Goal: Answer question/provide support: Share knowledge or assist other users

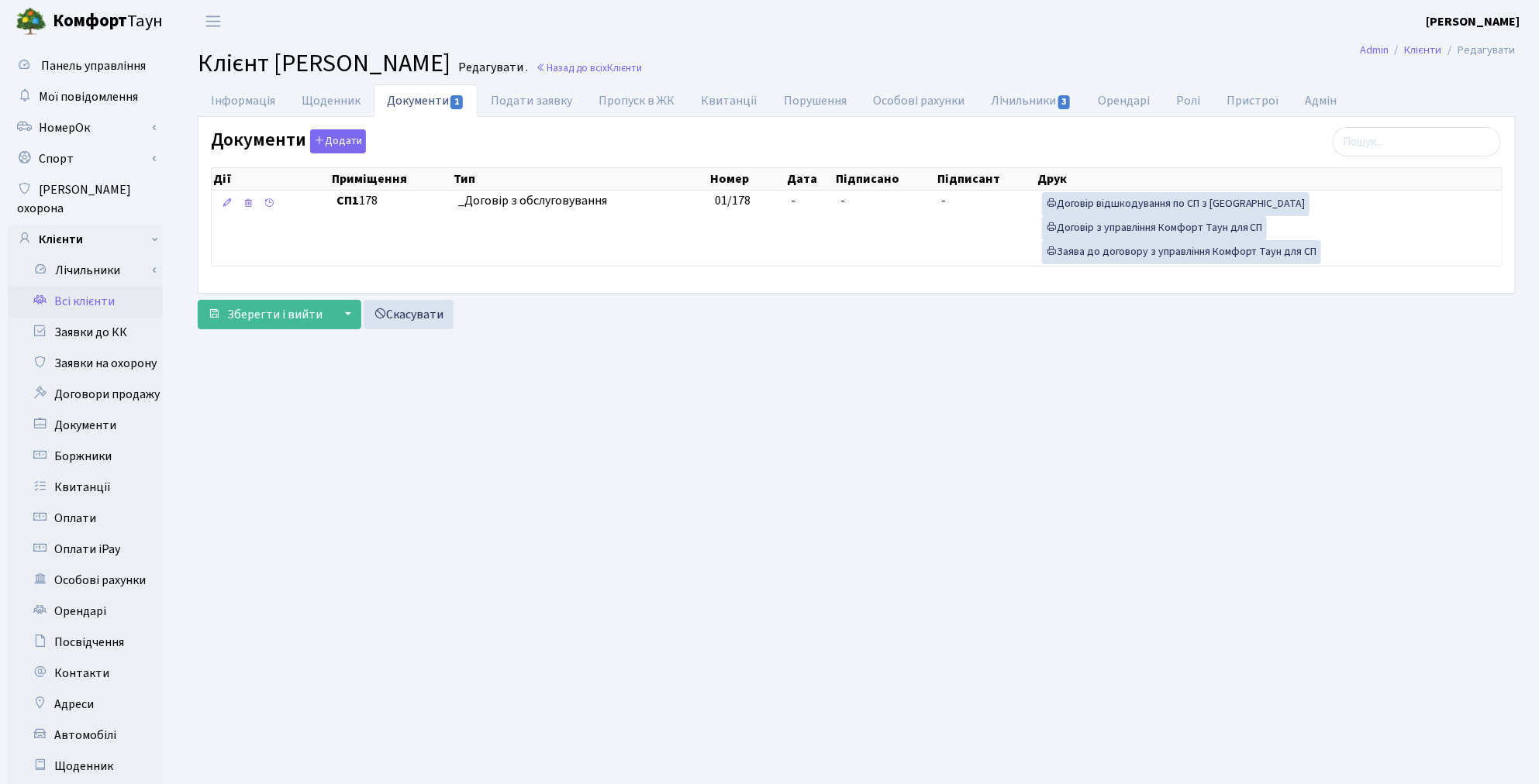
click at [103, 286] on link "Всі клієнти" at bounding box center [85, 301] width 155 height 31
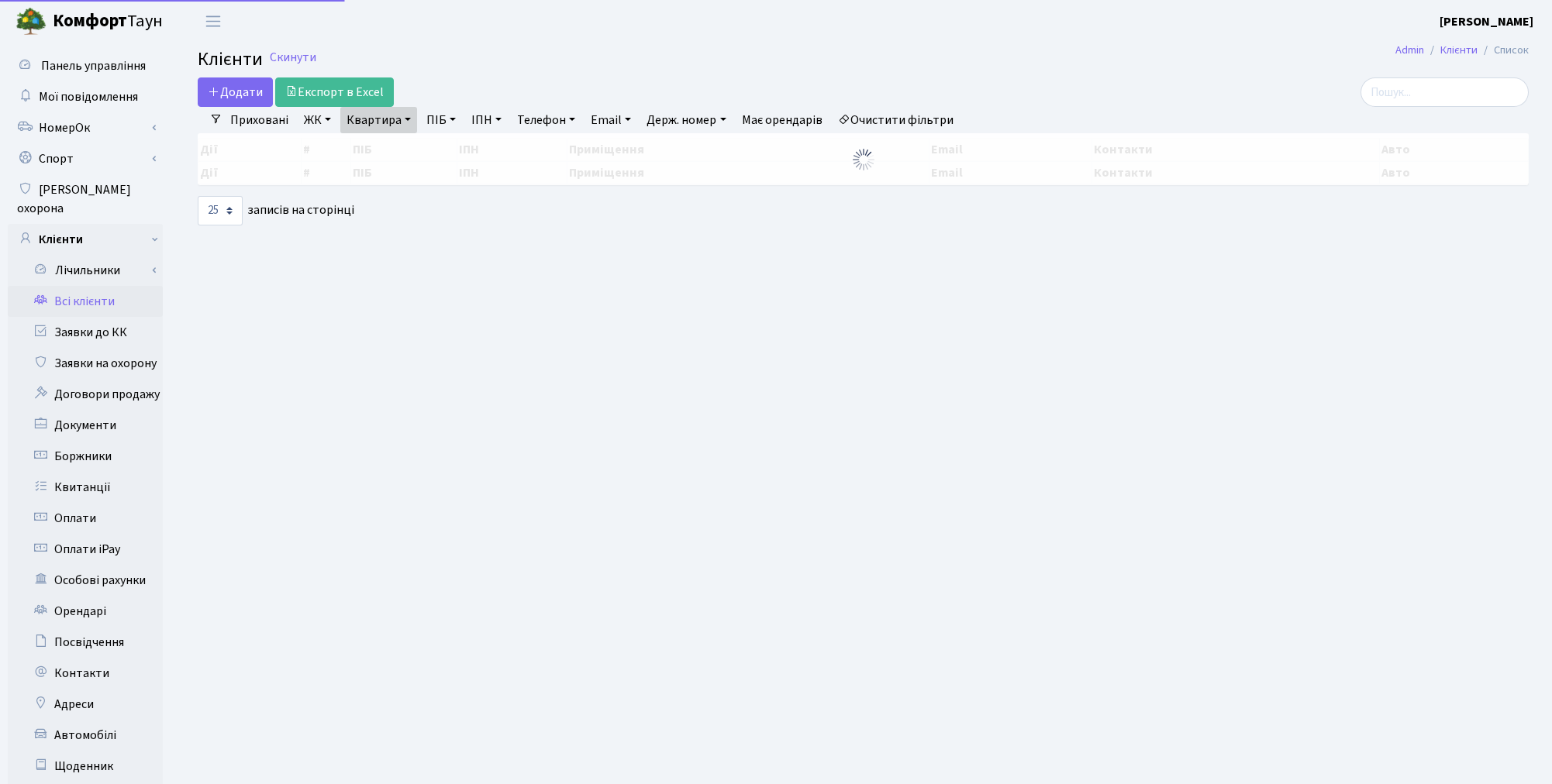
select select "25"
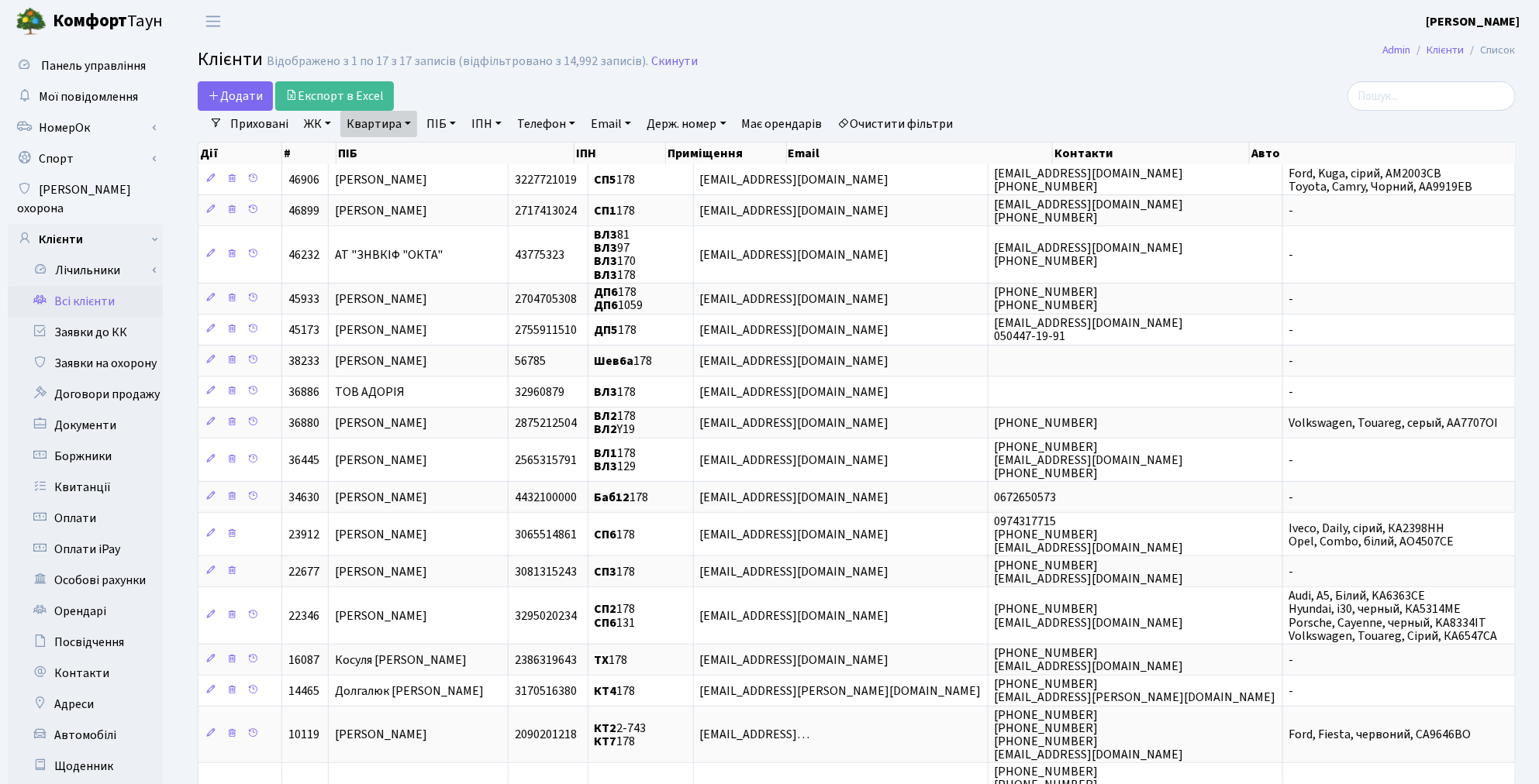
click at [378, 125] on link "Квартира" at bounding box center [379, 124] width 77 height 27
type input "8"
type input "136"
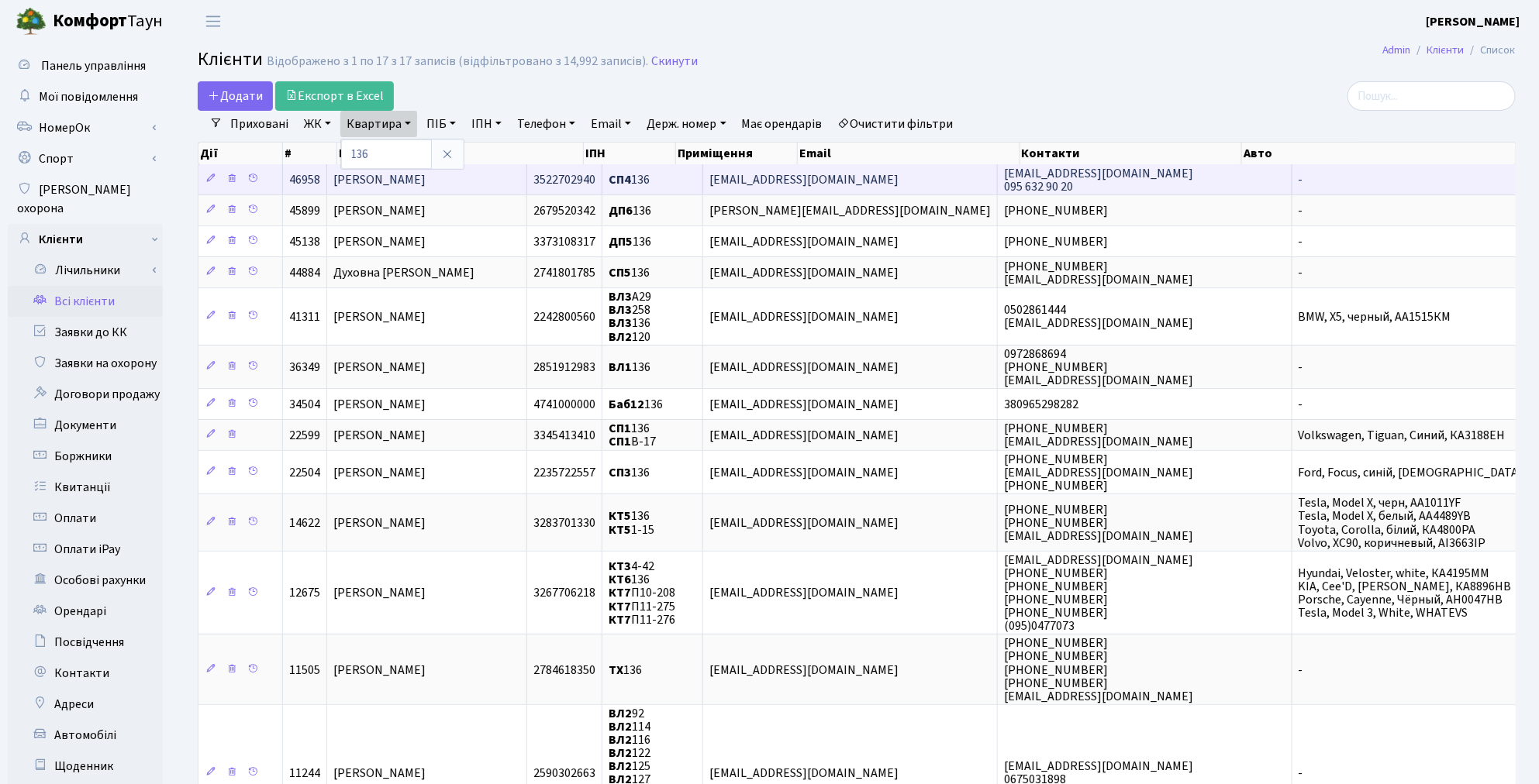
click at [387, 186] on span "[PERSON_NAME]" at bounding box center [380, 180] width 92 height 17
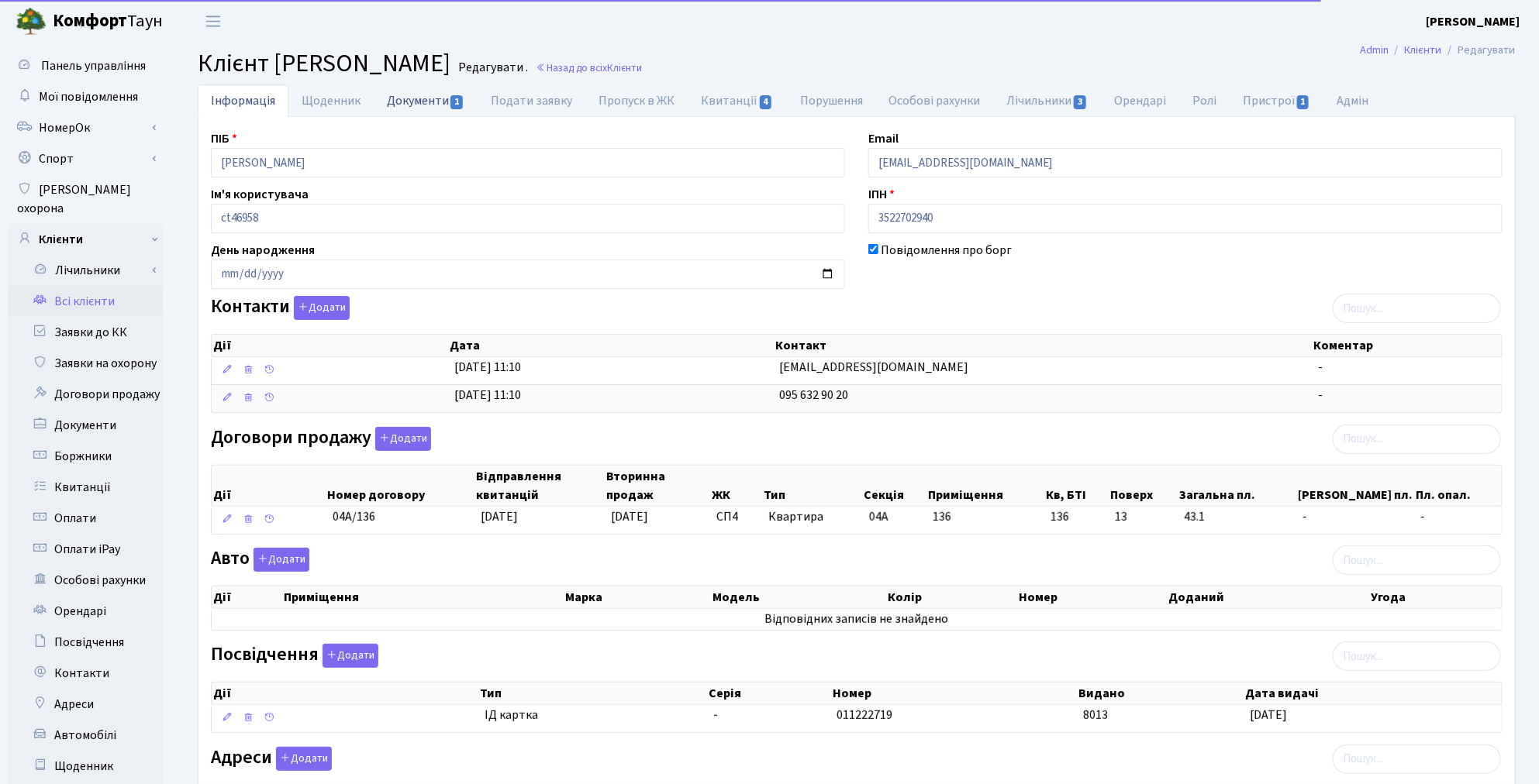
click at [407, 102] on link "Документи 1" at bounding box center [425, 100] width 104 height 32
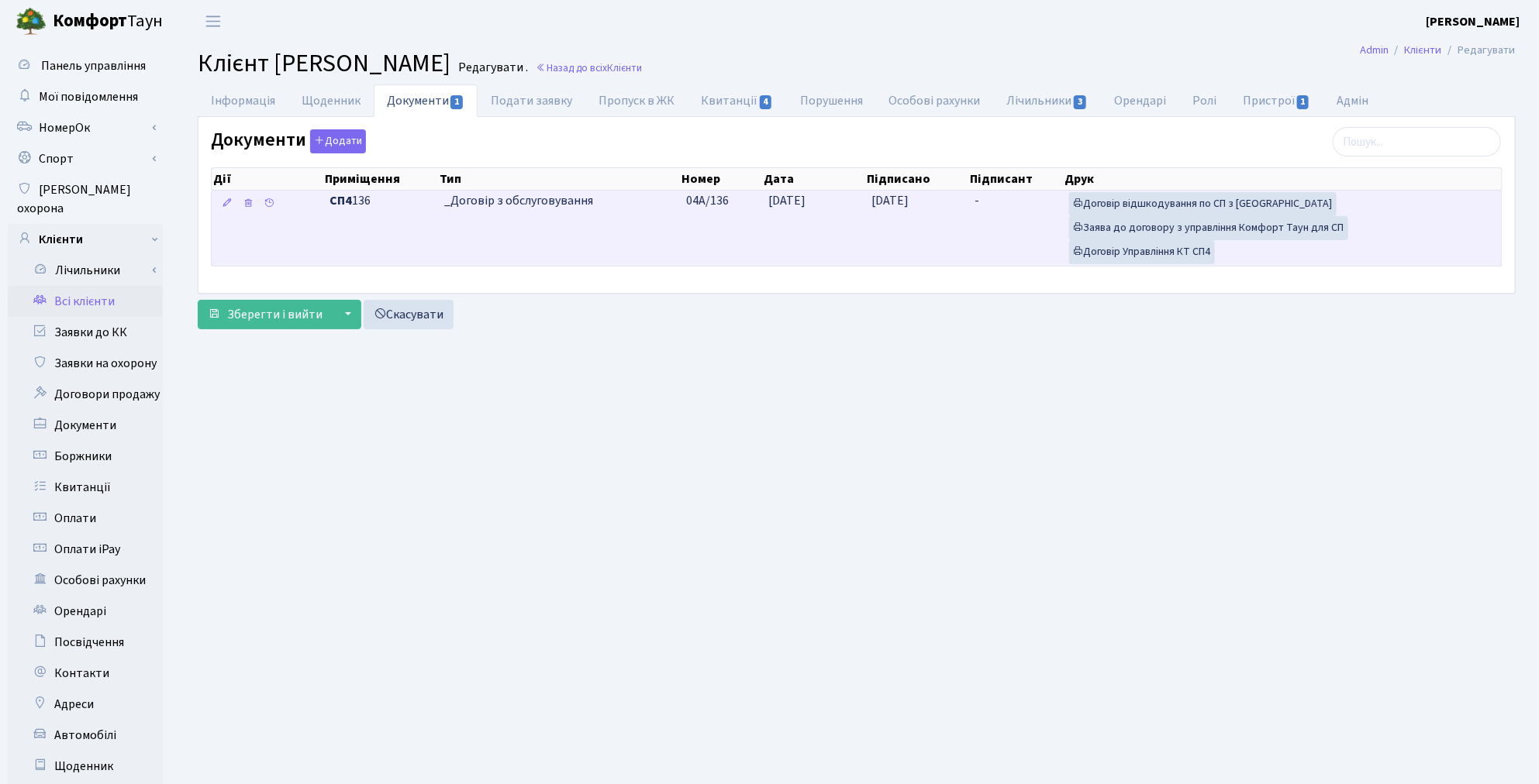
click at [989, 211] on td "-" at bounding box center [1015, 228] width 95 height 75
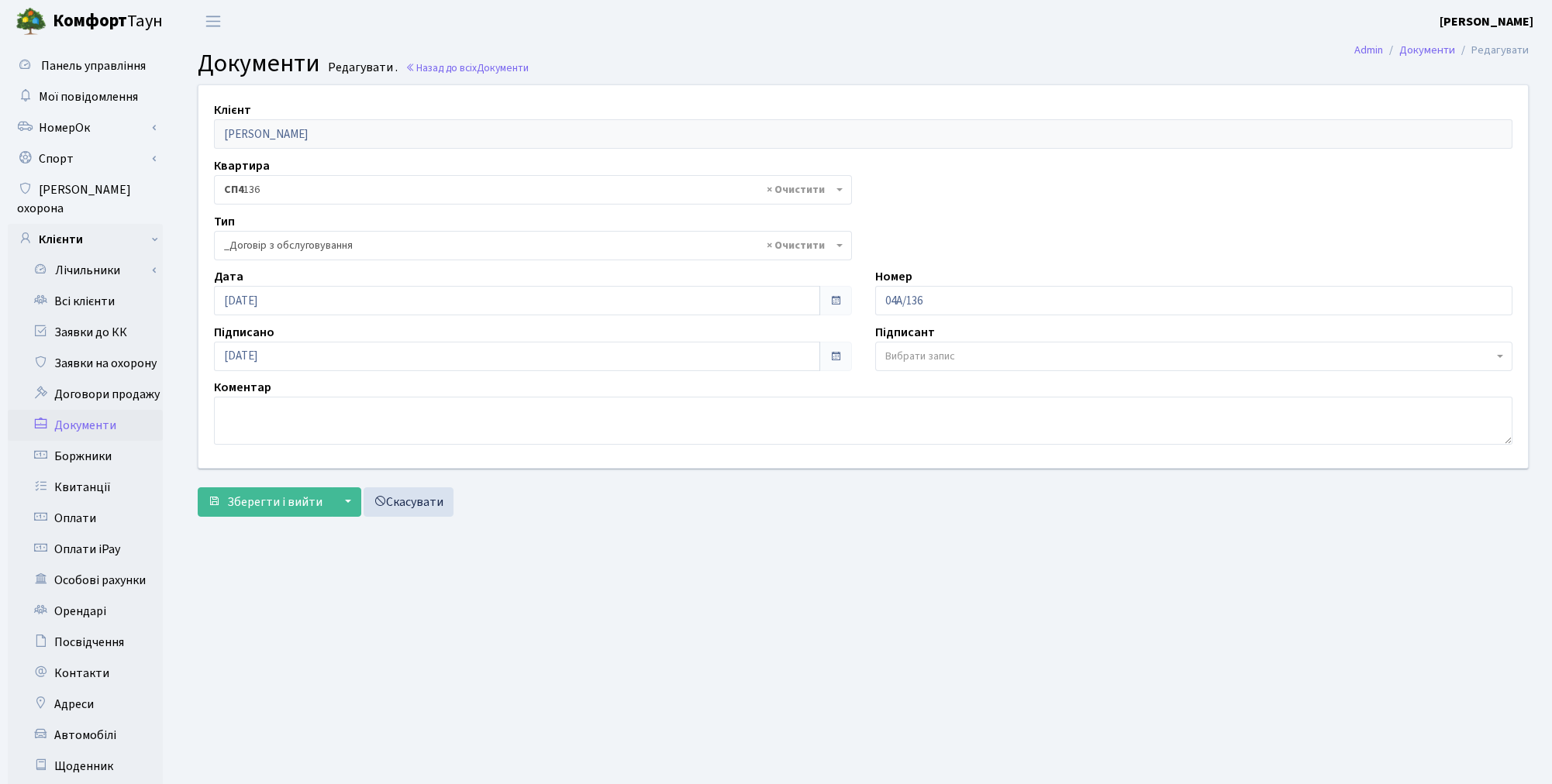
select select "289"
click at [934, 357] on span "Вибрати запис" at bounding box center [913, 357] width 70 height 16
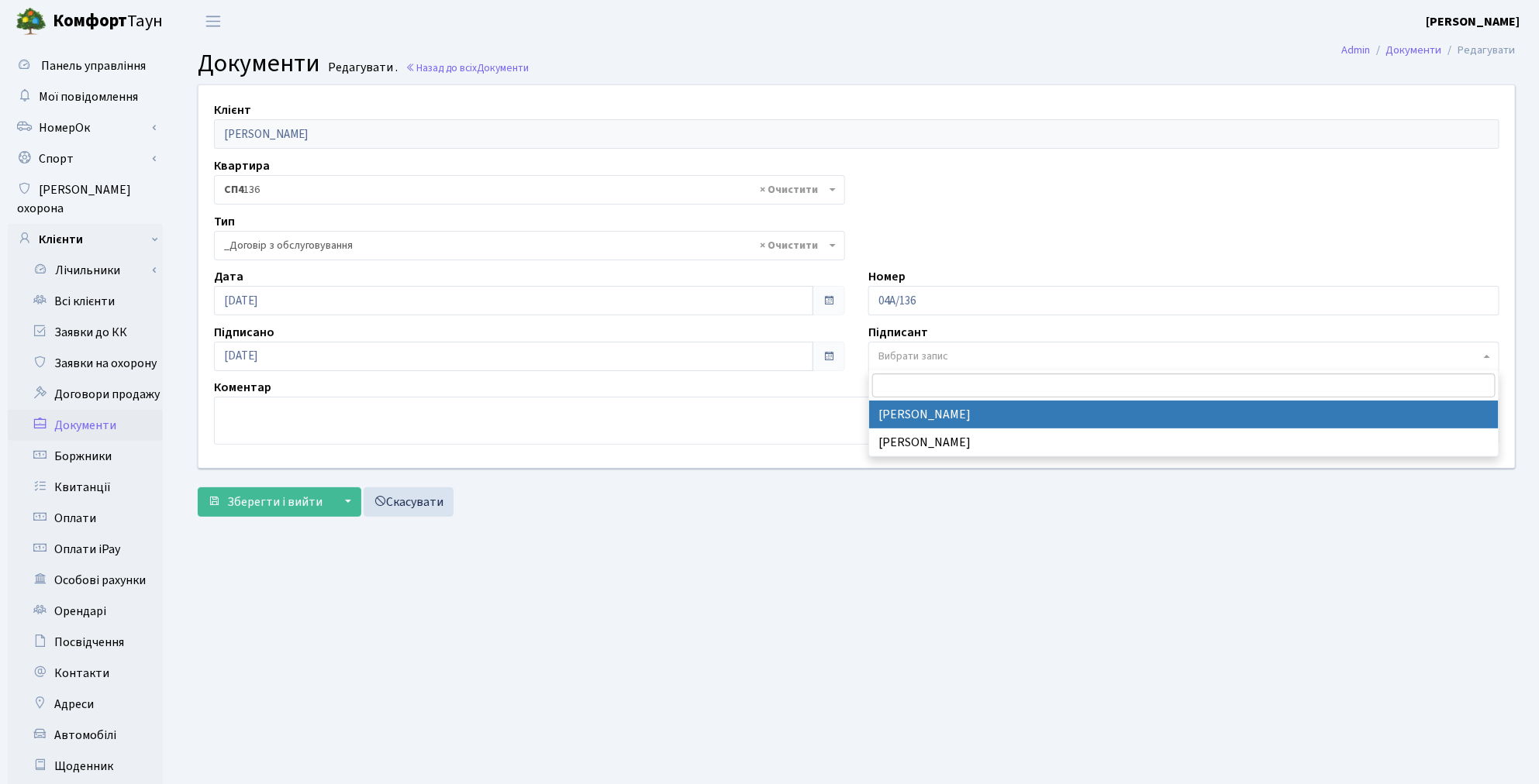
select select "74"
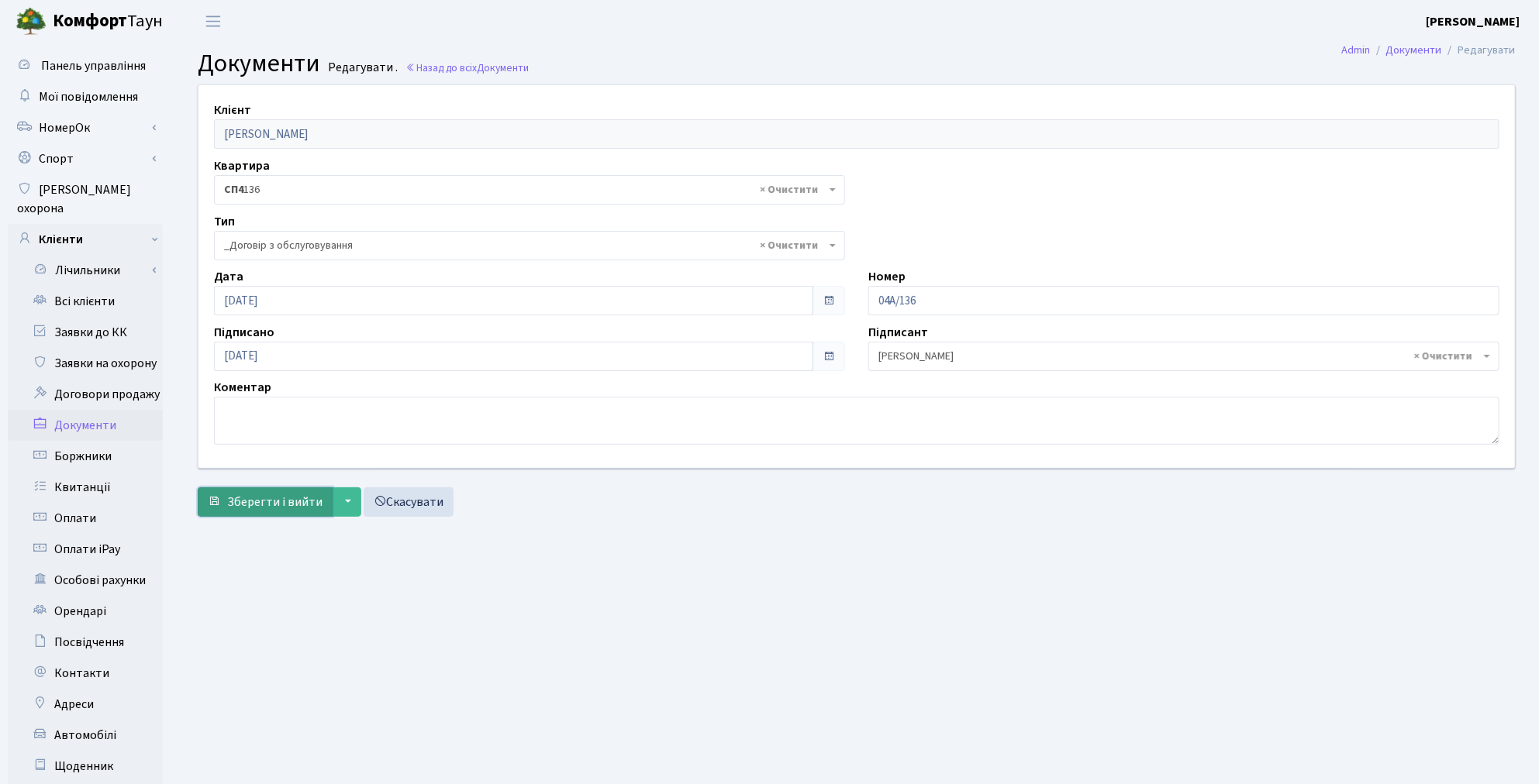
click at [258, 500] on span "Зберегти і вийти" at bounding box center [275, 502] width 96 height 17
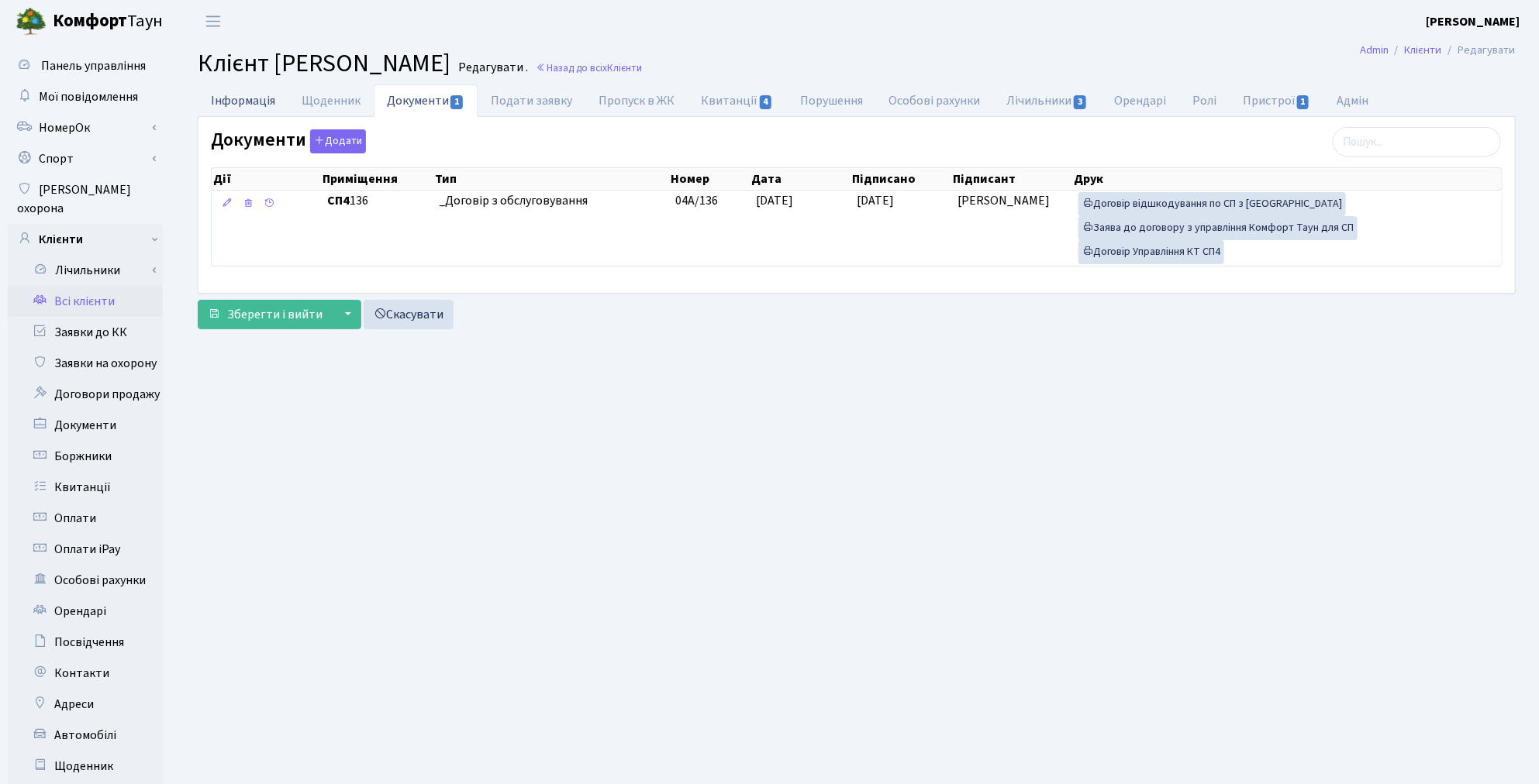
click at [218, 106] on link "Інформація" at bounding box center [243, 100] width 91 height 32
select select "25"
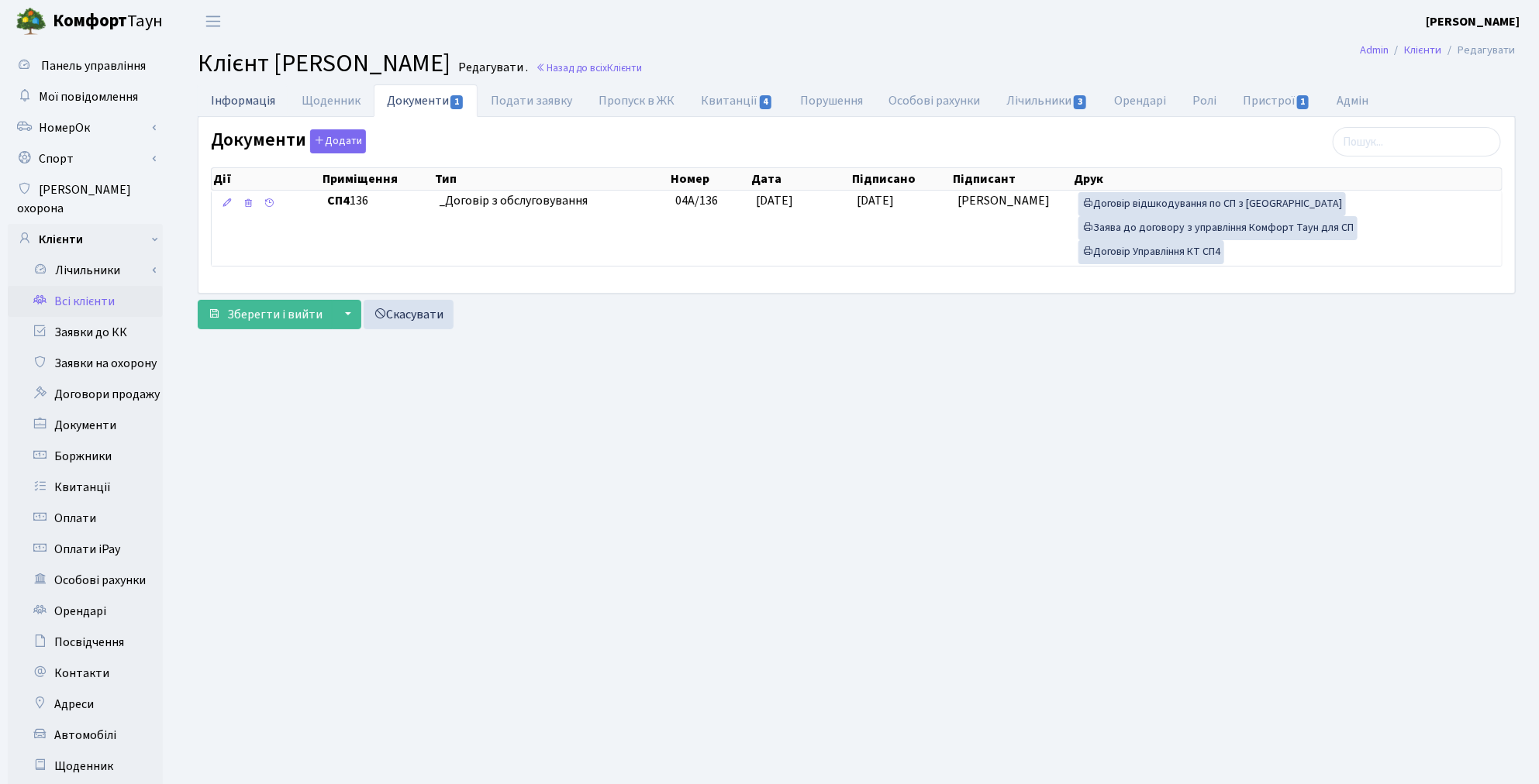
select select "25"
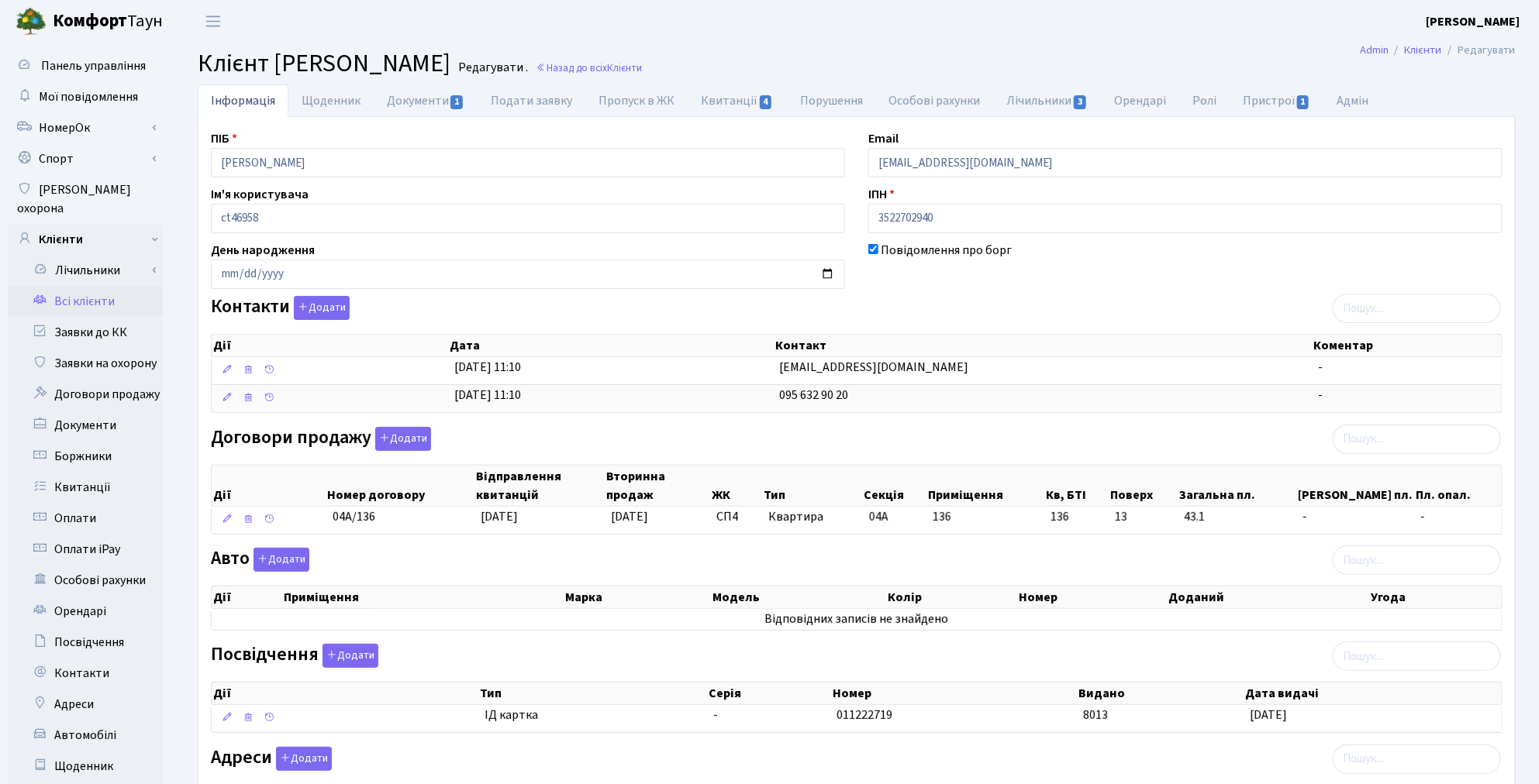
click at [83, 286] on link "Всі клієнти" at bounding box center [85, 301] width 155 height 31
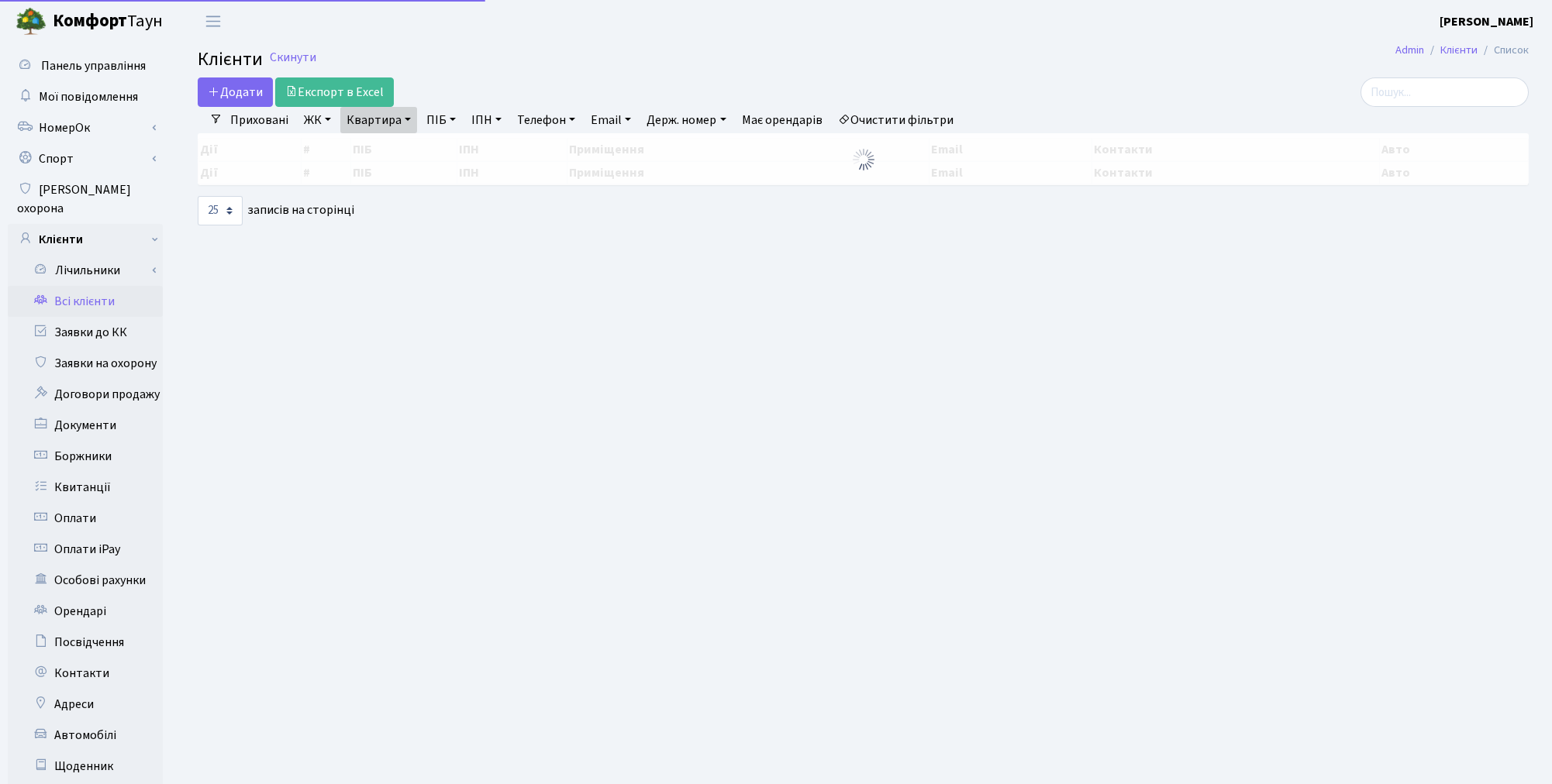
select select "25"
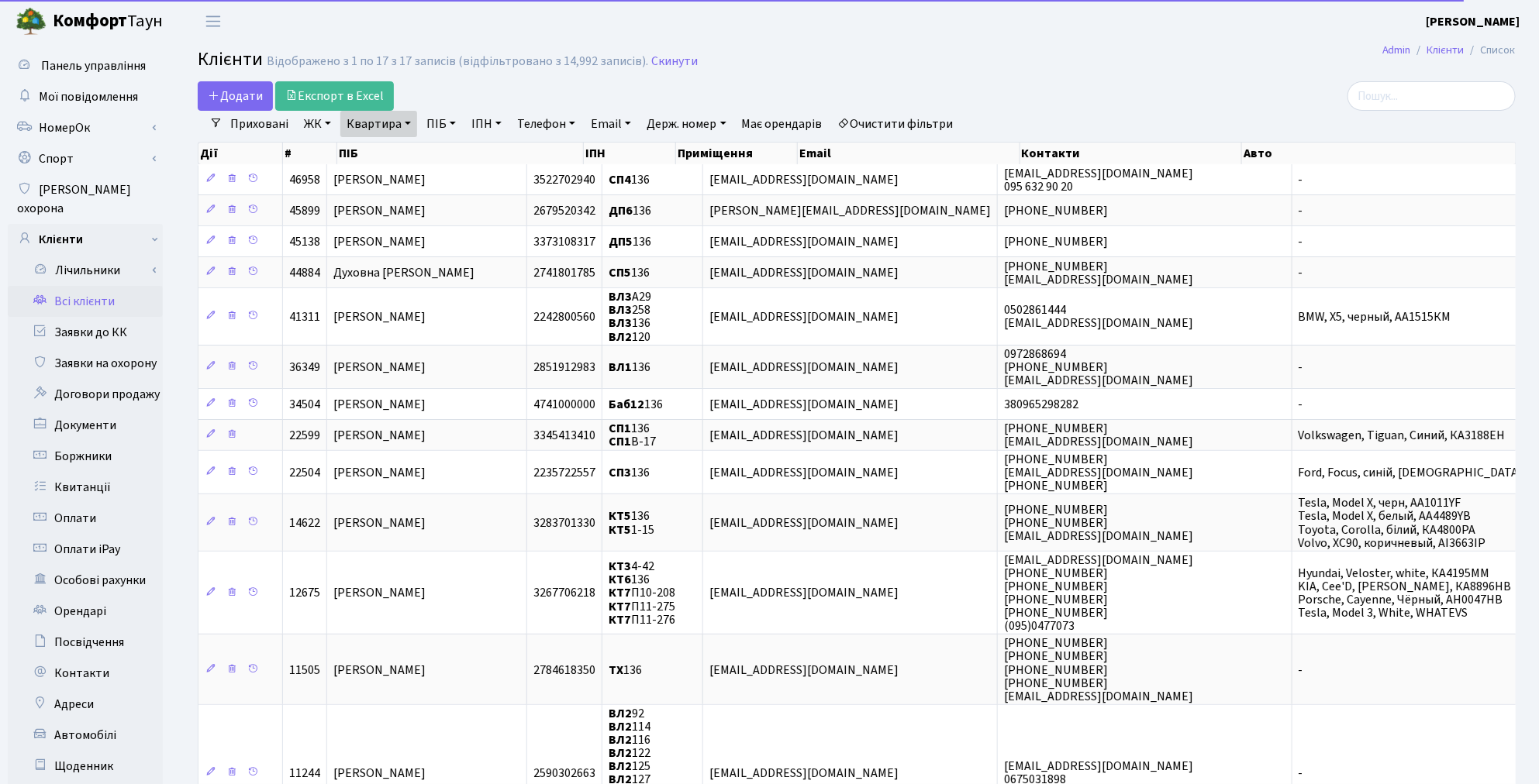
click at [403, 120] on link "Квартира" at bounding box center [379, 124] width 77 height 27
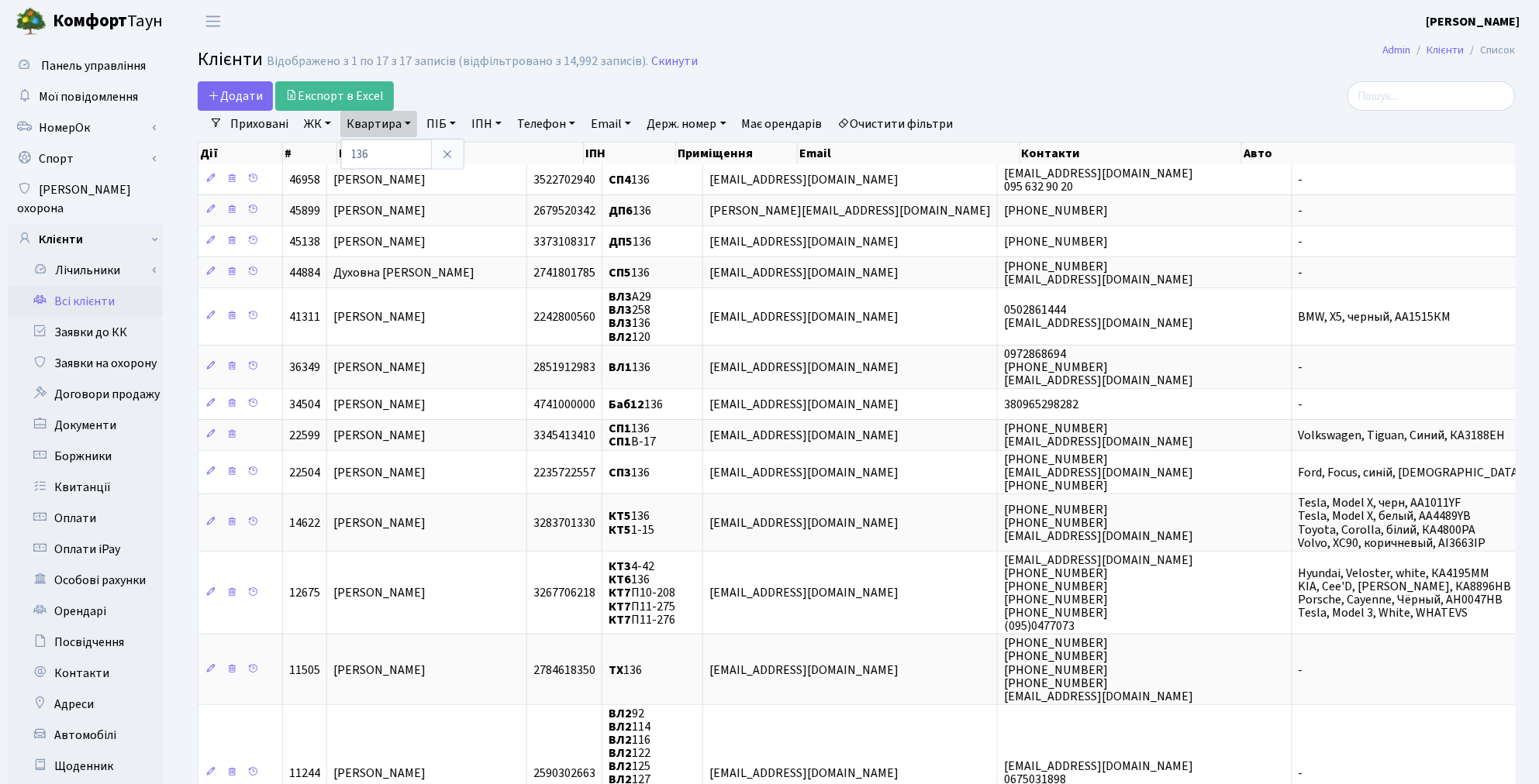
click at [311, 114] on link "ЖК" at bounding box center [317, 124] width 40 height 27
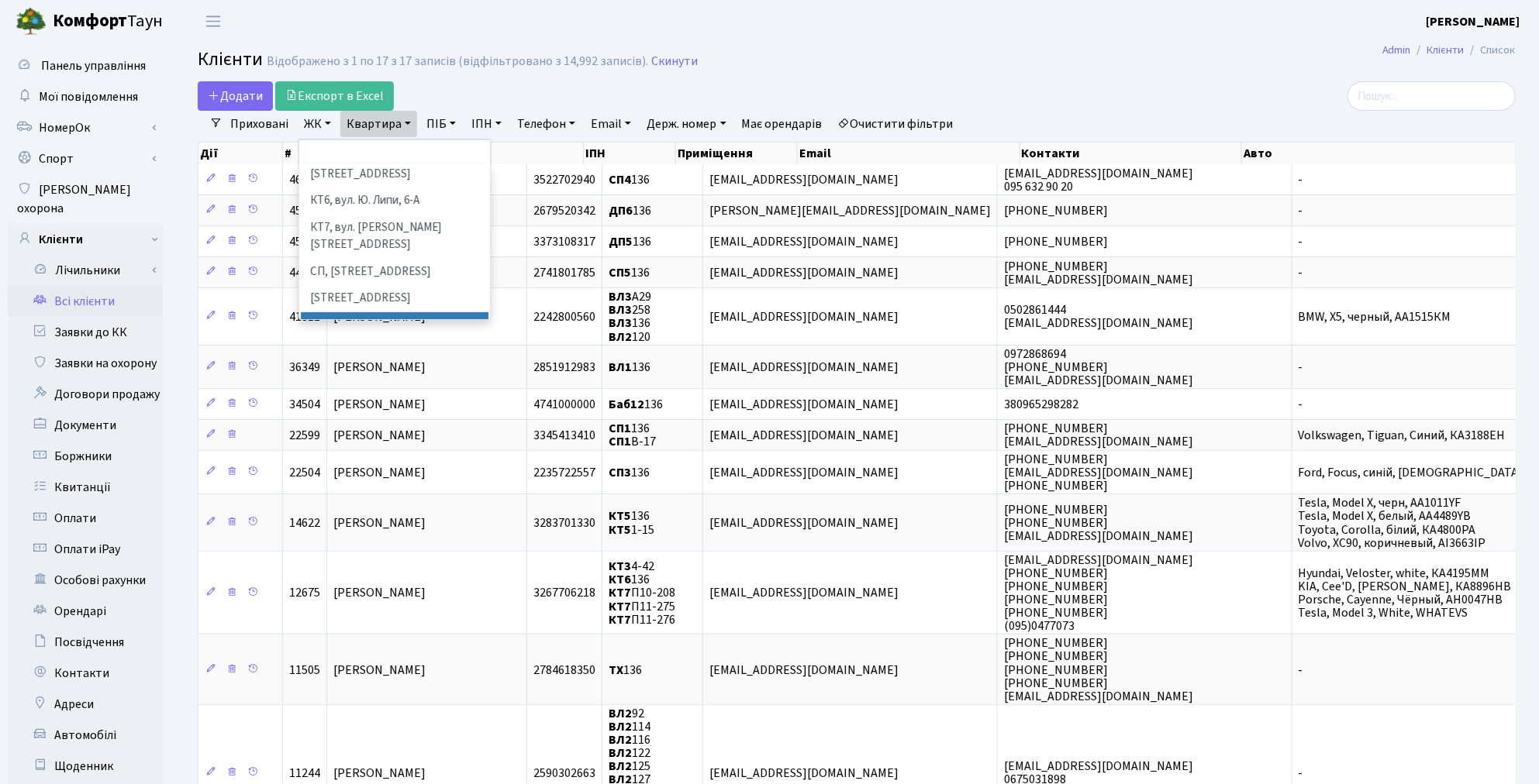
scroll to position [258, 0]
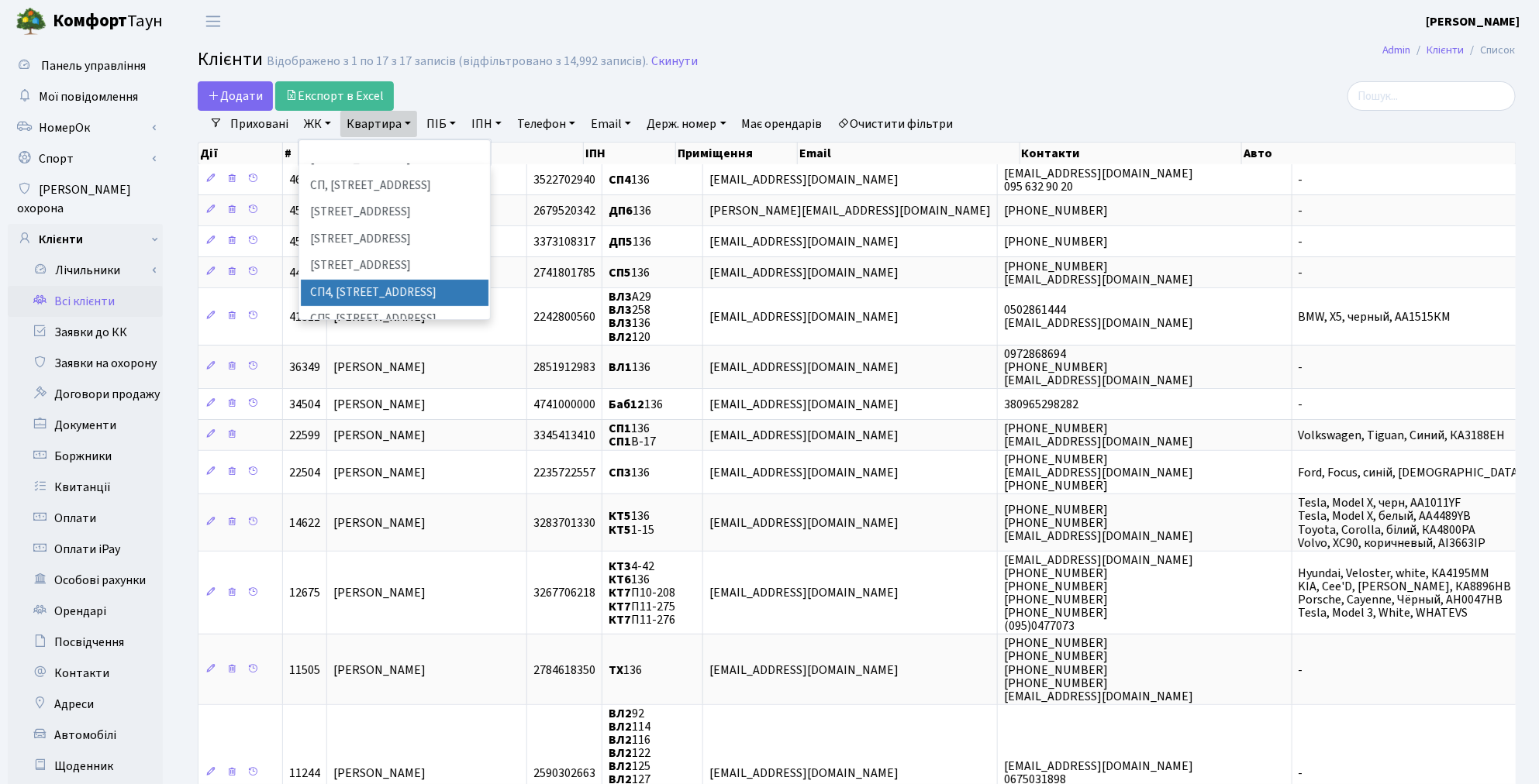
click at [351, 280] on li "СП4, Столичне шосе, 5" at bounding box center [395, 293] width 188 height 27
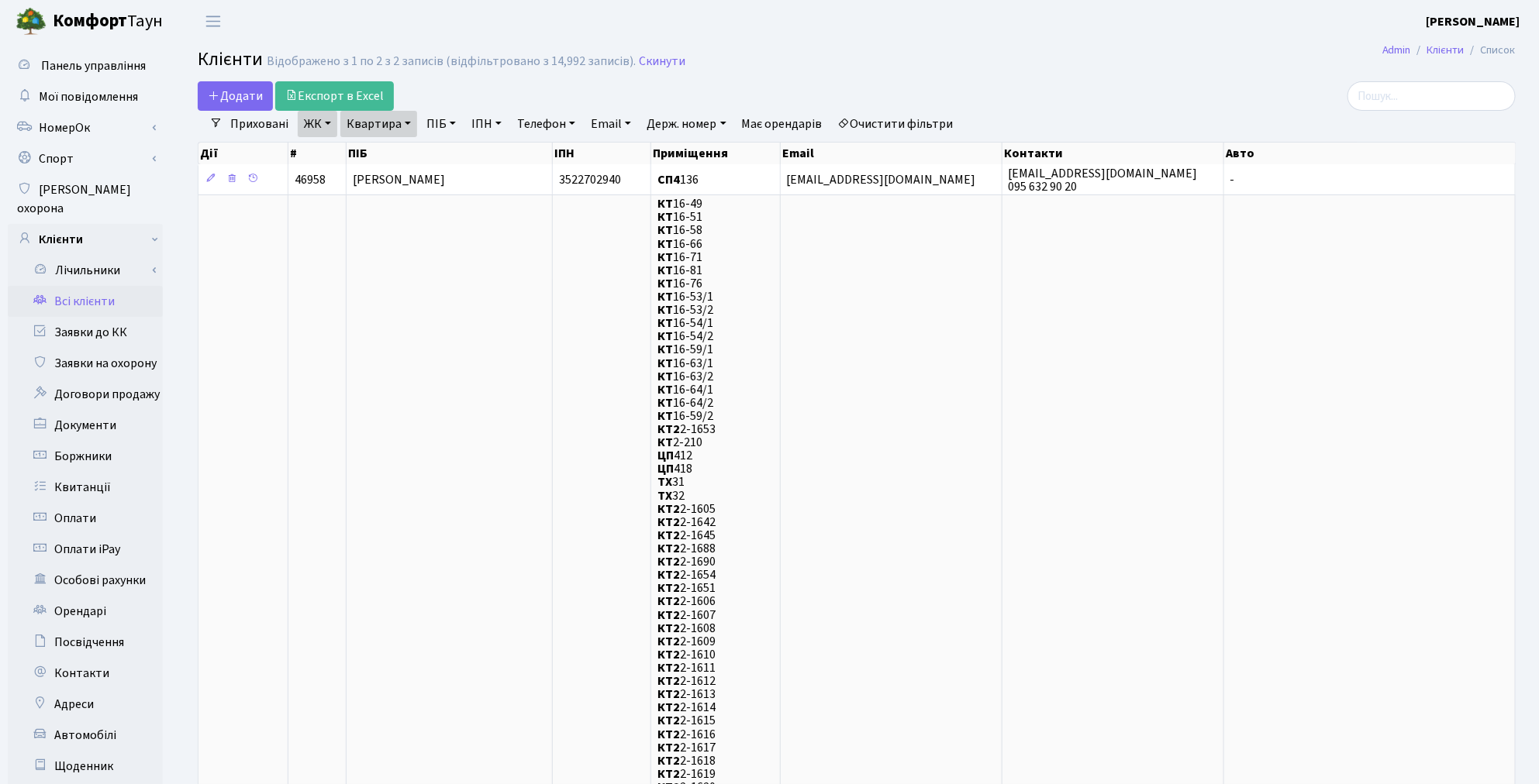
click at [88, 291] on link "Всі клієнти" at bounding box center [85, 301] width 155 height 31
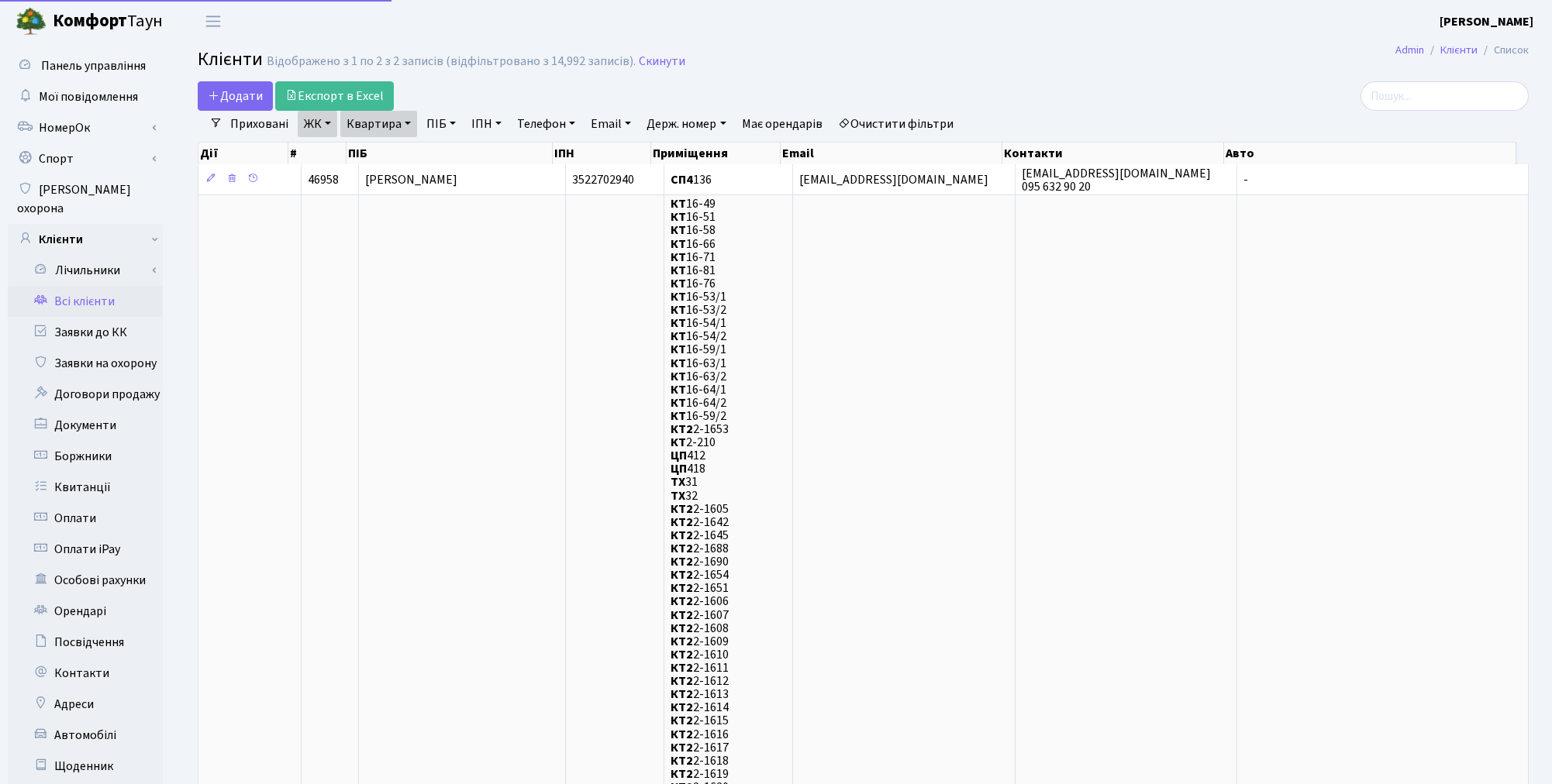
select select "25"
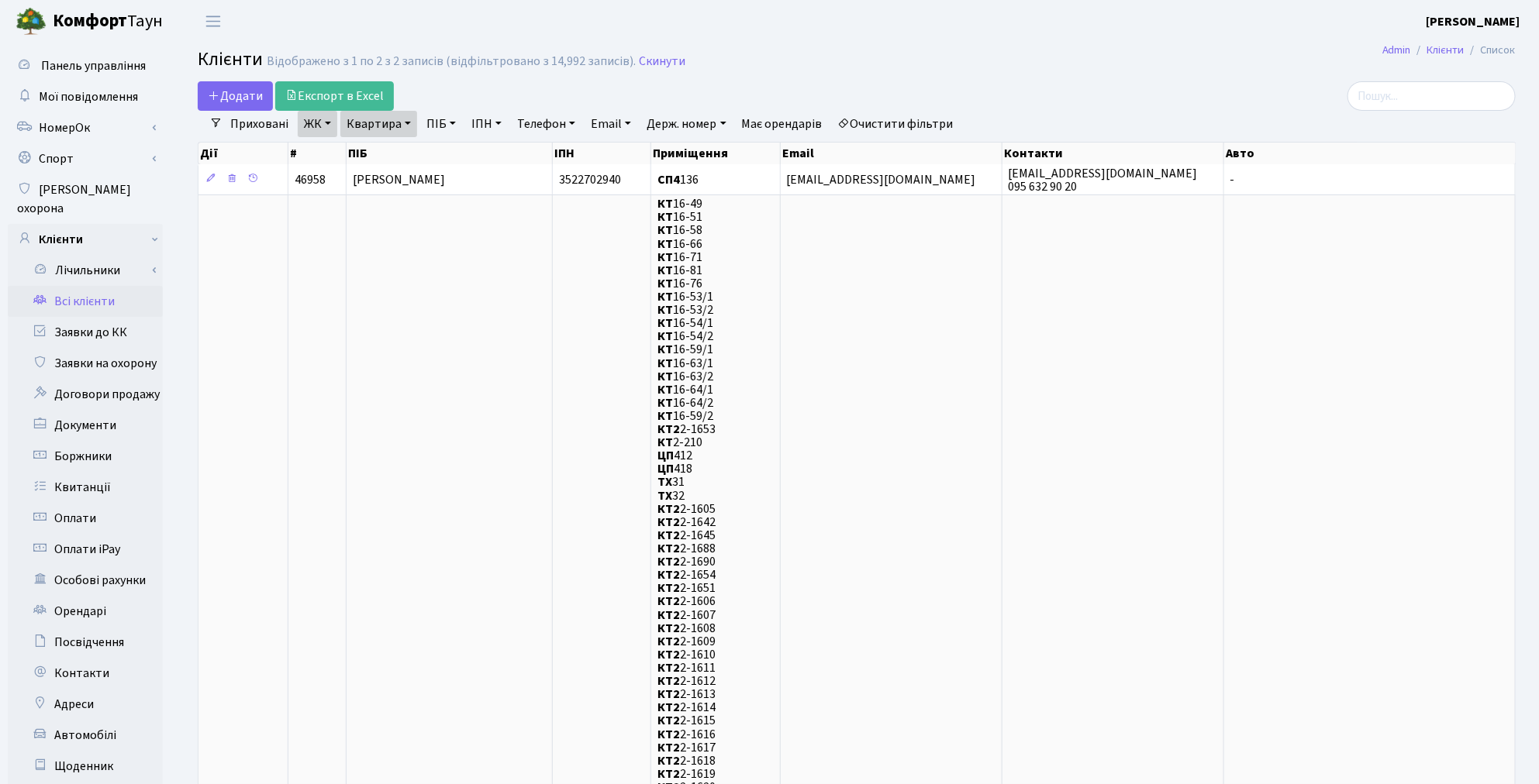
click at [928, 122] on link "Очистити фільтри" at bounding box center [896, 124] width 128 height 27
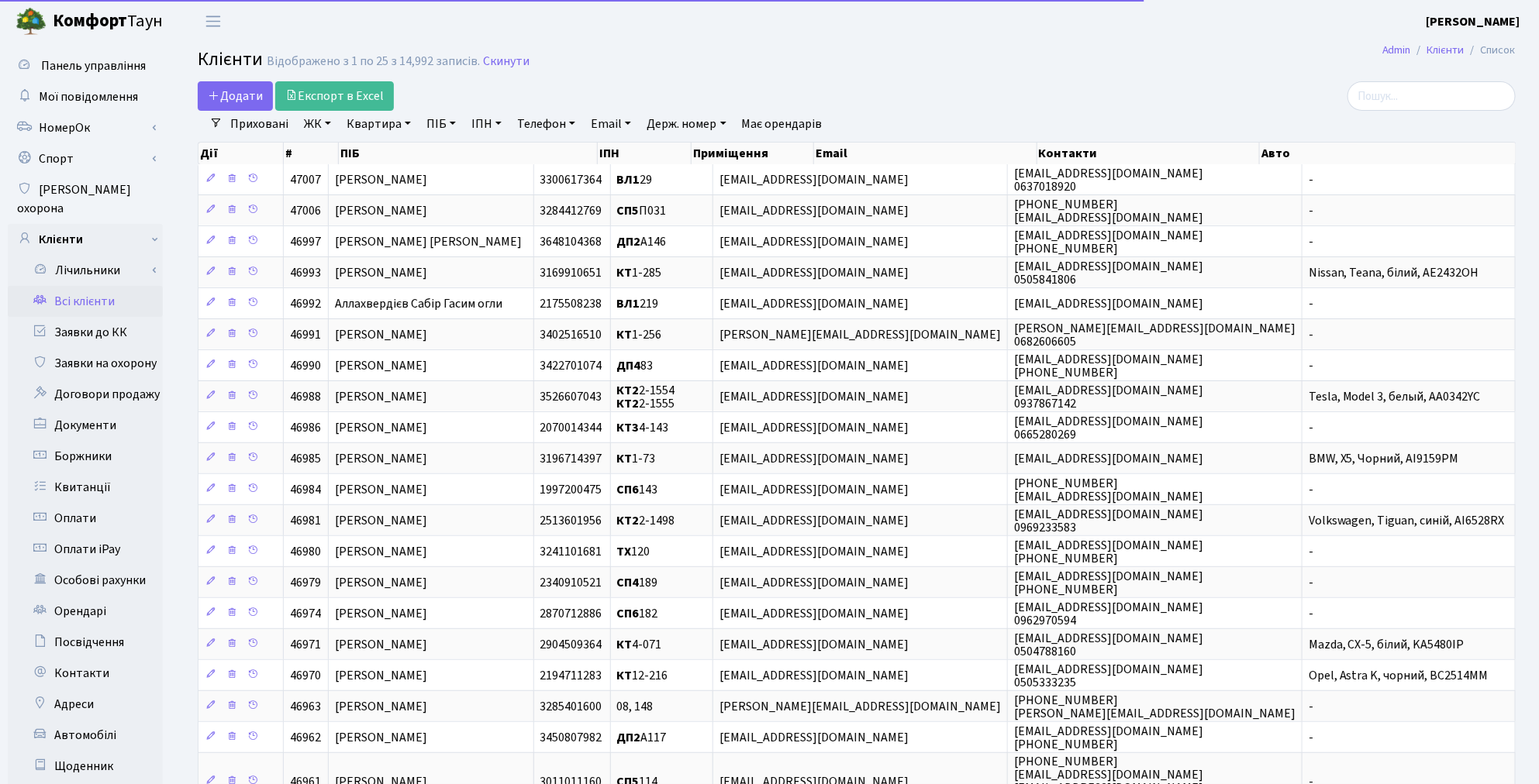
click at [384, 127] on link "Квартира" at bounding box center [379, 124] width 77 height 27
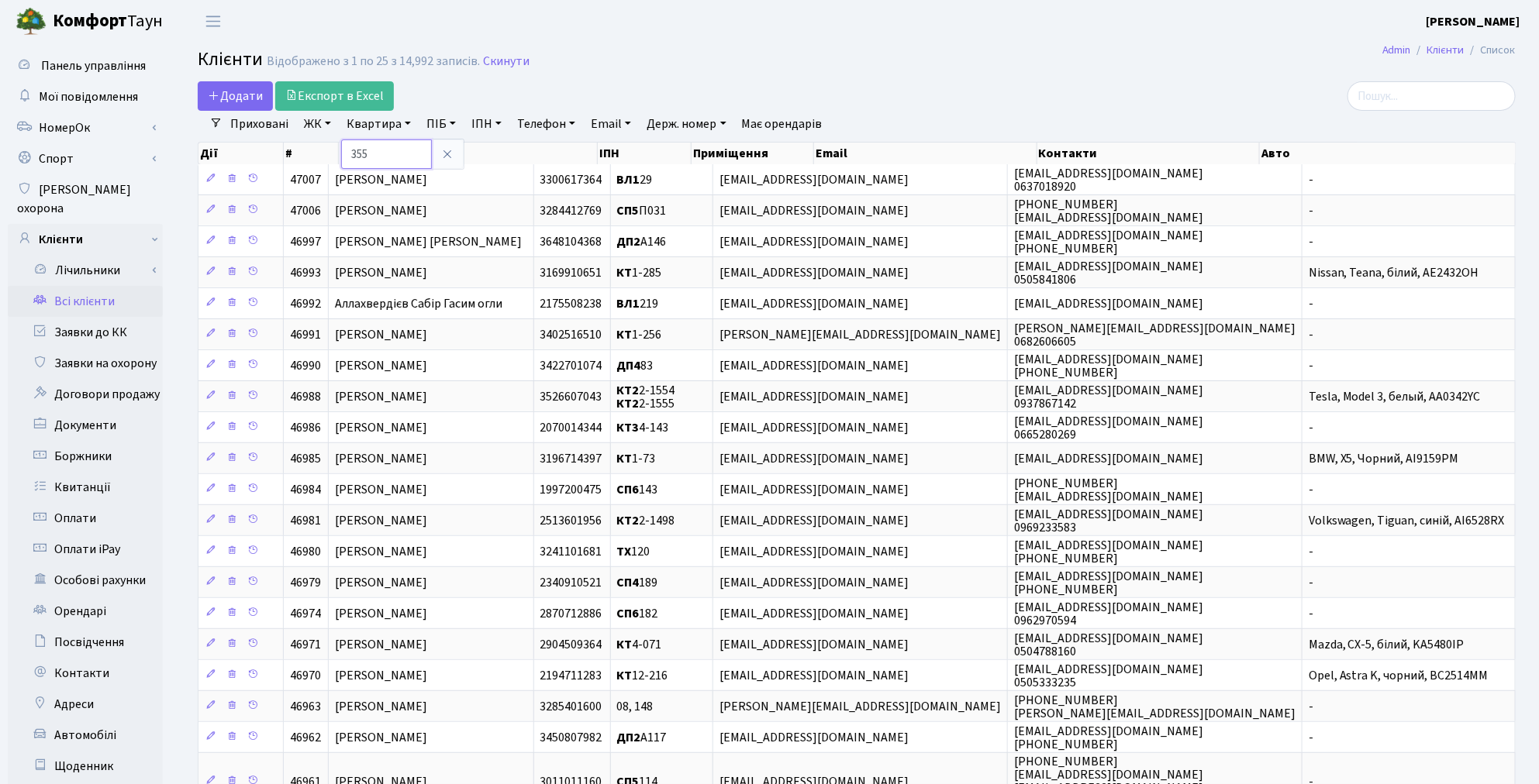
type input "355"
click at [308, 125] on link "ЖК" at bounding box center [317, 124] width 40 height 27
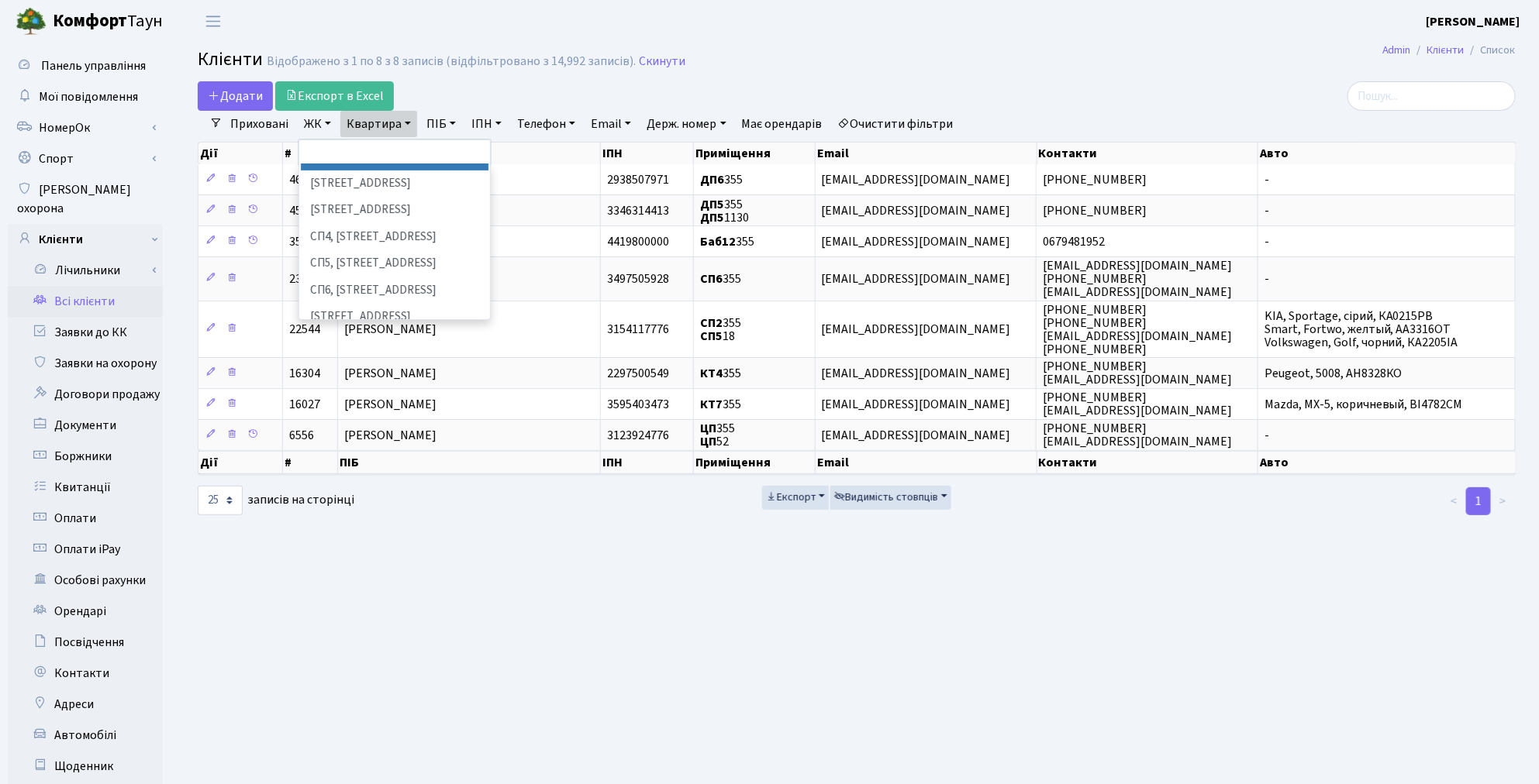
scroll to position [344, 0]
click at [376, 247] on li "СП6, [STREET_ADDRESS]" at bounding box center [395, 261] width 188 height 27
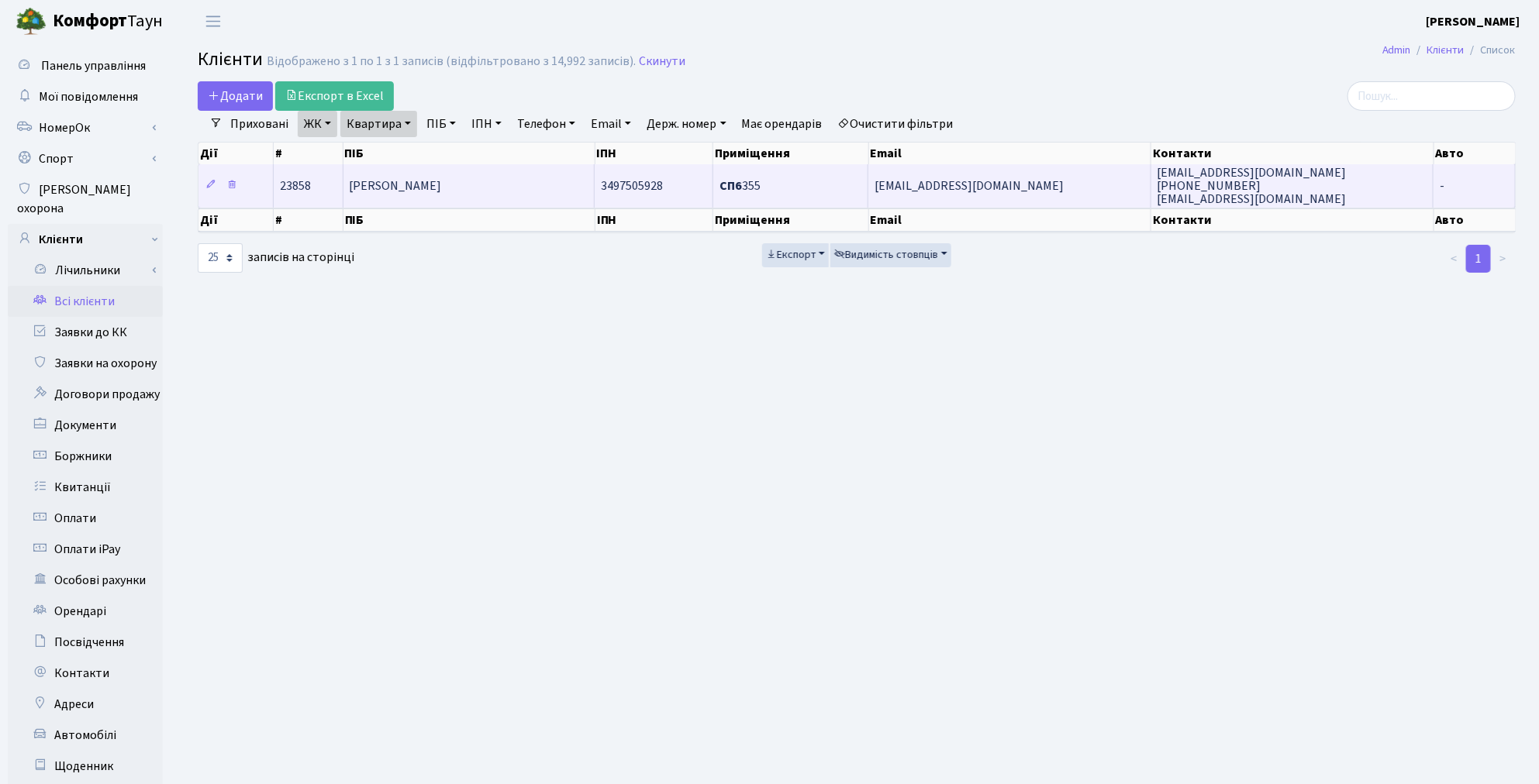
click at [548, 184] on td "Янчевська Яна Геннадіївна" at bounding box center [470, 185] width 252 height 42
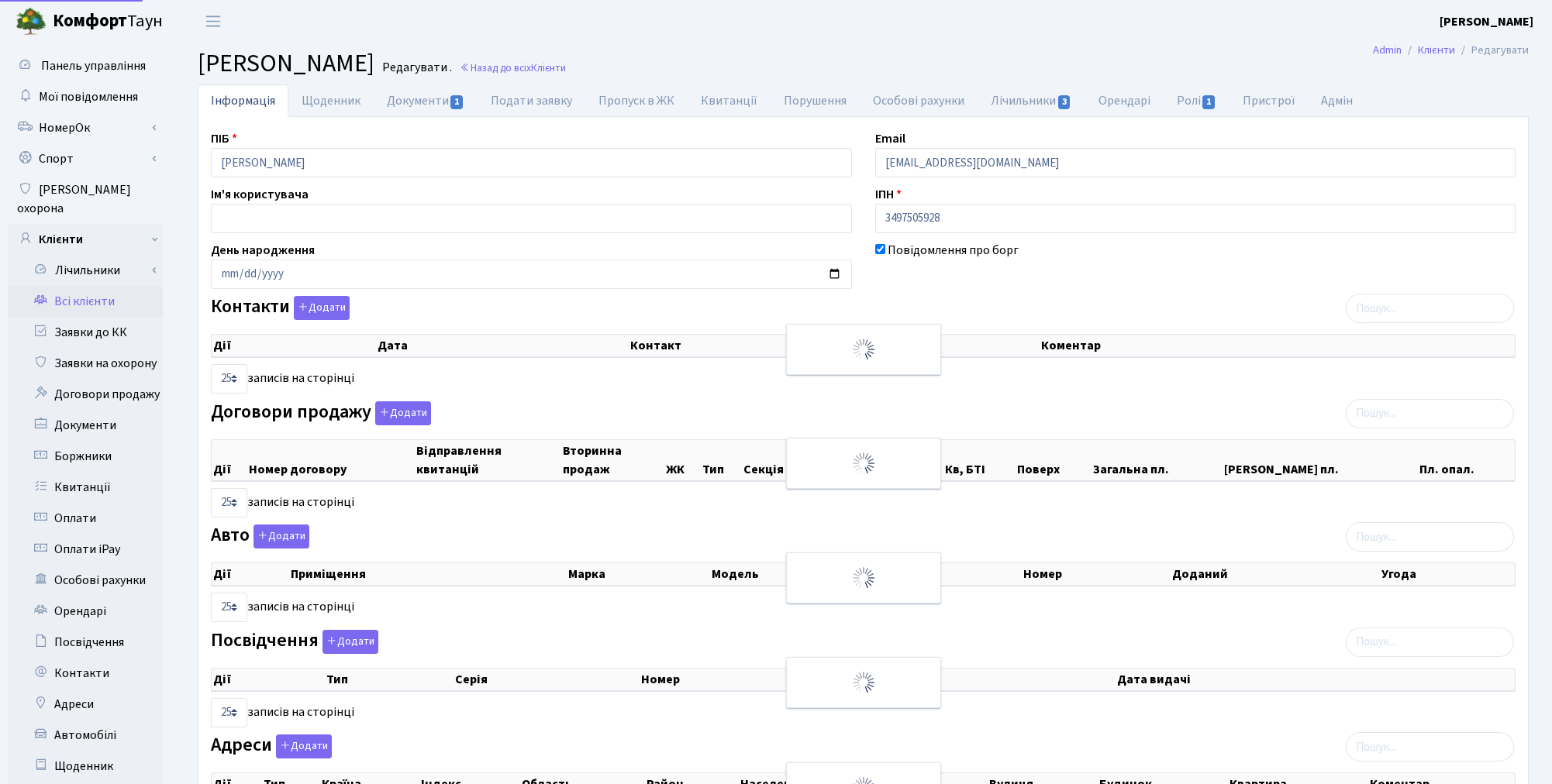
select select "25"
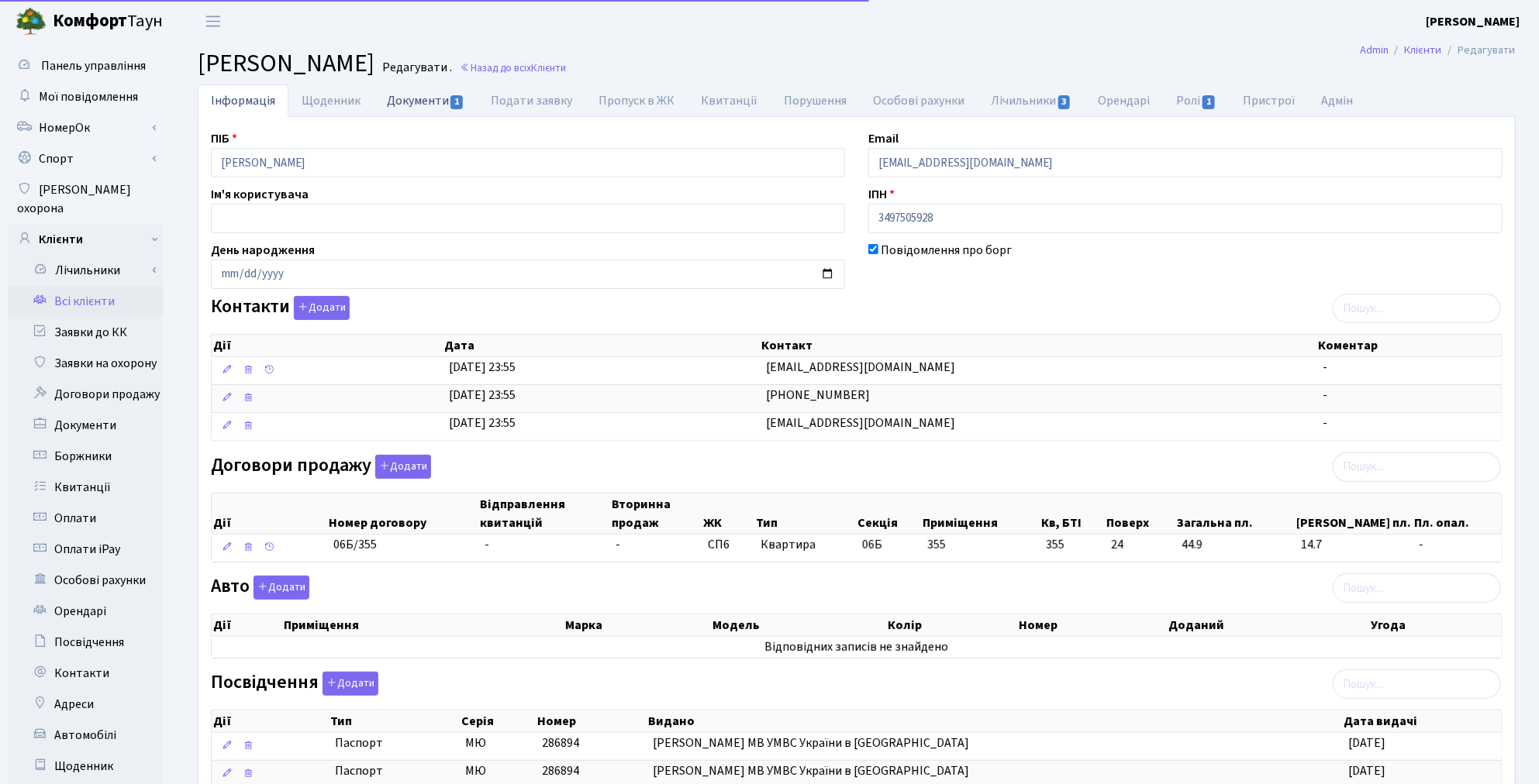
drag, startPoint x: 413, startPoint y: 104, endPoint x: 456, endPoint y: 151, distance: 63.7
click at [414, 105] on link "Документи 1" at bounding box center [425, 100] width 104 height 32
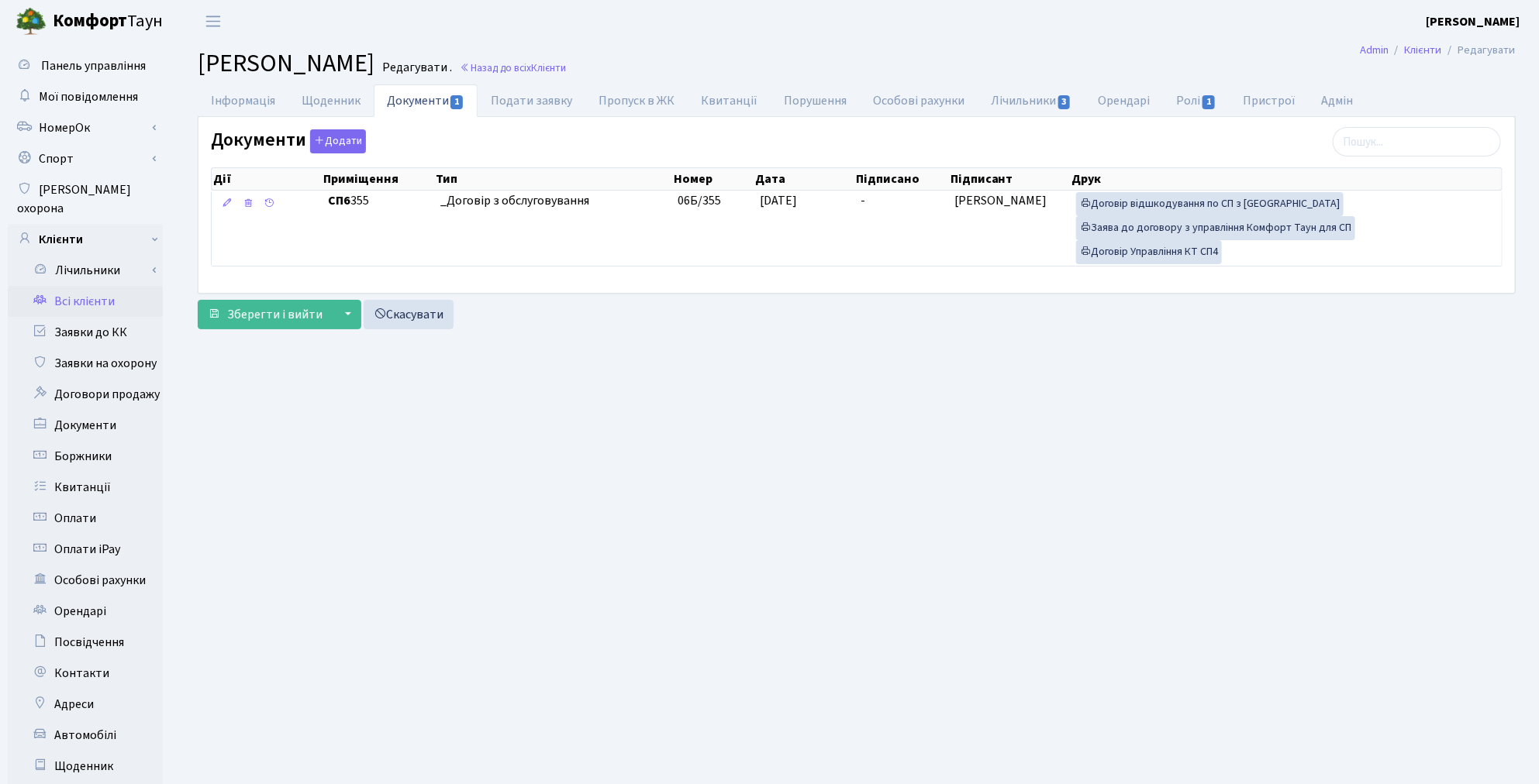
click at [74, 291] on link "Всі клієнти" at bounding box center [85, 301] width 155 height 31
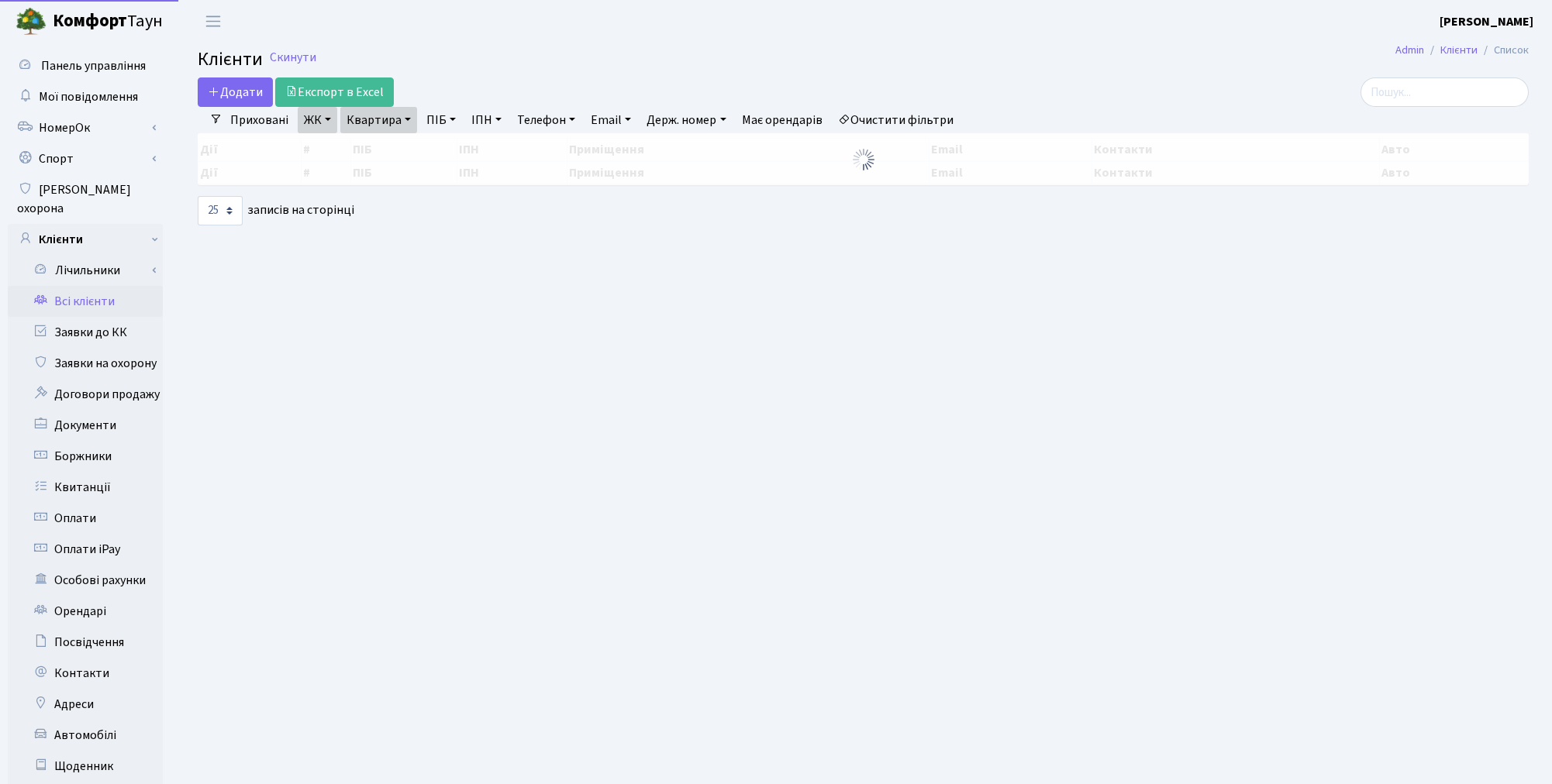
select select "25"
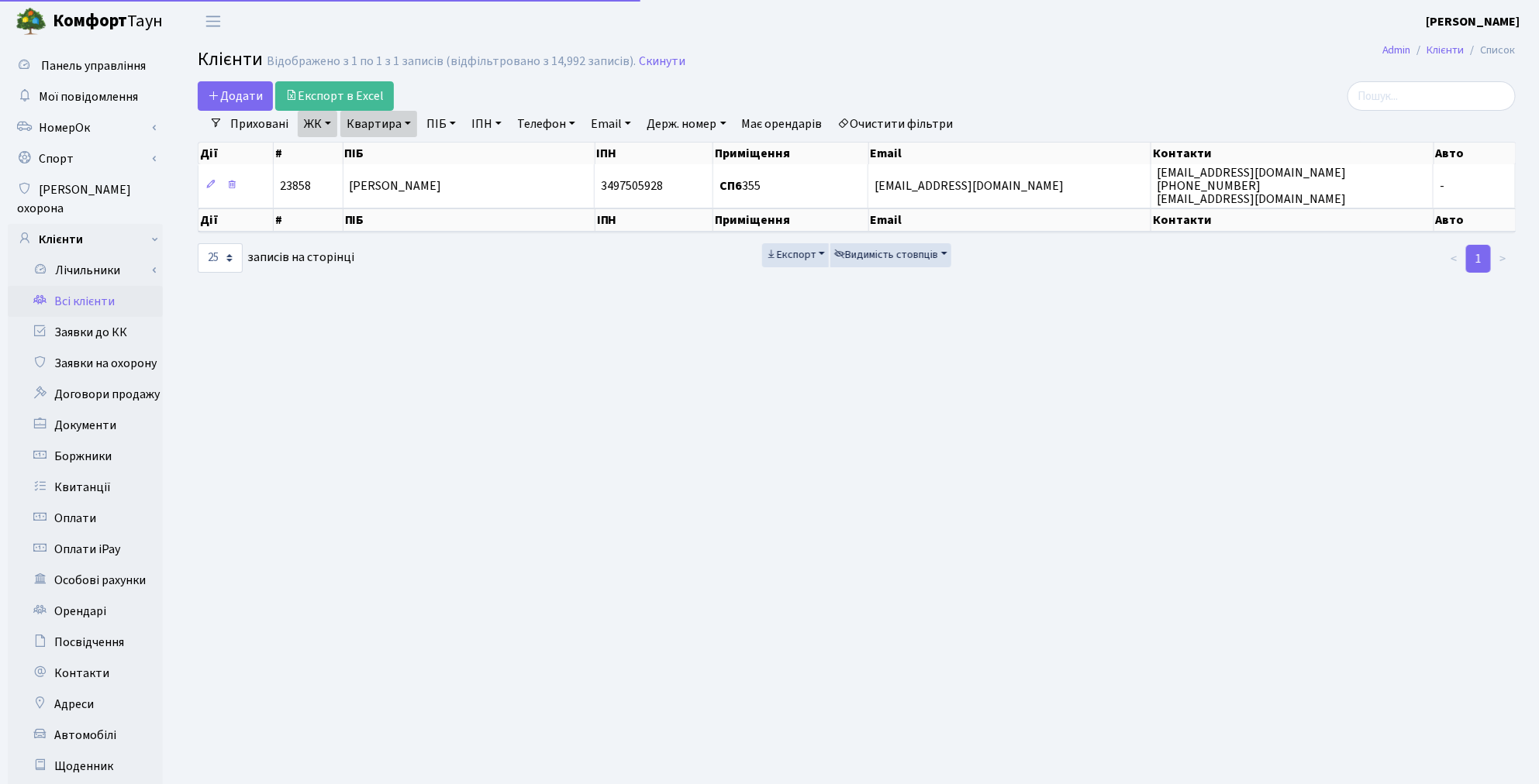
click at [364, 131] on link "Квартира" at bounding box center [379, 124] width 77 height 27
click at [383, 153] on input "355" at bounding box center [387, 154] width 91 height 30
type input "3"
type input "17"
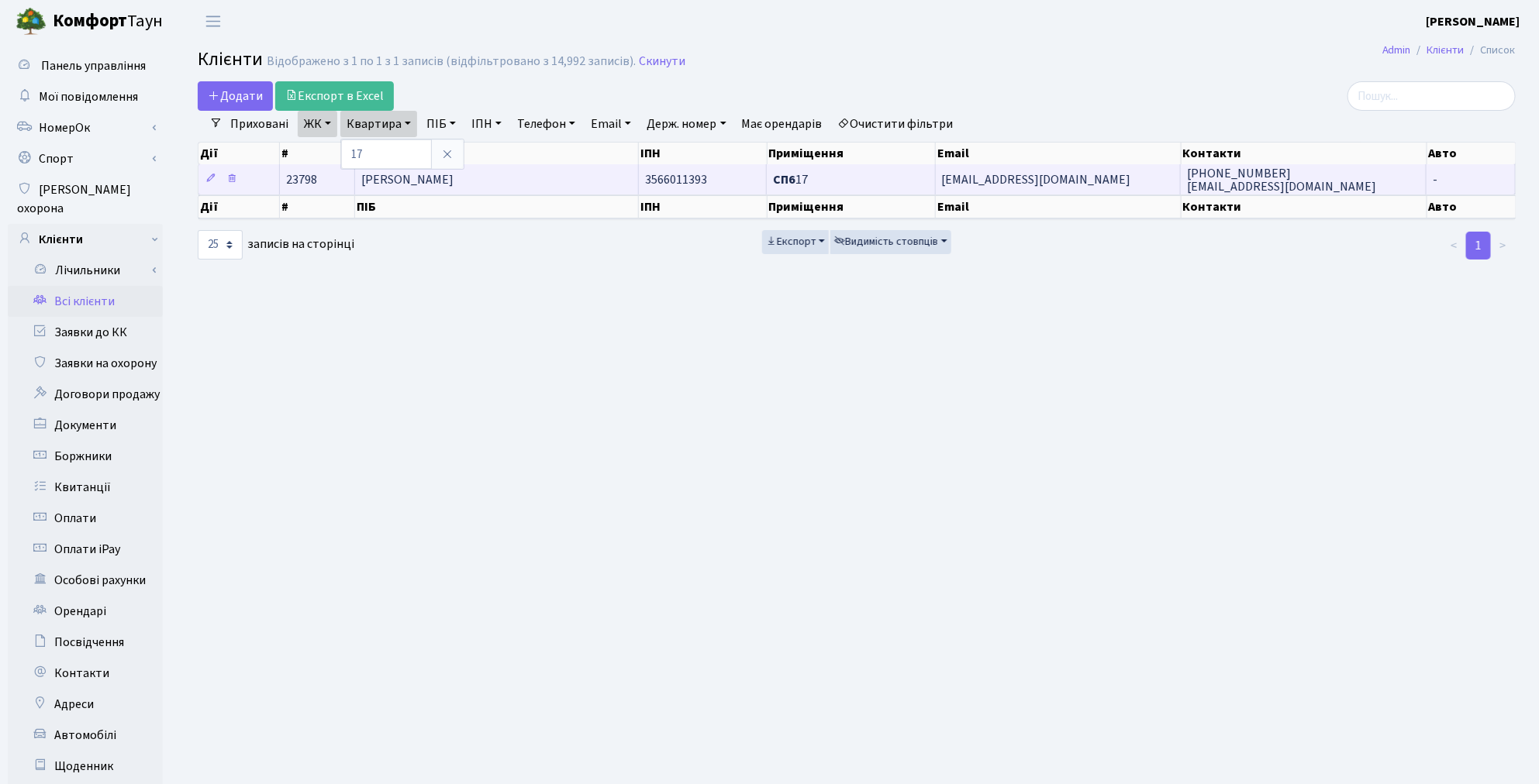
click at [392, 190] on td "Хархун Роман Миколайович" at bounding box center [496, 179] width 283 height 31
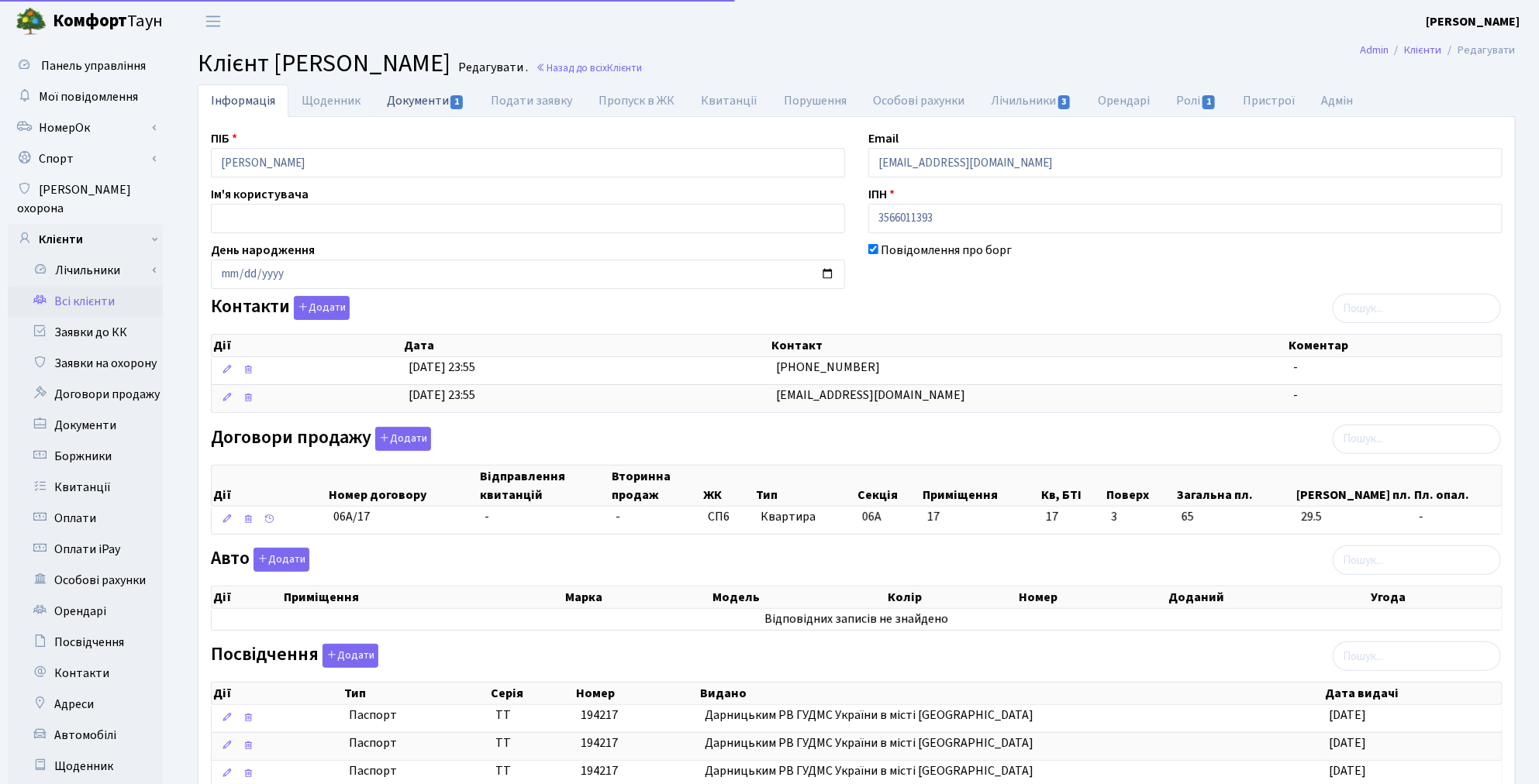
click at [395, 95] on link "Документи 1" at bounding box center [425, 100] width 104 height 32
select select "25"
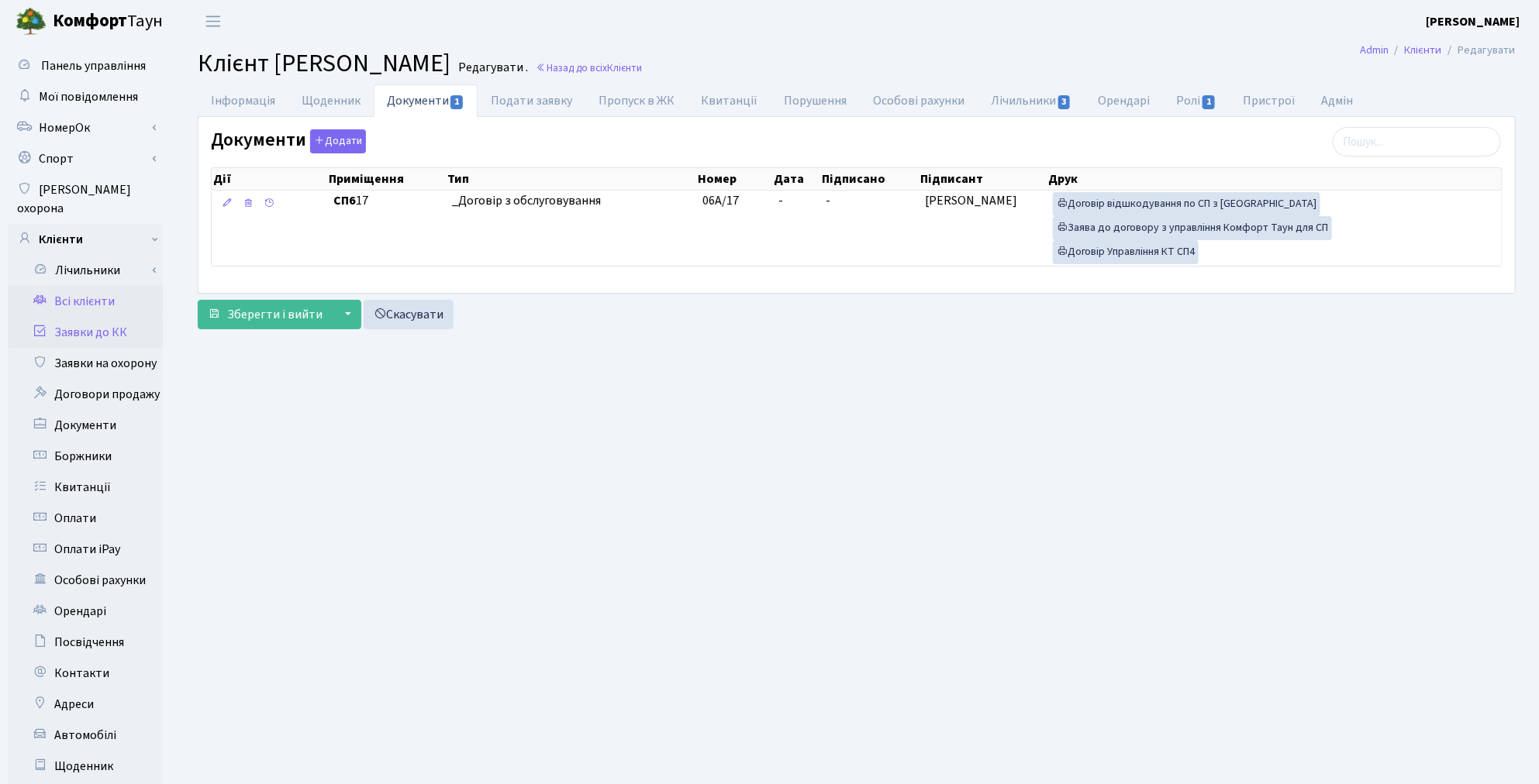
click at [80, 317] on link "Заявки до КК" at bounding box center [85, 333] width 155 height 31
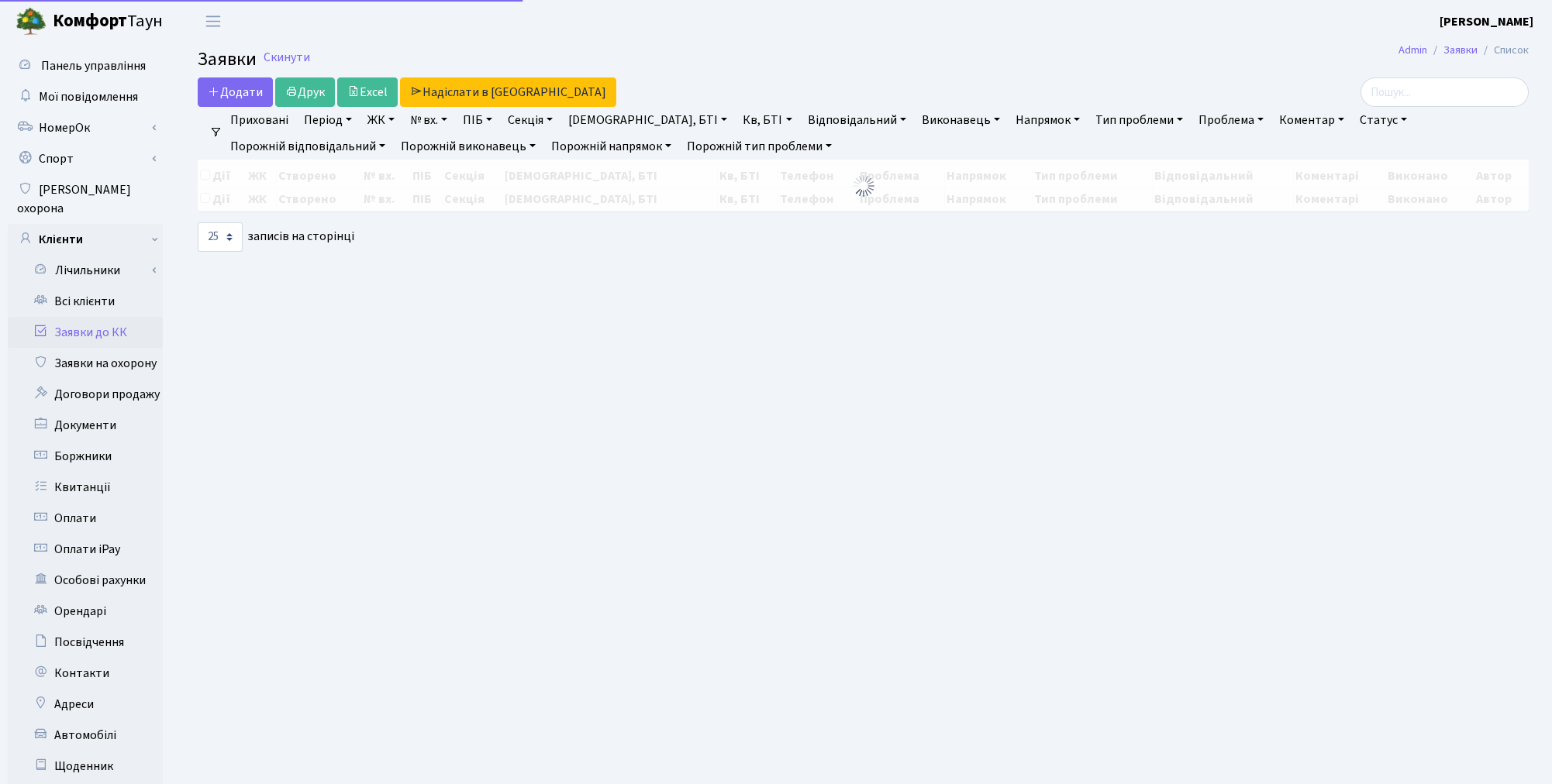
select select "25"
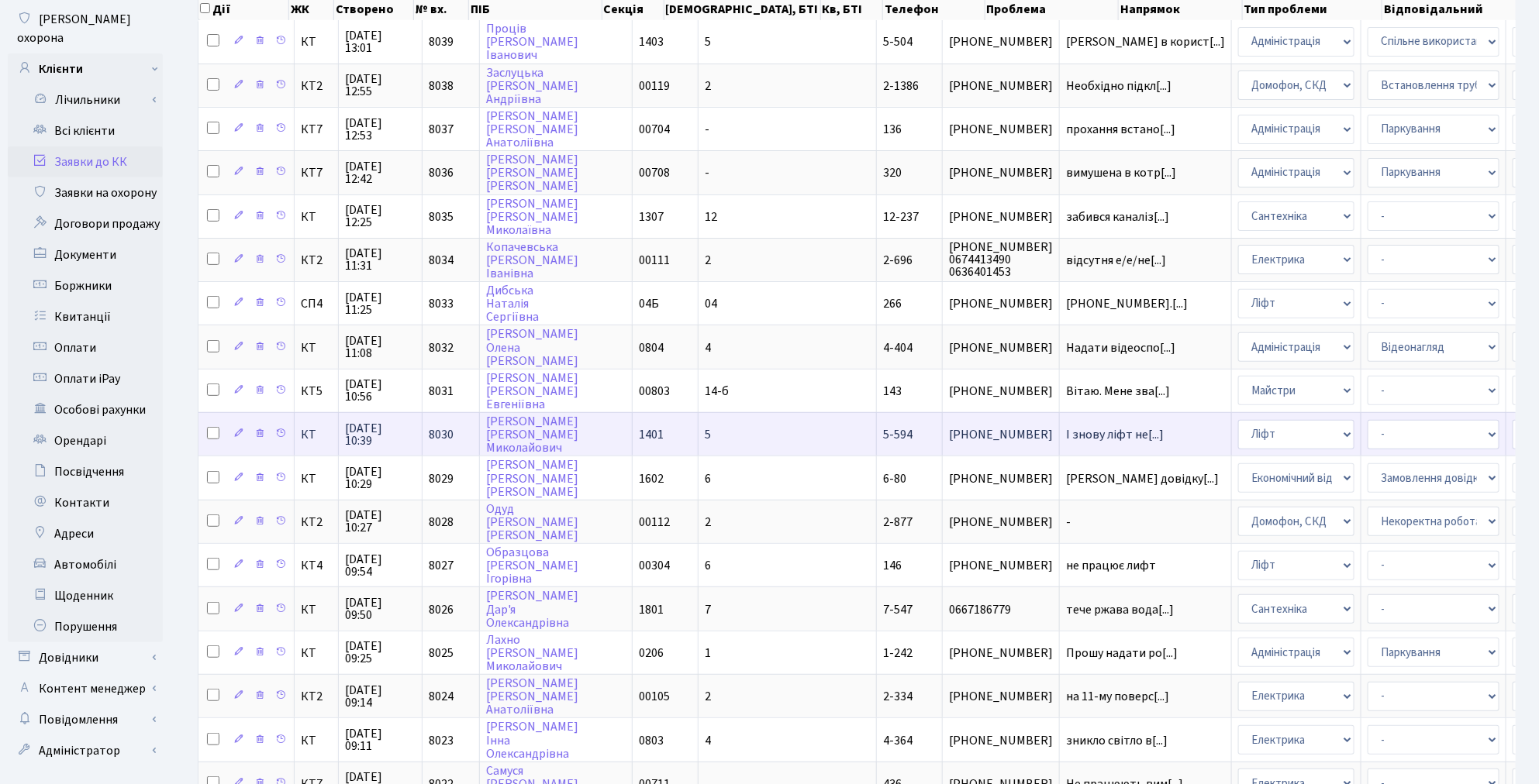
scroll to position [172, 0]
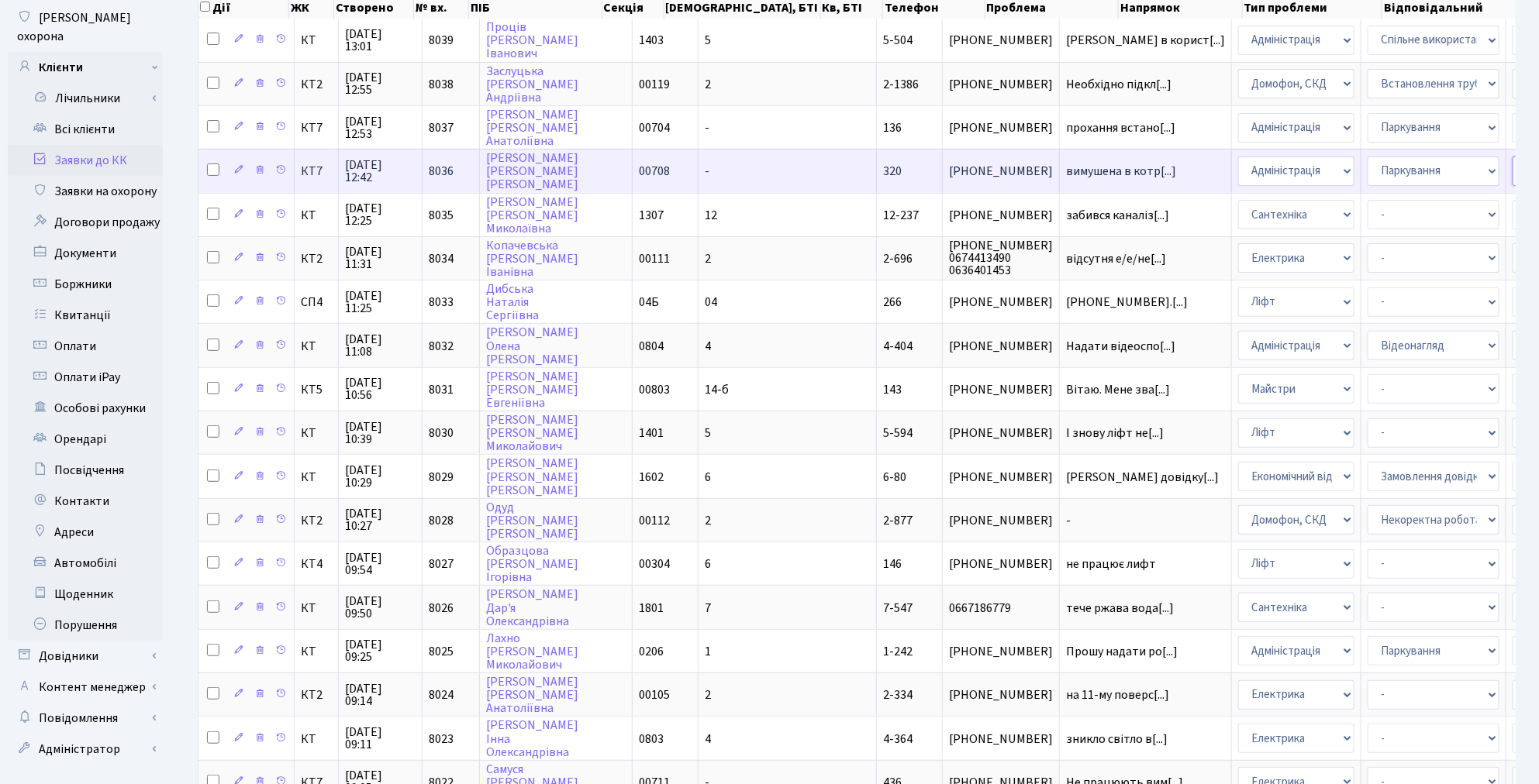
select select "110"
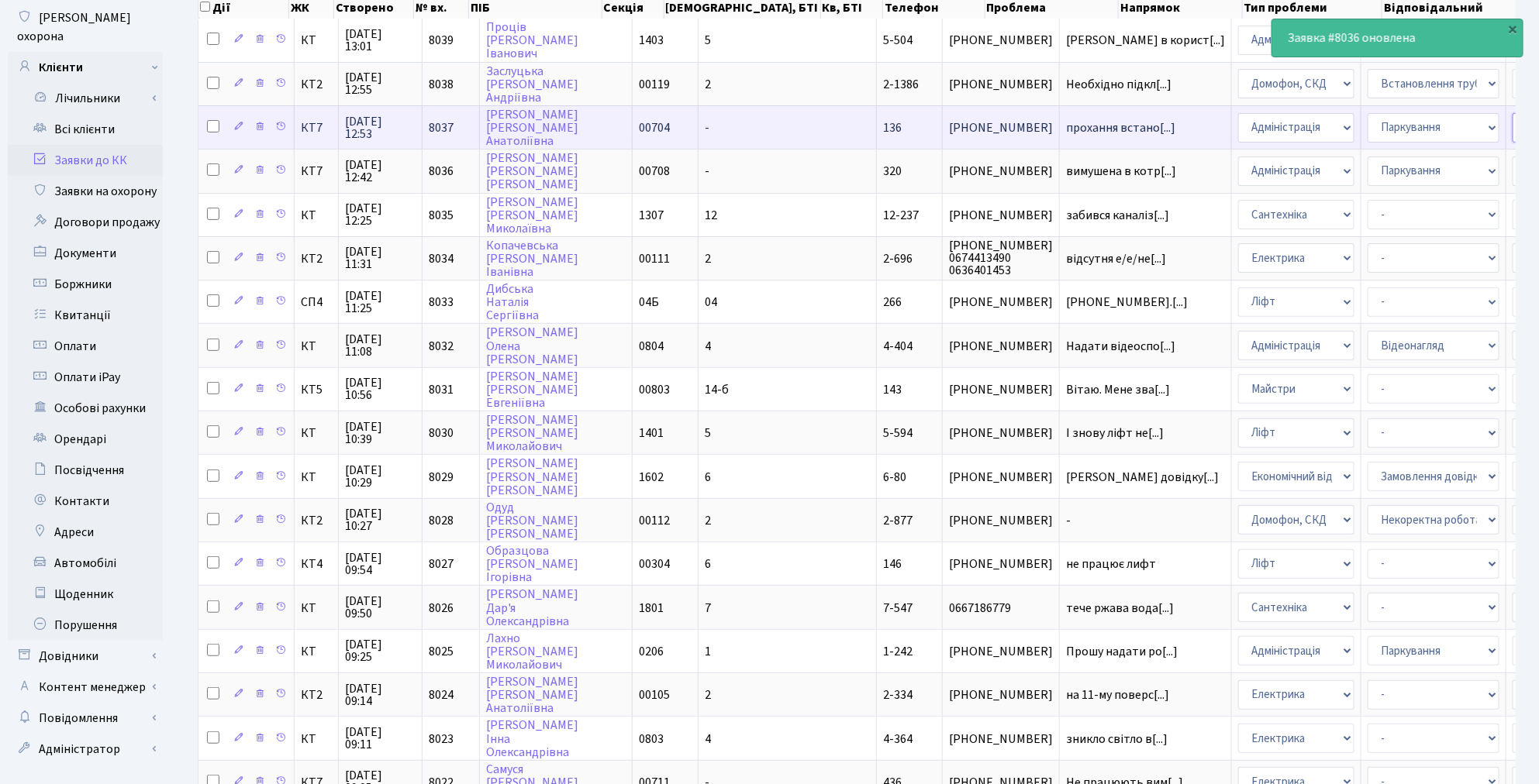
select select "110"
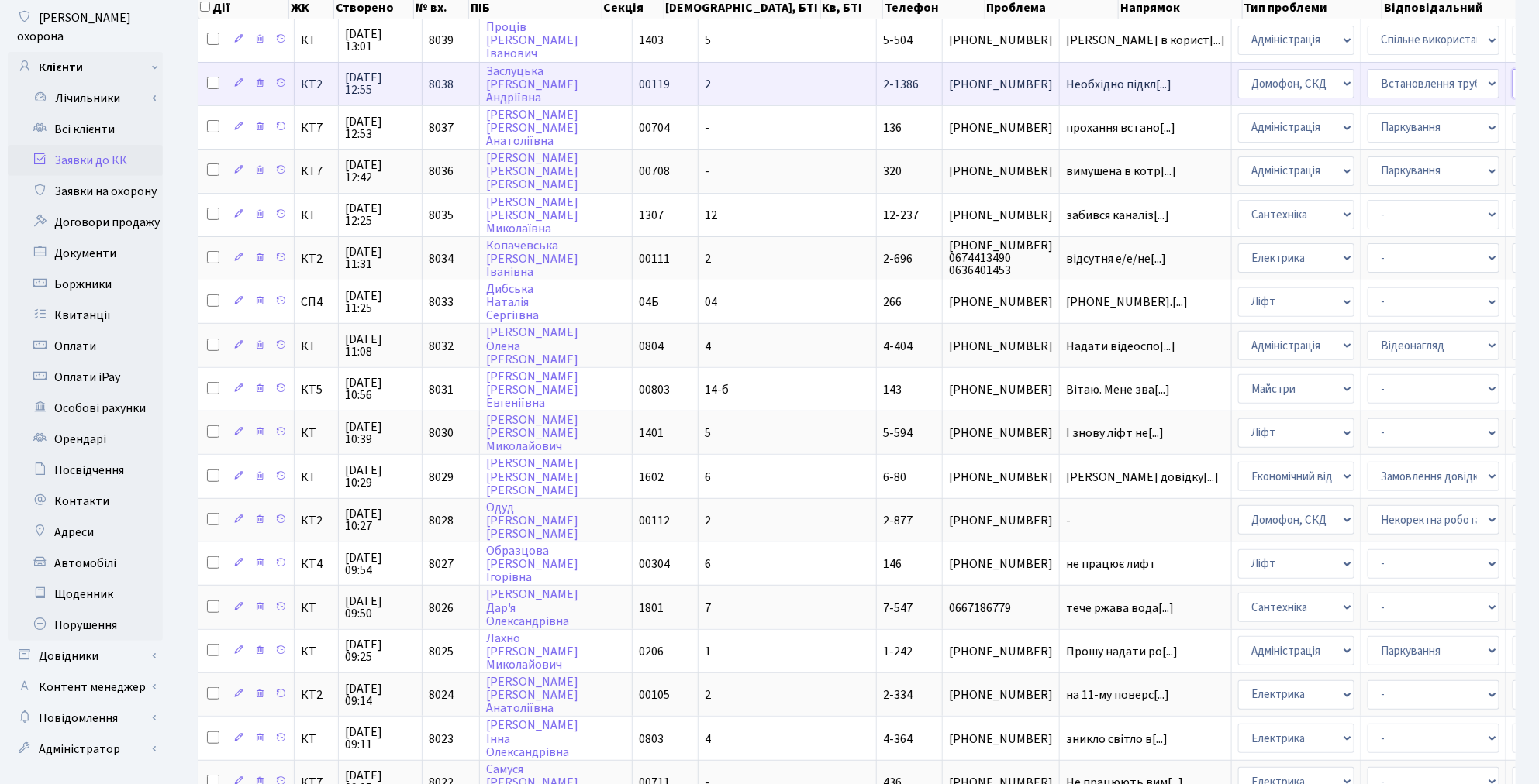
select select "22"
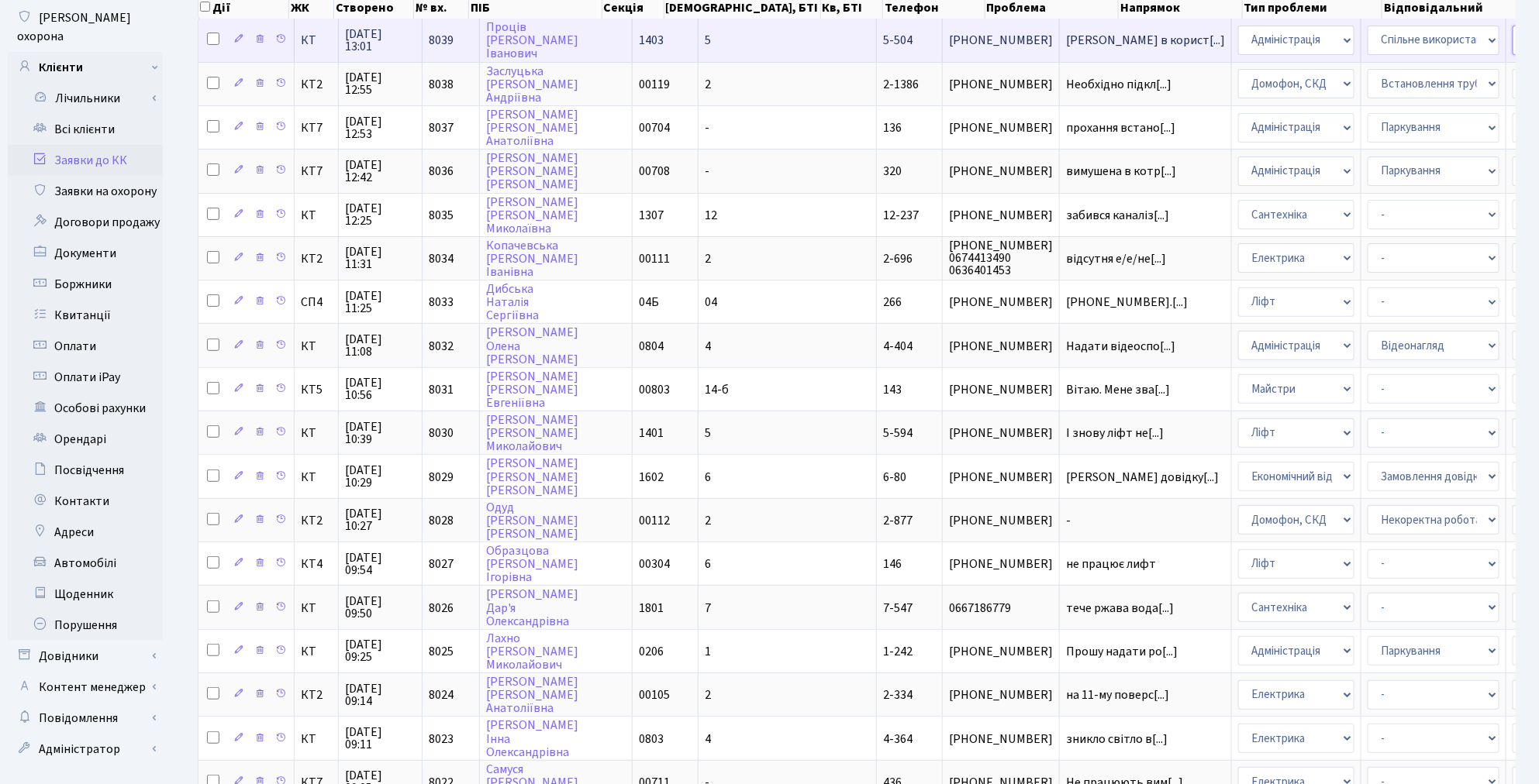
select select "14"
click at [1406, 41] on body "Комфорт Таун Котенко К. Л. Мій обліковий запис Вийти Панель управління Мої пові…" at bounding box center [770, 521] width 1539 height 1386
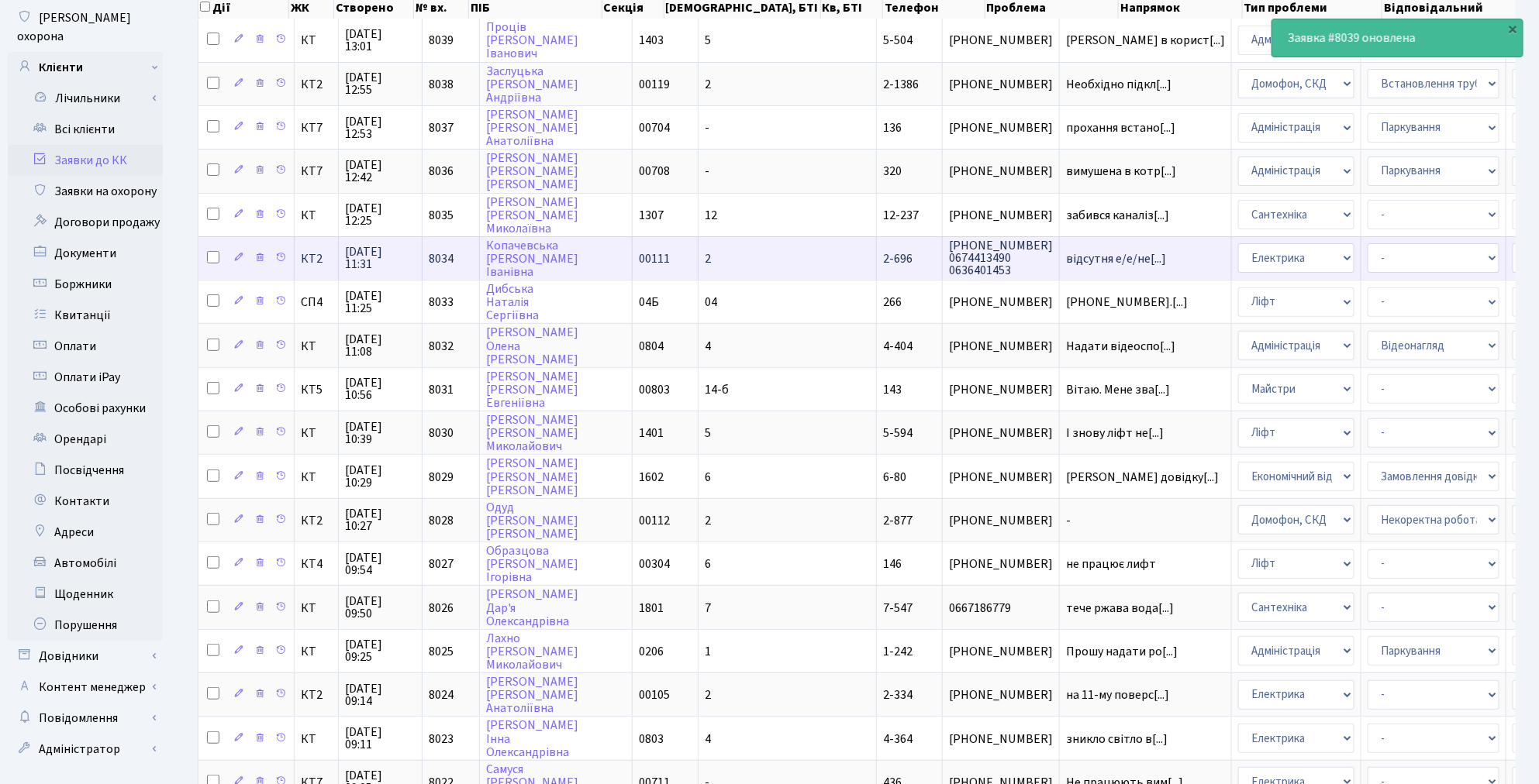
scroll to position [0, 0]
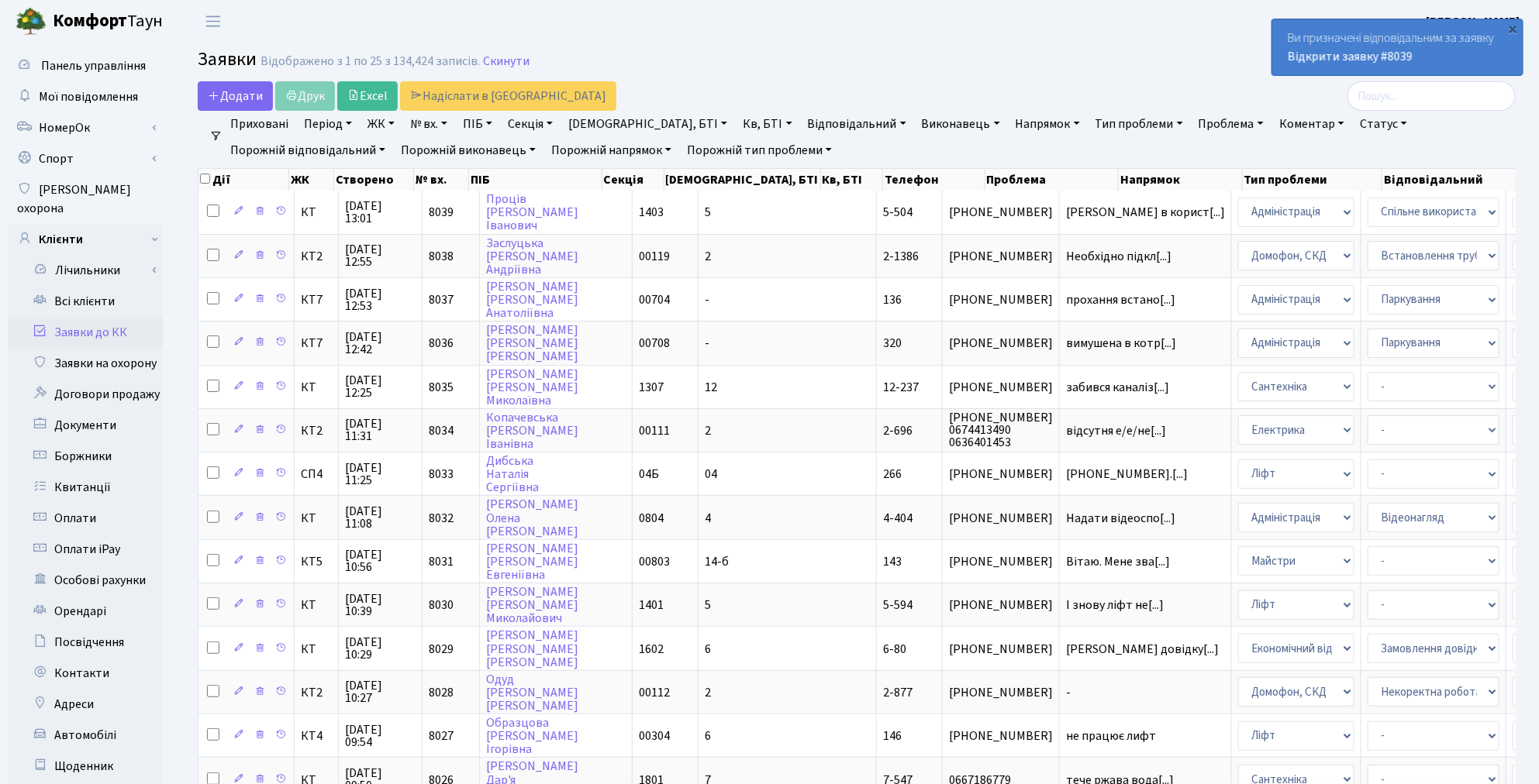
drag, startPoint x: 1028, startPoint y: 58, endPoint x: 1022, endPoint y: 52, distance: 8.5
click at [1028, 58] on h2 "Заявки Відображено з 1 по 25 з 134,424 записів. Скинути" at bounding box center [857, 62] width 1318 height 27
click at [111, 286] on link "Всі клієнти" at bounding box center [85, 301] width 155 height 31
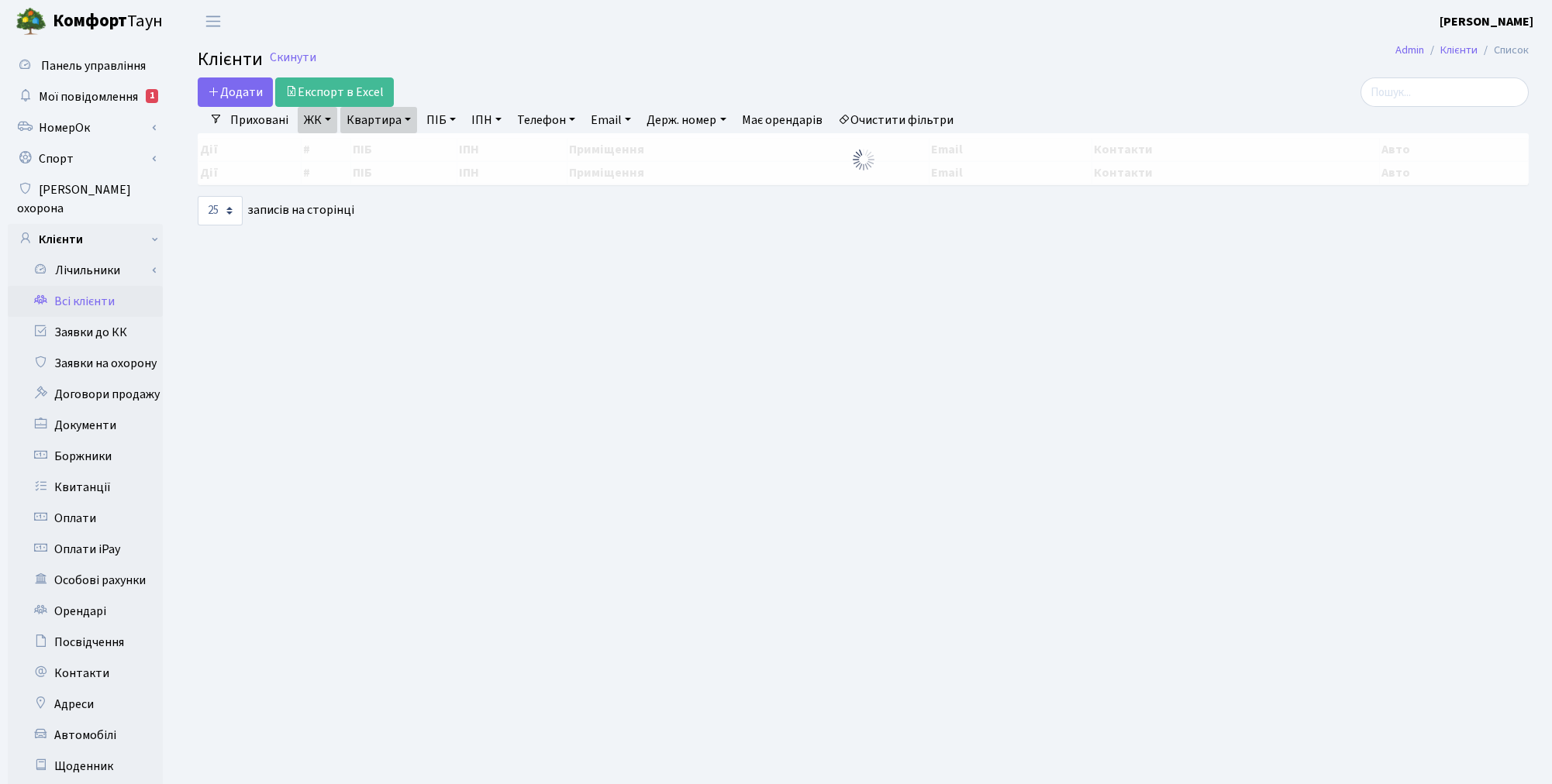
select select "25"
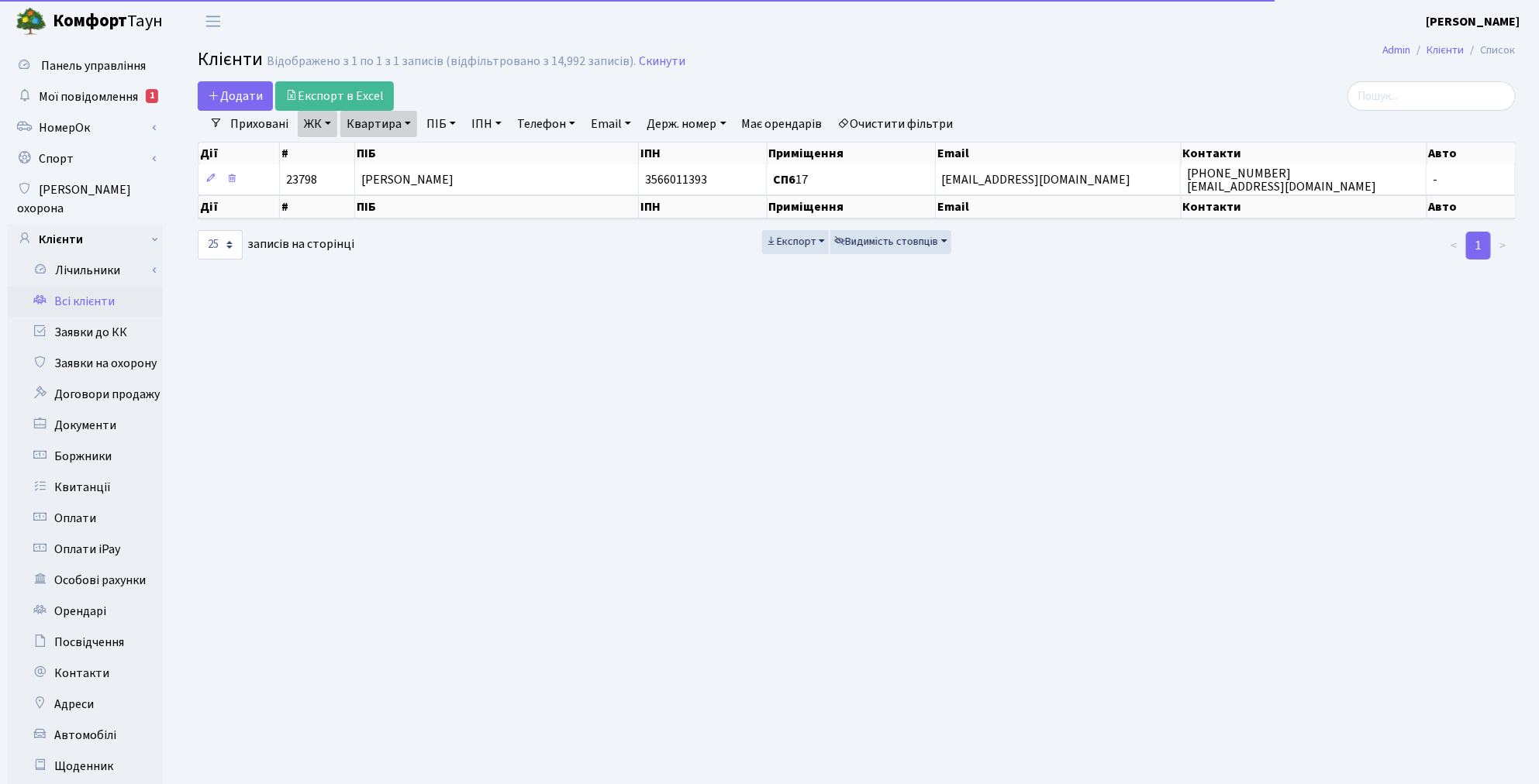
click at [933, 130] on link "Очистити фільтри" at bounding box center [896, 124] width 128 height 27
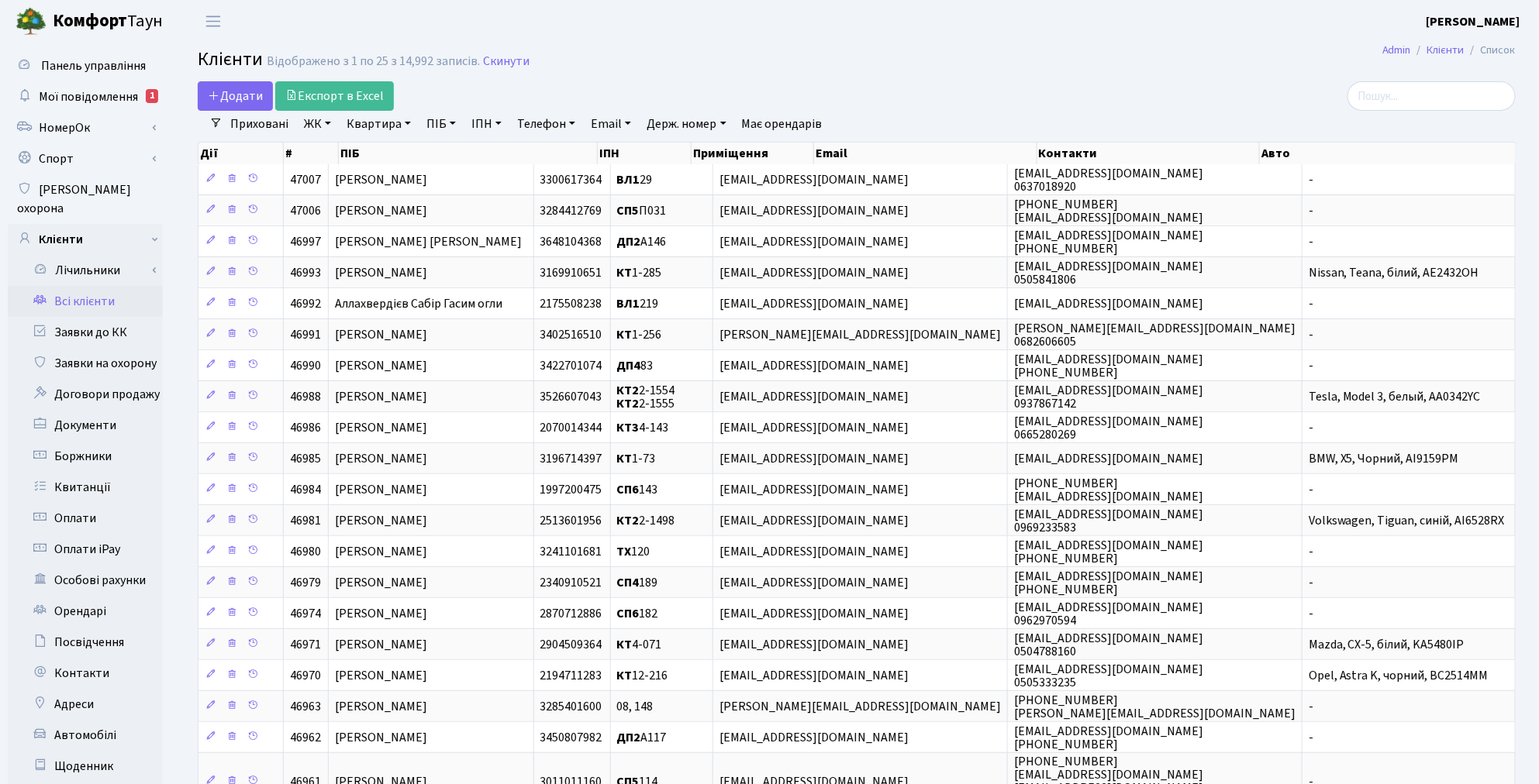
click at [431, 131] on link "ПІБ" at bounding box center [441, 124] width 41 height 27
type input "шмат"
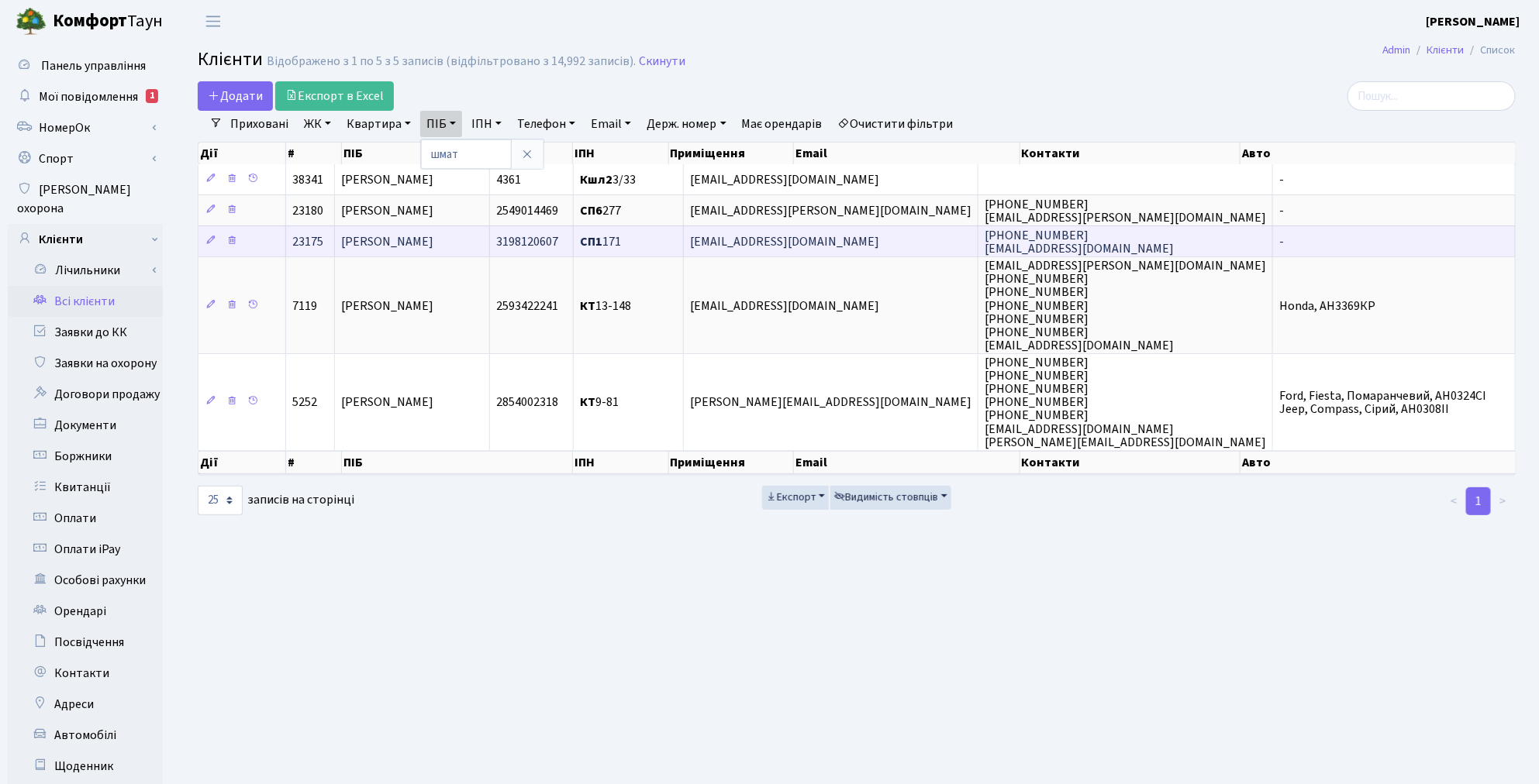
click at [420, 234] on span "[PERSON_NAME]" at bounding box center [387, 242] width 92 height 17
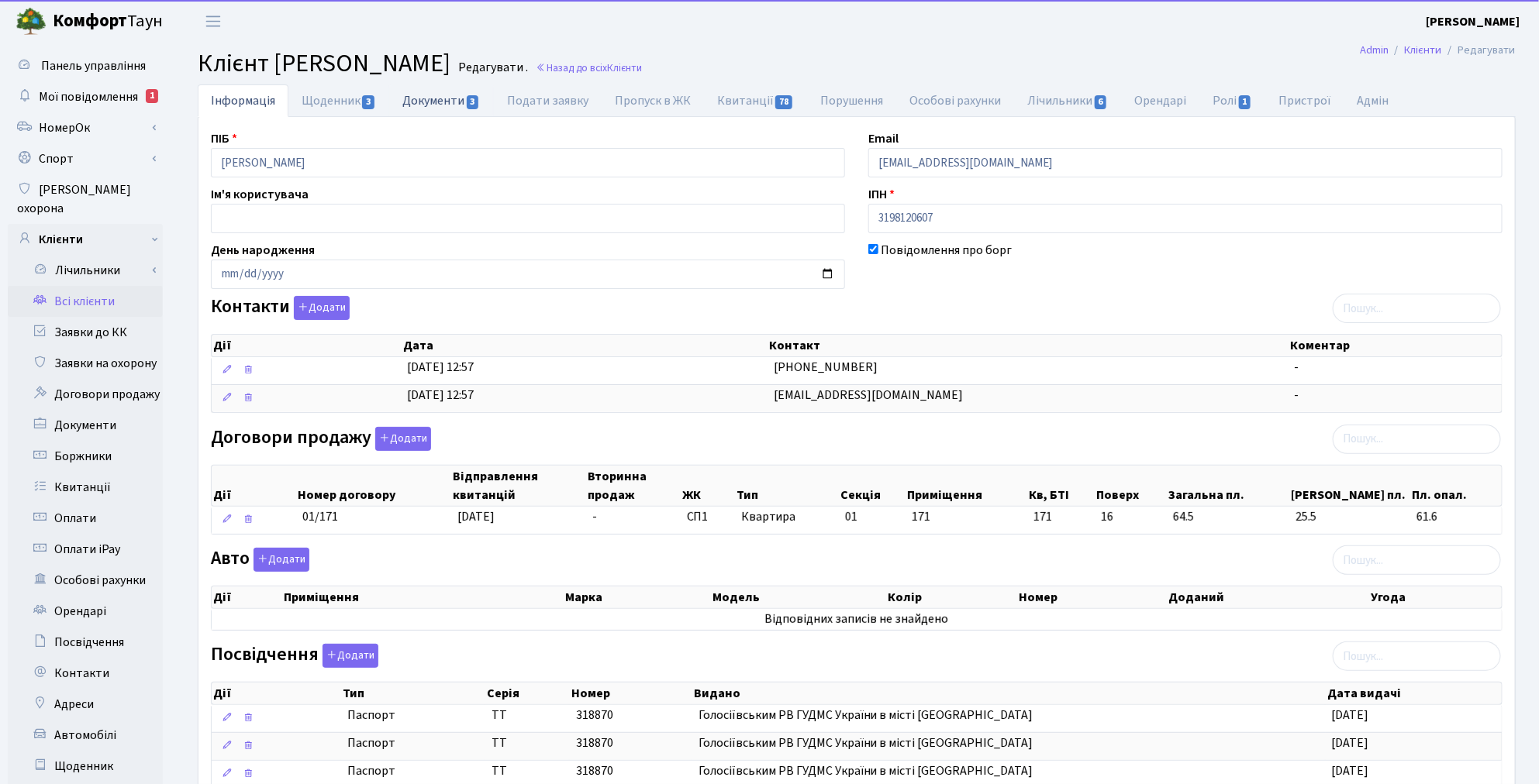
click at [431, 105] on link "Документи 3" at bounding box center [441, 100] width 104 height 32
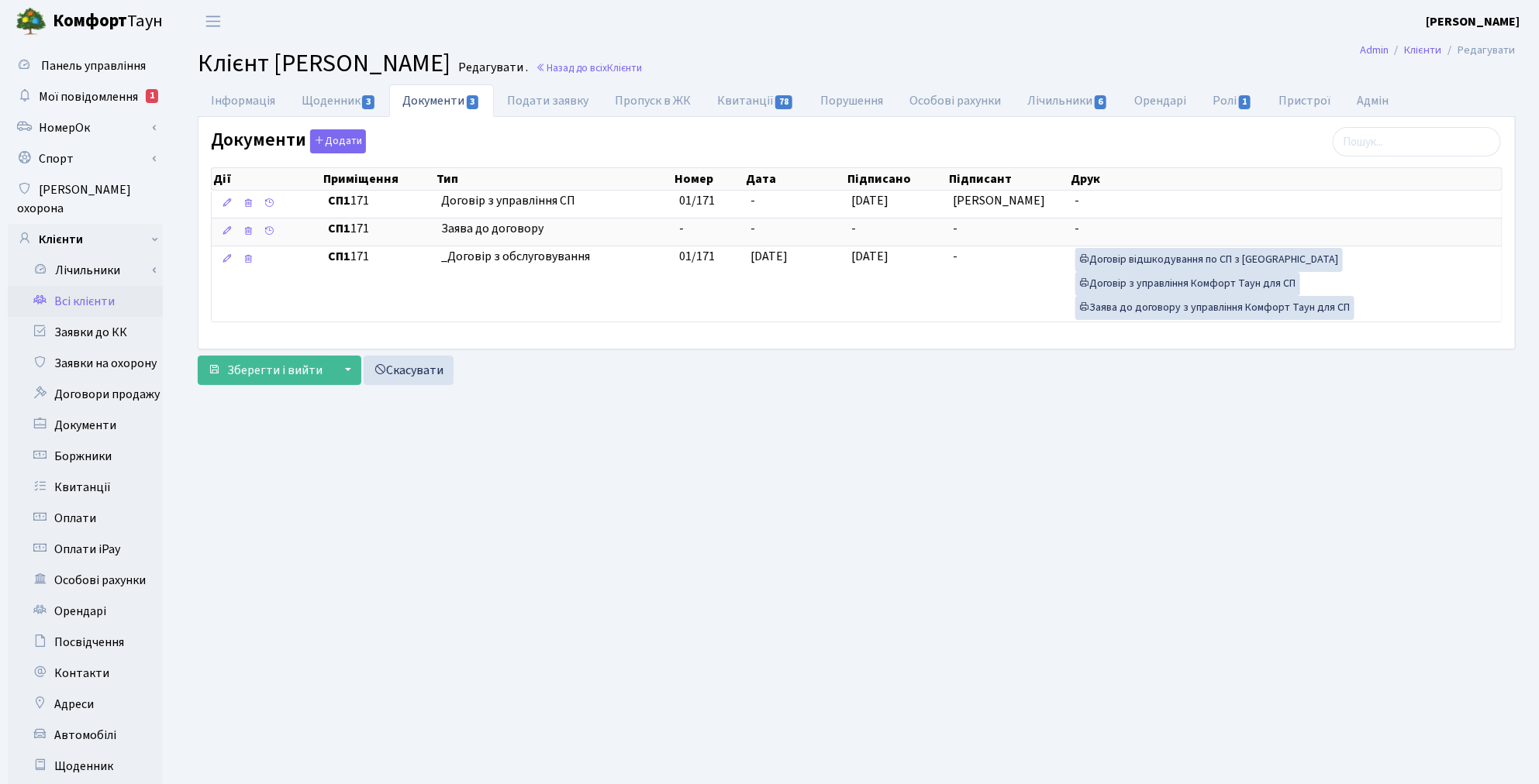
click at [113, 287] on link "Всі клієнти" at bounding box center [85, 301] width 155 height 31
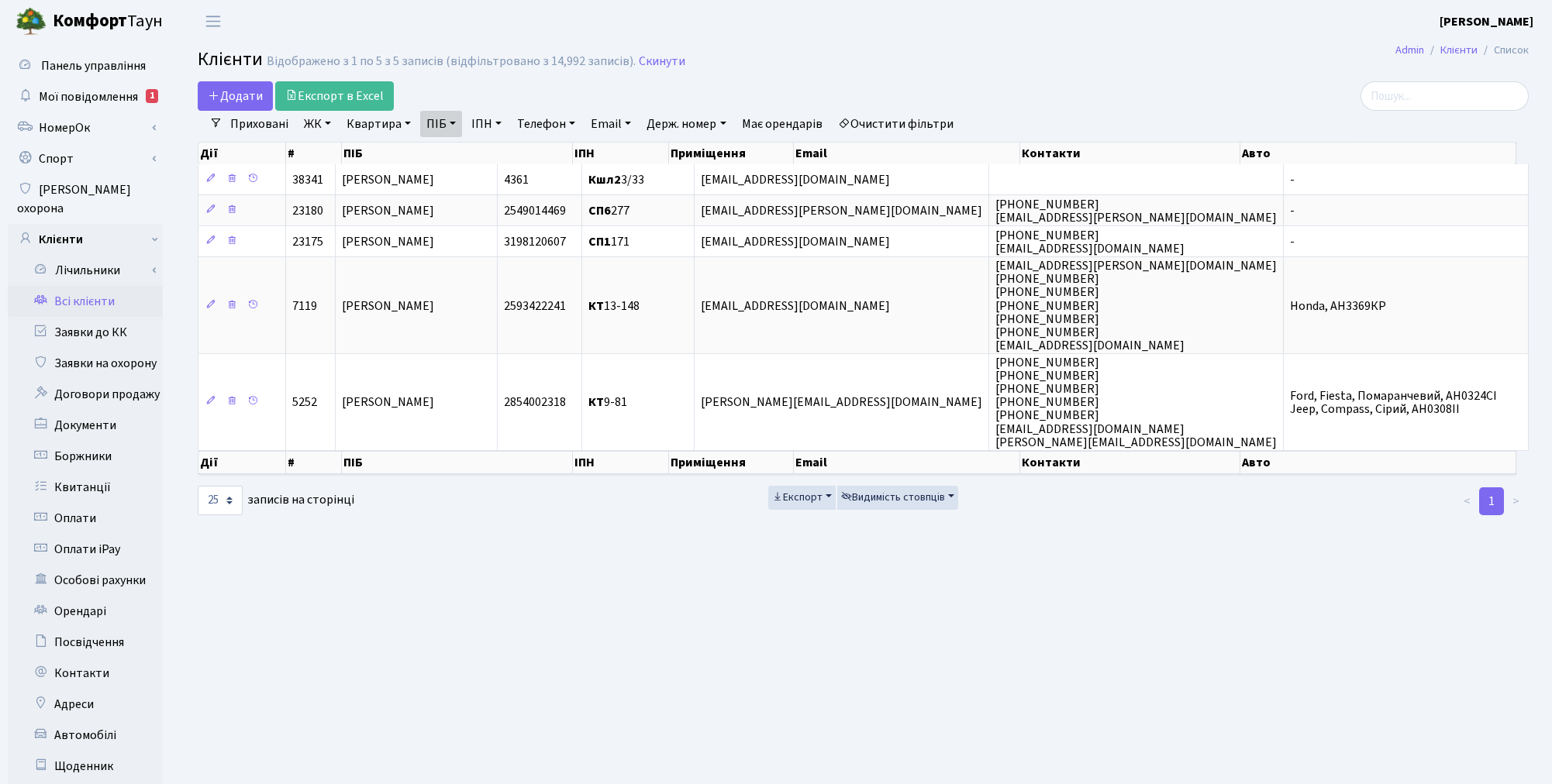
select select "25"
click at [106, 105] on span "Мої повідомлення" at bounding box center [88, 97] width 99 height 17
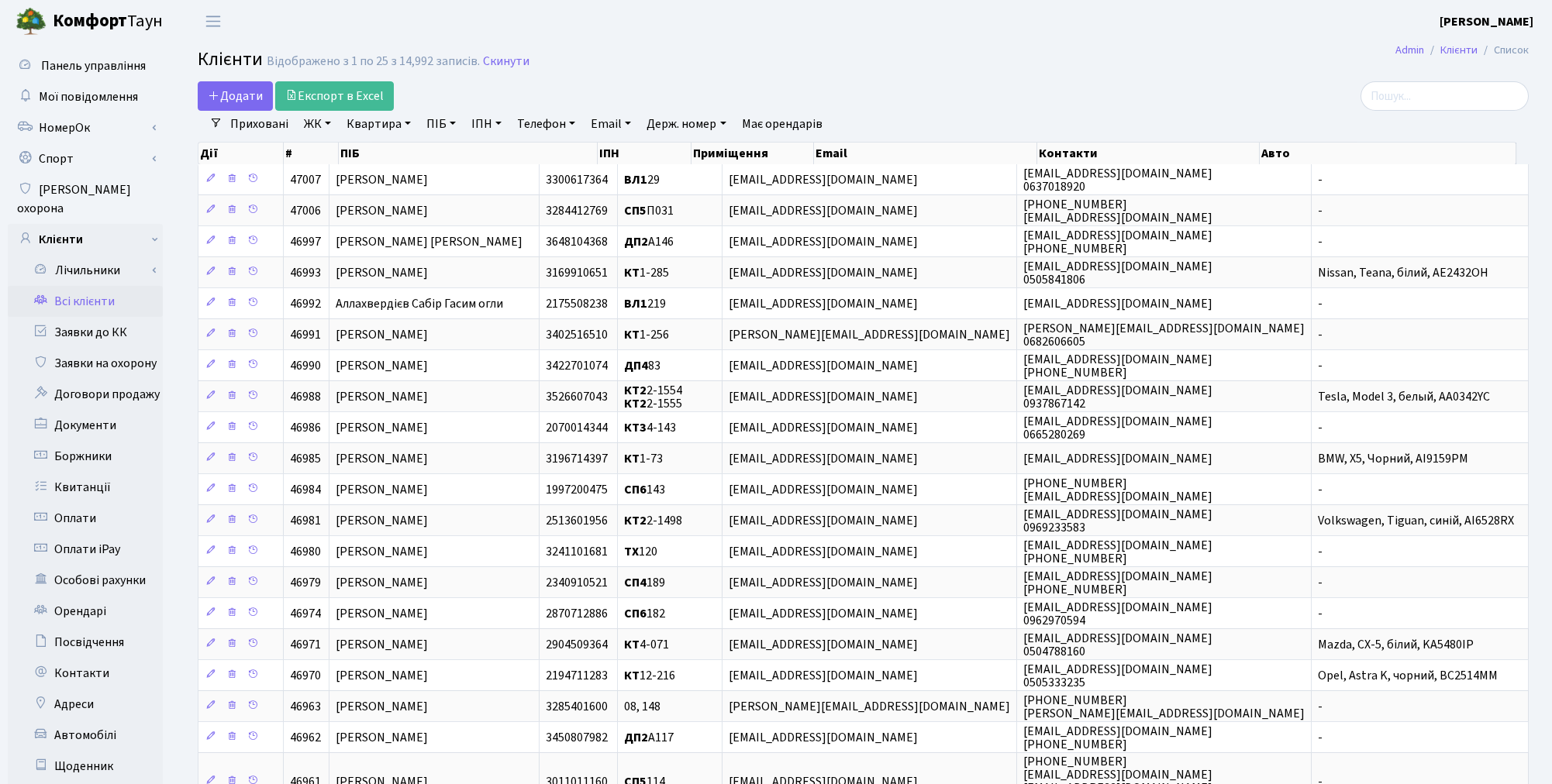
select select "25"
click at [372, 125] on link "Квартира" at bounding box center [379, 124] width 77 height 27
type input "145"
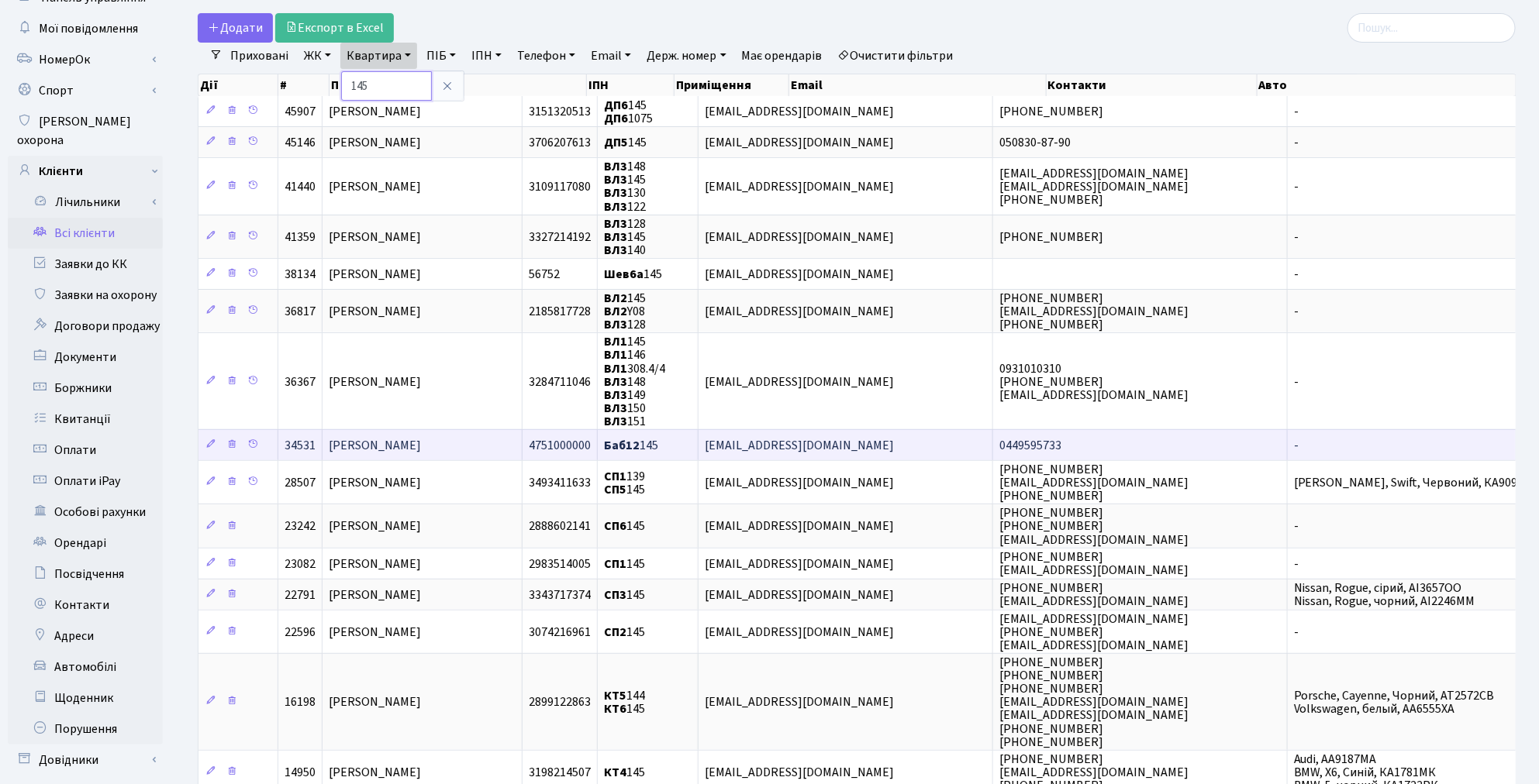
scroll to position [172, 0]
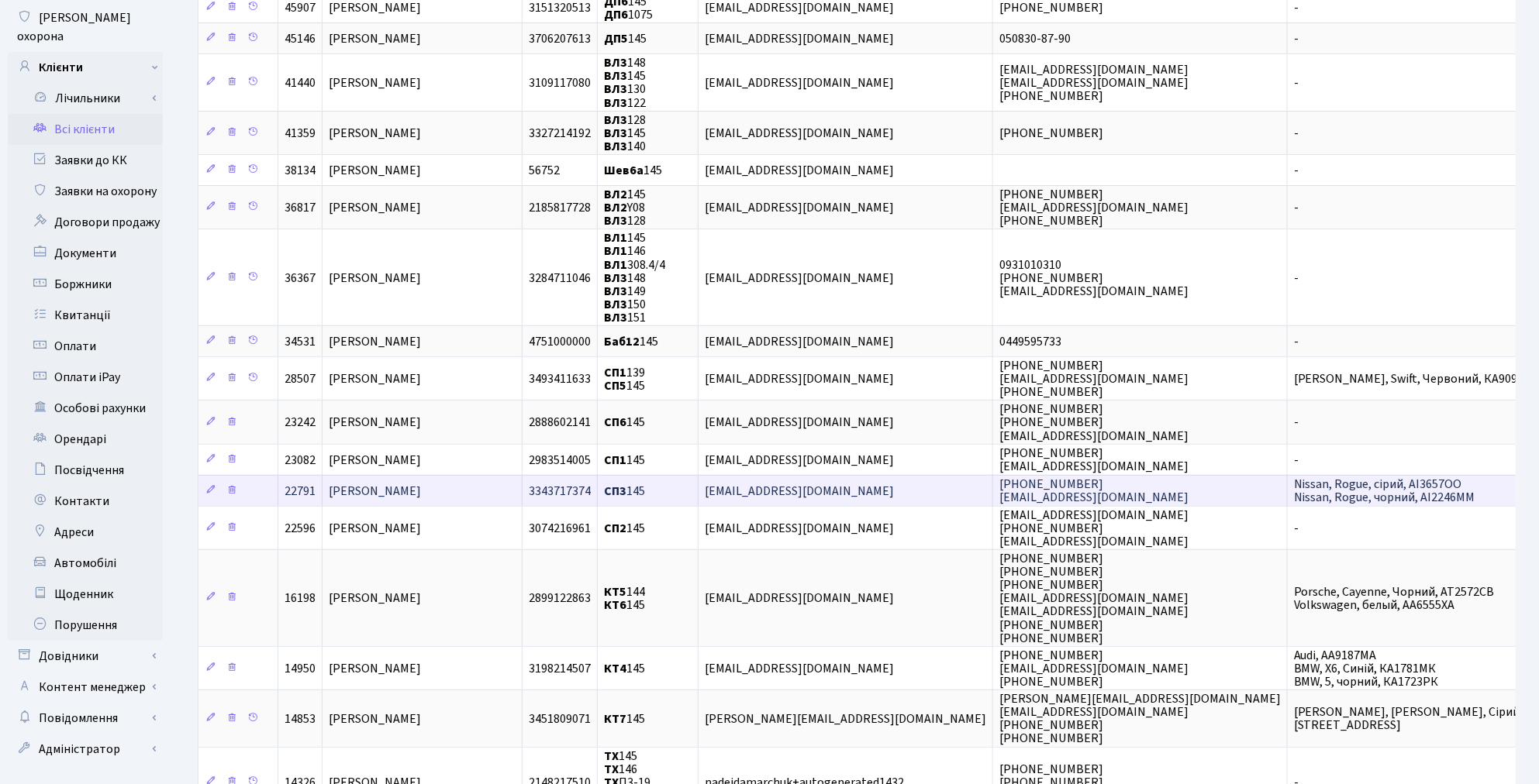
click at [407, 483] on span "[PERSON_NAME]" at bounding box center [375, 491] width 92 height 17
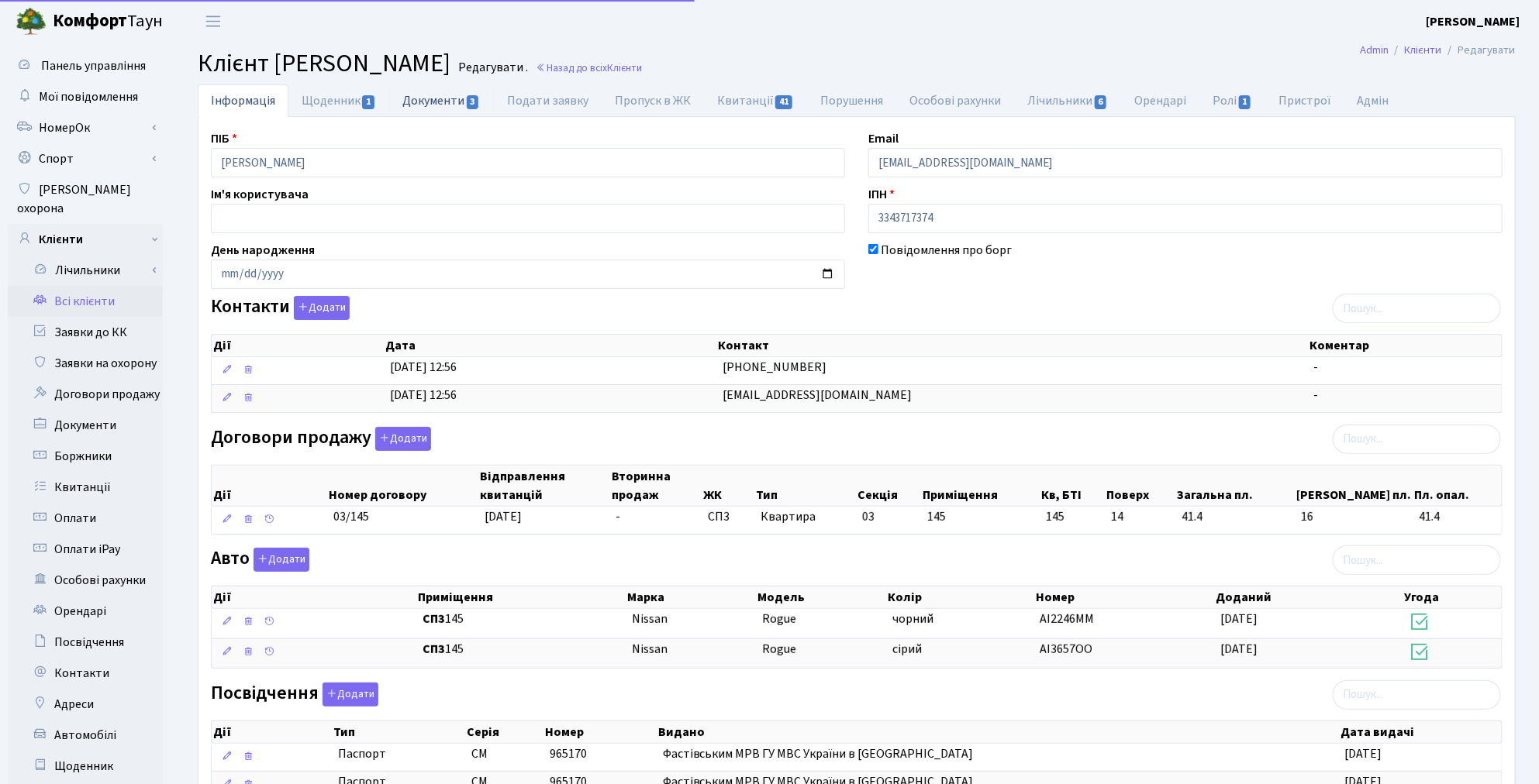
click at [417, 104] on link "Документи 3" at bounding box center [441, 100] width 104 height 32
select select "25"
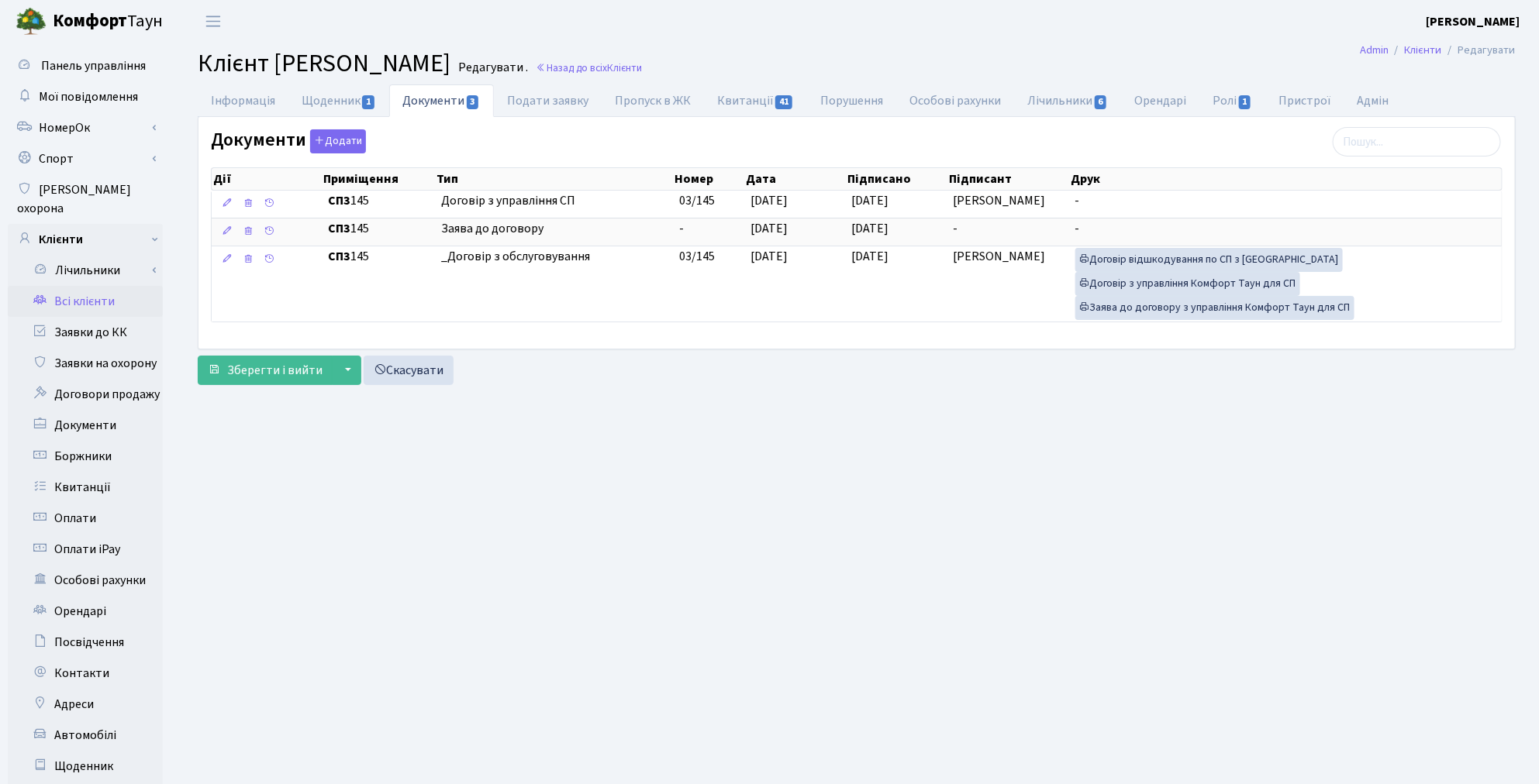
click at [96, 286] on link "Всі клієнти" at bounding box center [85, 301] width 155 height 31
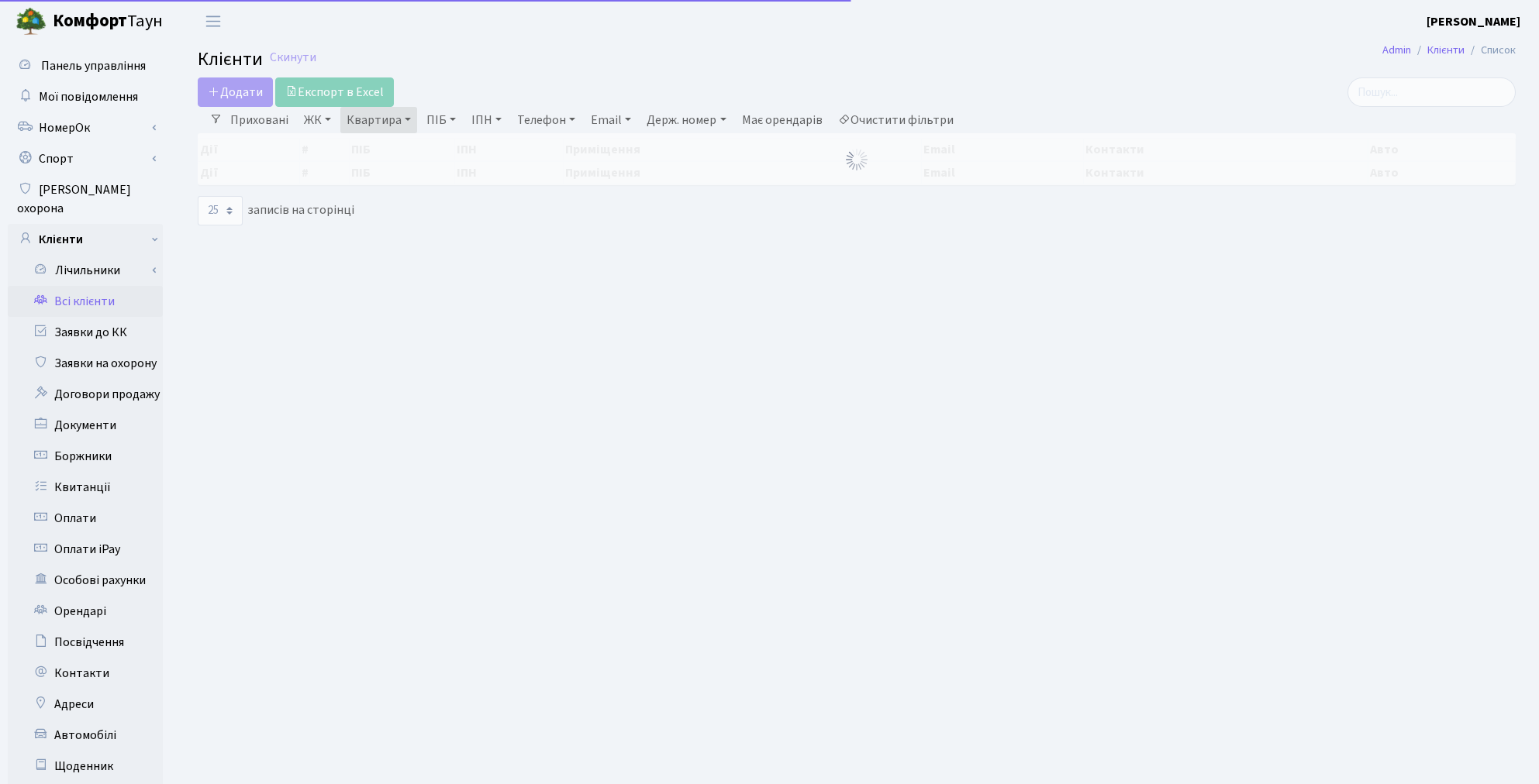
select select "25"
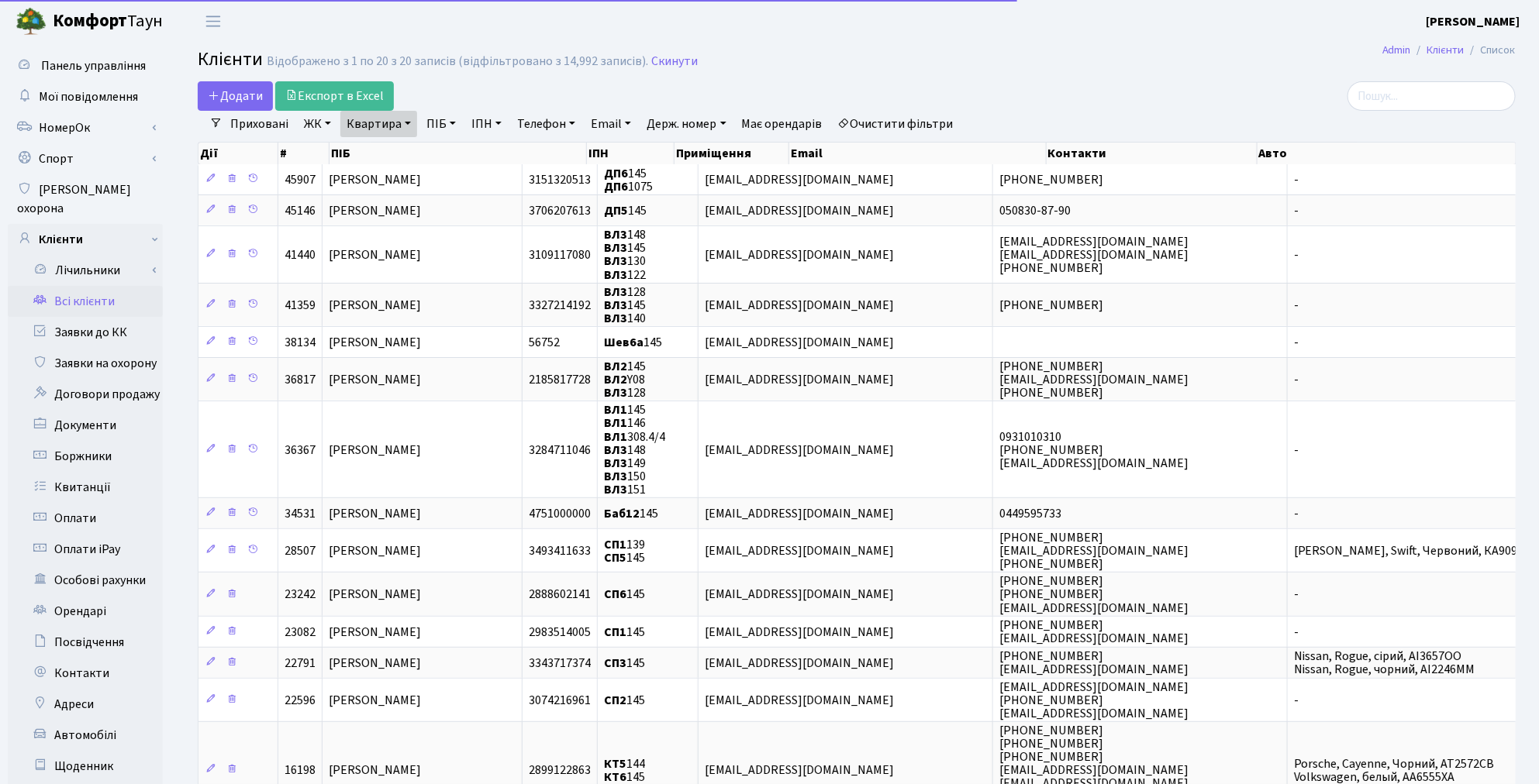
click at [374, 124] on link "Квартира" at bounding box center [379, 124] width 77 height 27
click at [383, 149] on input "145" at bounding box center [387, 154] width 91 height 30
type input "17"
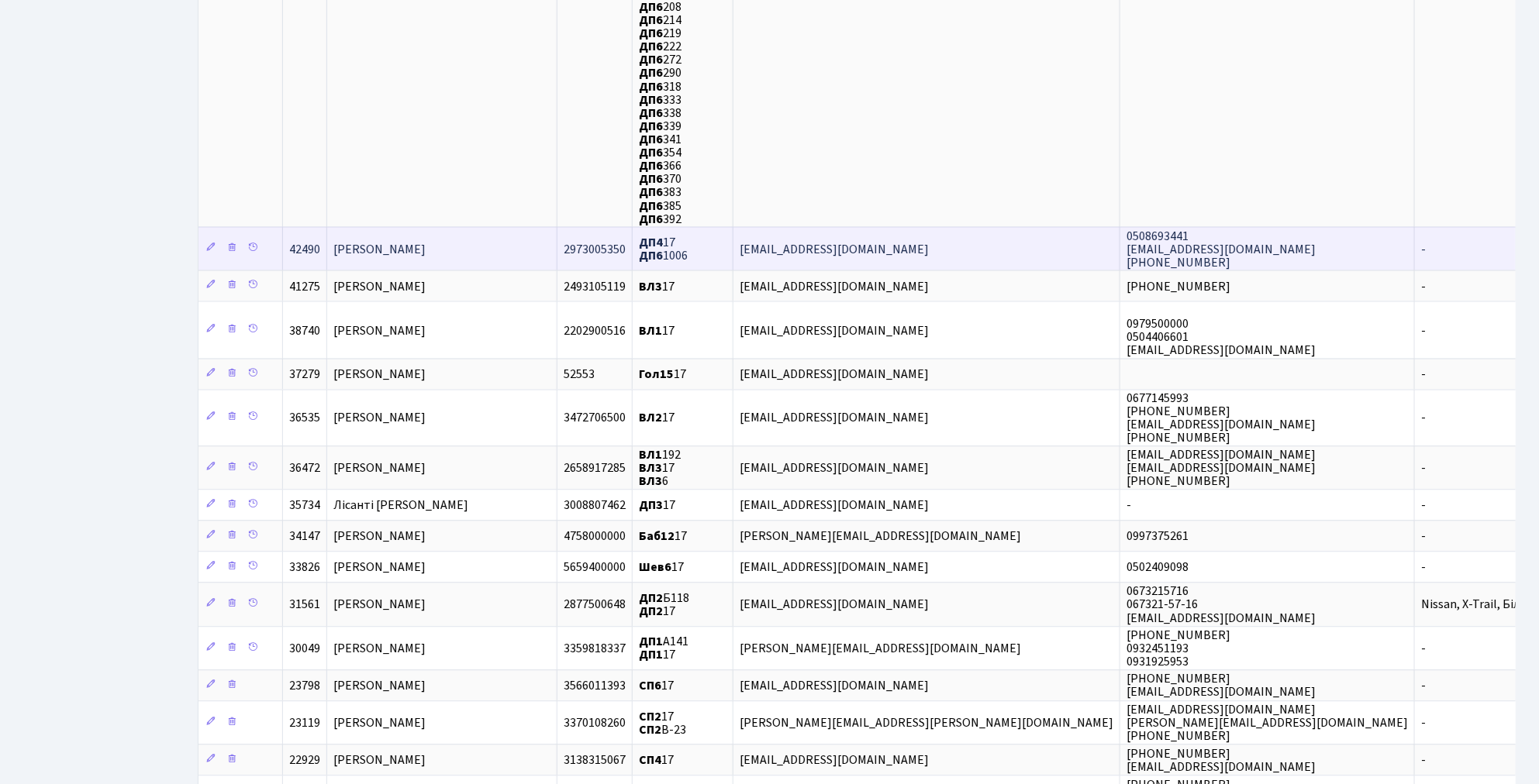
scroll to position [1463, 0]
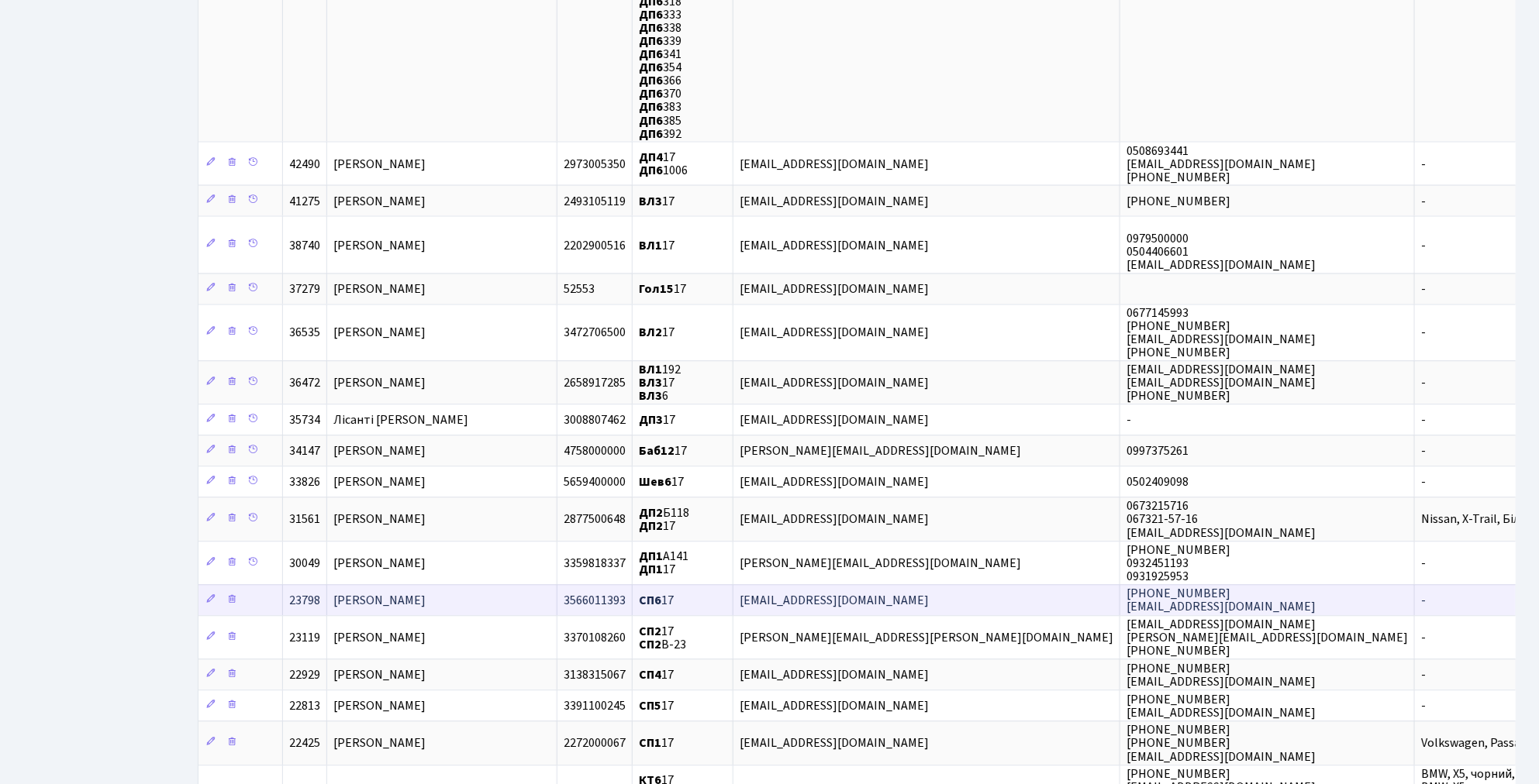
click at [426, 592] on span "Хархун Роман Миколайович" at bounding box center [380, 601] width 92 height 17
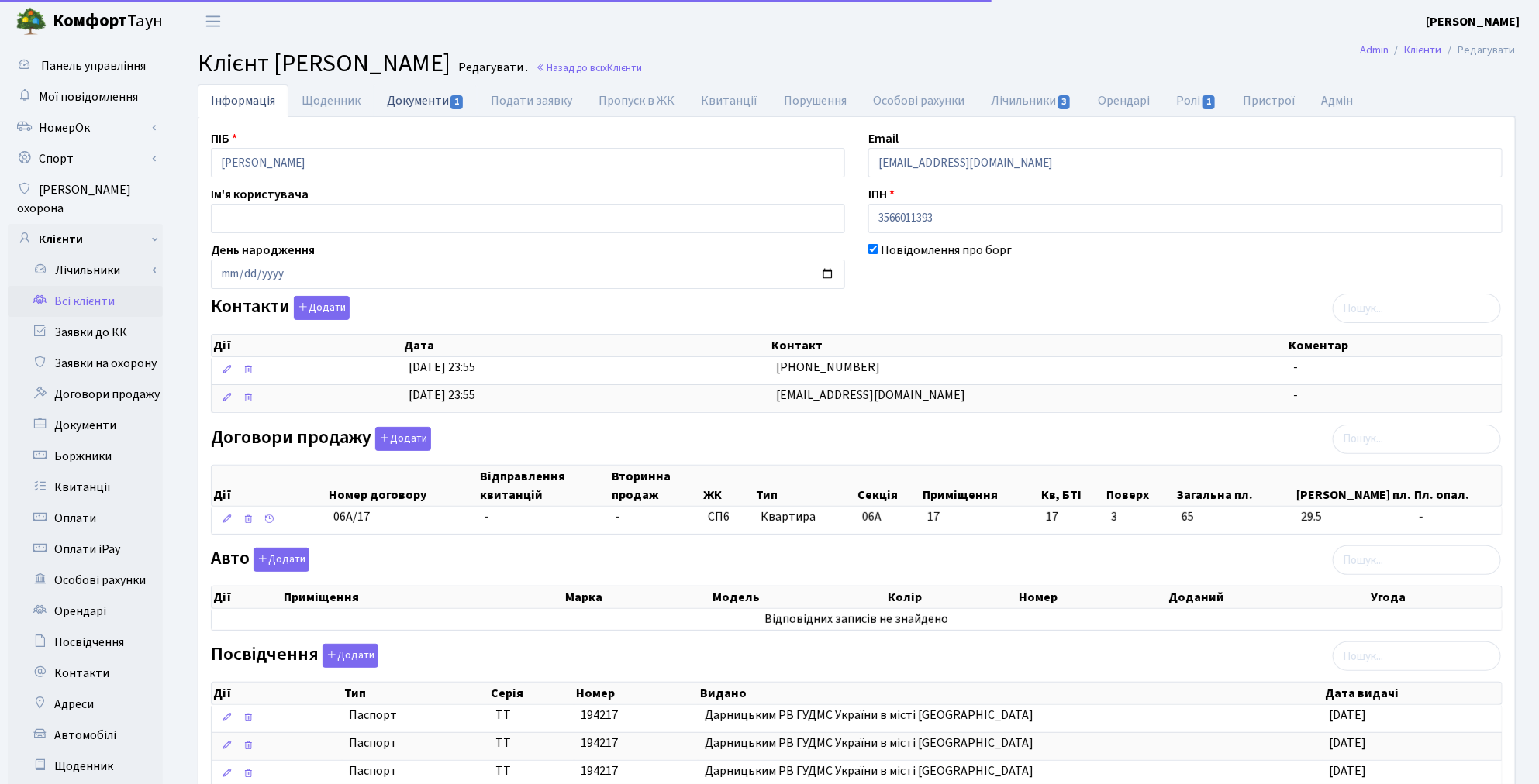
click at [427, 105] on link "Документи 1" at bounding box center [425, 100] width 104 height 32
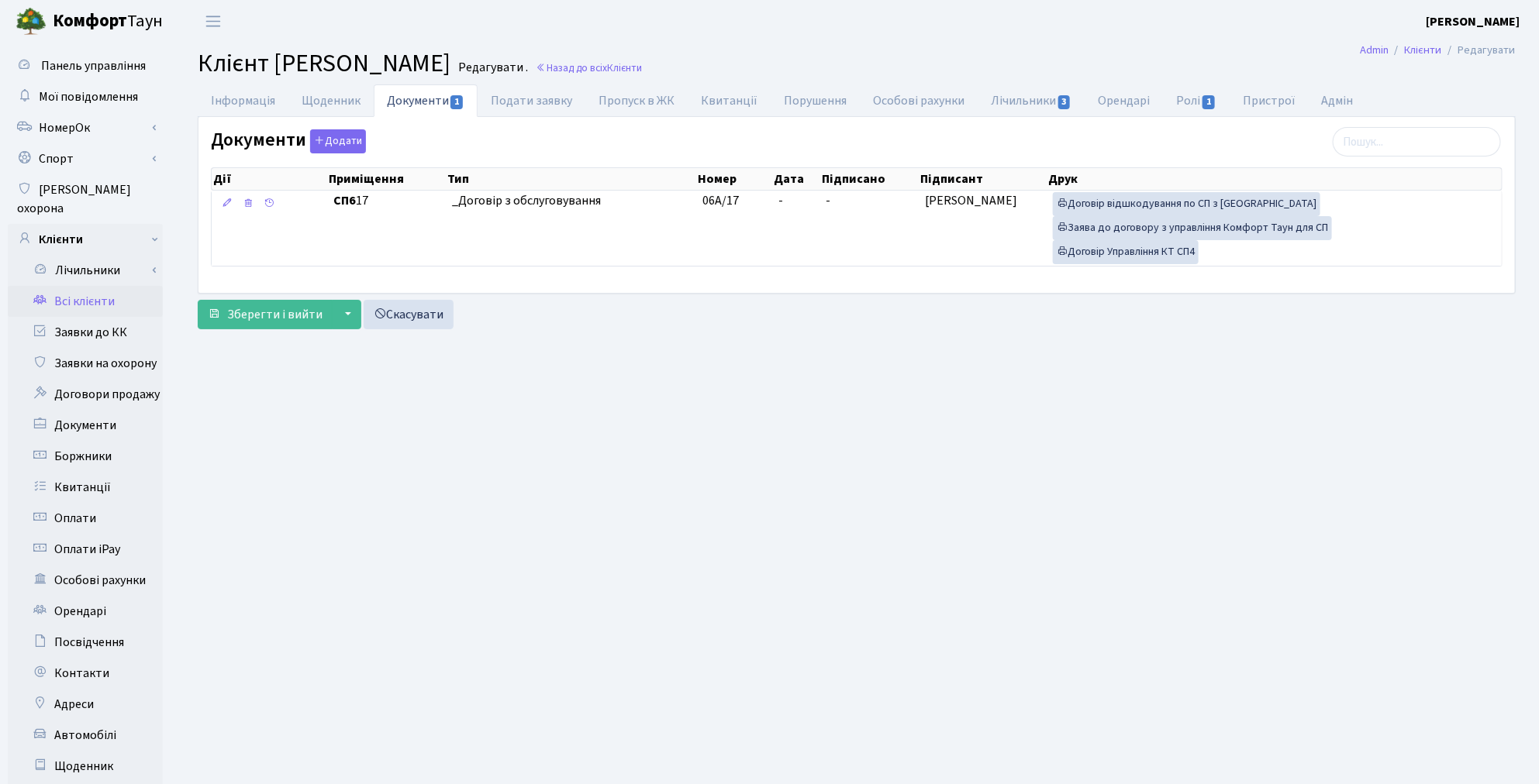
click at [89, 286] on link "Всі клієнти" at bounding box center [85, 301] width 155 height 31
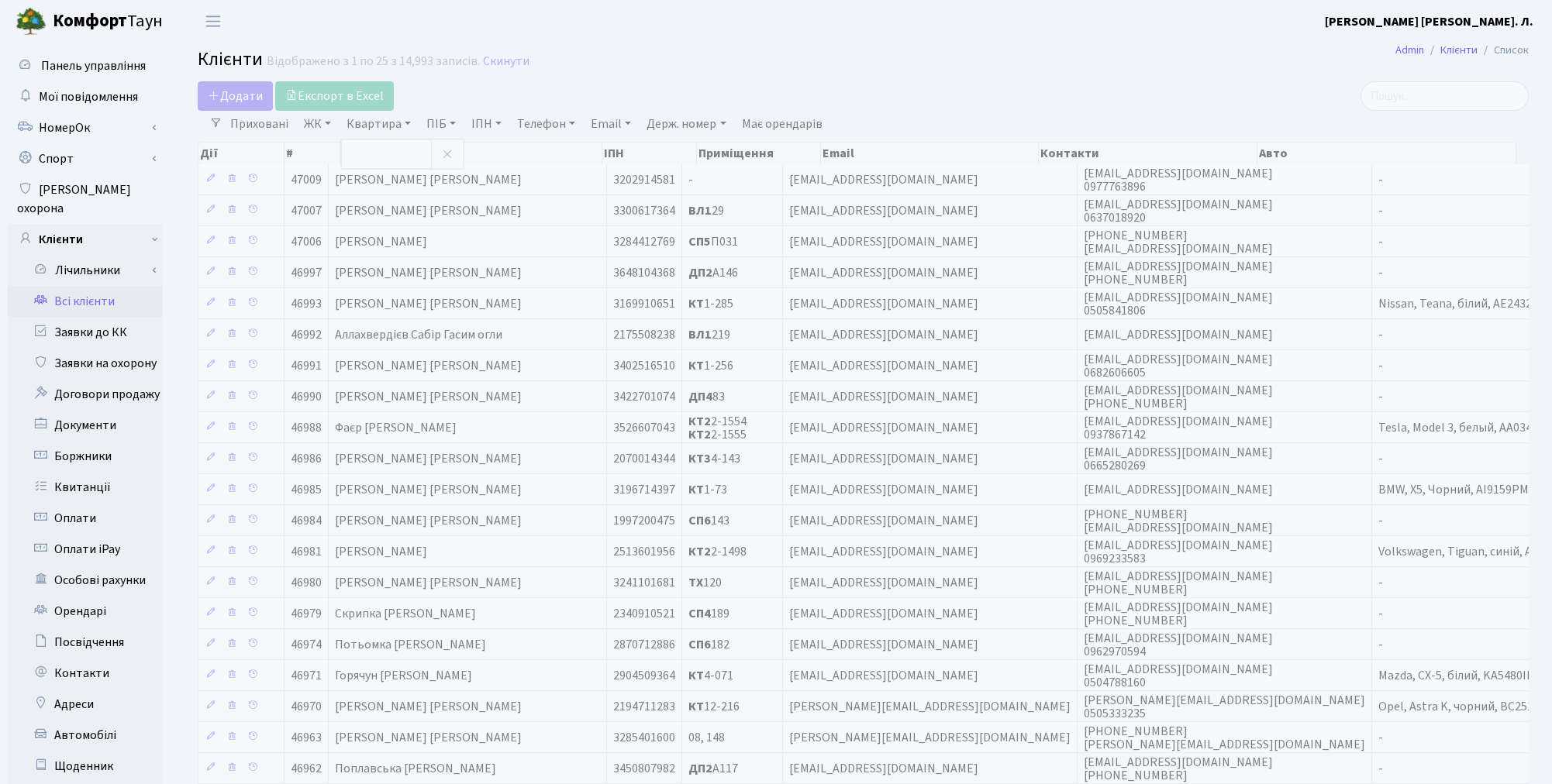
select select "25"
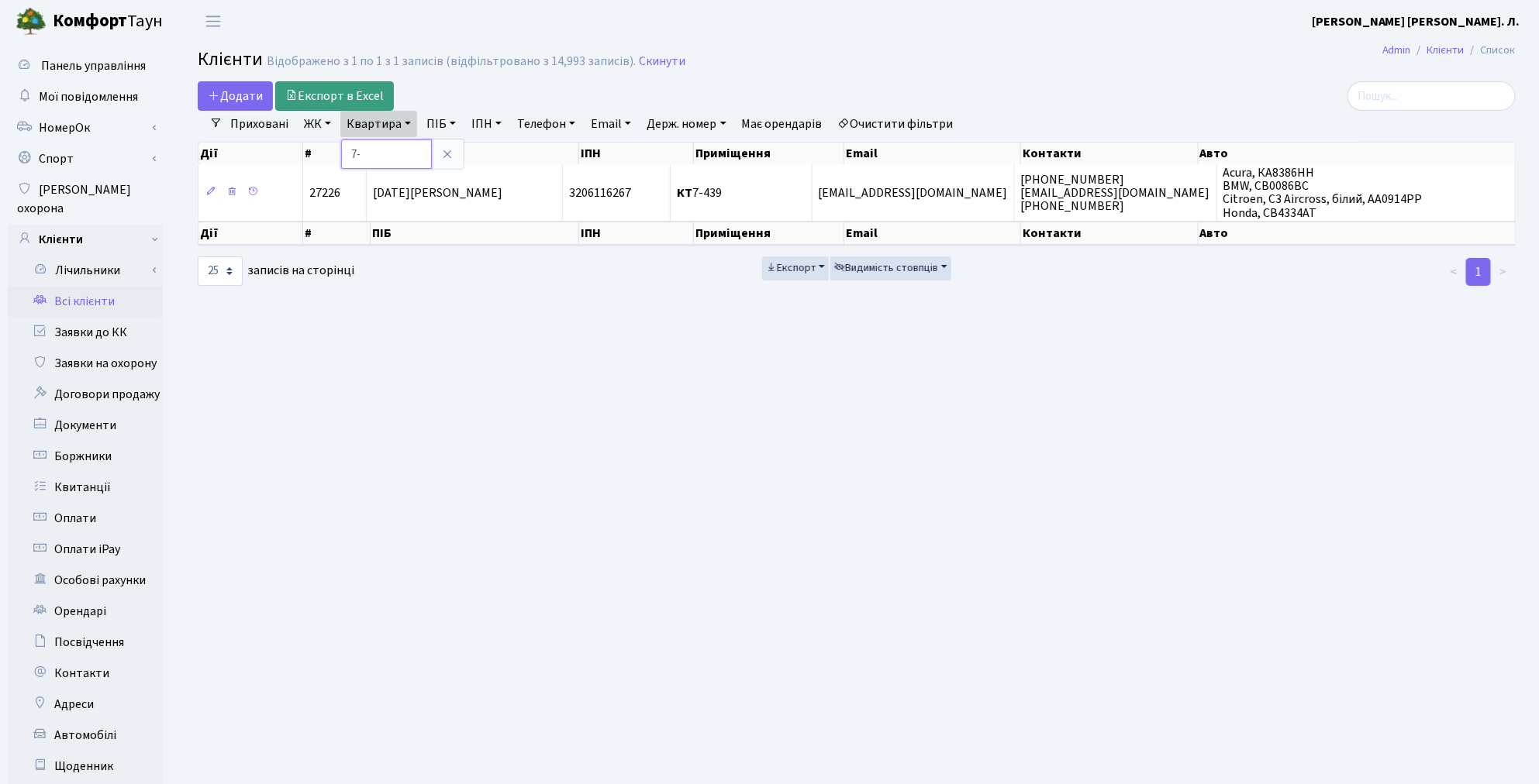
type input "7"
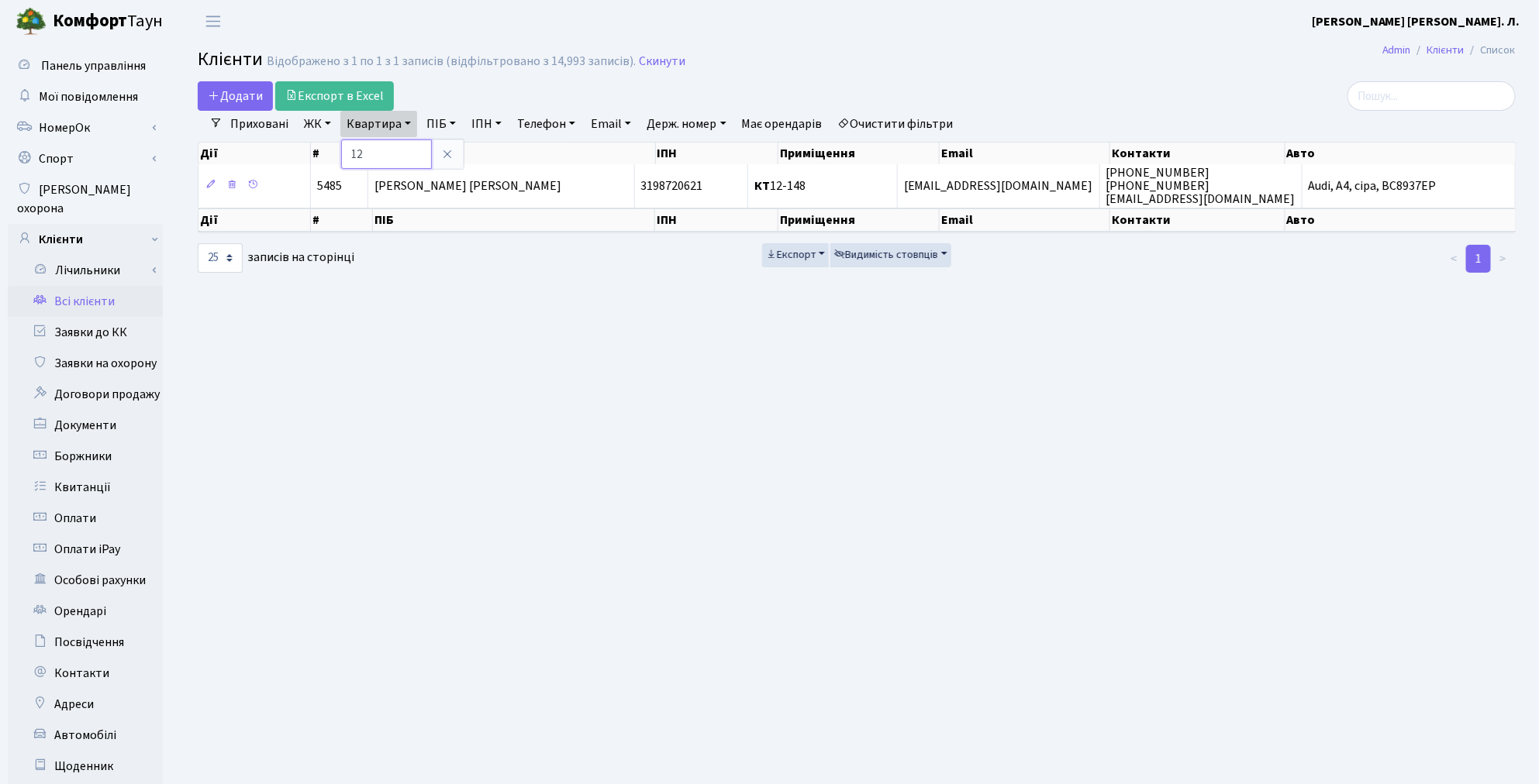
type input "1"
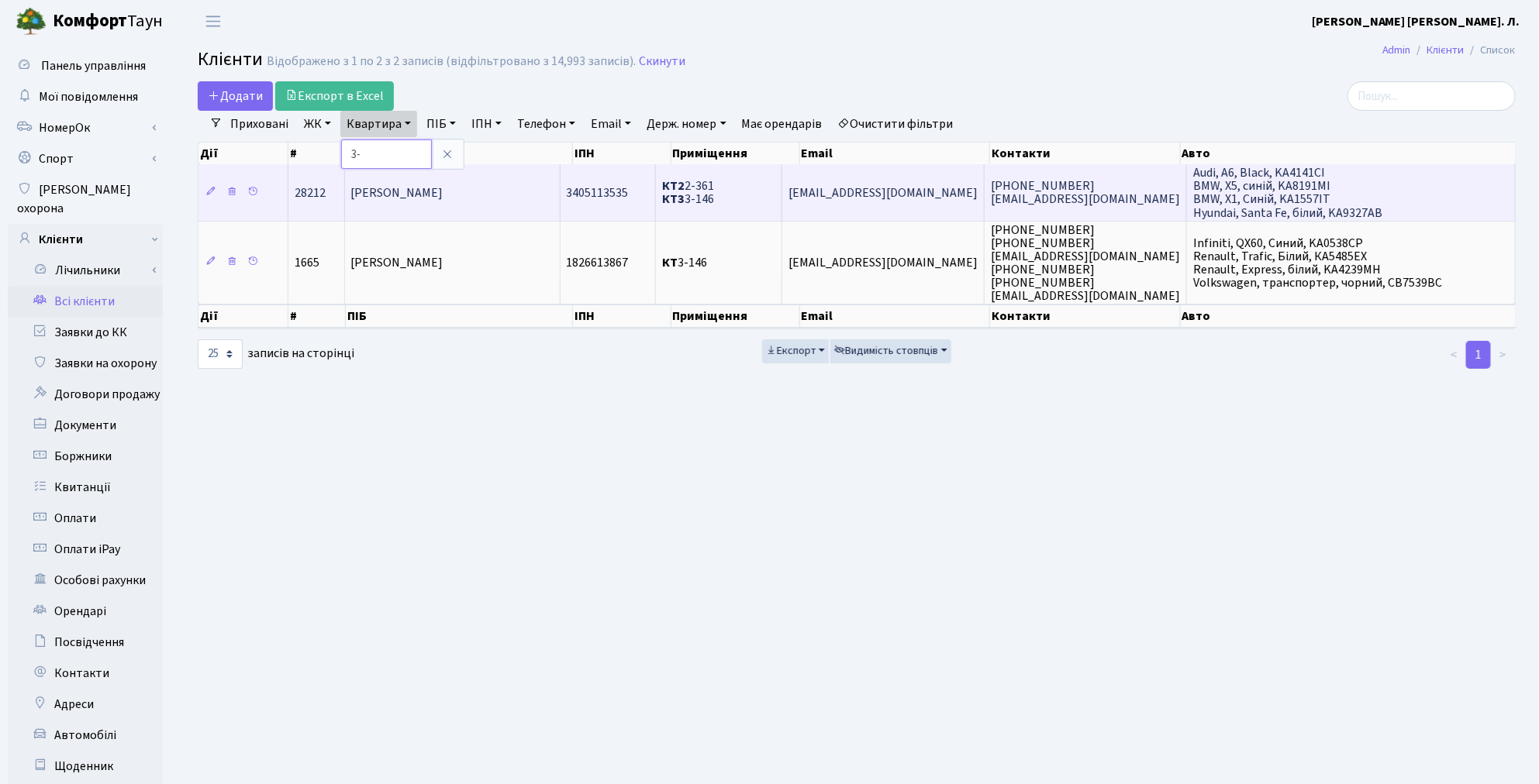
type input "3"
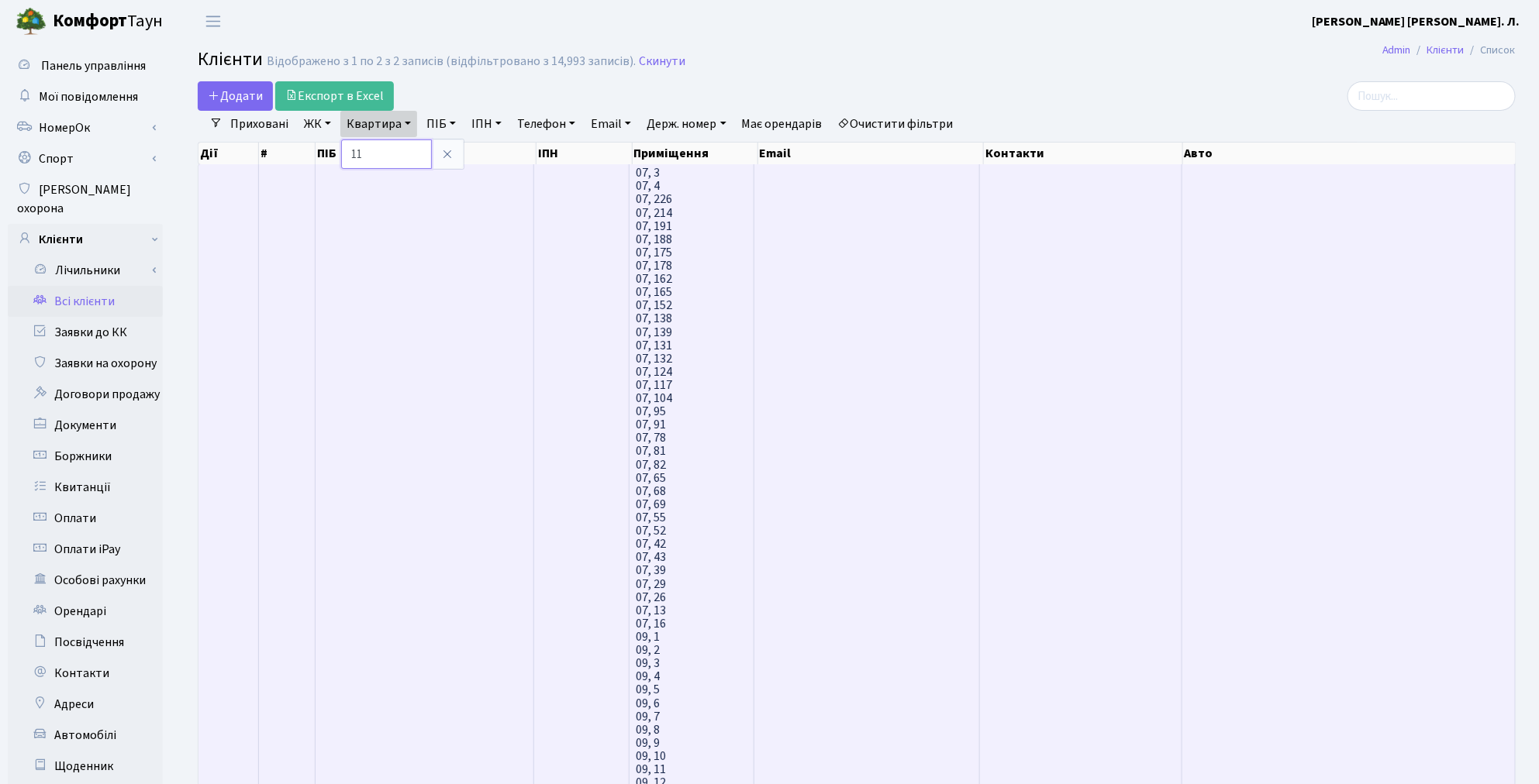
type input "1"
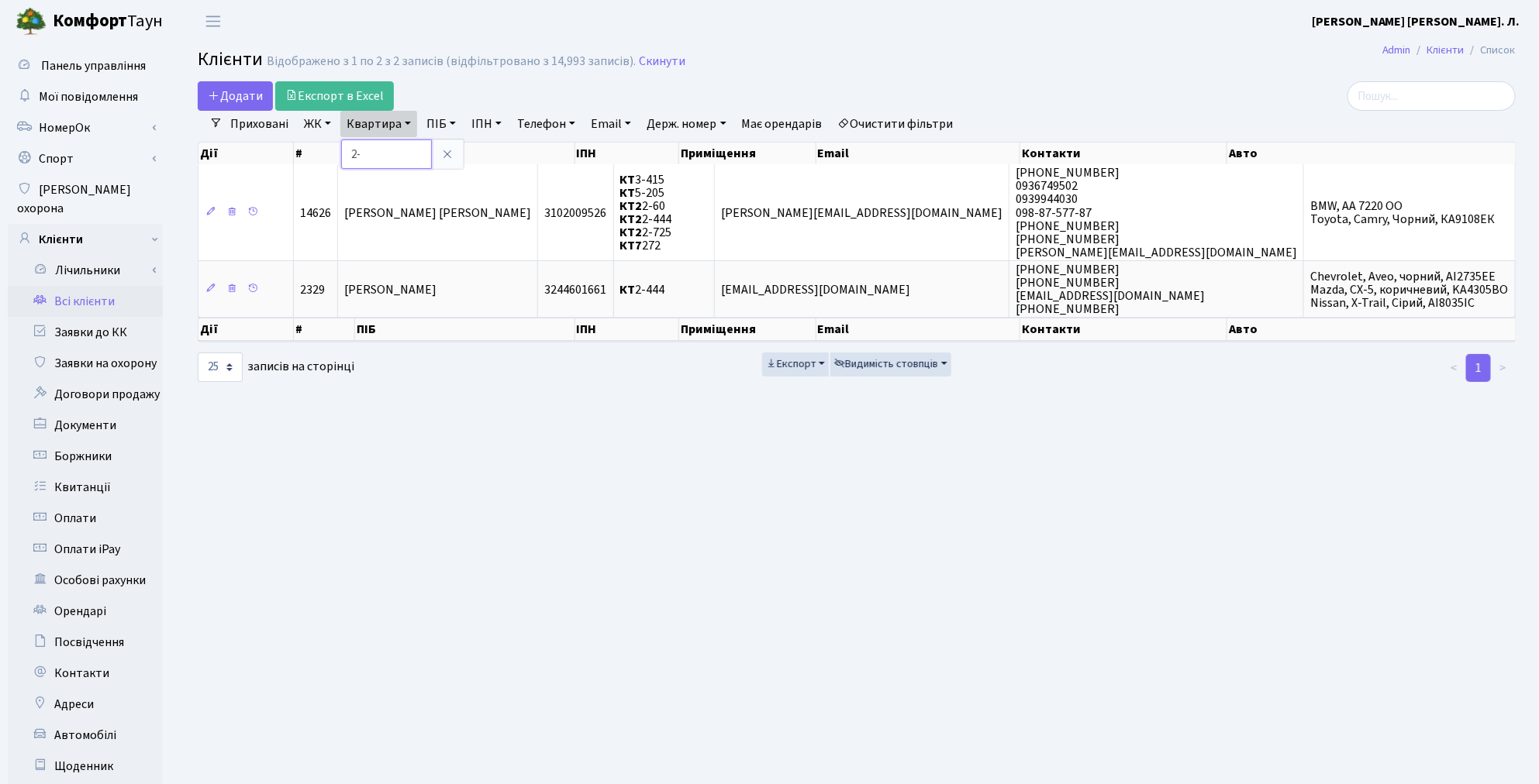
type input "2"
type input "32"
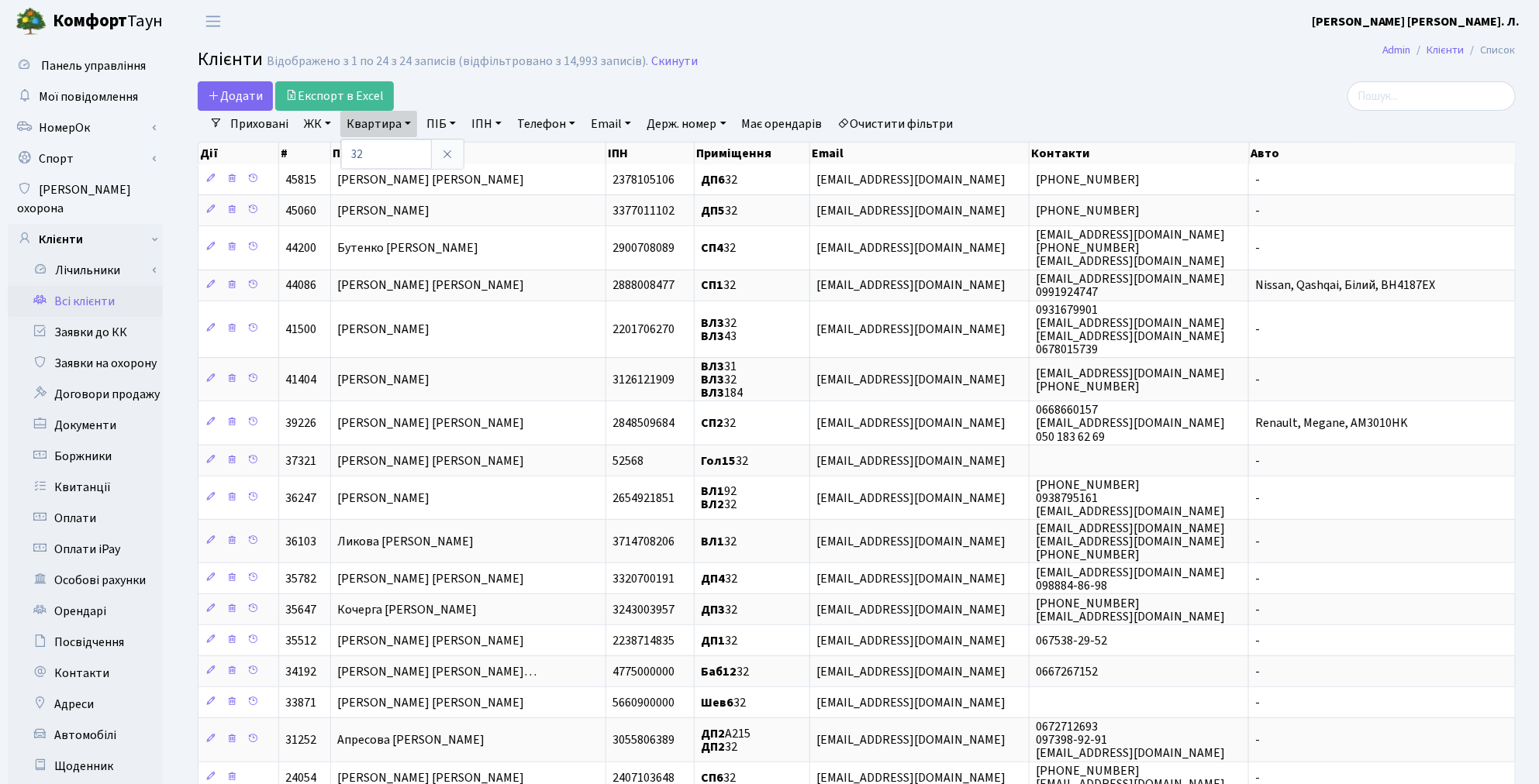
click at [307, 121] on link "ЖК" at bounding box center [317, 124] width 40 height 27
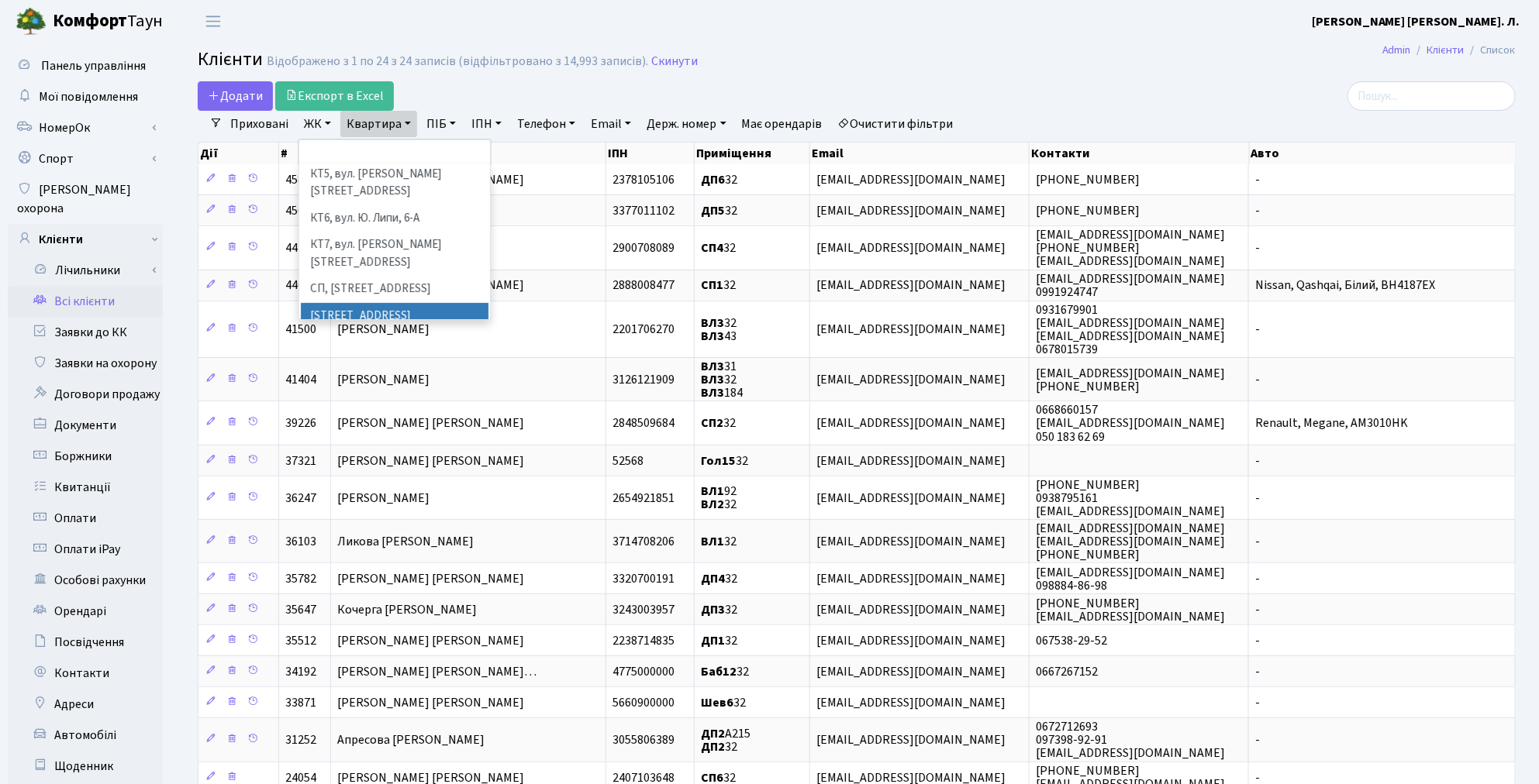
scroll to position [258, 0]
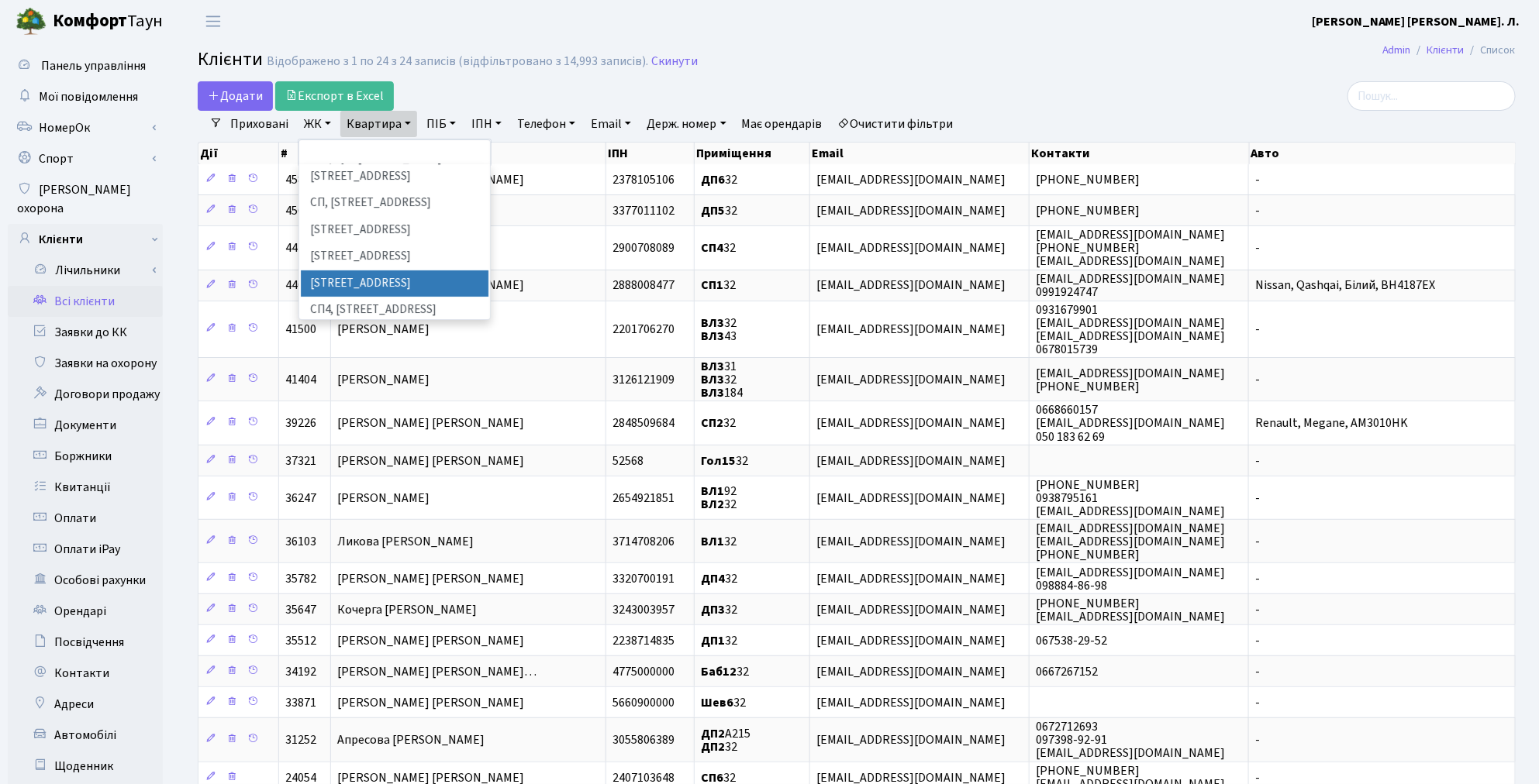
click at [384, 271] on li "[STREET_ADDRESS]" at bounding box center [395, 284] width 188 height 27
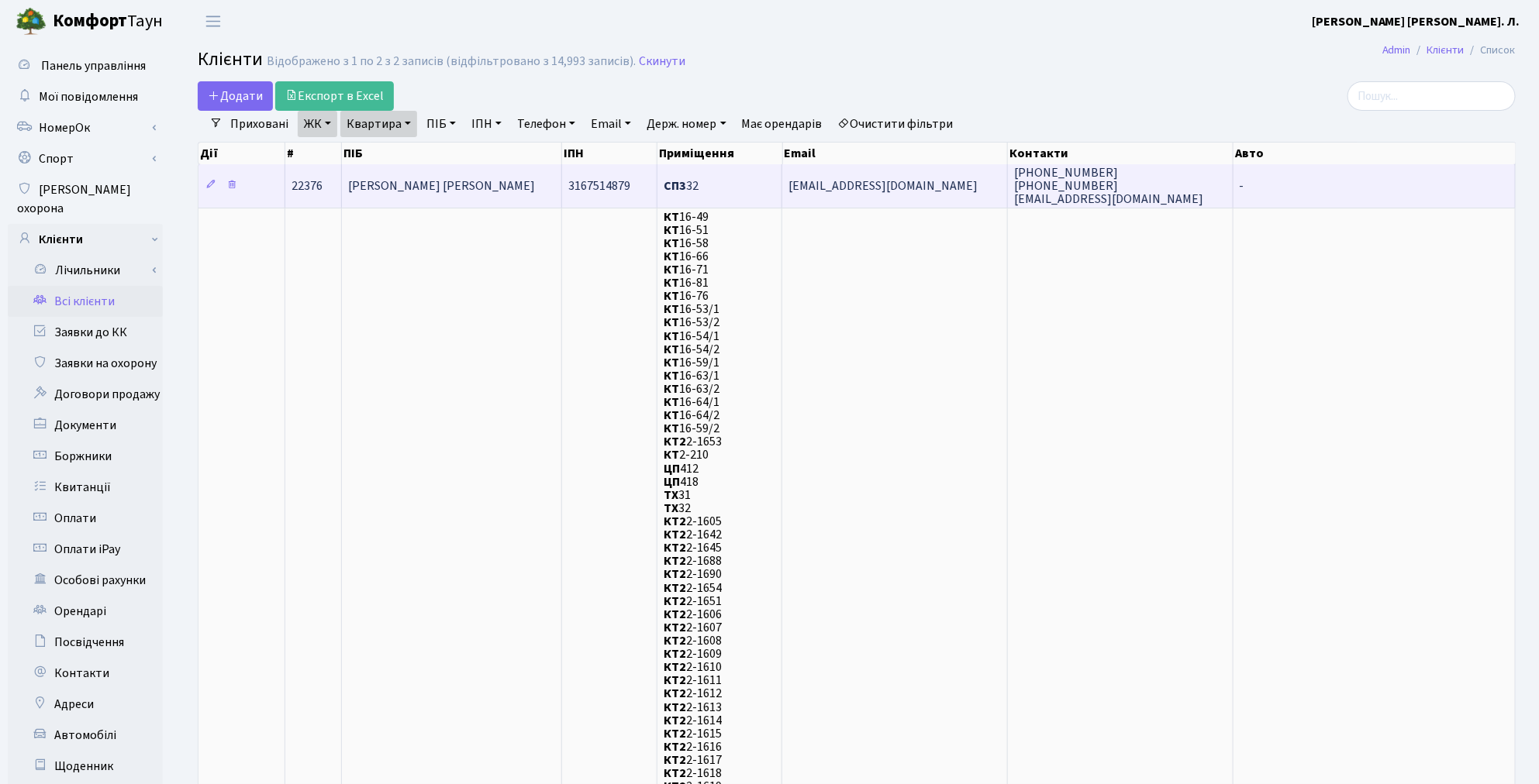
click at [407, 196] on td "[PERSON_NAME] [PERSON_NAME]" at bounding box center [452, 185] width 221 height 42
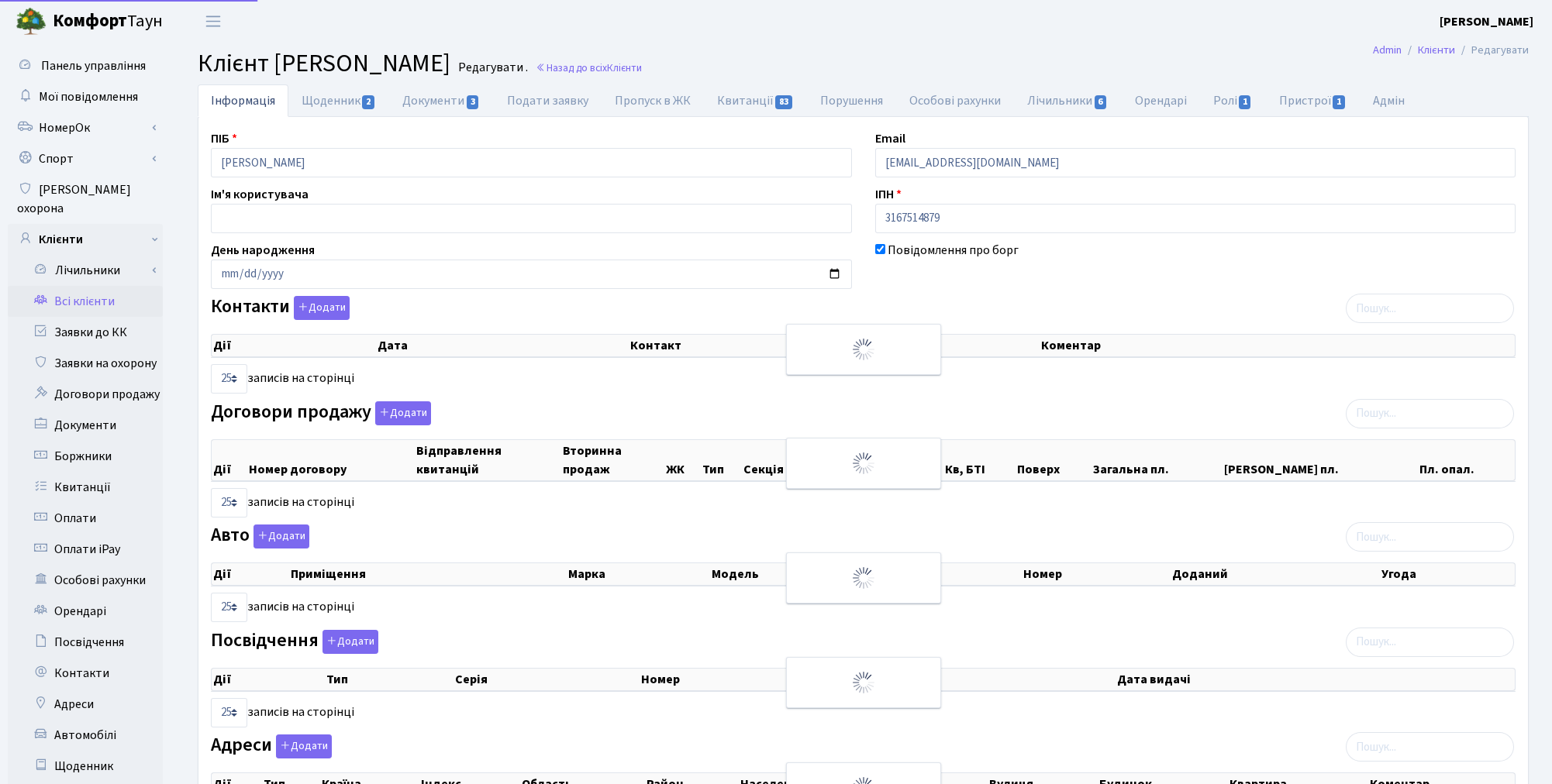
select select "25"
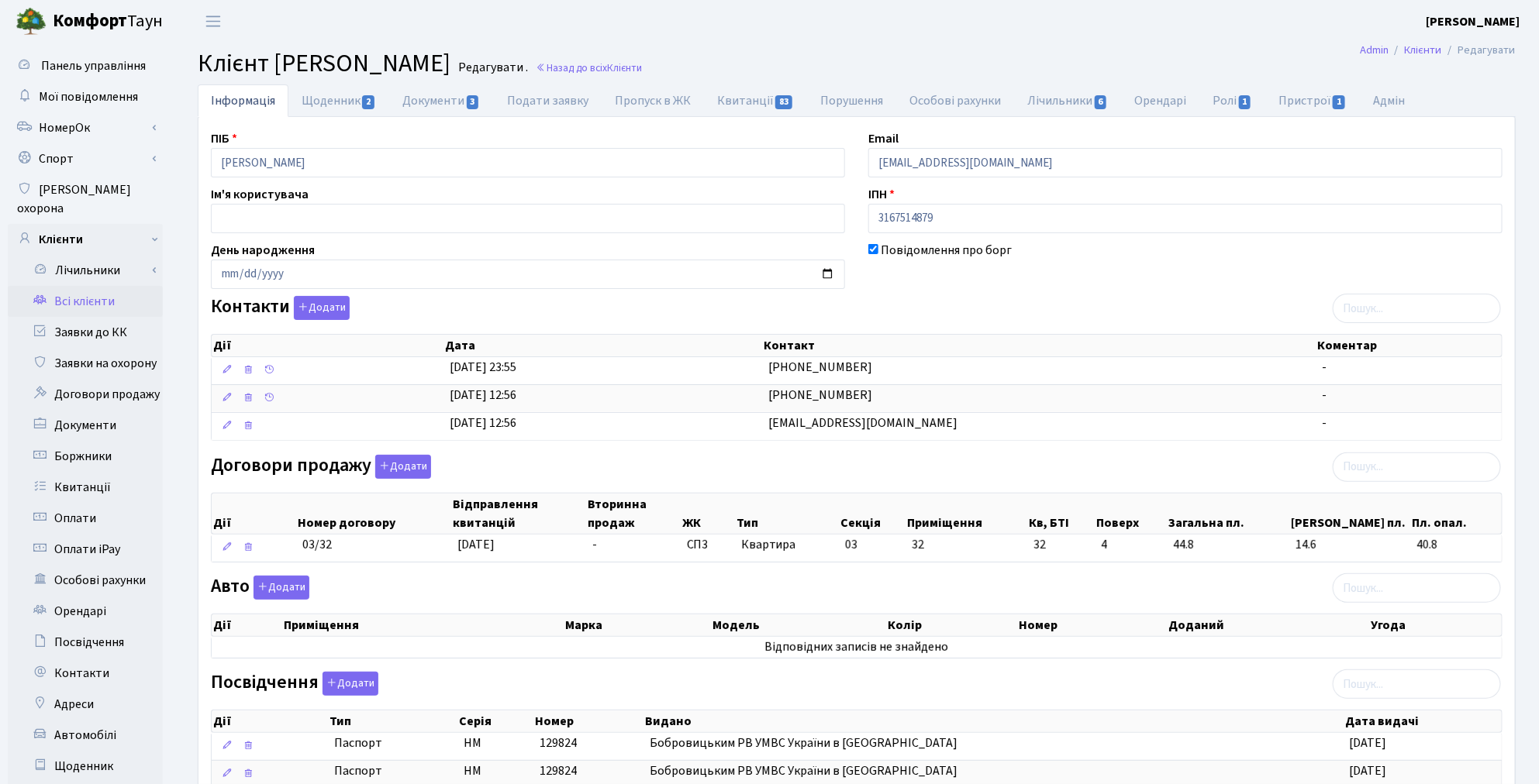
click at [944, 54] on h2 "Клієнт [PERSON_NAME] . Назад до всіх Клієнти" at bounding box center [857, 63] width 1318 height 30
click at [442, 93] on link "Документи 3" at bounding box center [441, 100] width 104 height 32
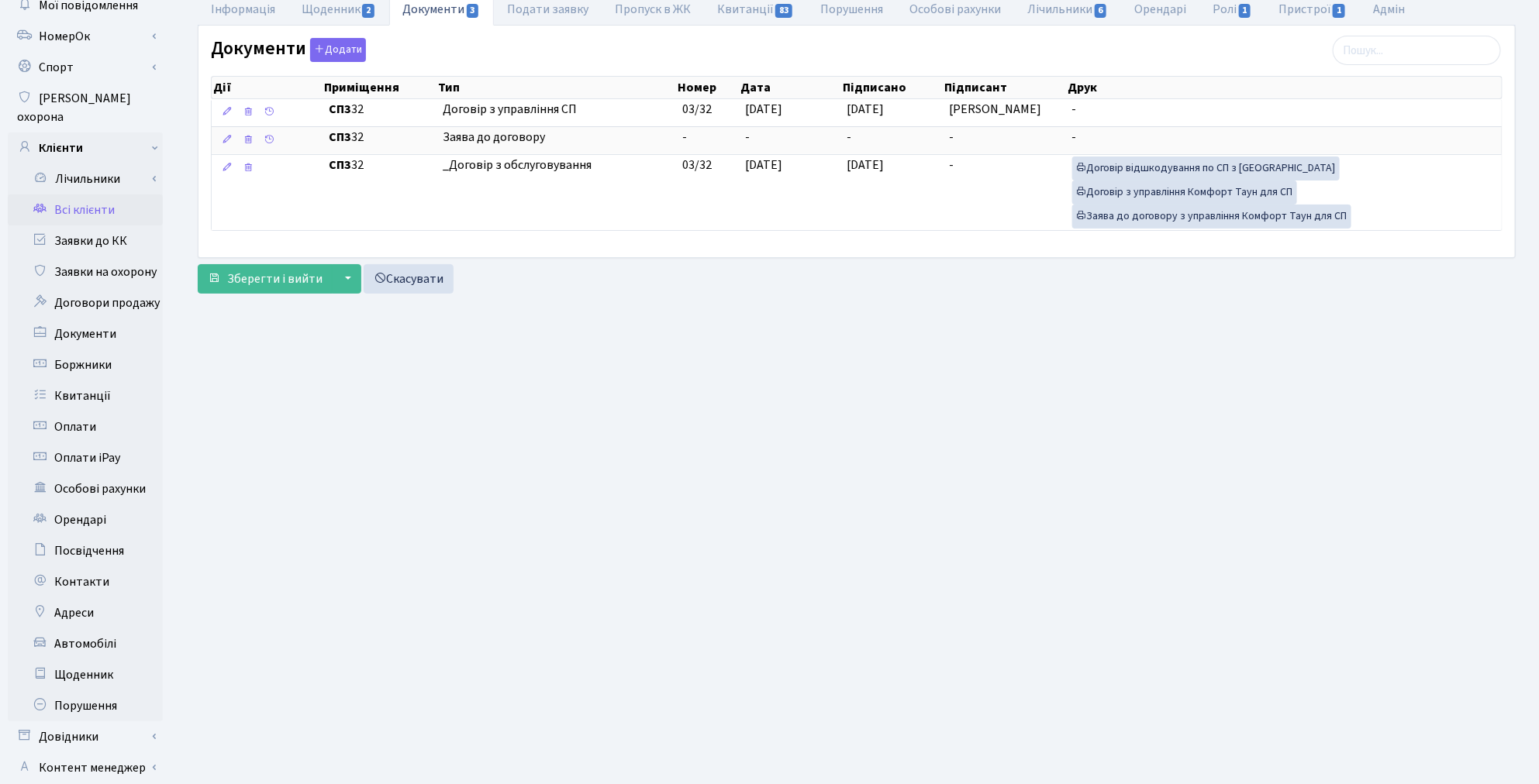
scroll to position [180, 0]
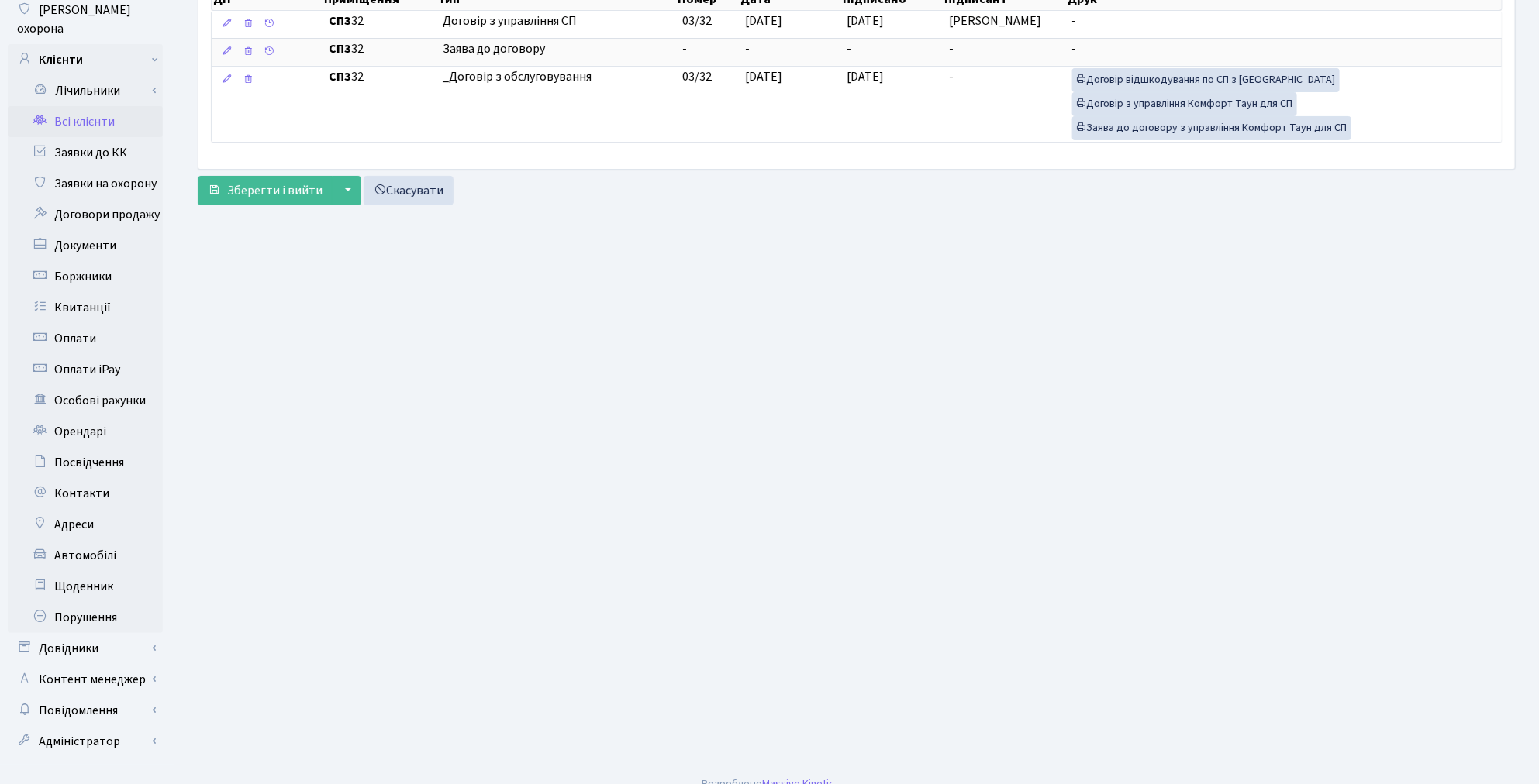
click at [289, 369] on main "Admin Клієнти Редагувати Клієнт Кравченко Ігор Анатолійович Редагувати . Назад …" at bounding box center [856, 314] width 1364 height 902
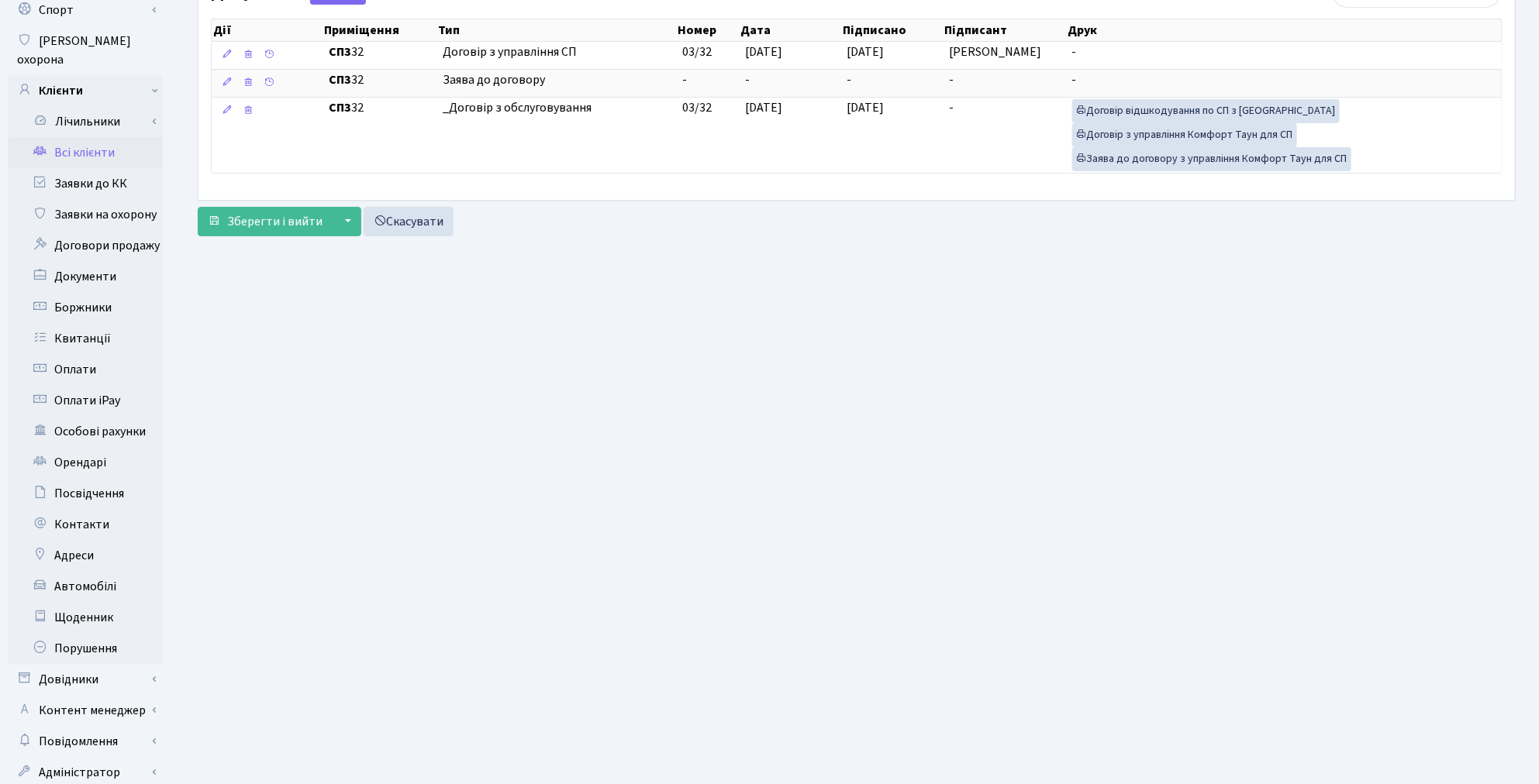
scroll to position [0, 0]
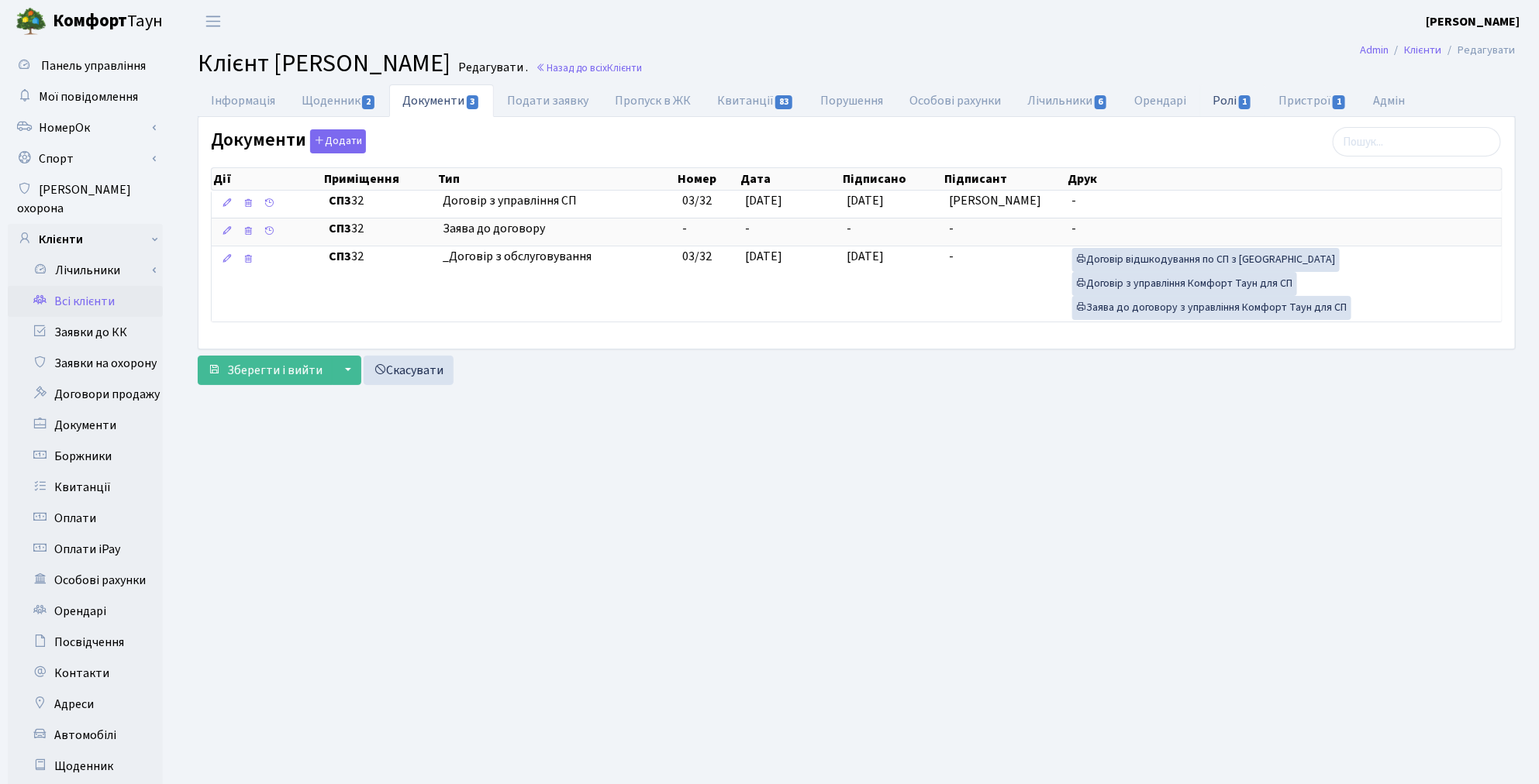
click at [1231, 102] on link "Ролі 1" at bounding box center [1233, 100] width 66 height 32
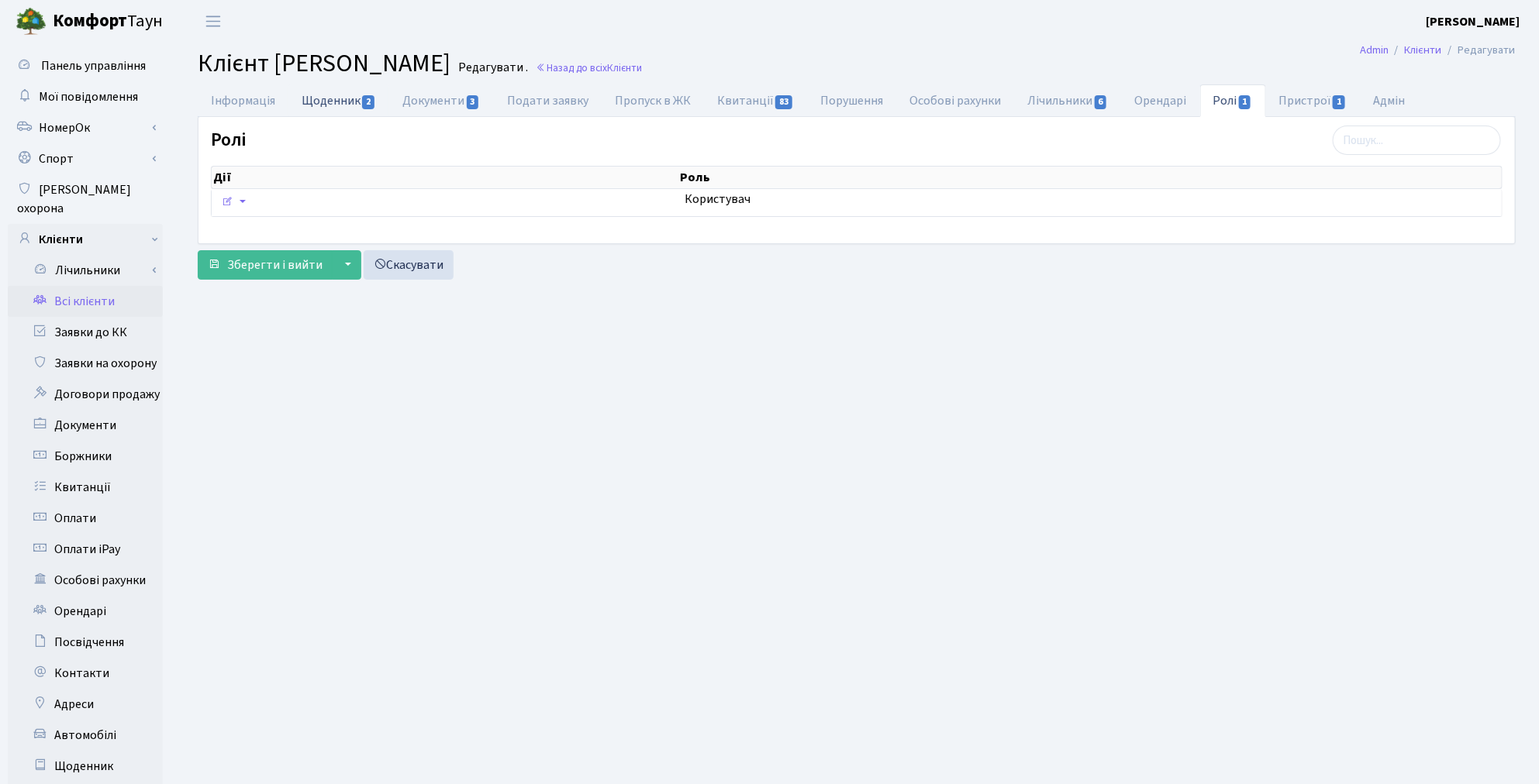
click at [315, 104] on link "Щоденник 2" at bounding box center [338, 100] width 101 height 32
select select "25"
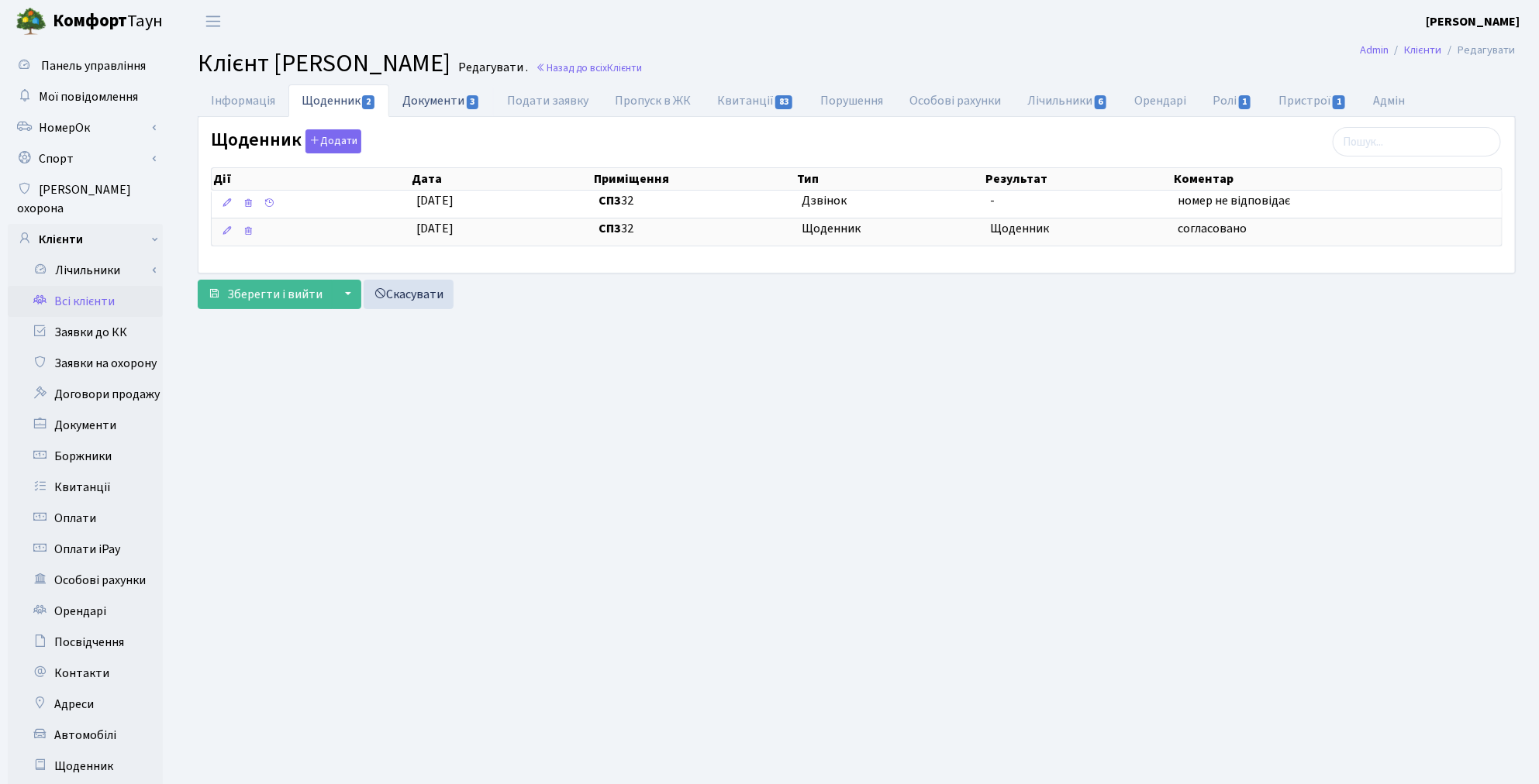
click at [414, 112] on link "Документи 3" at bounding box center [441, 100] width 104 height 32
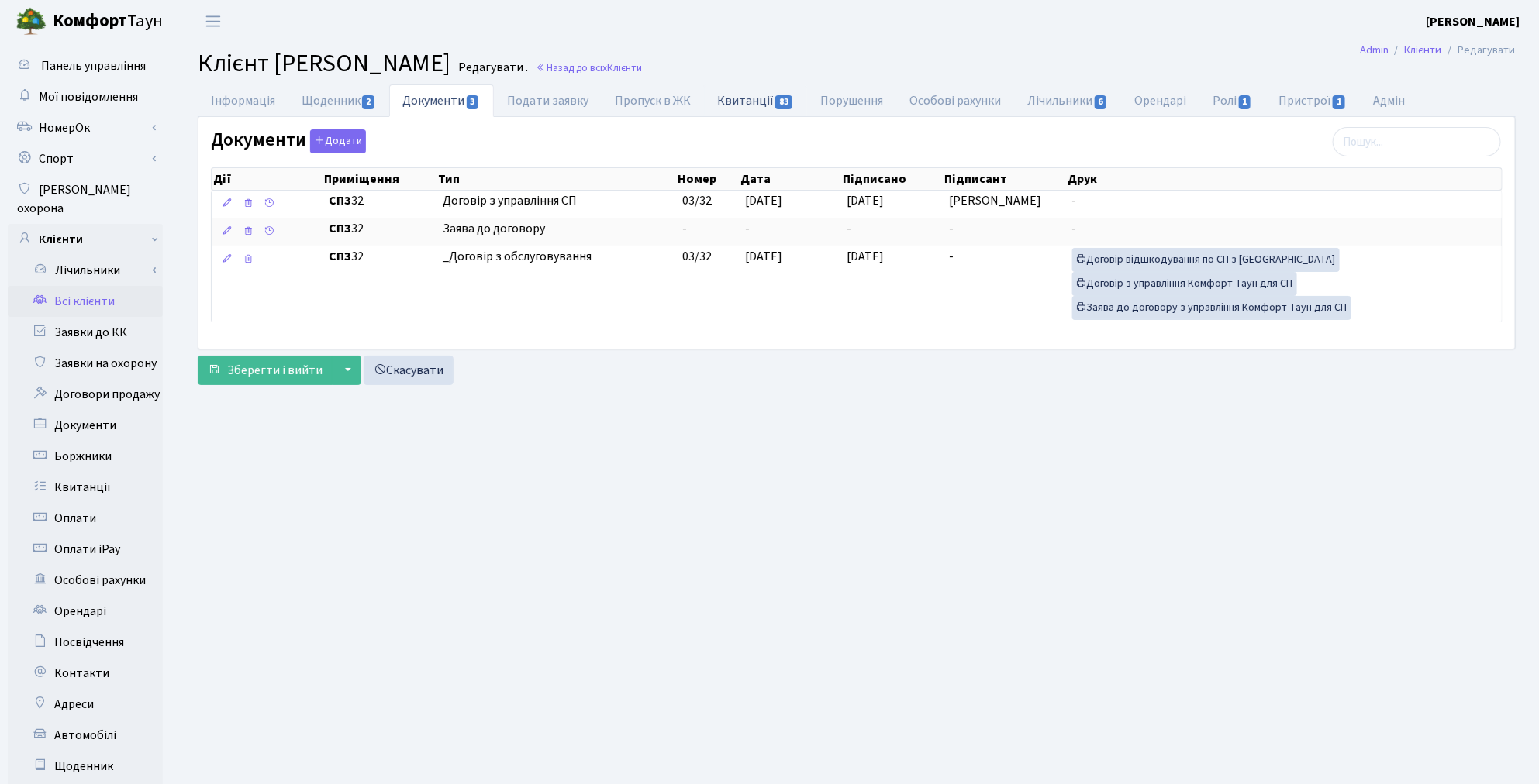
click at [744, 105] on link "Квитанції 83" at bounding box center [755, 100] width 103 height 32
select select "25"
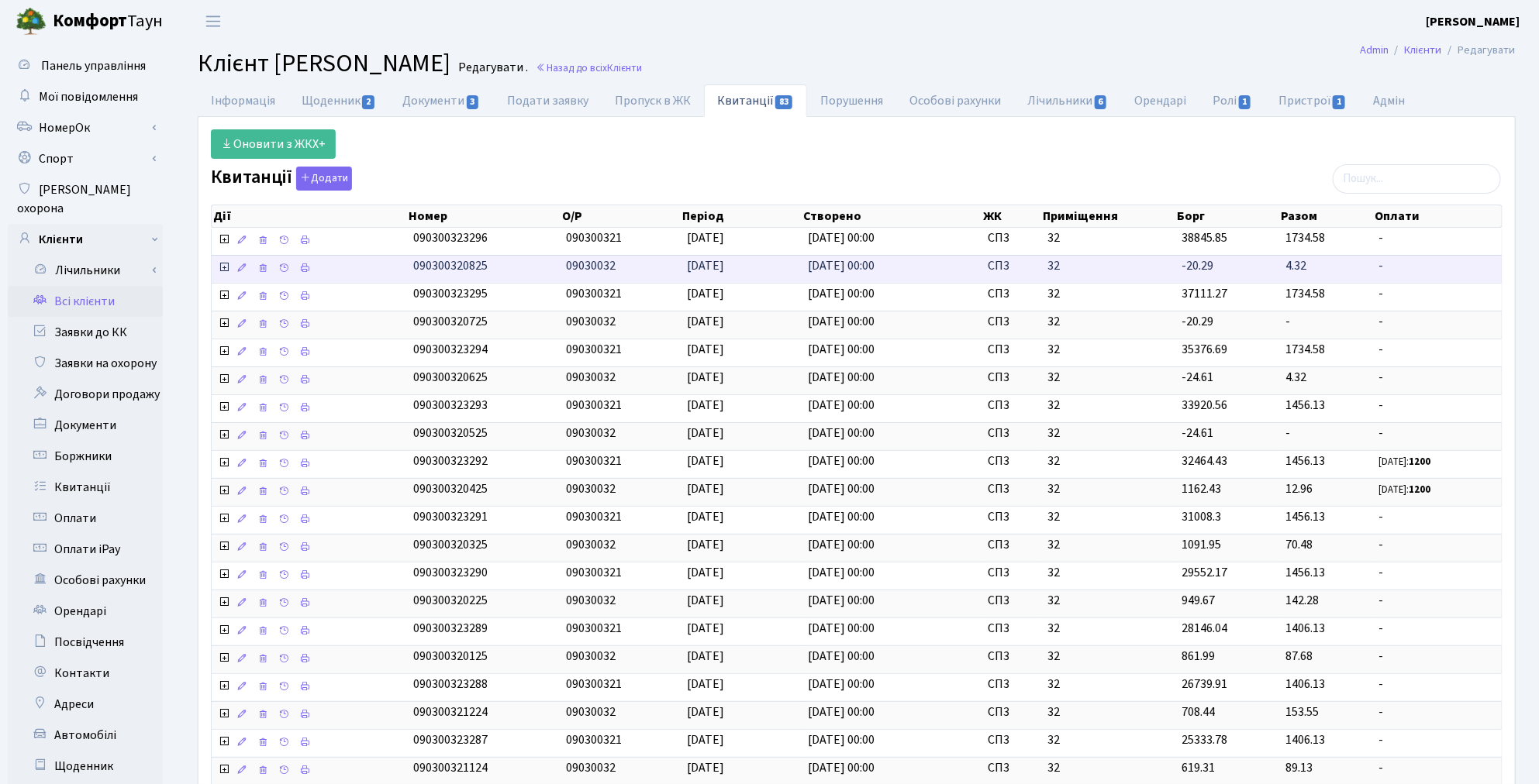
click at [221, 268] on icon at bounding box center [224, 268] width 13 height 13
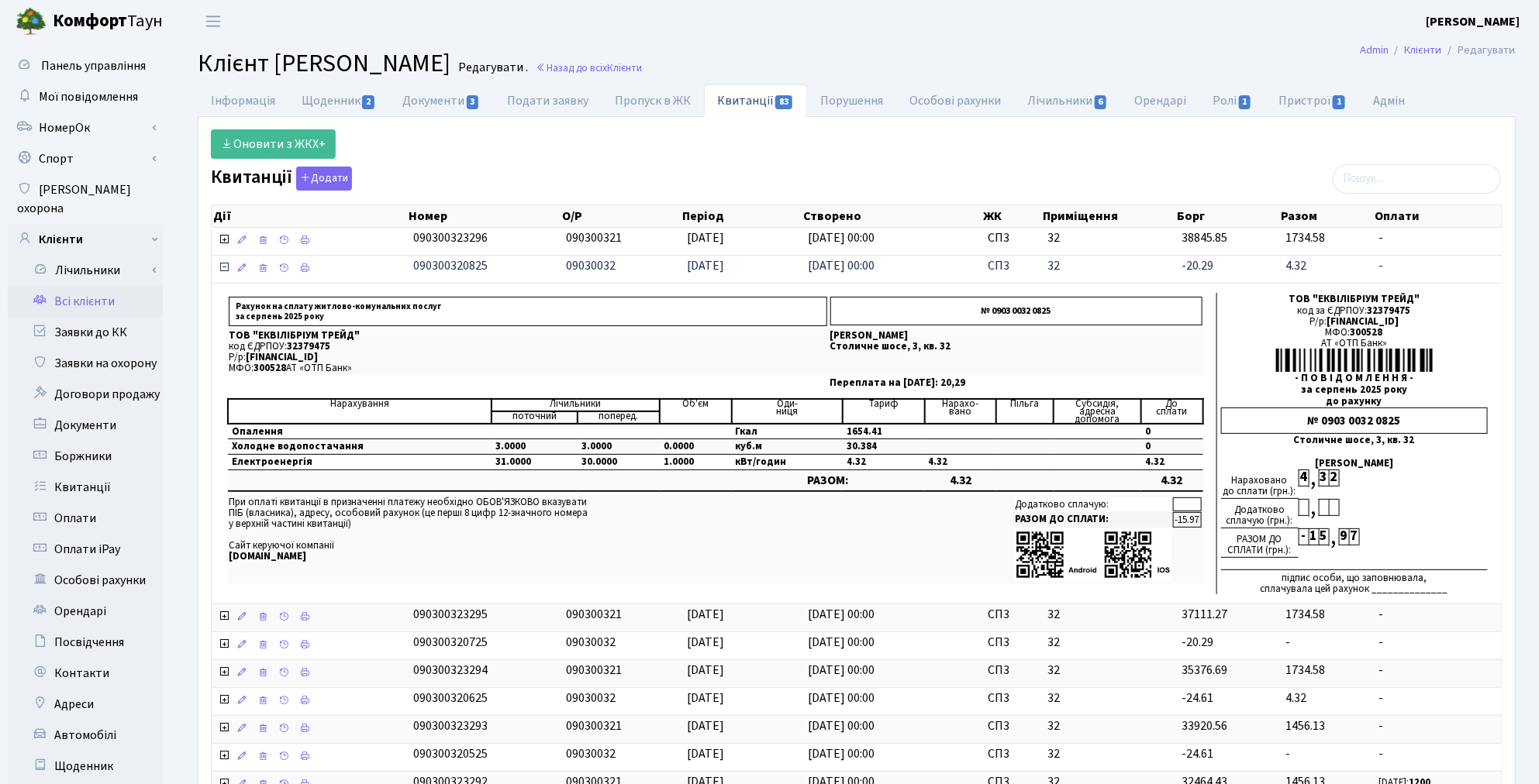
click at [226, 268] on icon at bounding box center [224, 268] width 13 height 13
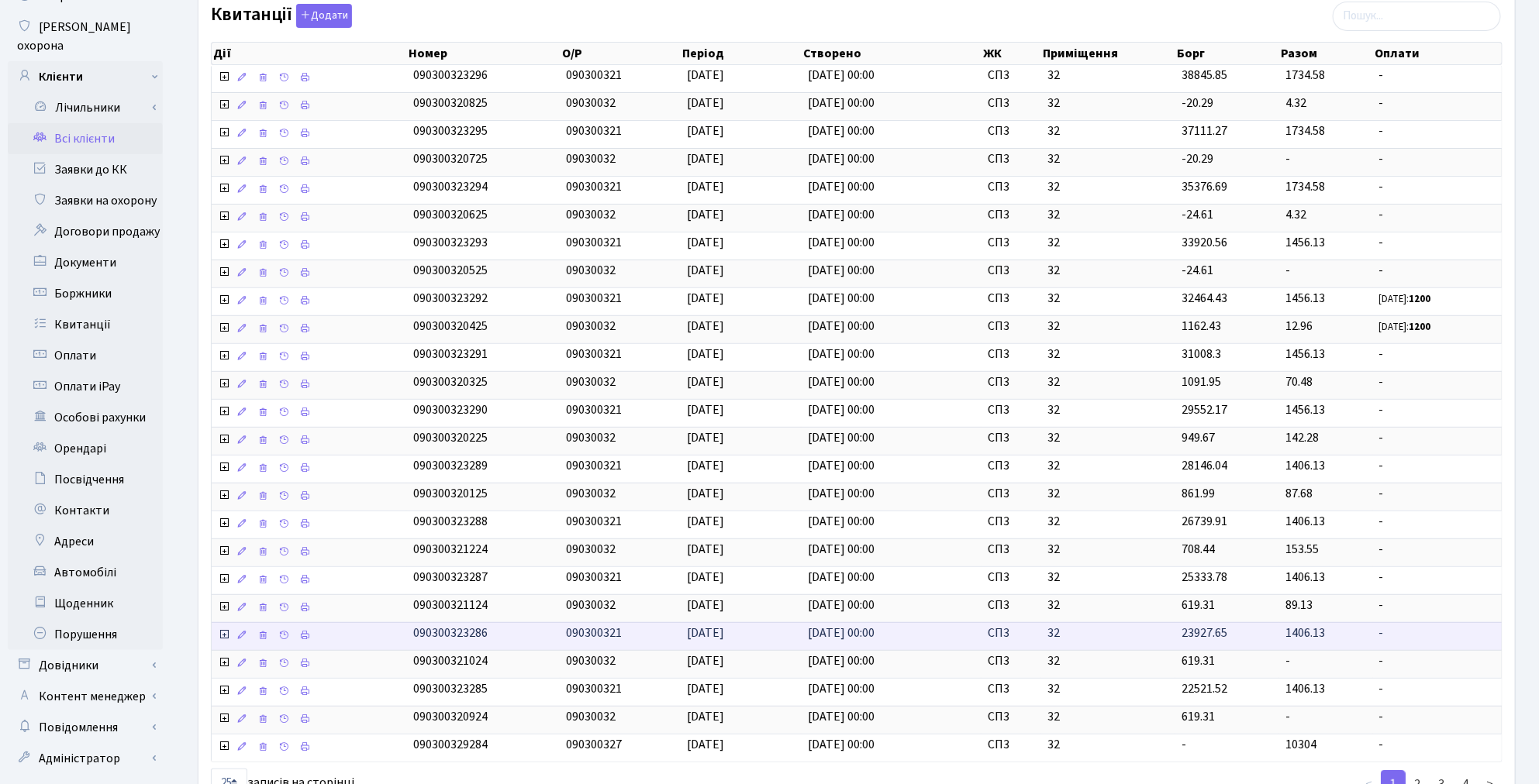
scroll to position [172, 0]
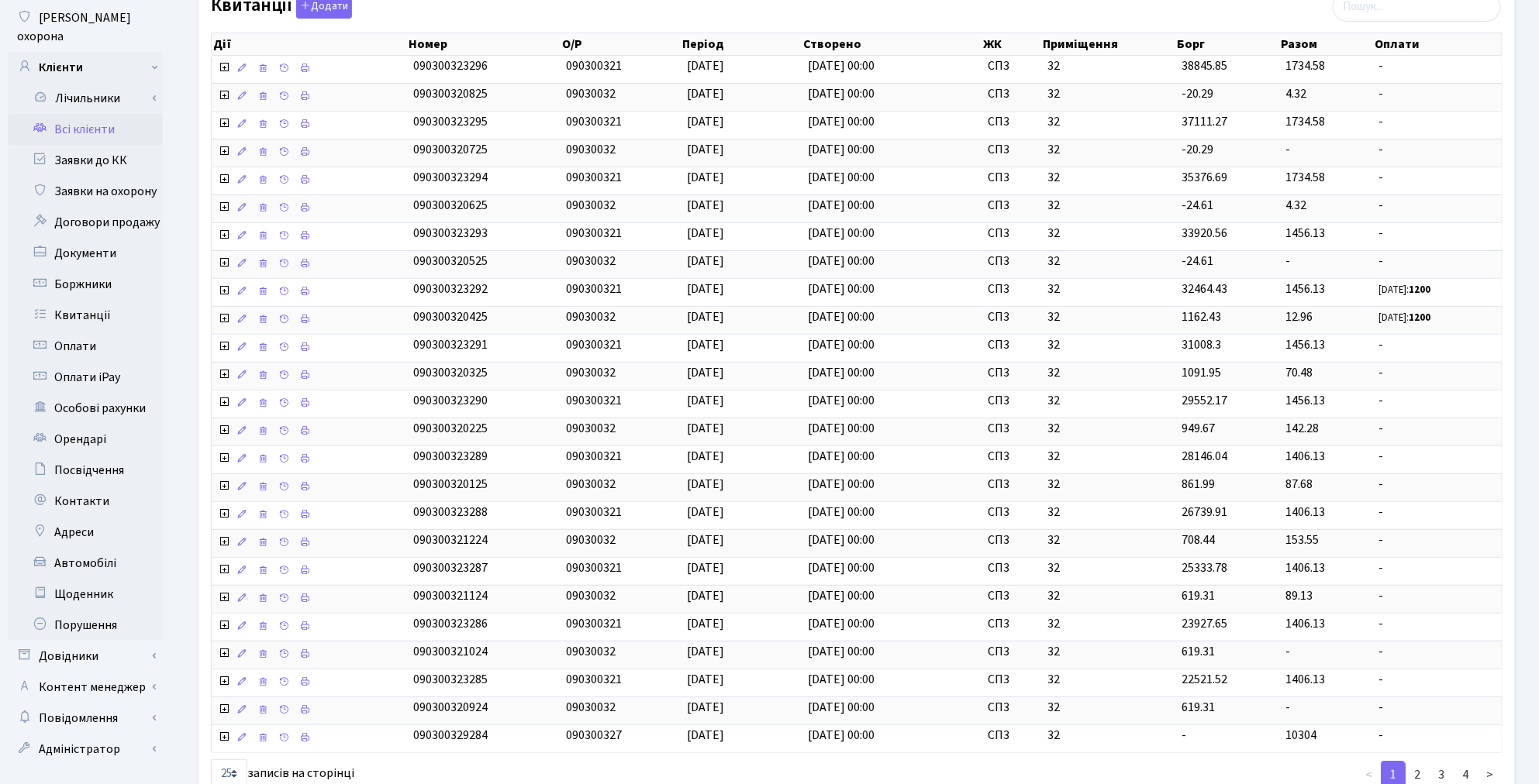
click at [110, 117] on link "Всі клієнти" at bounding box center [85, 130] width 155 height 31
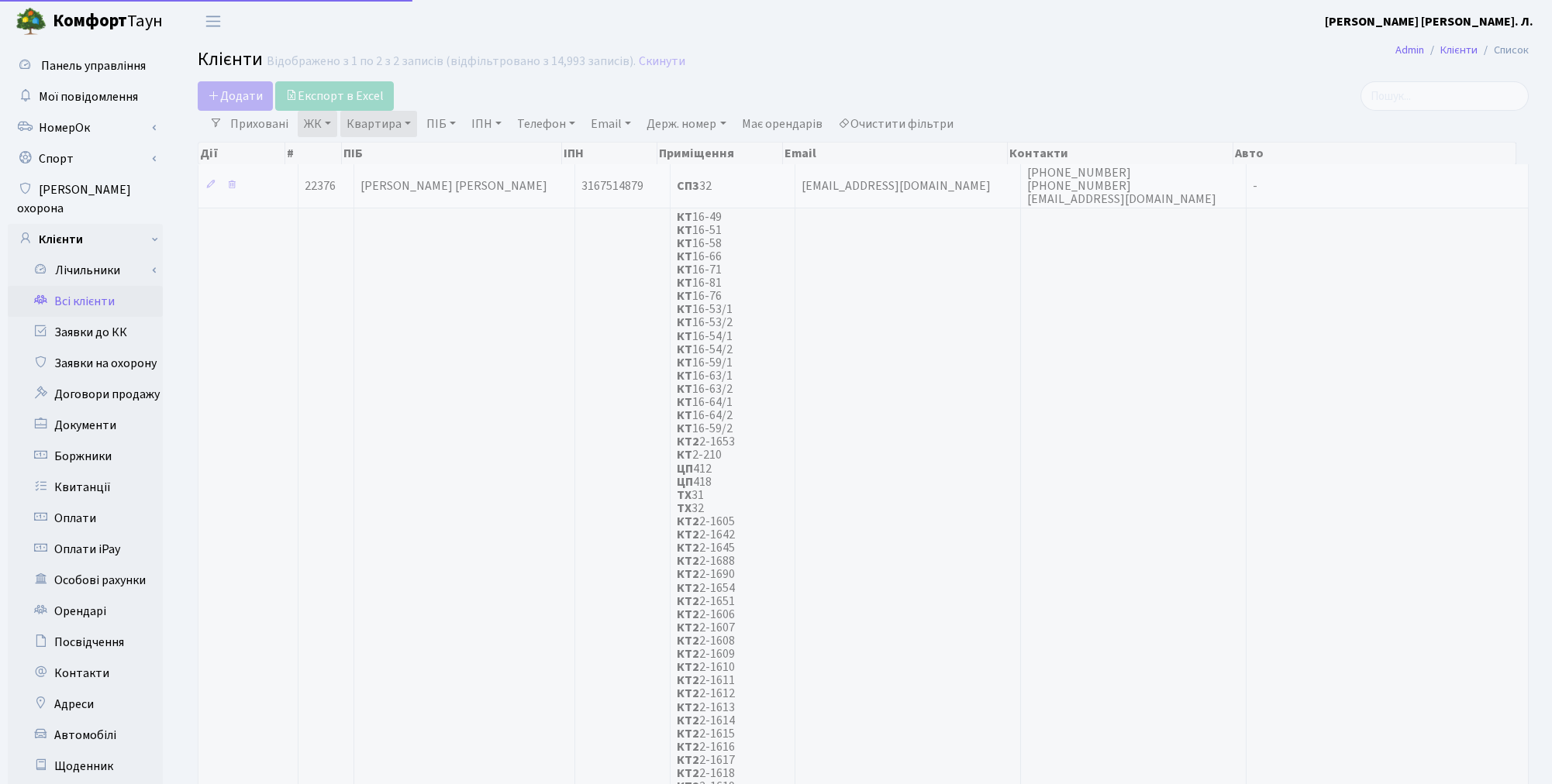
select select "25"
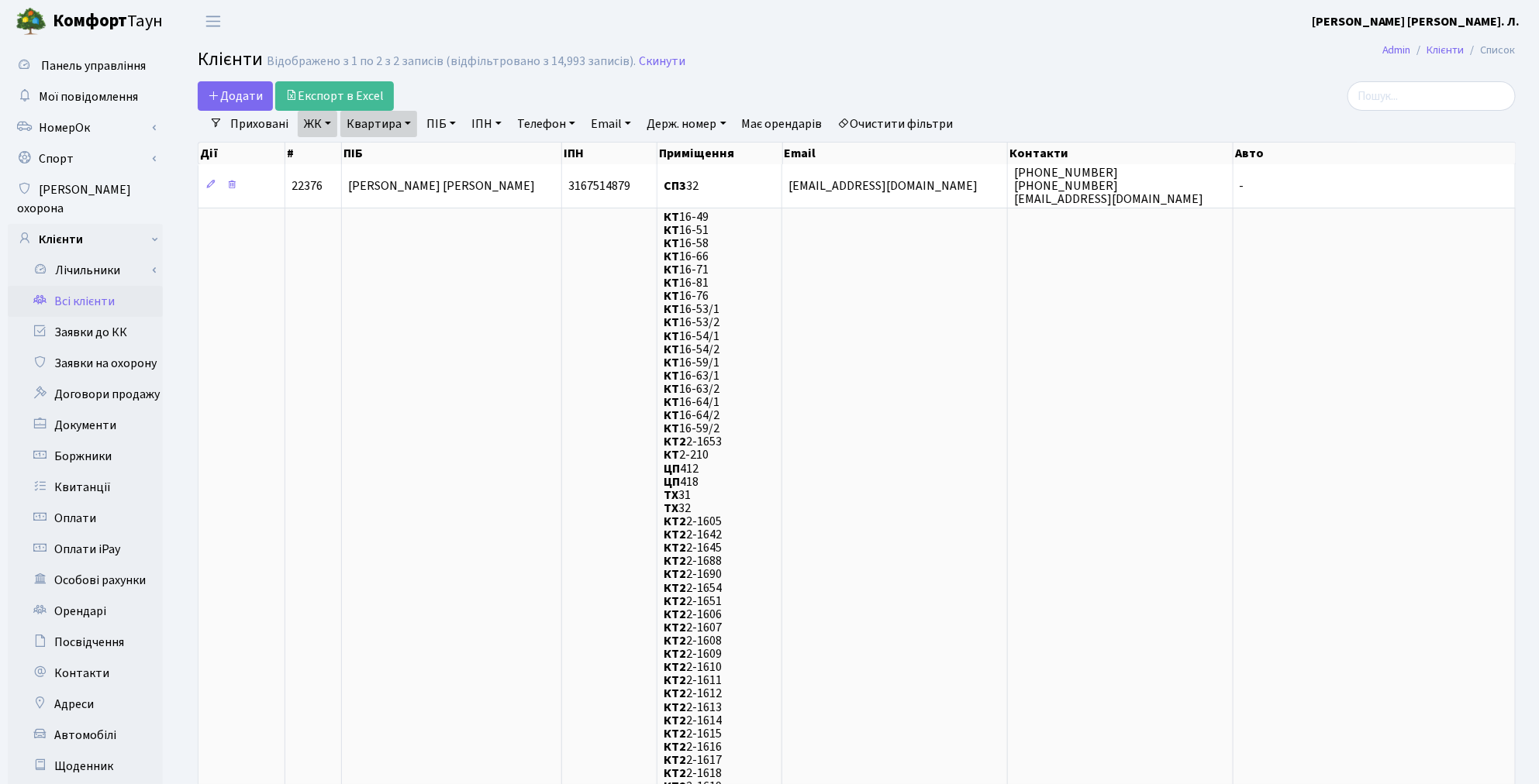
click at [928, 128] on link "Очистити фільтри" at bounding box center [896, 124] width 128 height 27
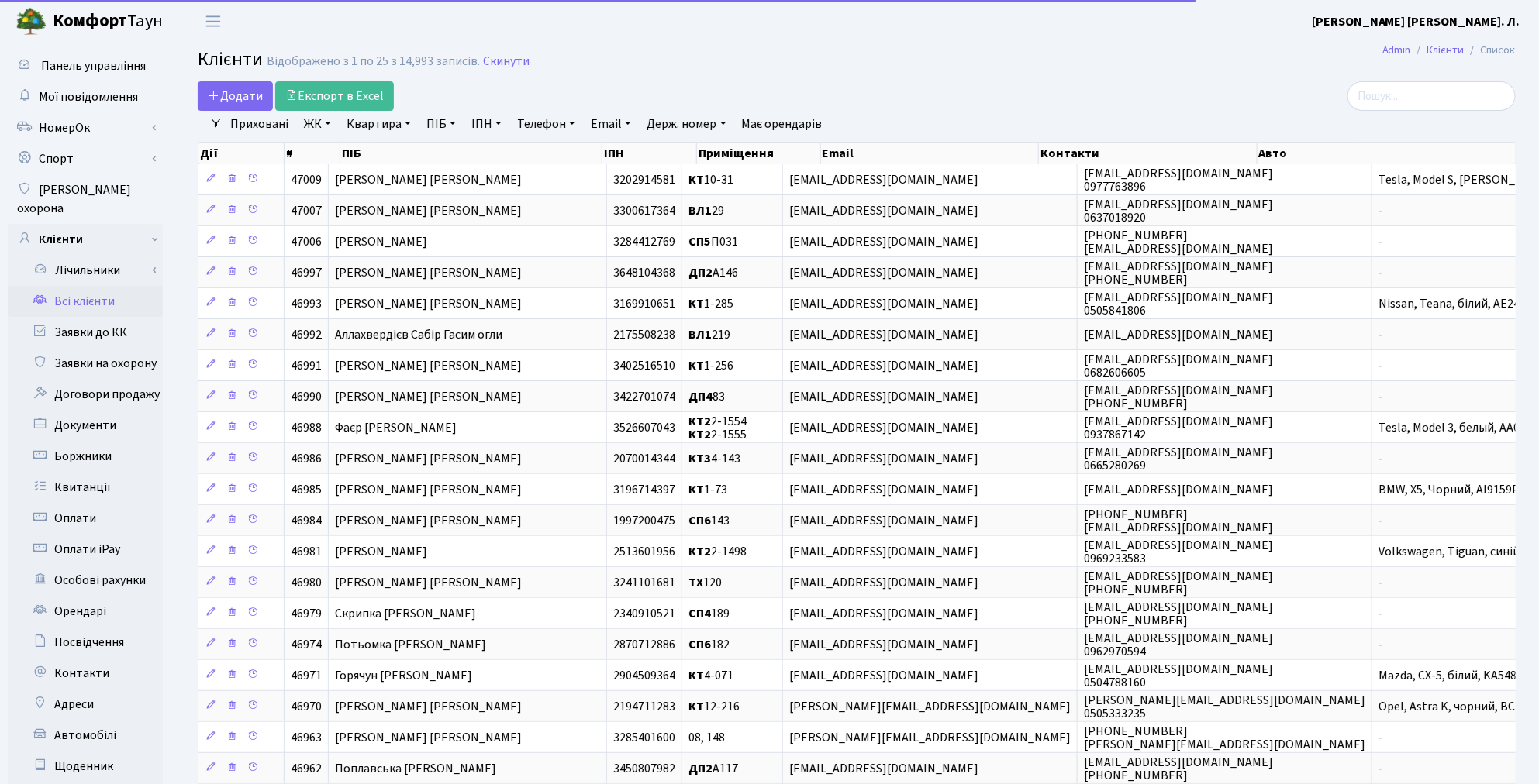
click at [445, 124] on link "ПІБ" at bounding box center [441, 124] width 41 height 27
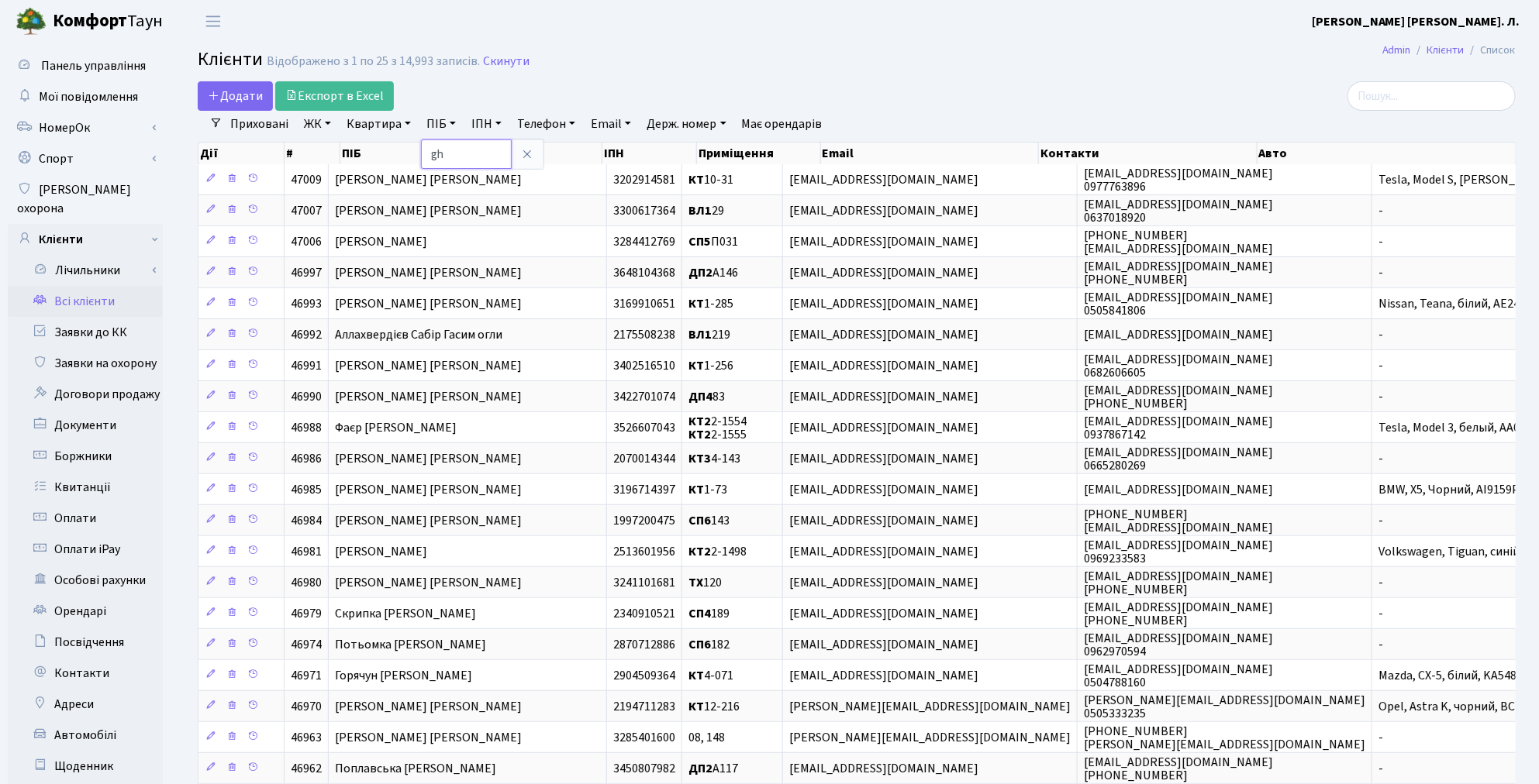
type input "g"
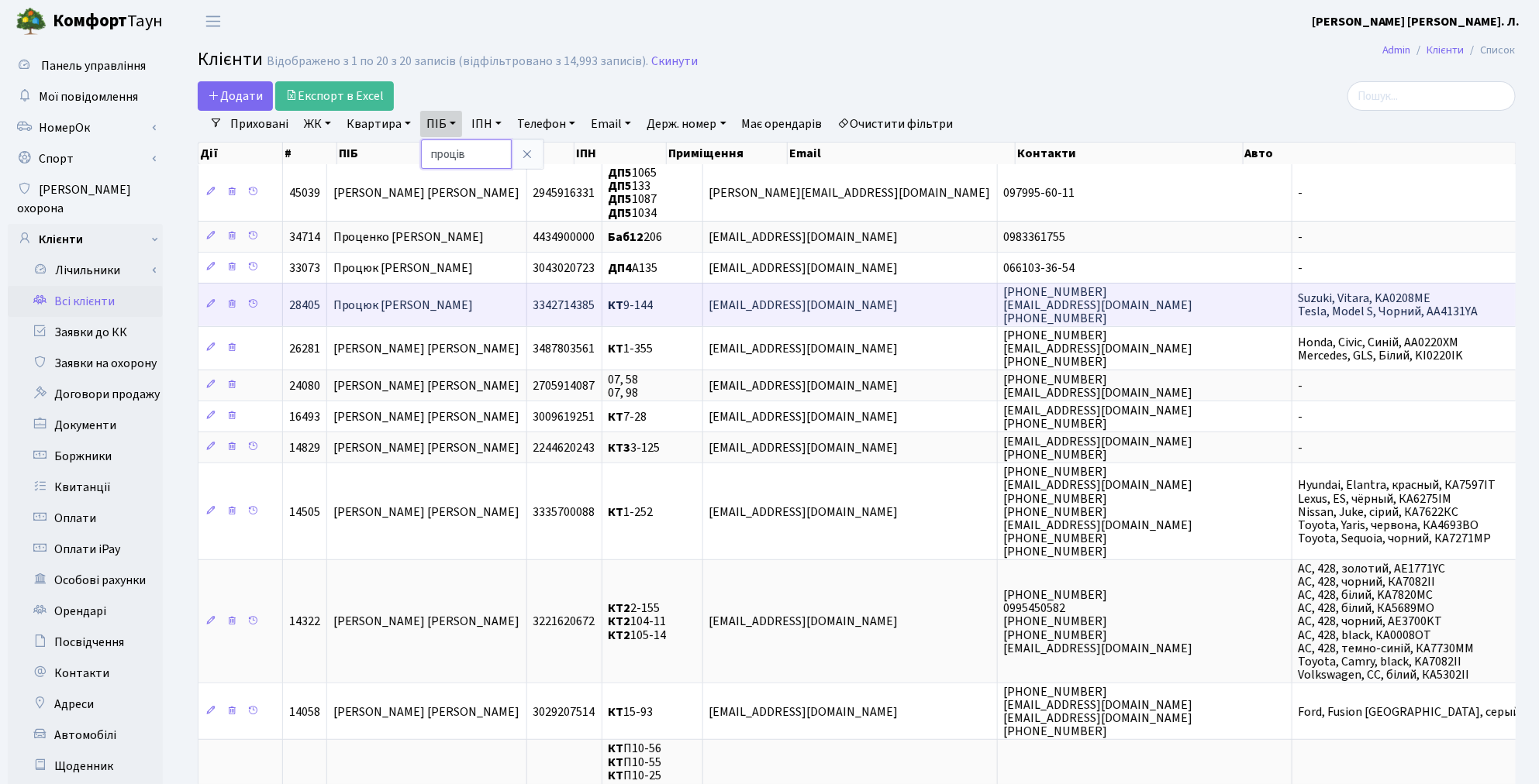
type input "проців"
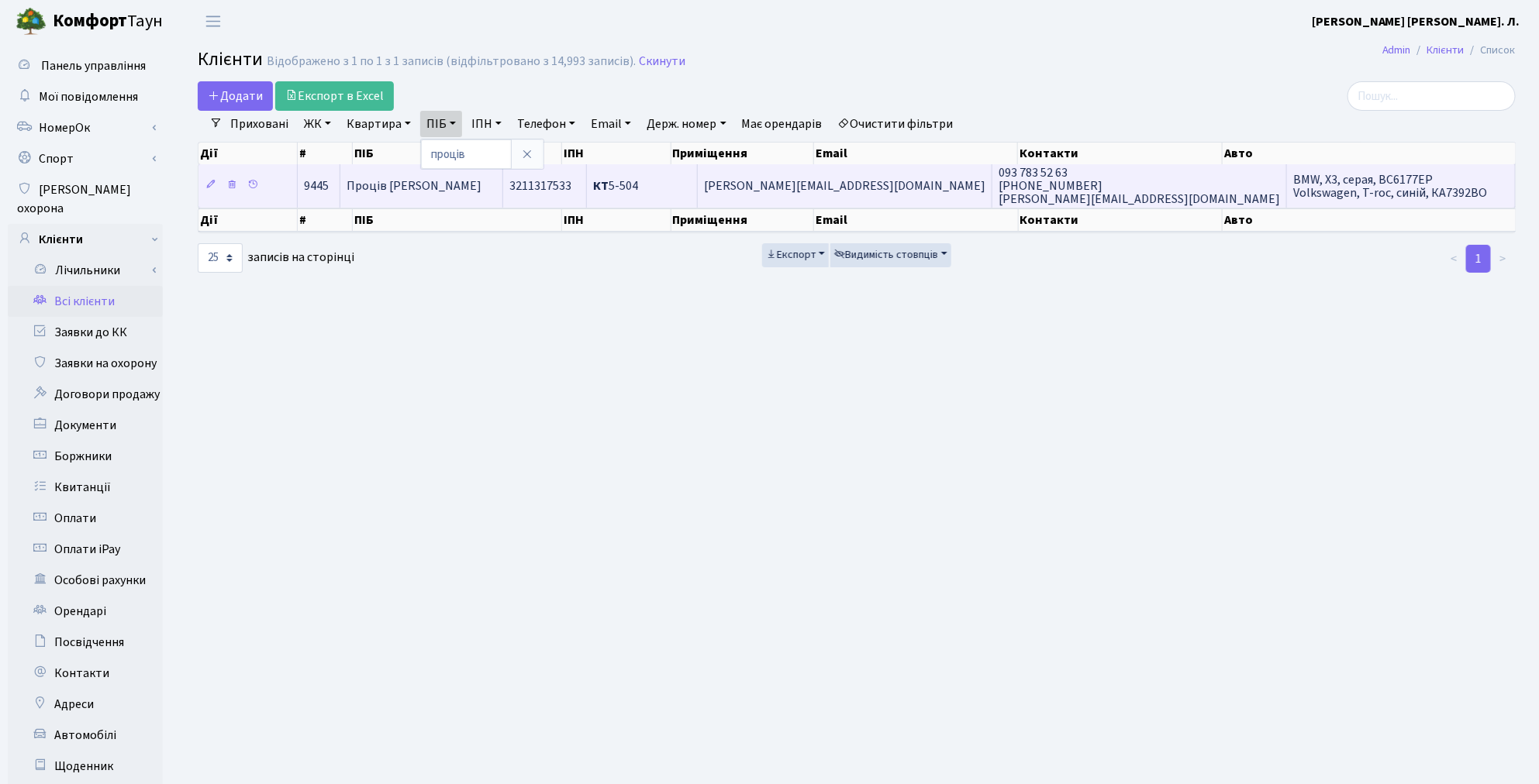
click at [459, 191] on span "Проців Богдан Іванович" at bounding box center [414, 186] width 135 height 17
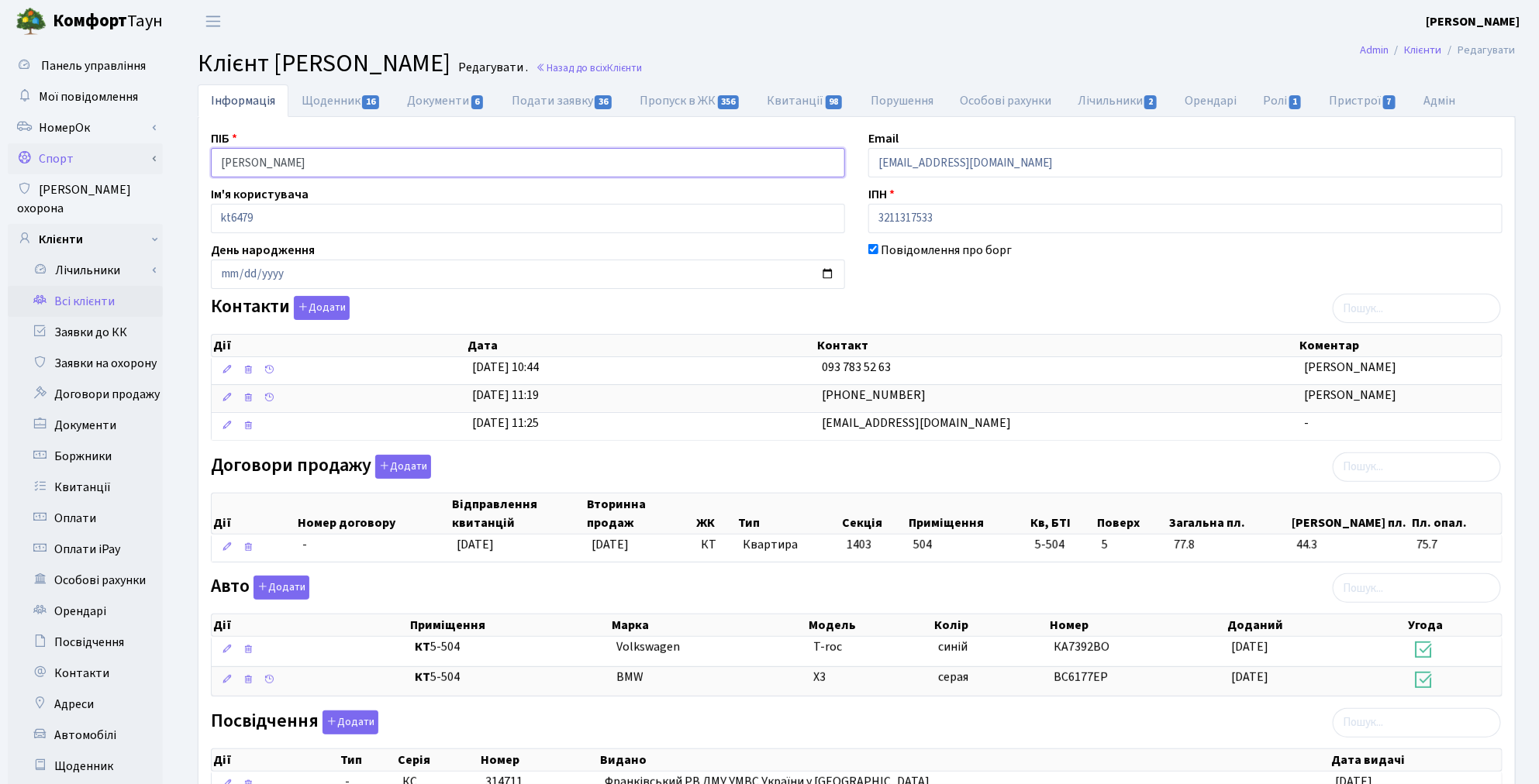
drag, startPoint x: 351, startPoint y: 159, endPoint x: 140, endPoint y: 158, distance: 211.0
click at [140, 158] on div "Панель управління Мої повідомлення НомерОк" at bounding box center [770, 506] width 1539 height 929
click at [921, 469] on div "Договори продажу Додати Дії Номер договору Відправлення квитанцій Вторинна прод…" at bounding box center [857, 512] width 1315 height 114
click at [96, 317] on link "Заявки до КК" at bounding box center [85, 333] width 155 height 31
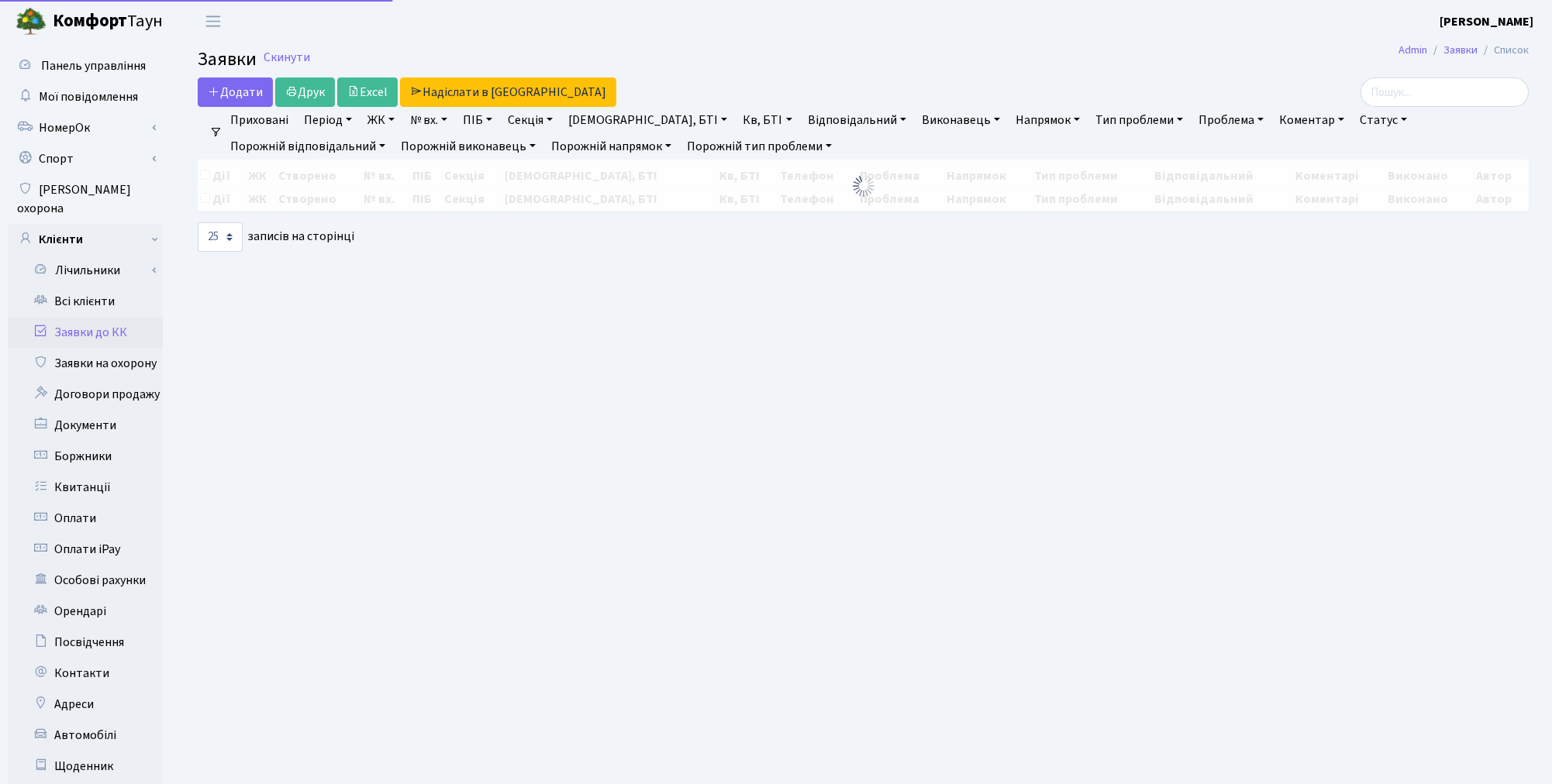
select select "25"
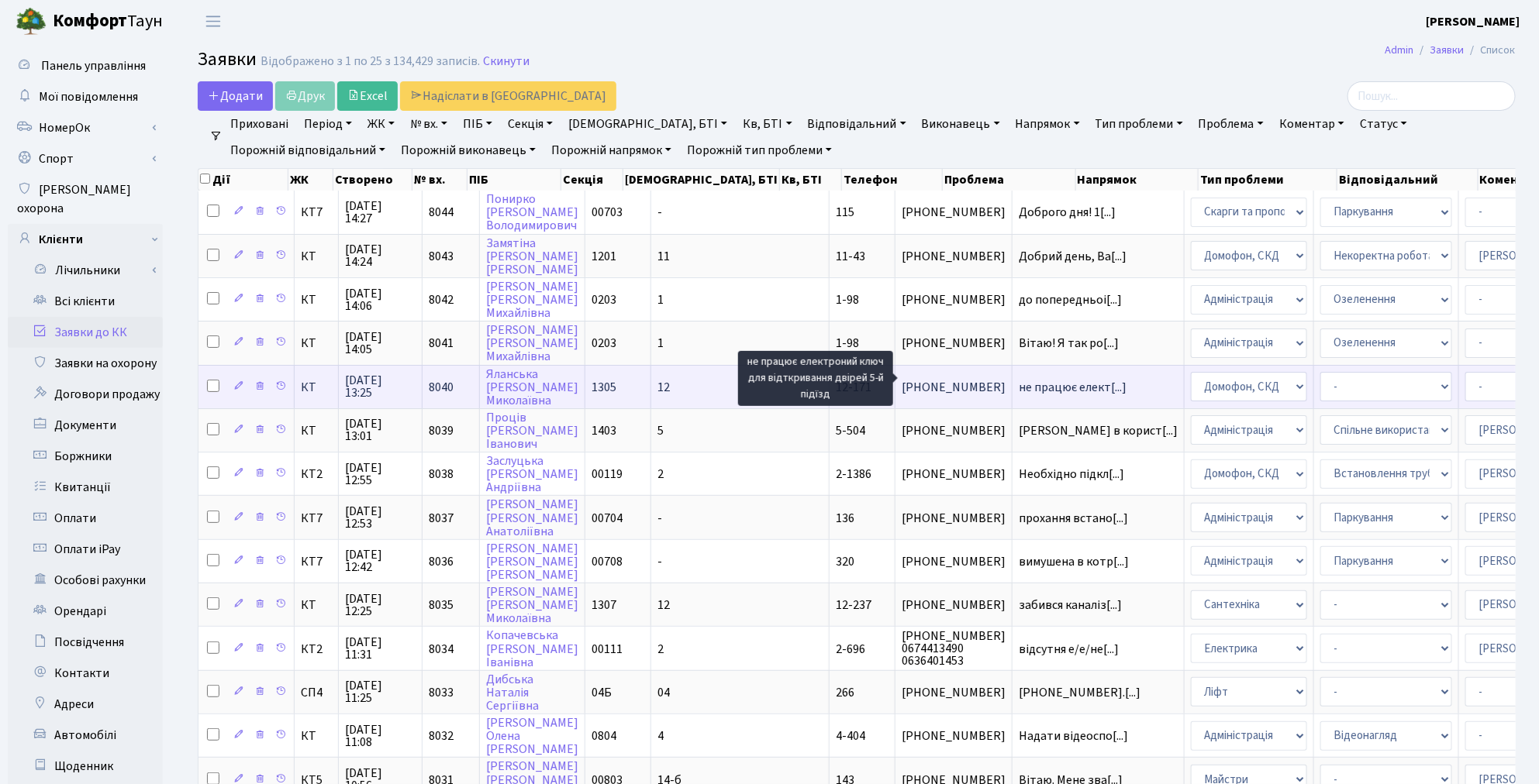
click at [1018, 381] on span "не працює елект[...]" at bounding box center [1072, 387] width 108 height 17
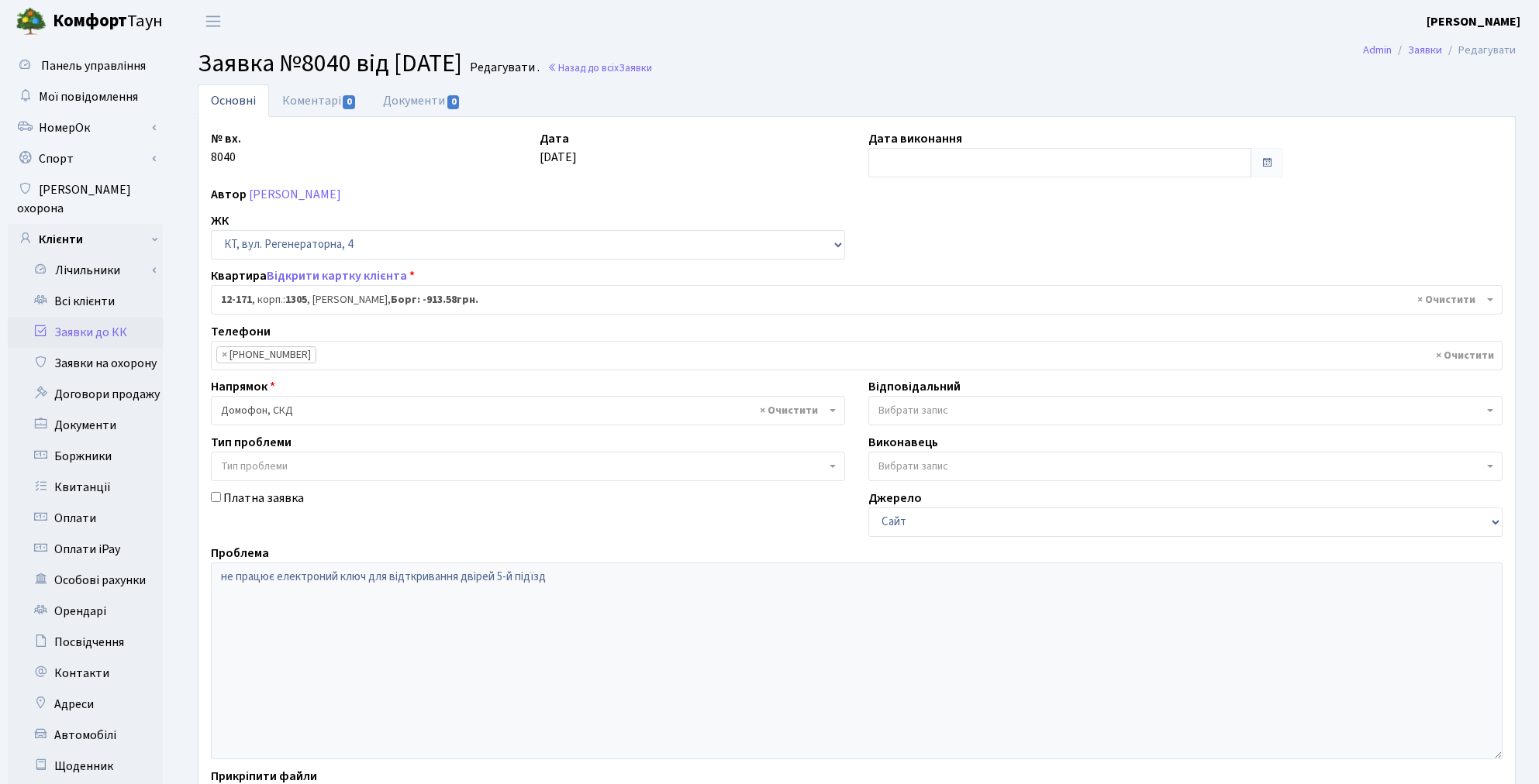
select select "7278"
click at [290, 101] on link "Коментарі 0" at bounding box center [319, 100] width 101 height 32
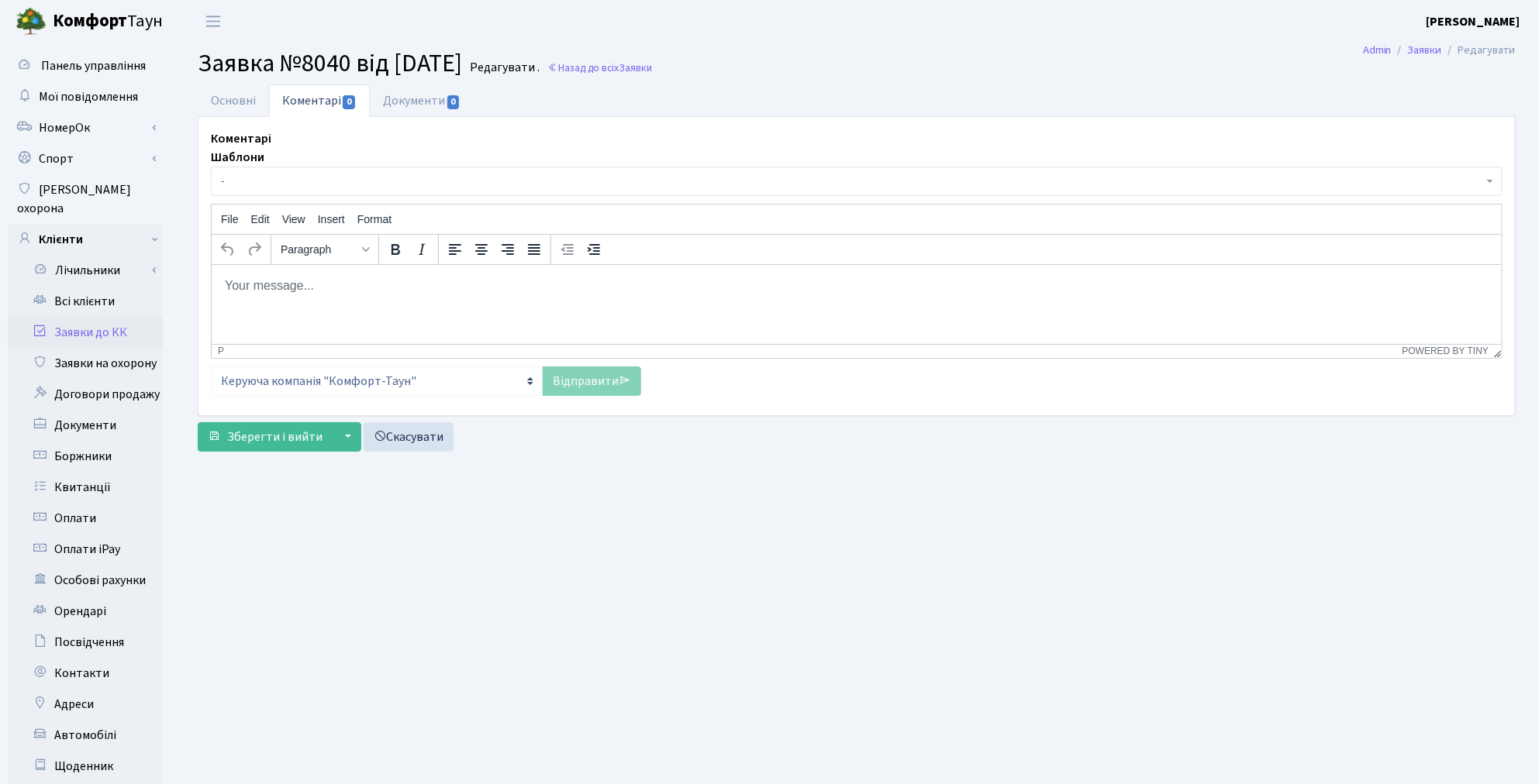
click at [281, 300] on html at bounding box center [856, 285] width 1290 height 41
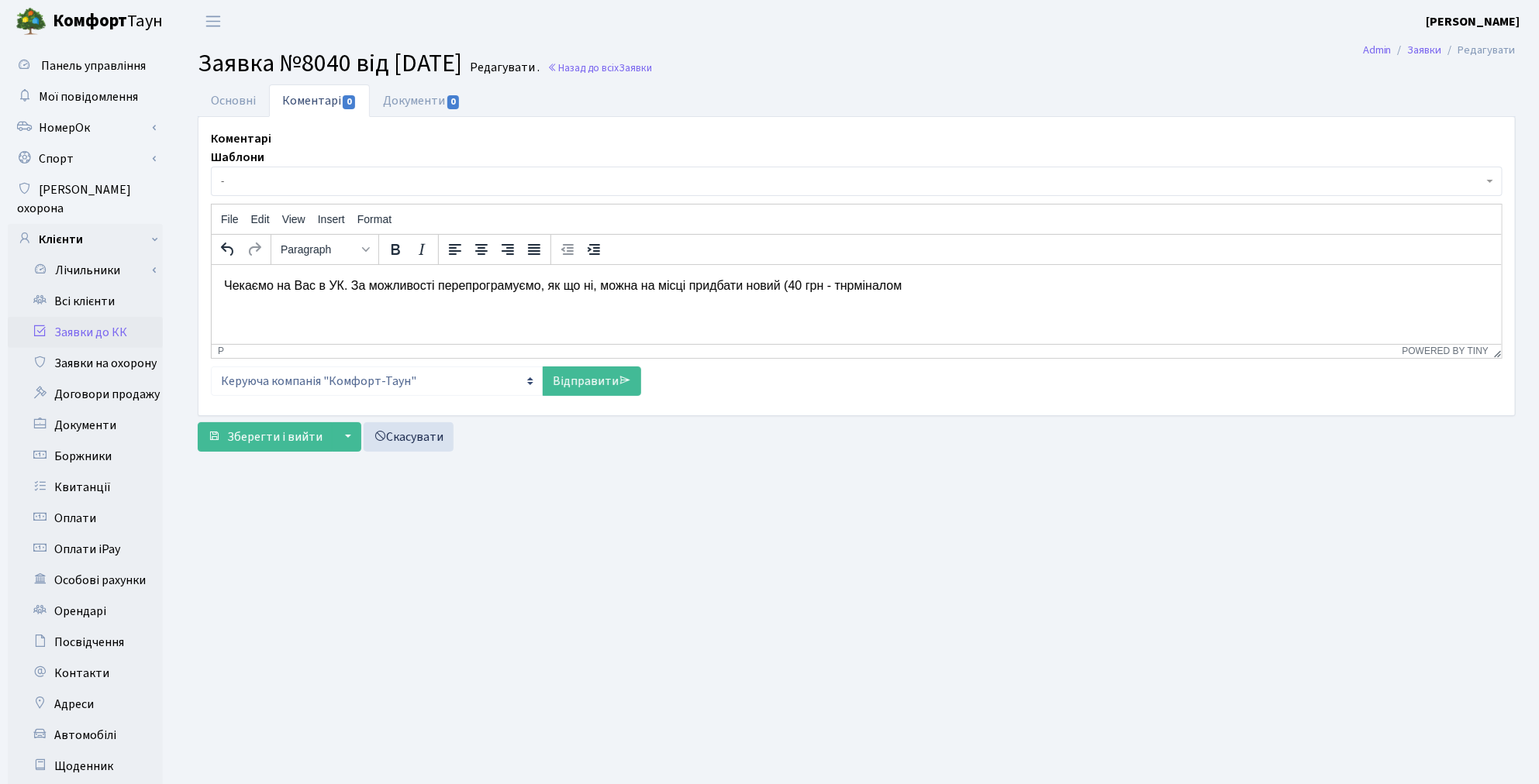
click at [845, 286] on p "Чекаємо на Вас в УК. За можливості перепрограмуємо, як що ні, можна на місці пр…" at bounding box center [856, 286] width 1265 height 17
click at [898, 286] on p "Чекаємо на Вас в УК. За можливості перепрограмуємо, як що ні, можна на місці пр…" at bounding box center [856, 286] width 1265 height 17
click at [577, 383] on link "Відправити" at bounding box center [592, 381] width 99 height 30
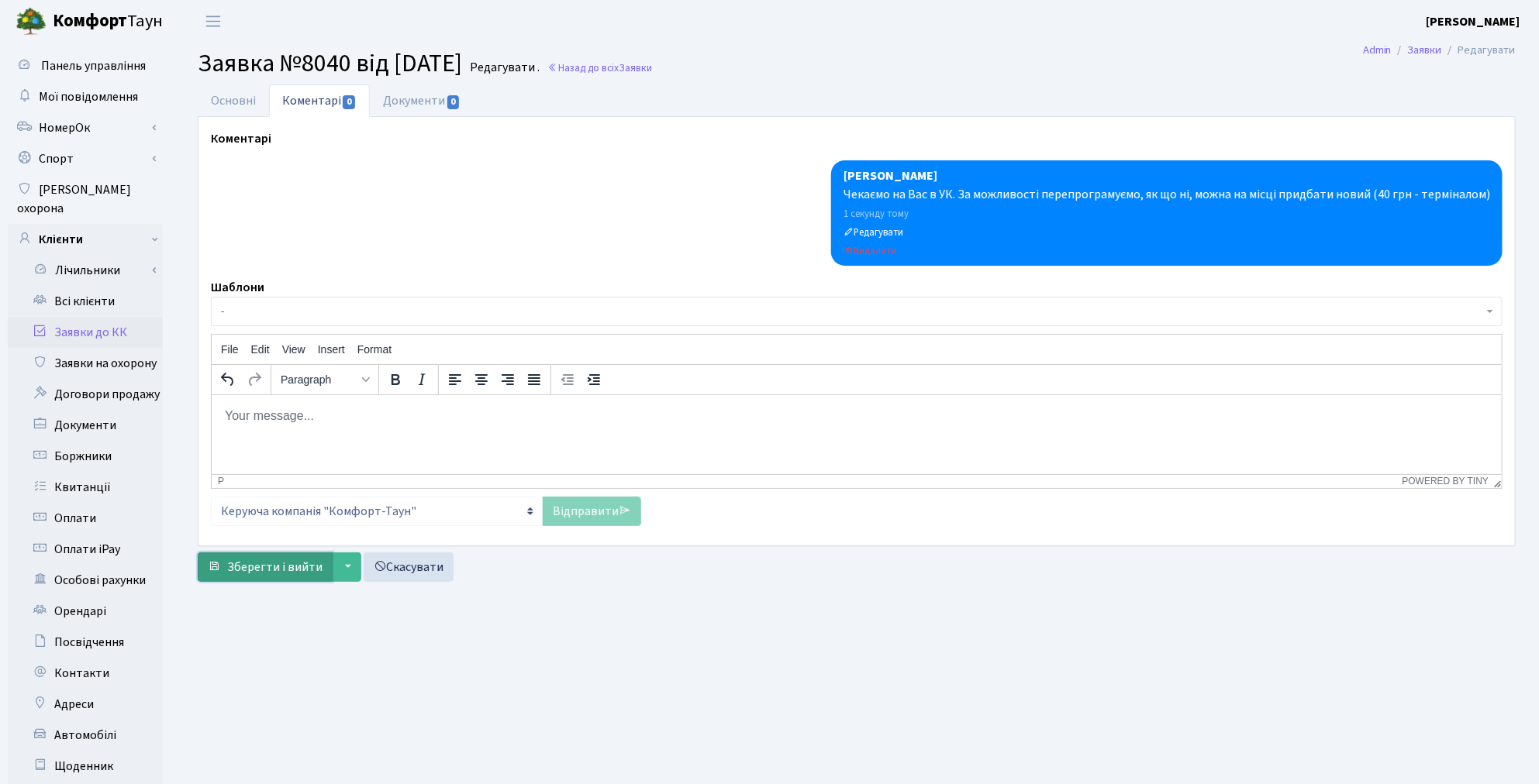
click at [277, 569] on span "Зберегти і вийти" at bounding box center [275, 567] width 96 height 17
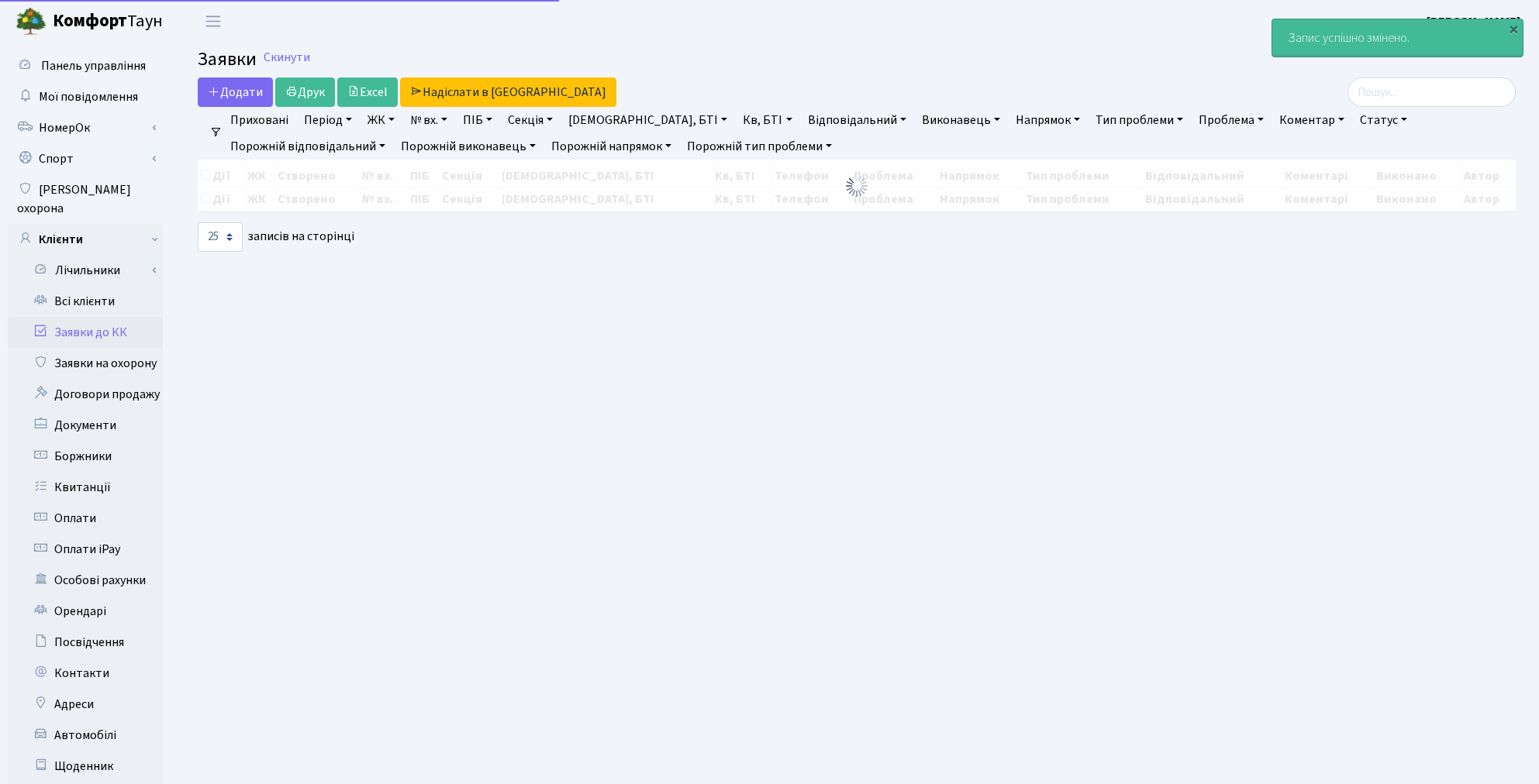
select select "25"
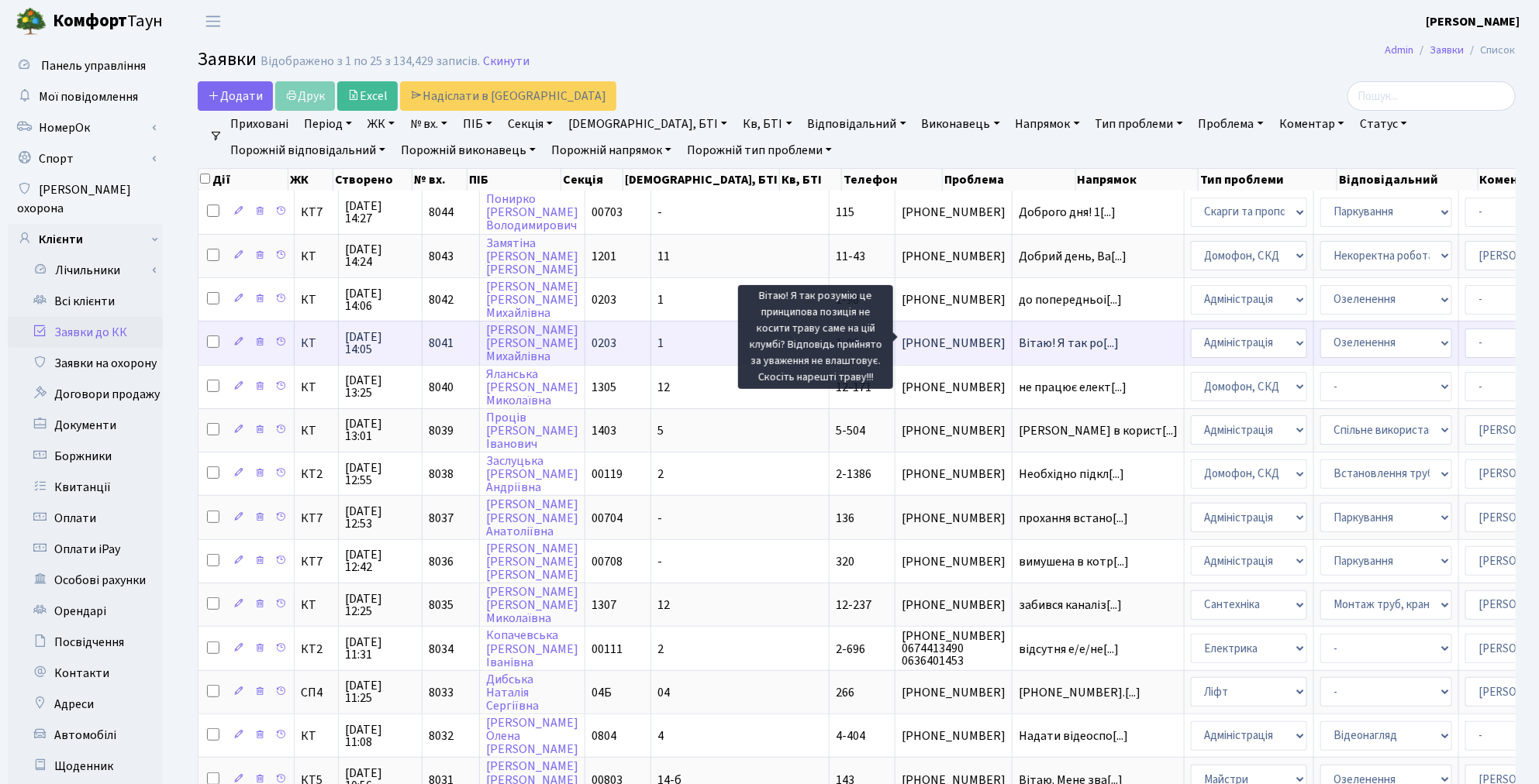
click at [1018, 342] on span "Вітаю! Я так ро[...]" at bounding box center [1069, 343] width 100 height 17
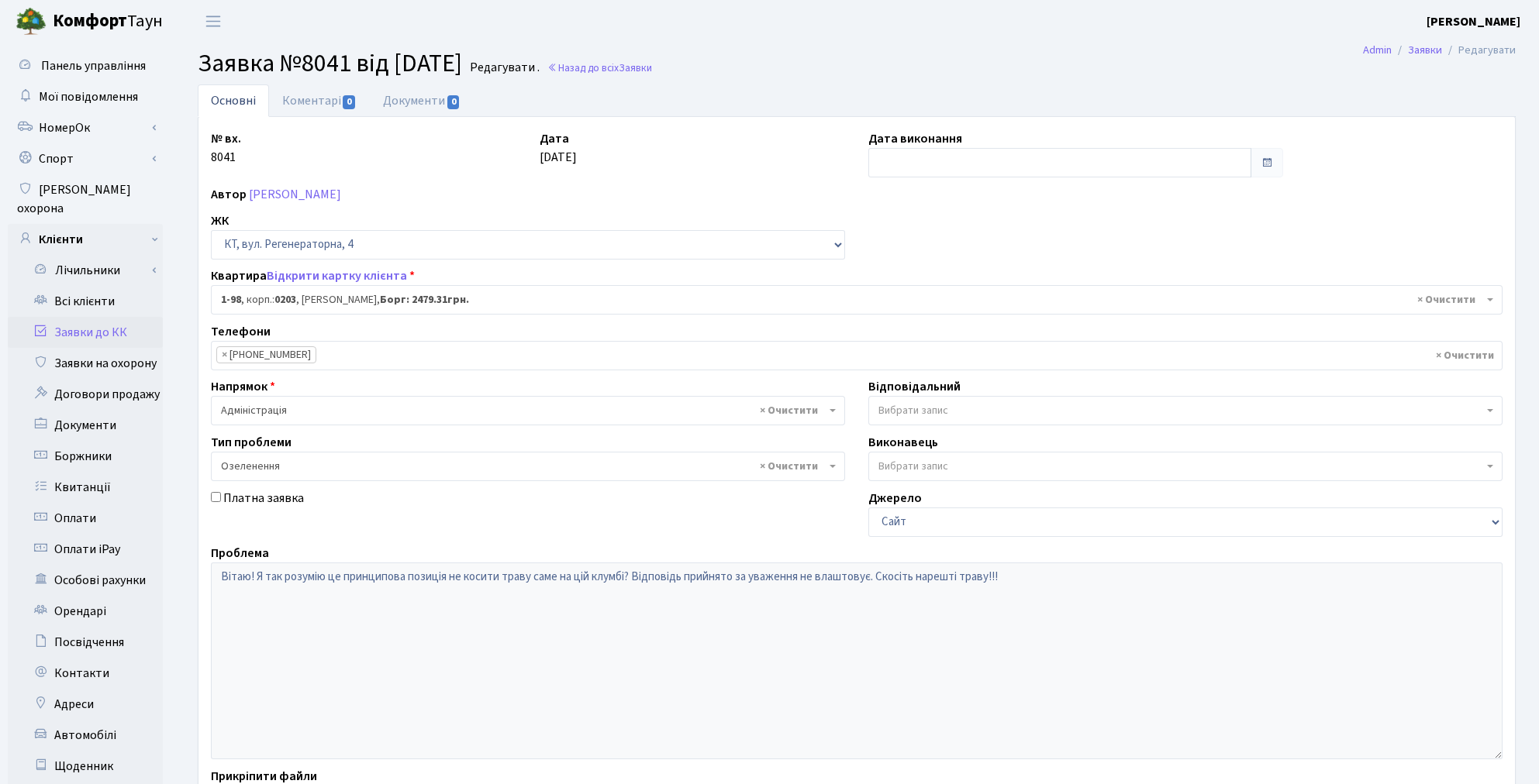
select select "98"
select select "65"
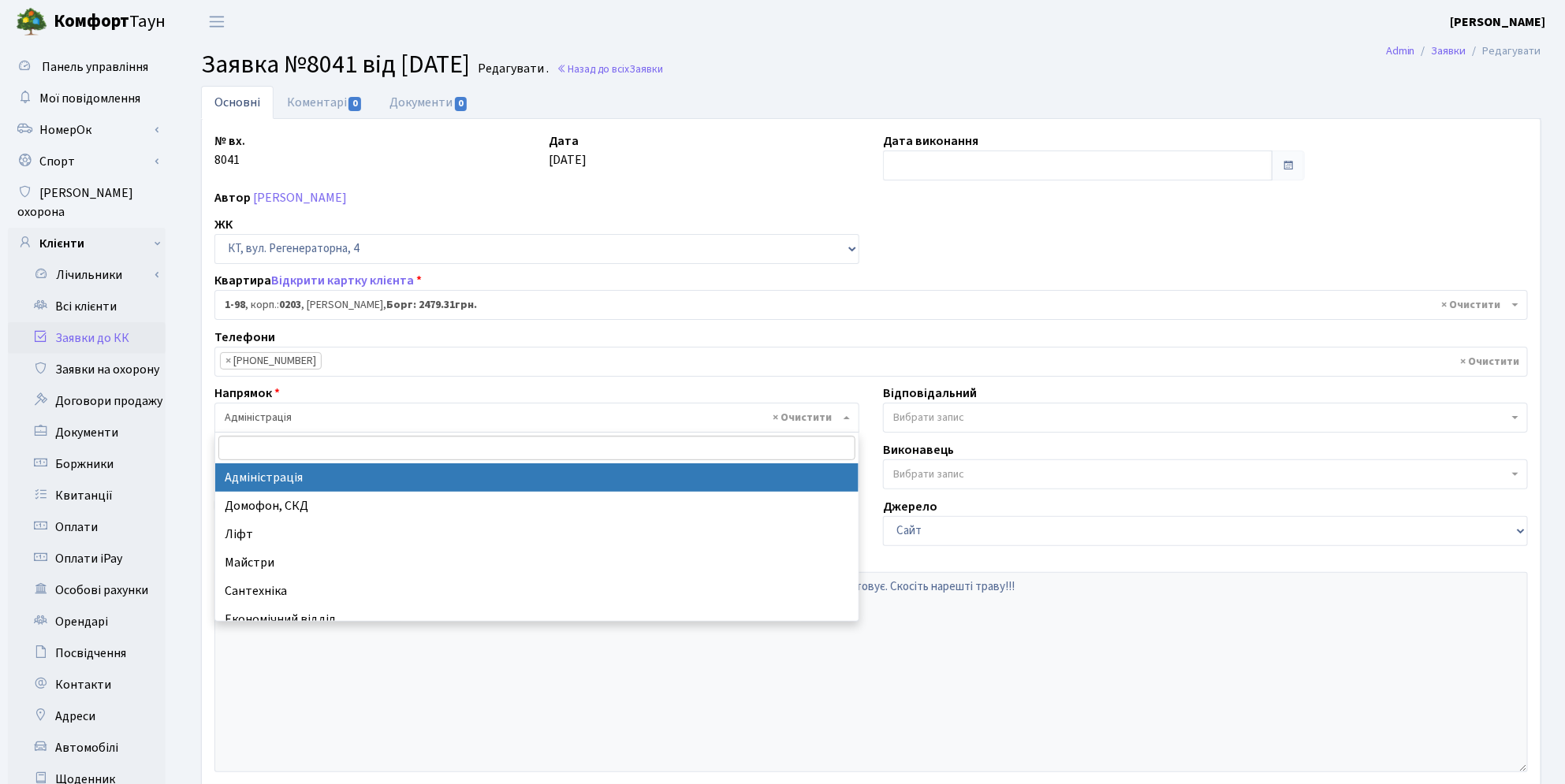
click at [271, 422] on span "× Адміністрація" at bounding box center [532, 418] width 615 height 16
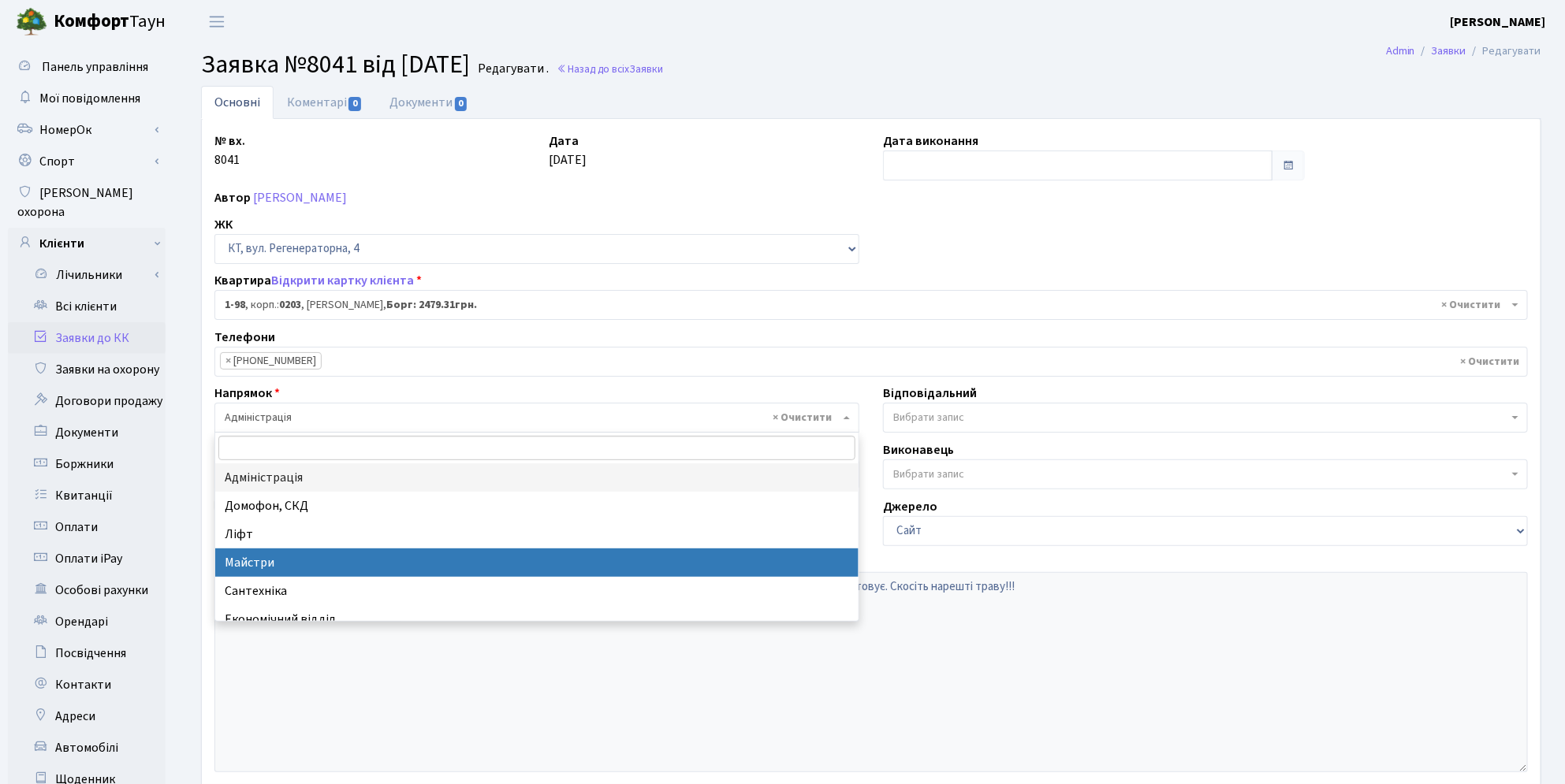
select select "1"
select select
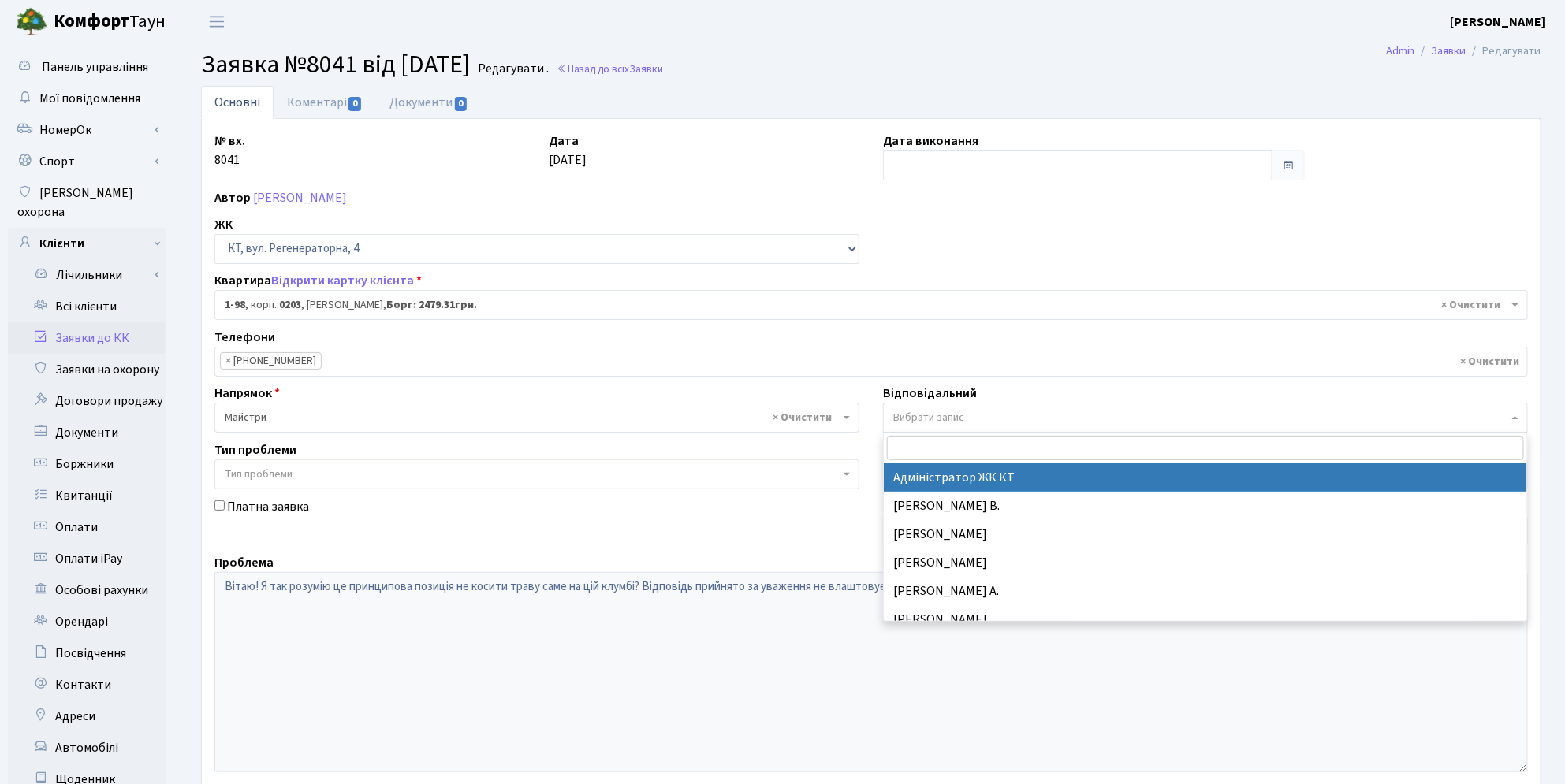
click at [936, 419] on span "Вибрати запис" at bounding box center [928, 418] width 71 height 16
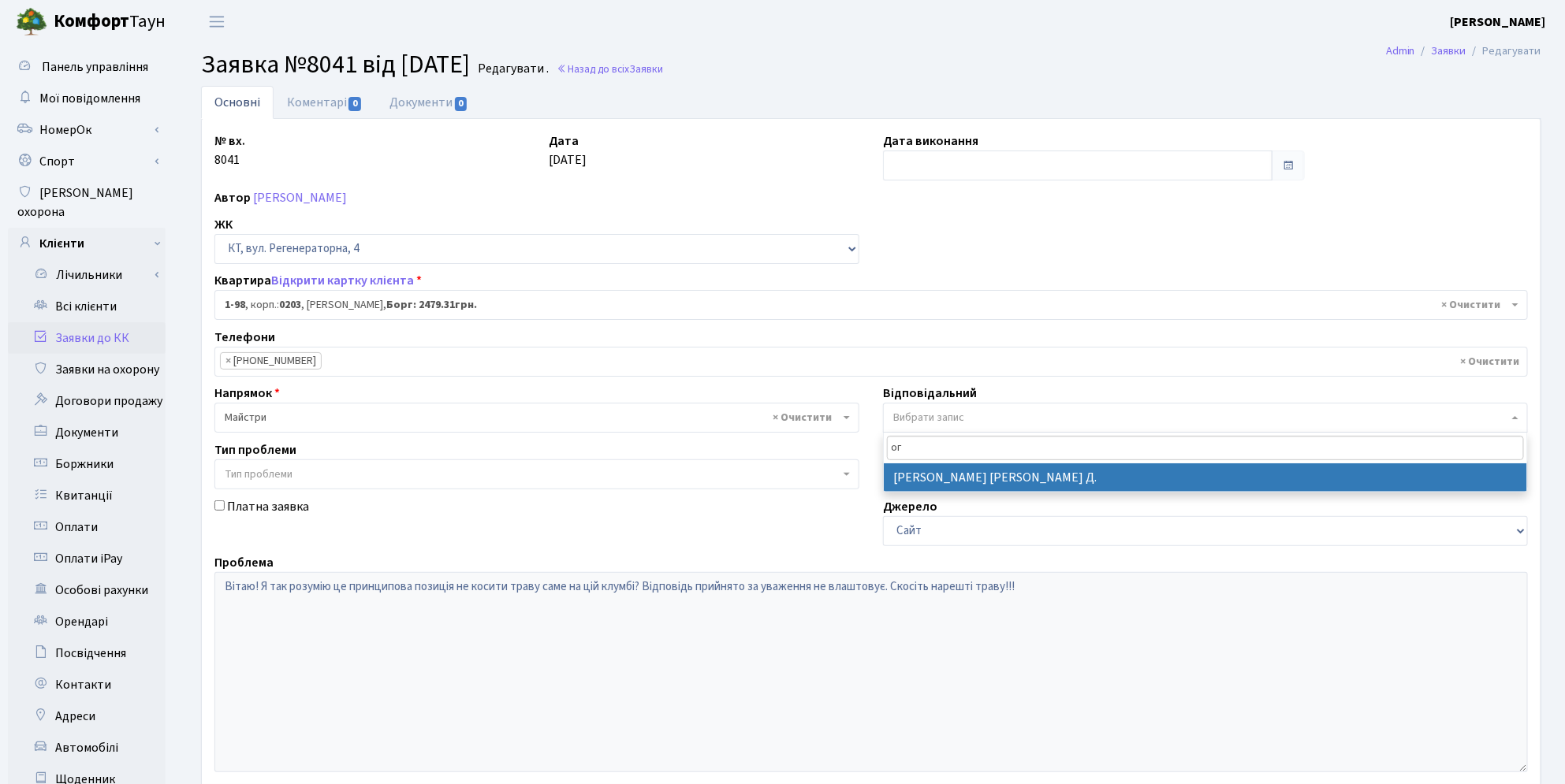
type input "ог"
select select "62"
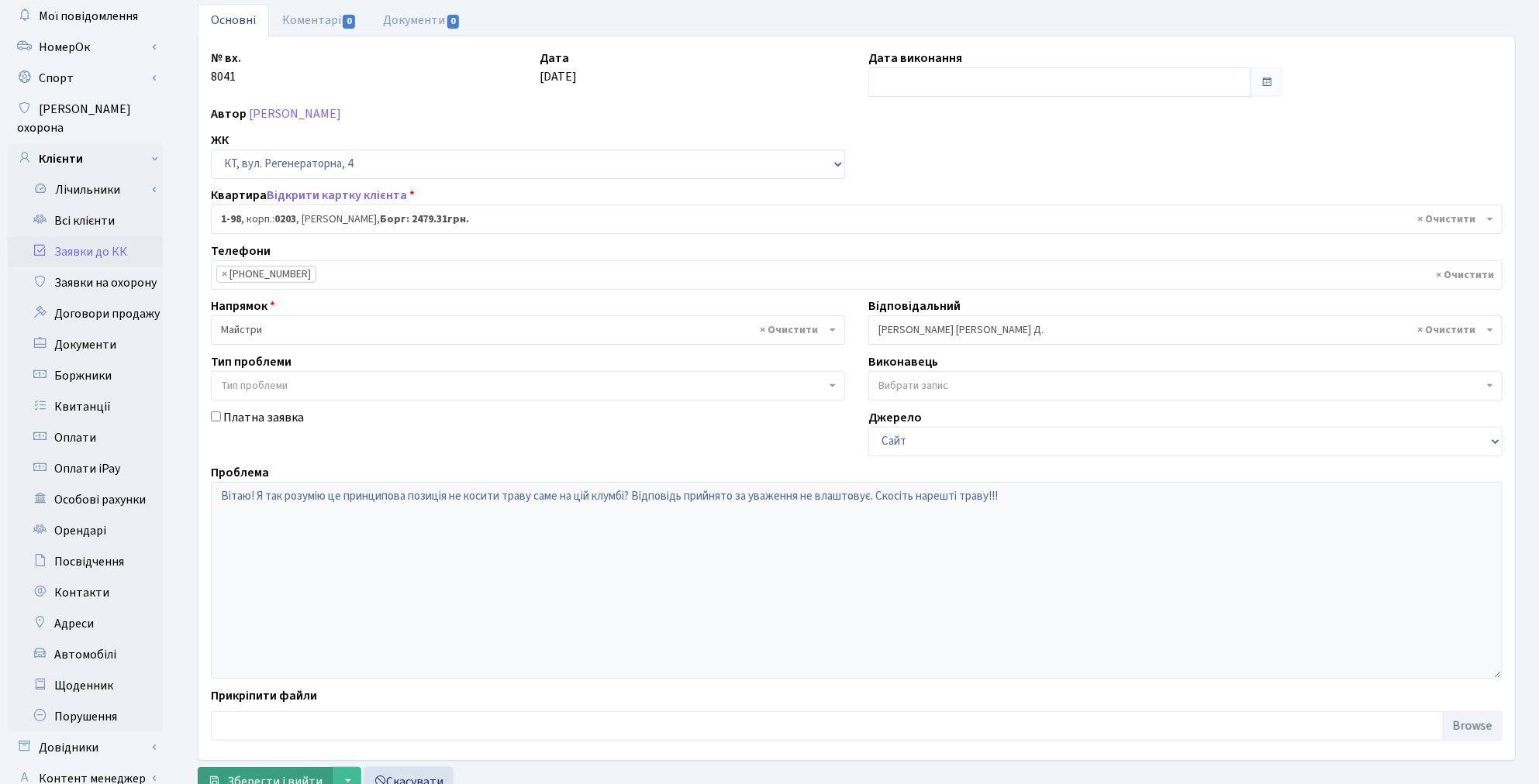
scroll to position [180, 0]
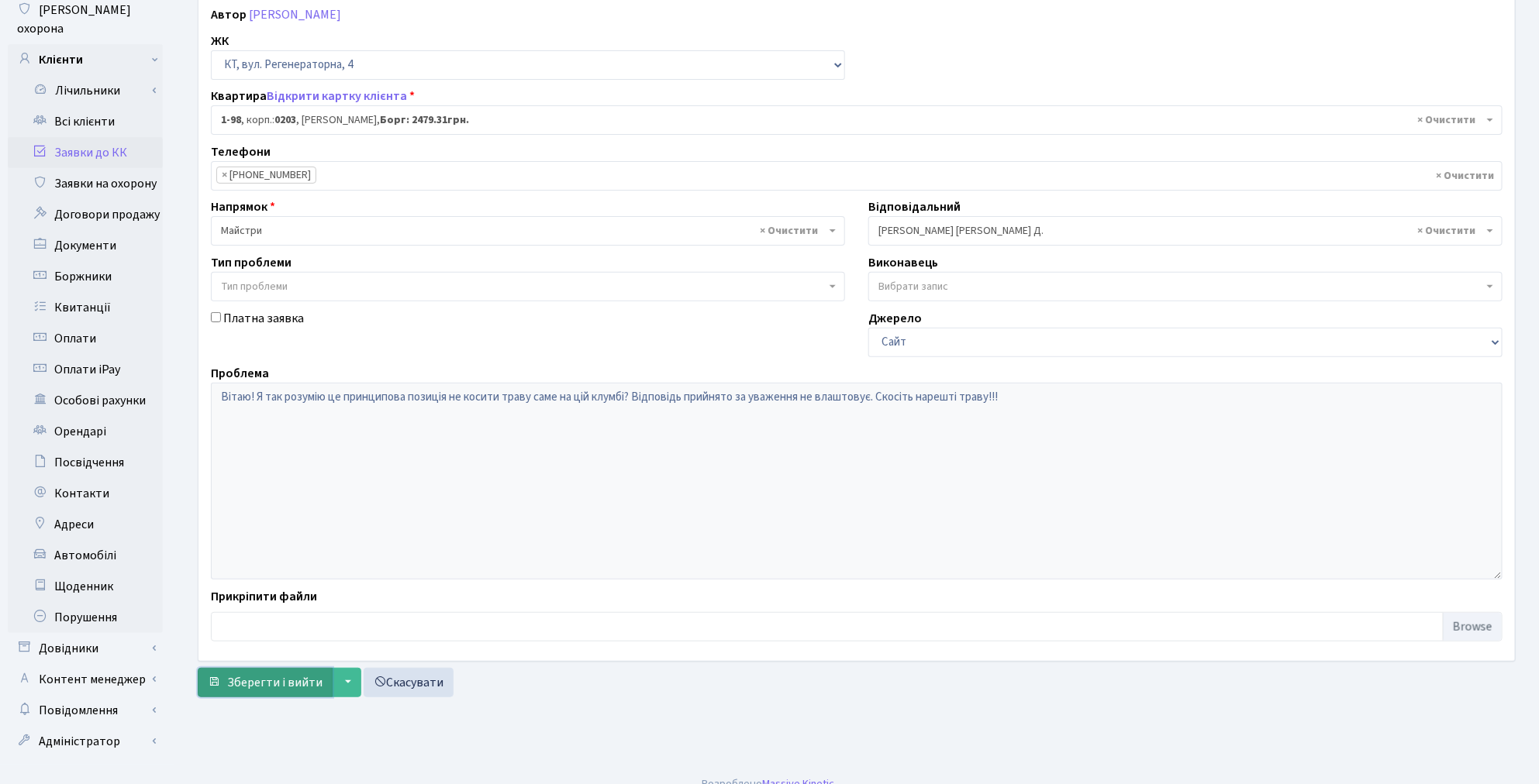
click at [246, 690] on span "Зберегти і вийти" at bounding box center [275, 683] width 96 height 17
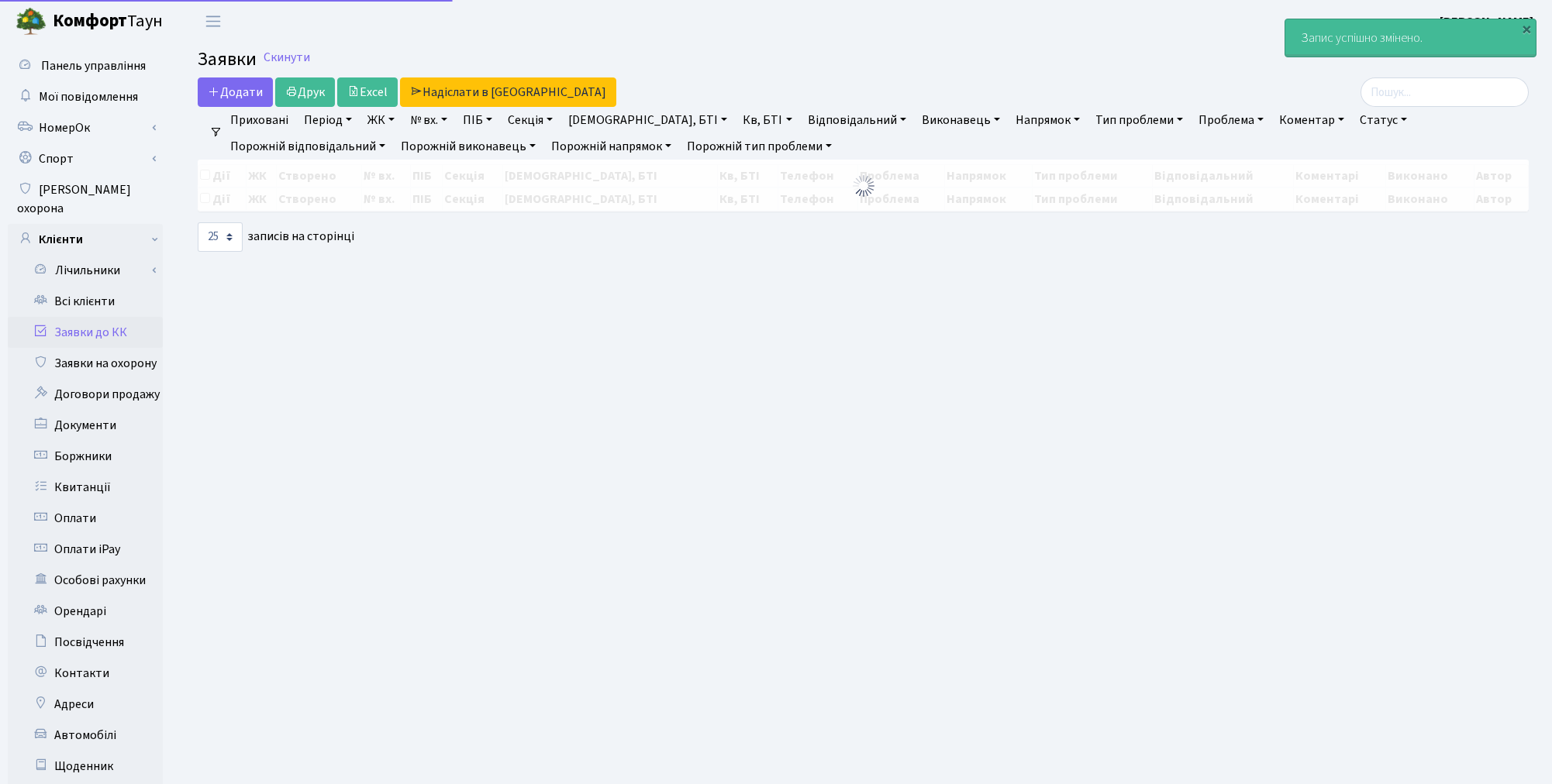
select select "25"
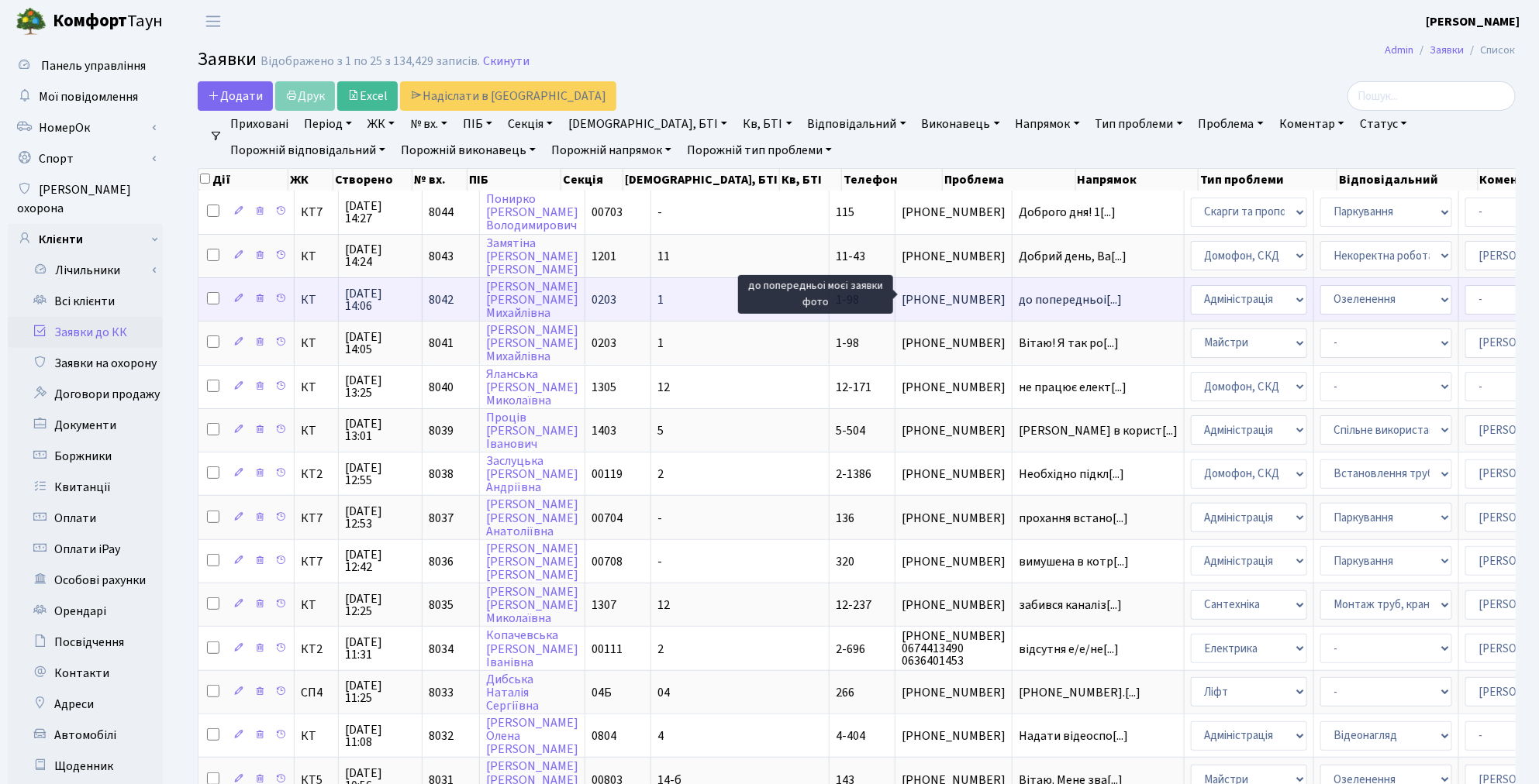
click at [1018, 296] on span "до попередньоі[...]" at bounding box center [1070, 300] width 103 height 17
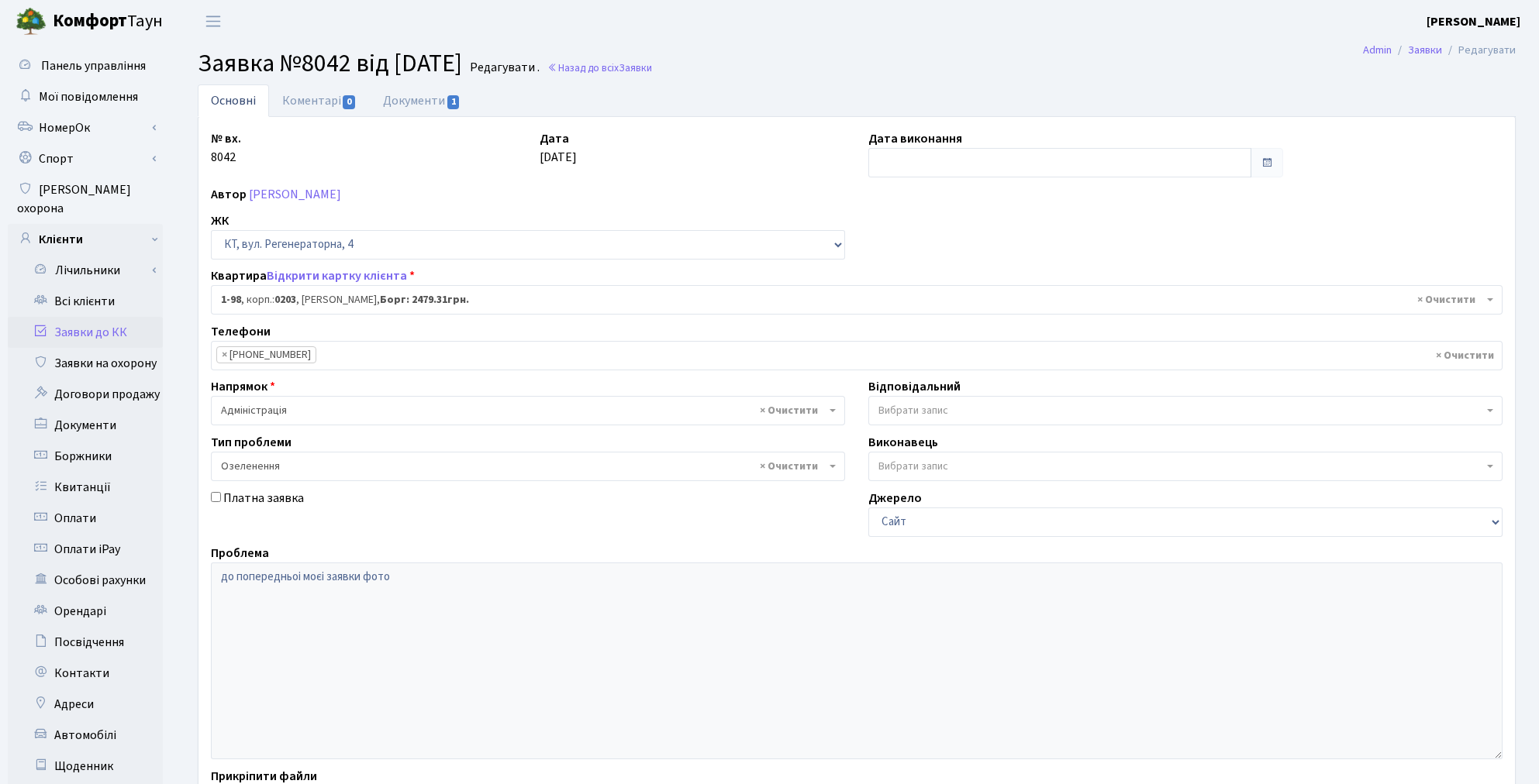
select select "98"
select select "65"
click at [412, 102] on link "Документи 1" at bounding box center [421, 100] width 104 height 32
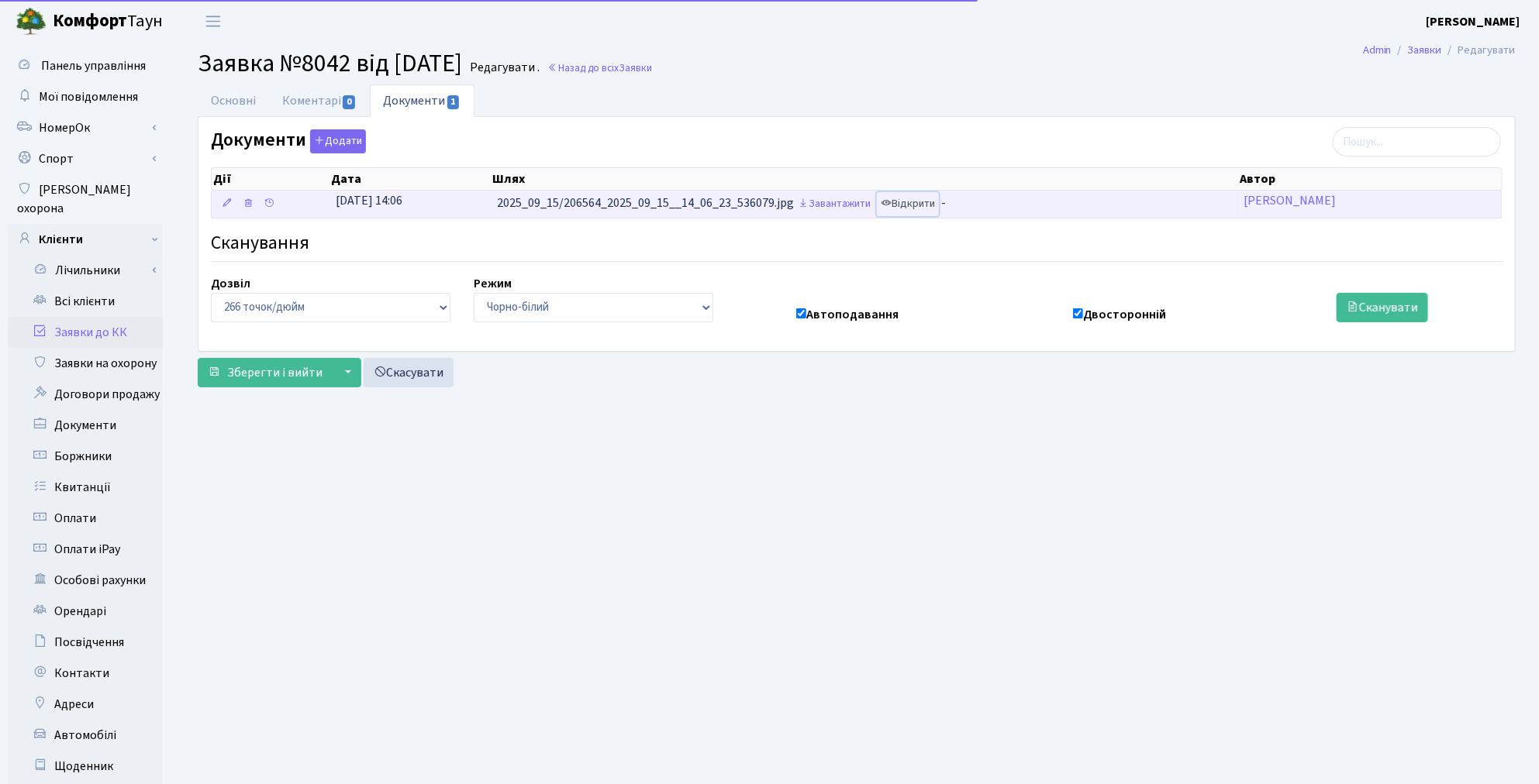
click at [932, 209] on link "Відкрити" at bounding box center [907, 204] width 62 height 24
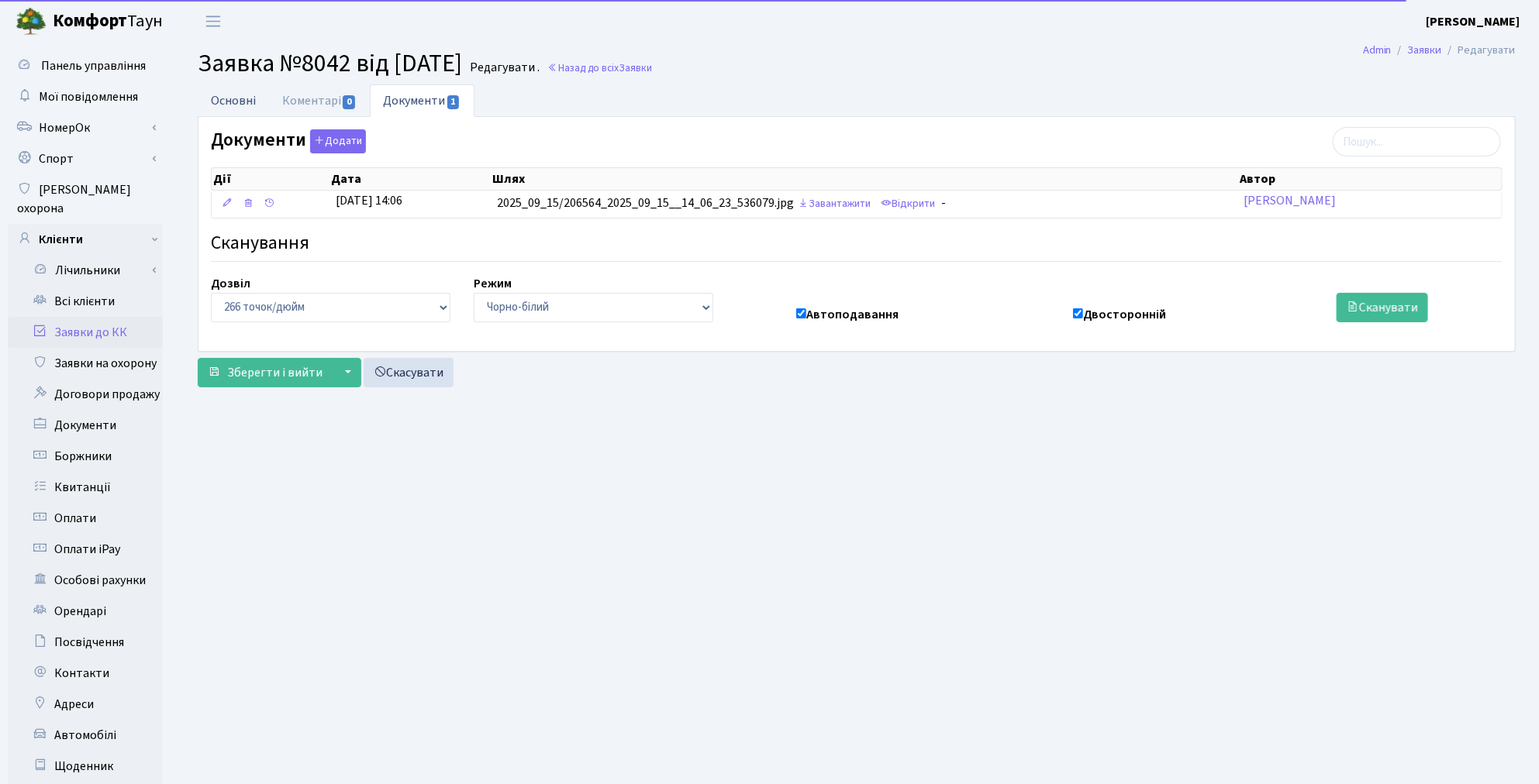
click at [238, 102] on link "Основні" at bounding box center [233, 100] width 71 height 32
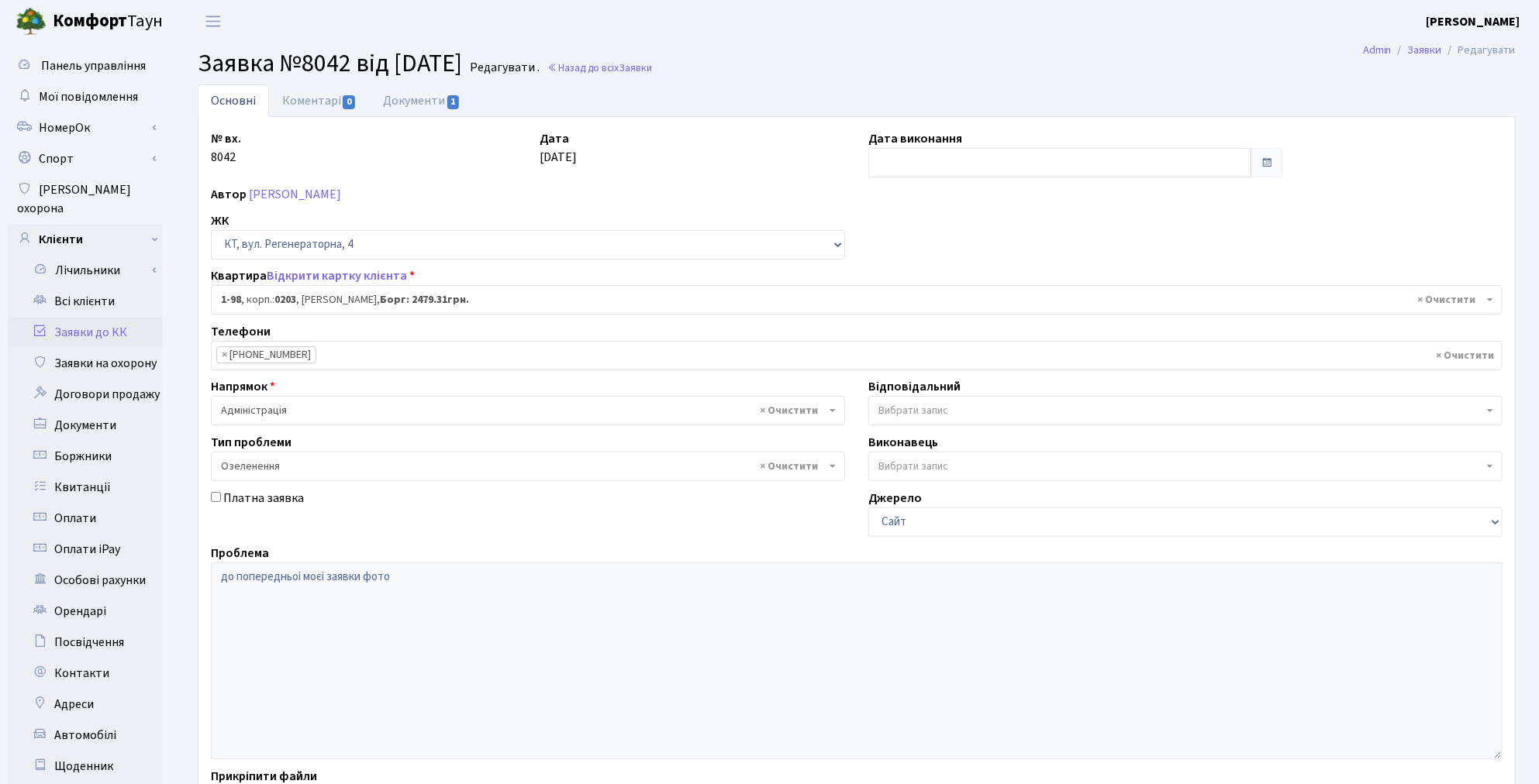
click at [962, 412] on span "Вибрати запис" at bounding box center [1180, 411] width 604 height 16
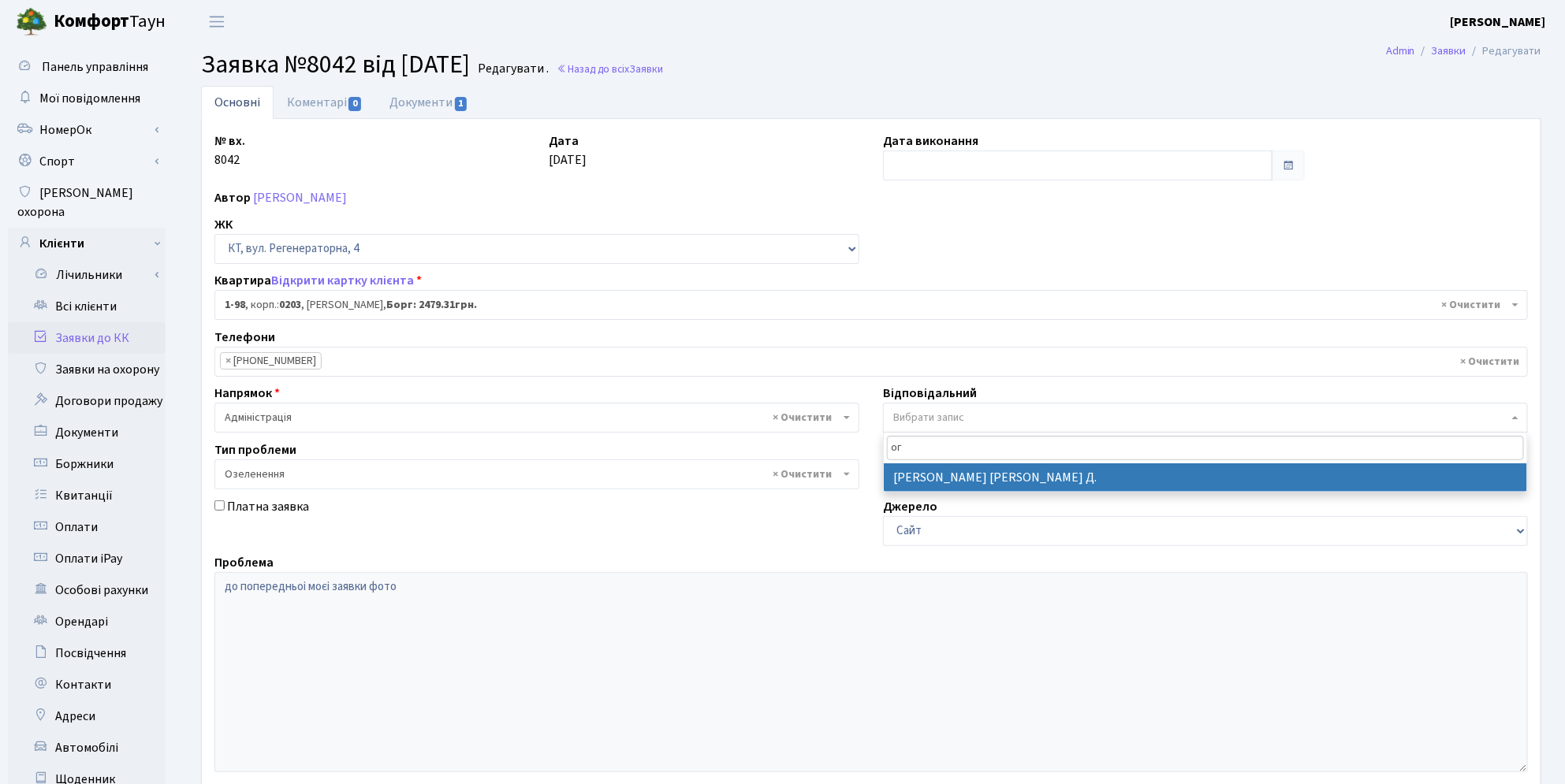
type input "ог"
select select "62"
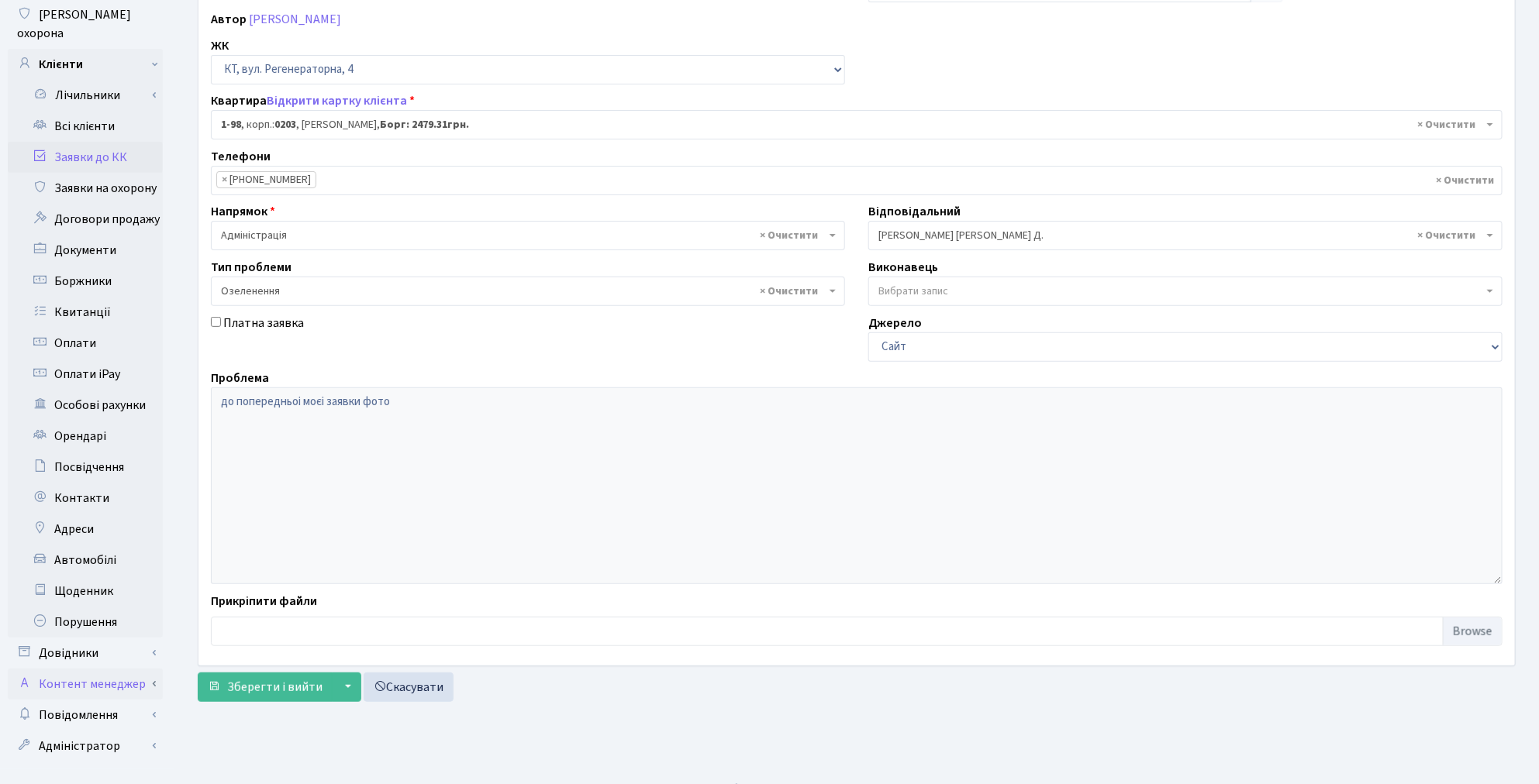
scroll to position [180, 0]
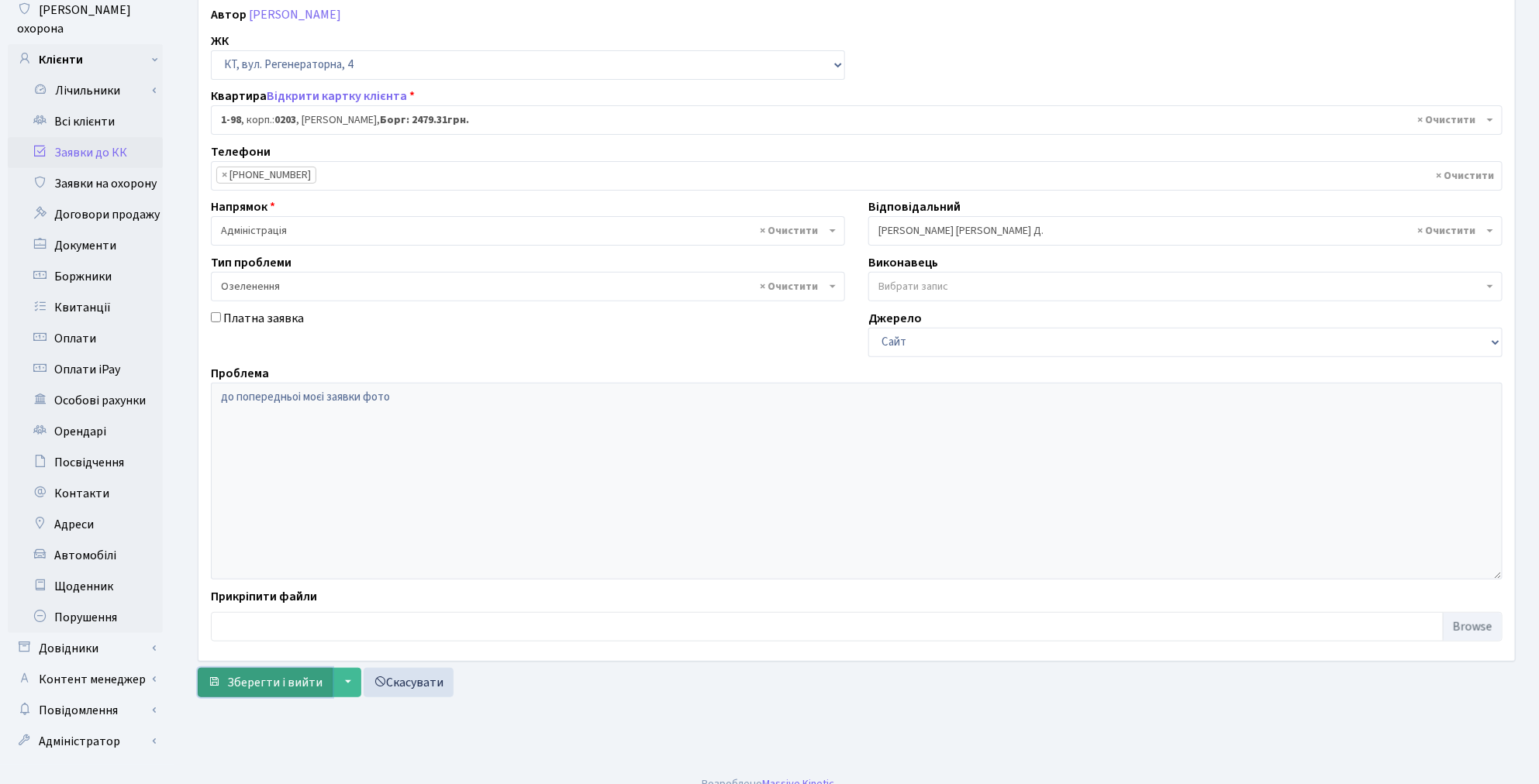
click at [265, 676] on span "Зберегти і вийти" at bounding box center [275, 683] width 96 height 17
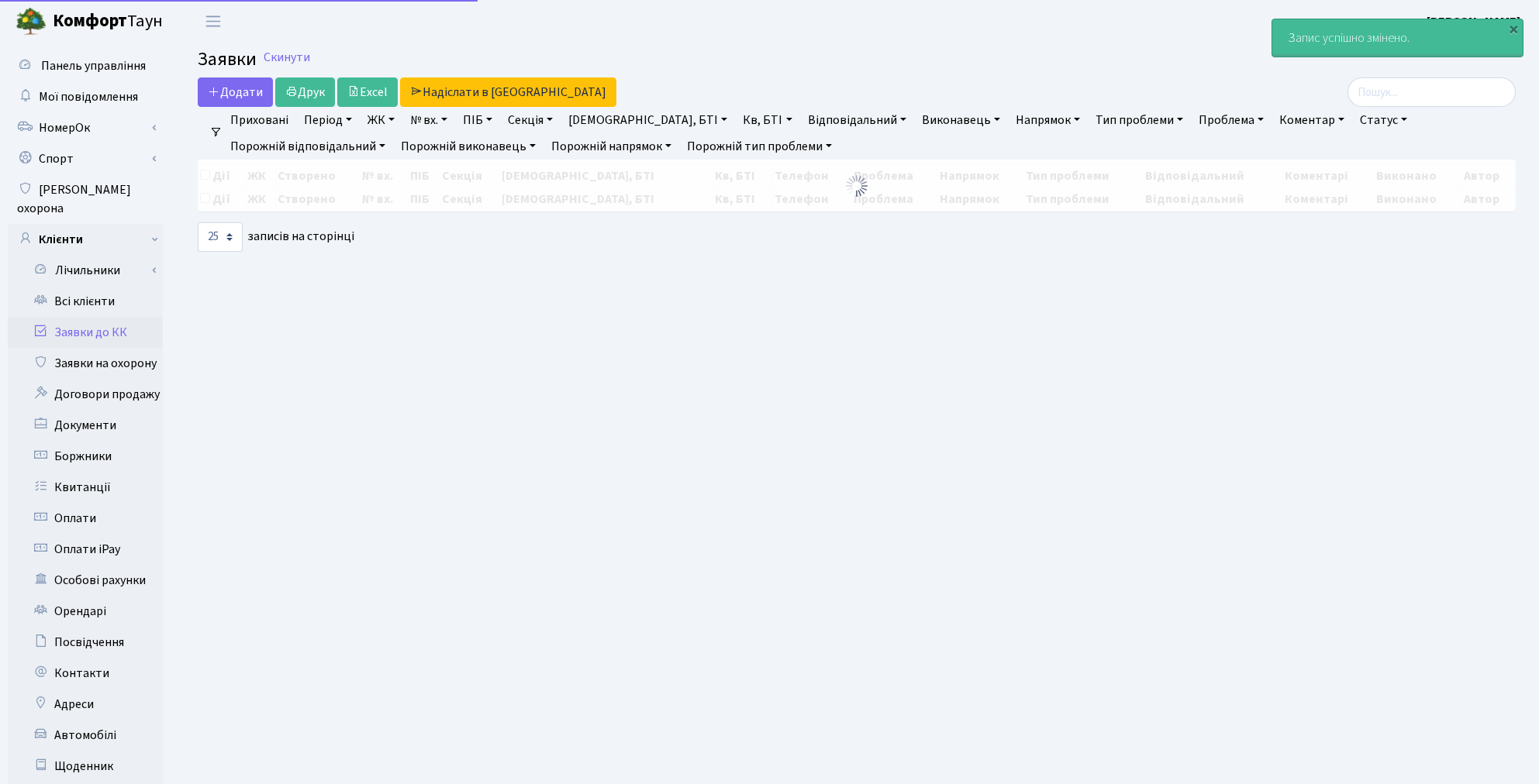
select select "25"
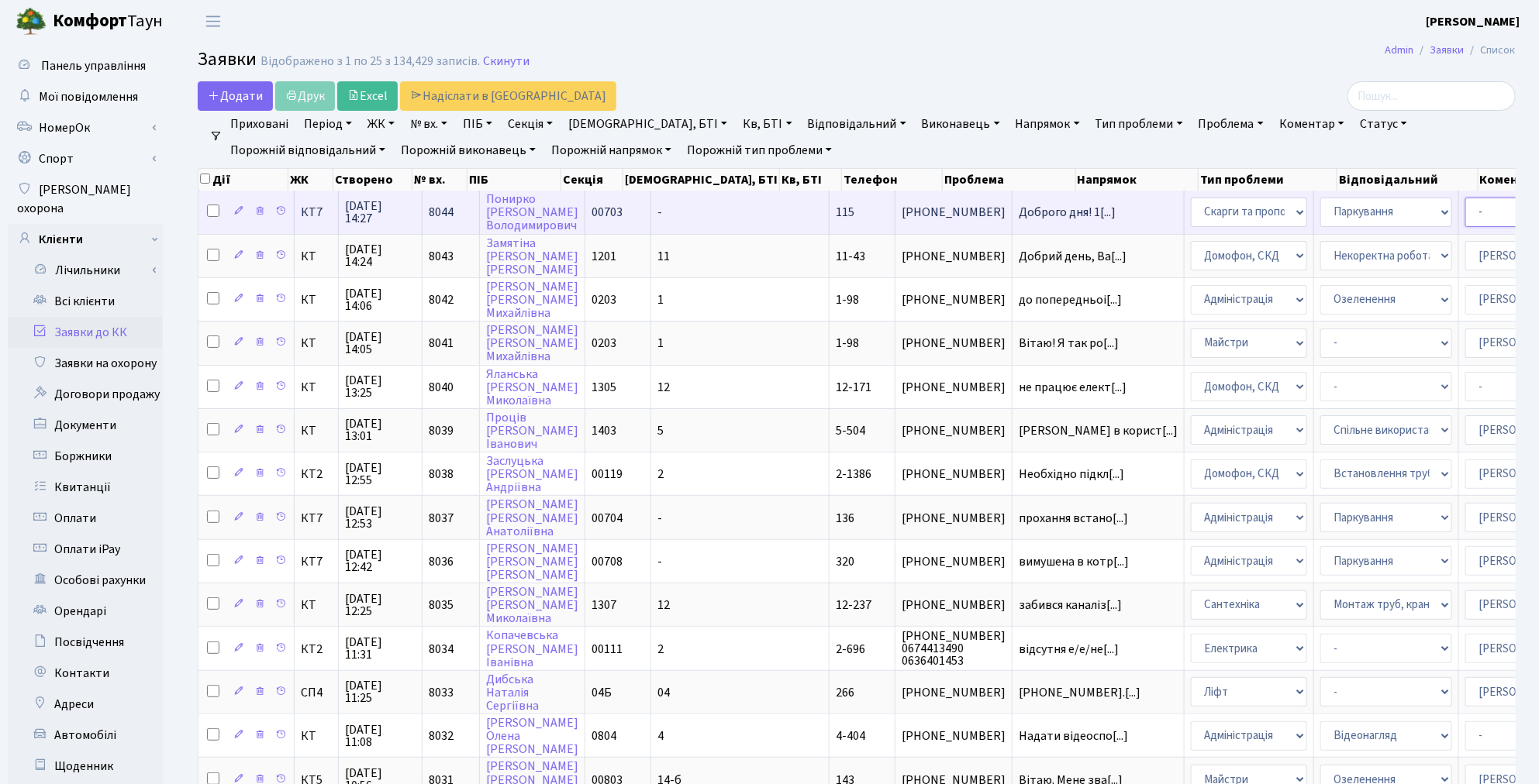
click at [1465, 207] on select "- Адміністратор ЖК КТ [PERSON_NAME] [PERSON_NAME] [PERSON_NAME]Ю. [PERSON_NAME]…" at bounding box center [1531, 213] width 132 height 30
select select "82"
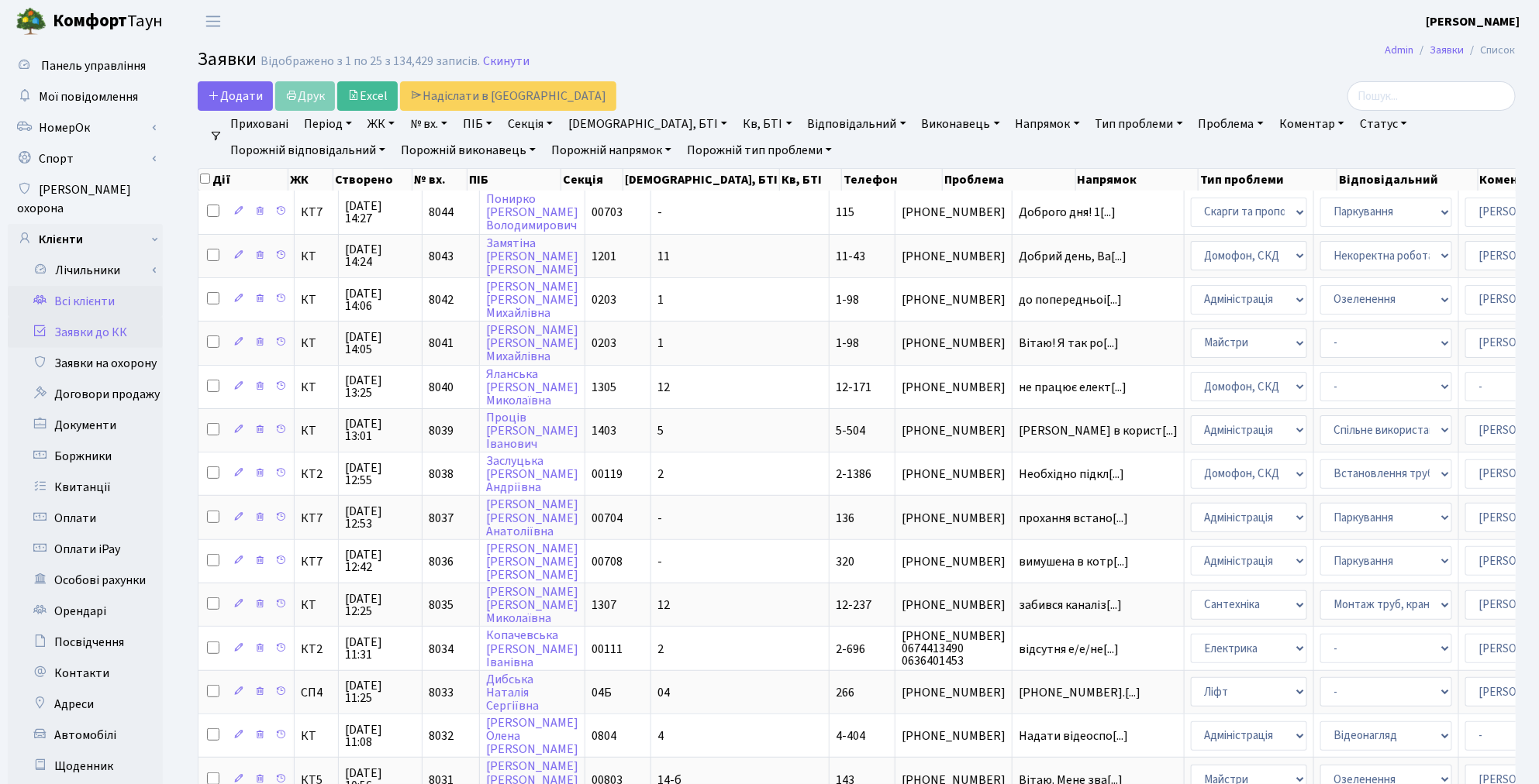
click at [70, 286] on link "Всі клієнти" at bounding box center [85, 301] width 155 height 31
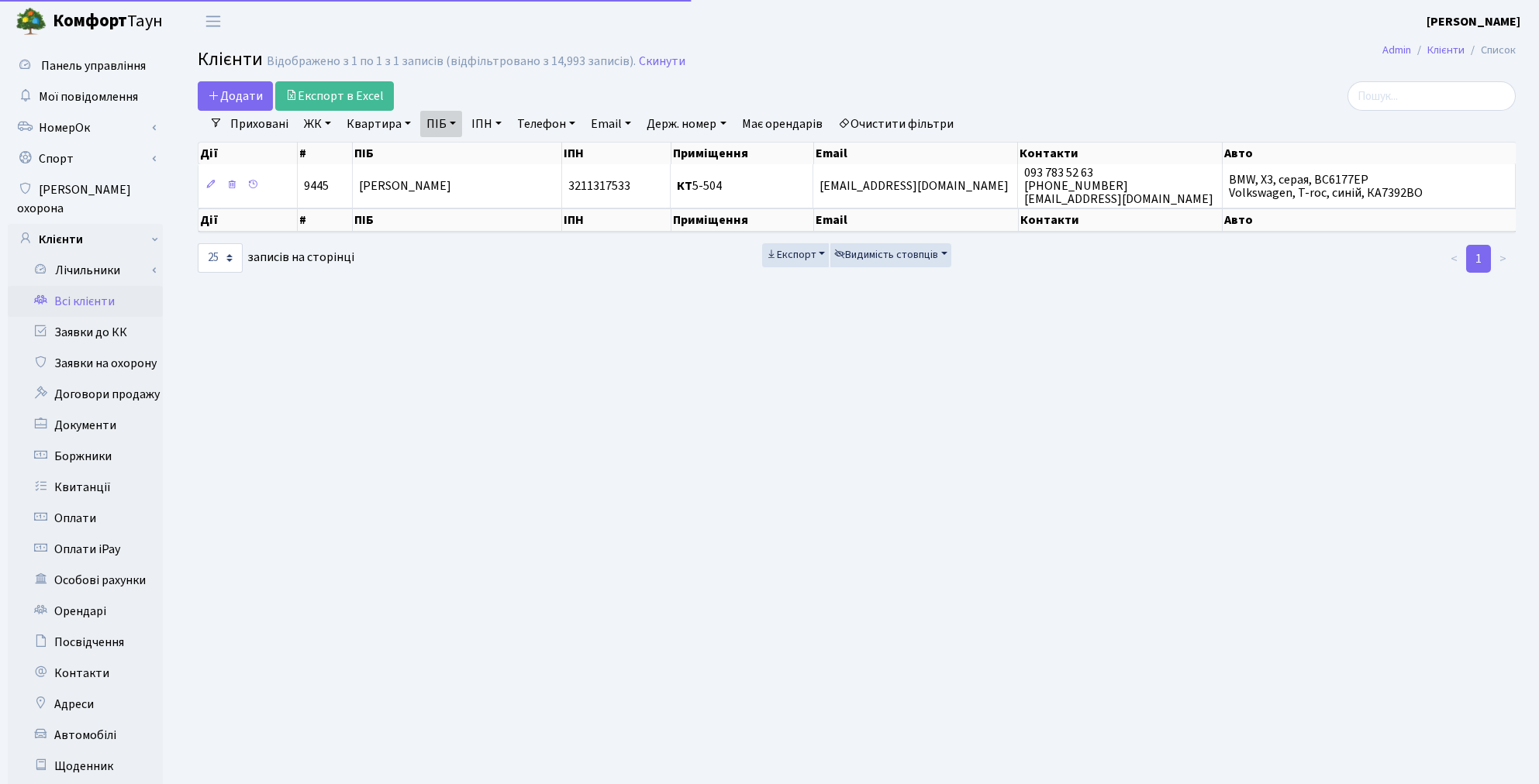
select select "25"
click at [943, 124] on link "Очистити фільтри" at bounding box center [896, 124] width 128 height 27
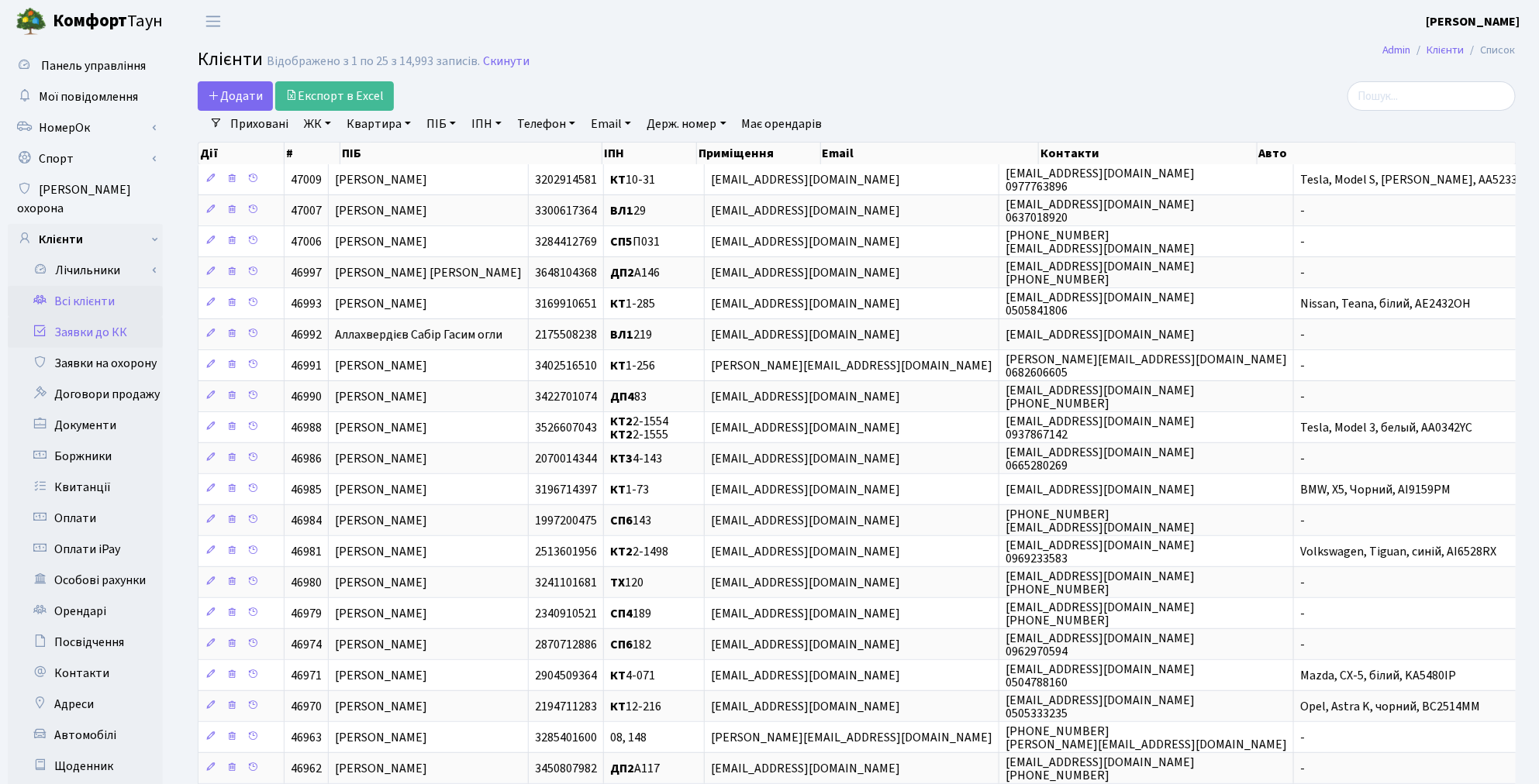
click at [104, 318] on link "Заявки до КК" at bounding box center [85, 333] width 155 height 31
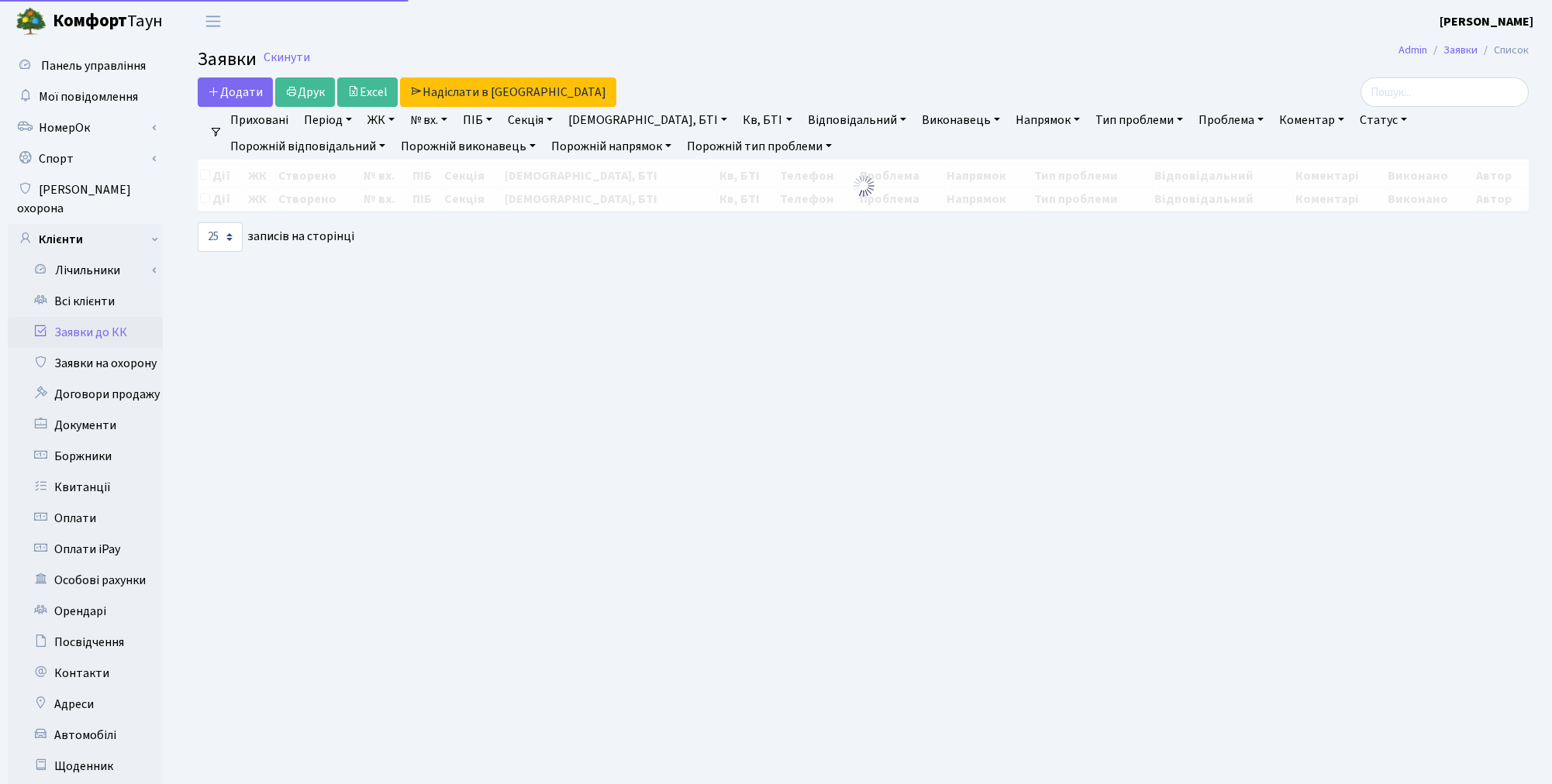
select select "25"
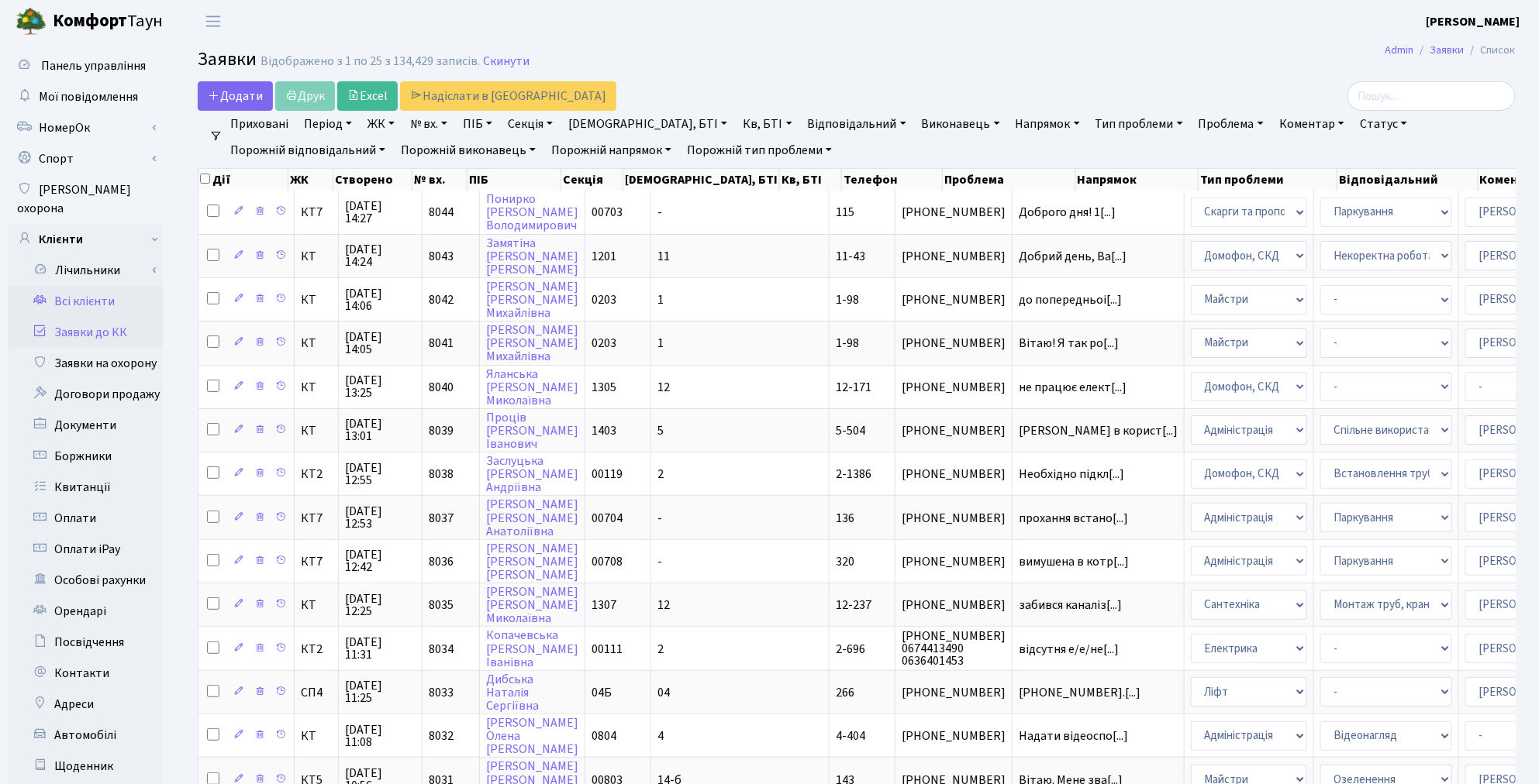
click at [70, 291] on link "Всі клієнти" at bounding box center [85, 301] width 155 height 31
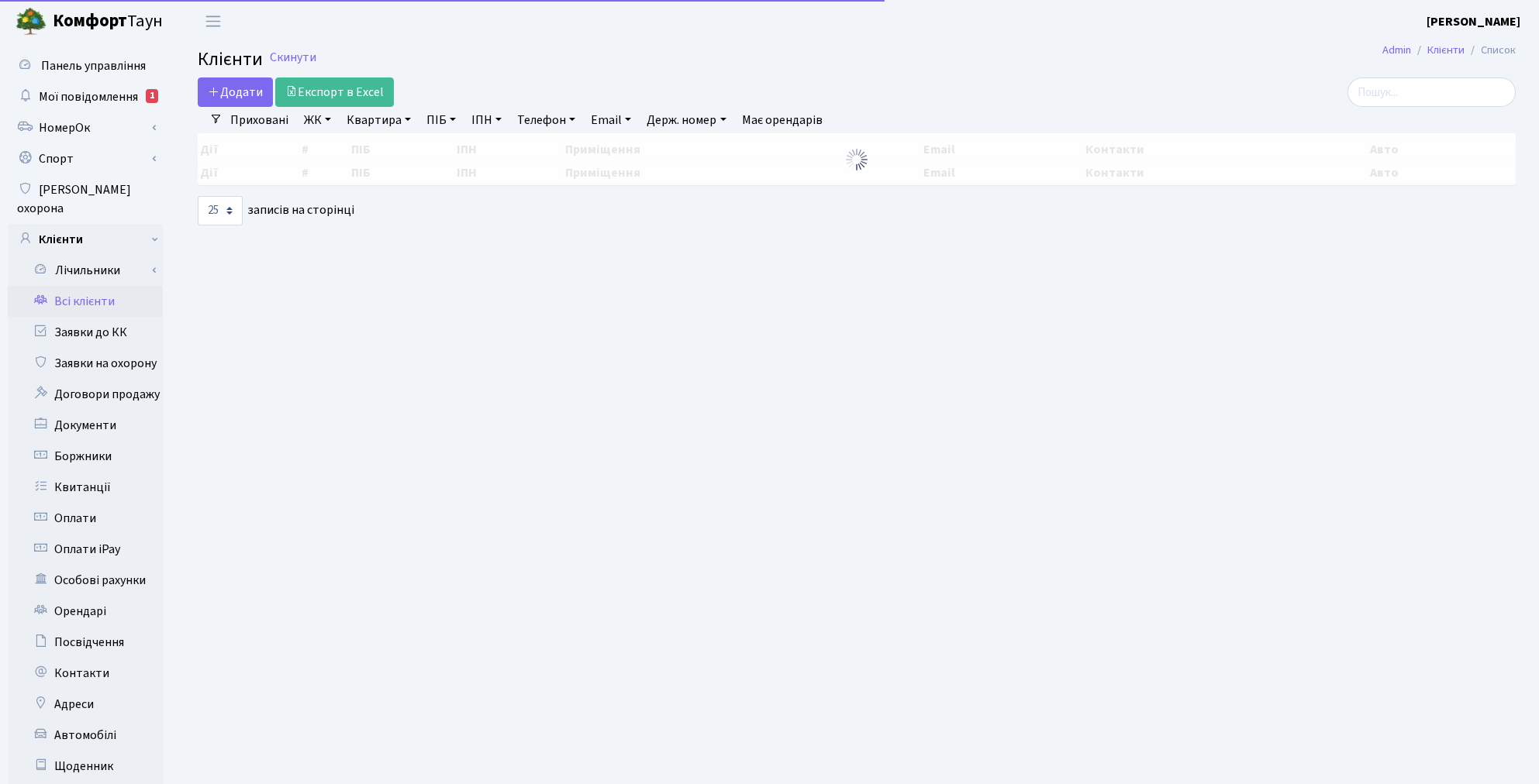
select select "25"
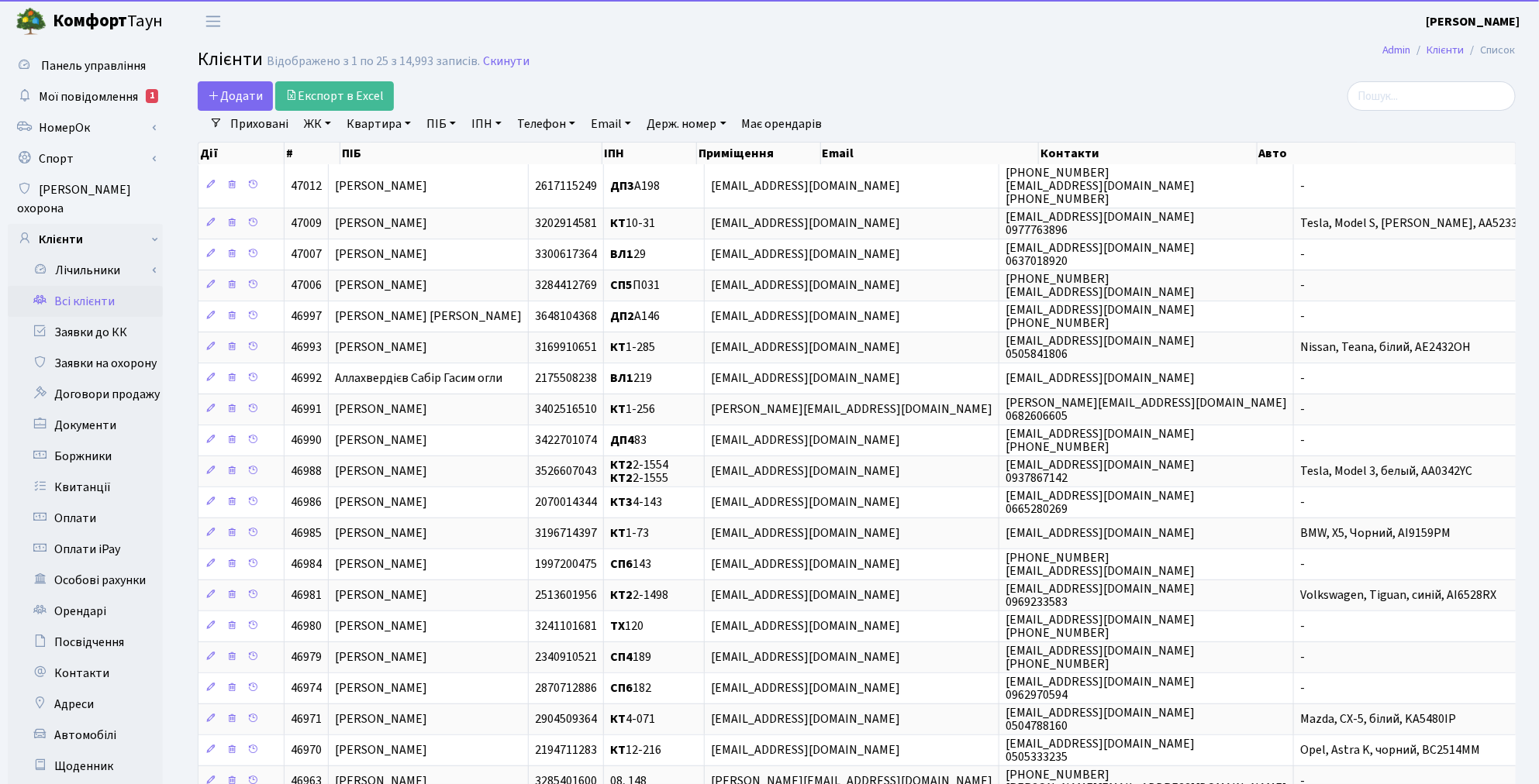
click at [358, 121] on link "Квартира" at bounding box center [379, 124] width 77 height 27
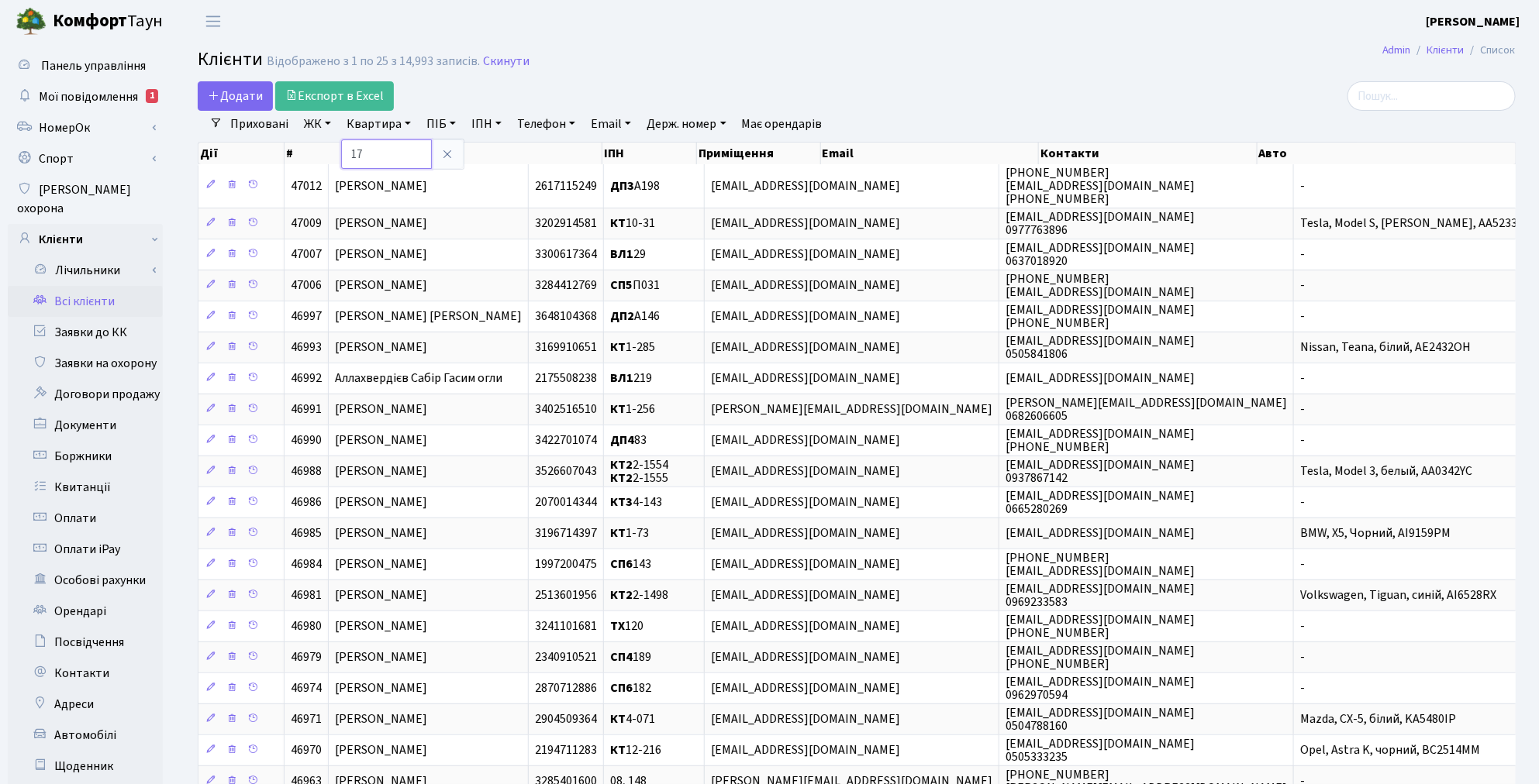
type input "17"
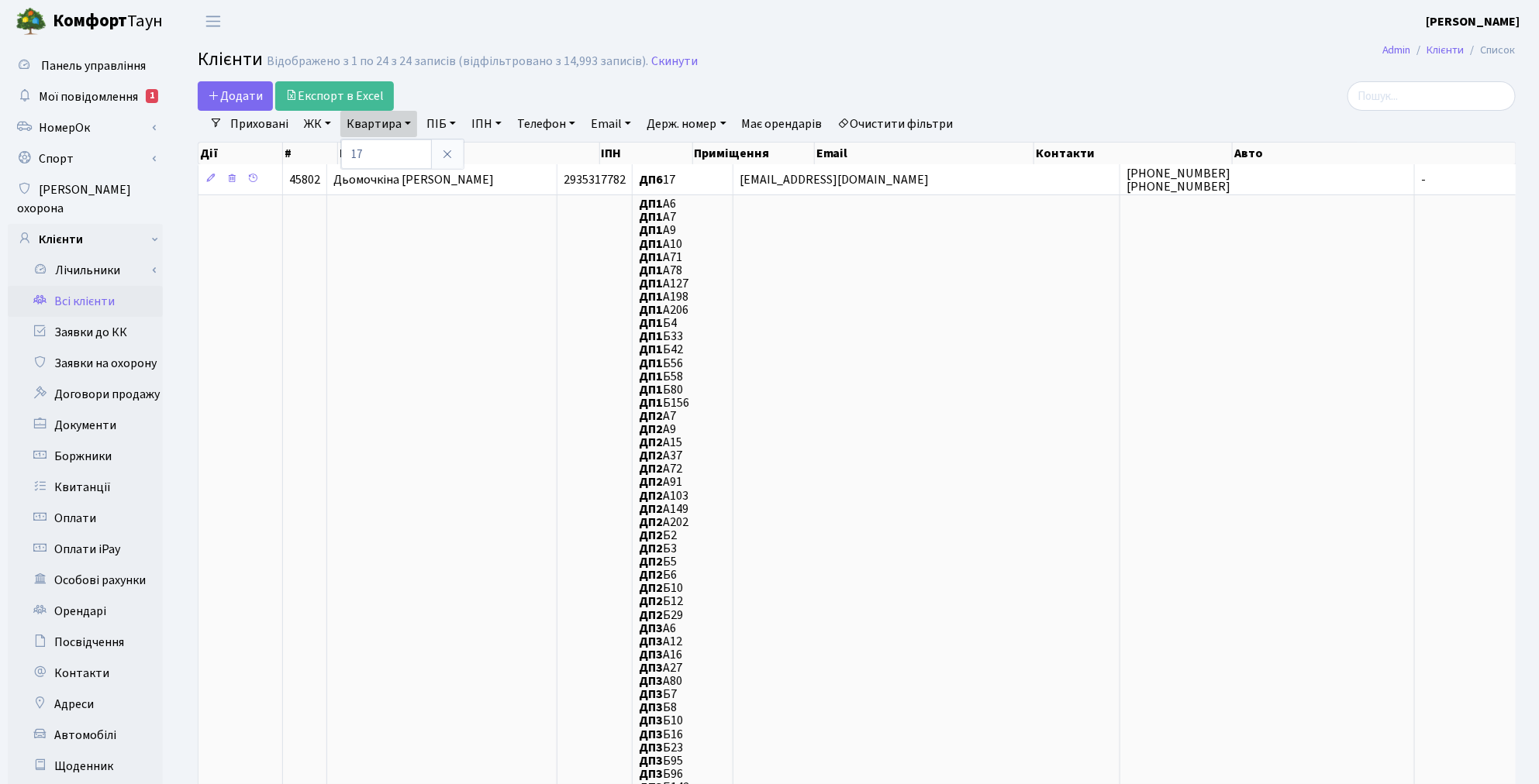
click at [323, 125] on link "ЖК" at bounding box center [317, 124] width 40 height 27
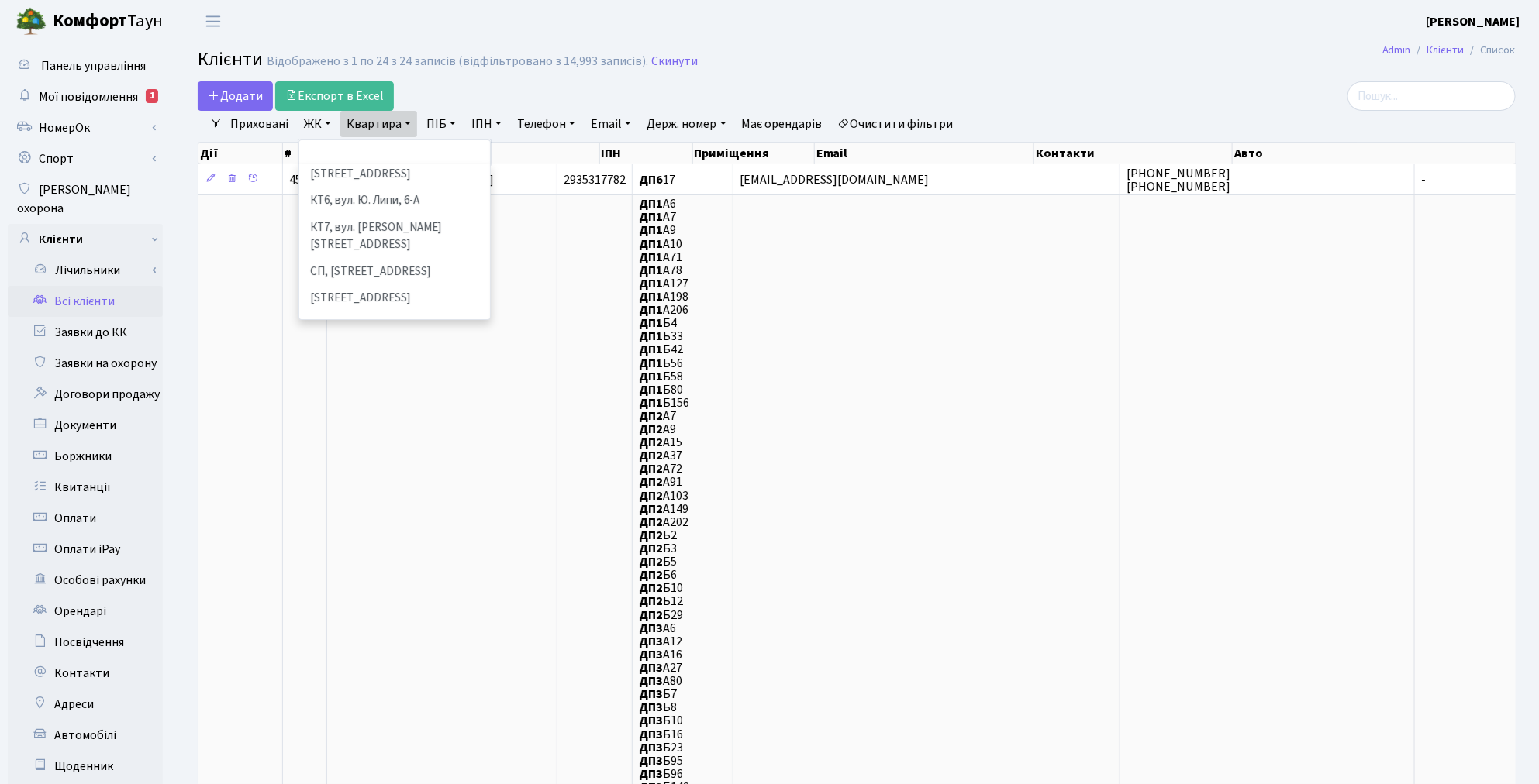
scroll to position [258, 0]
click at [393, 333] on li "СП6, Столичне шосе, 5-А" at bounding box center [395, 347] width 188 height 27
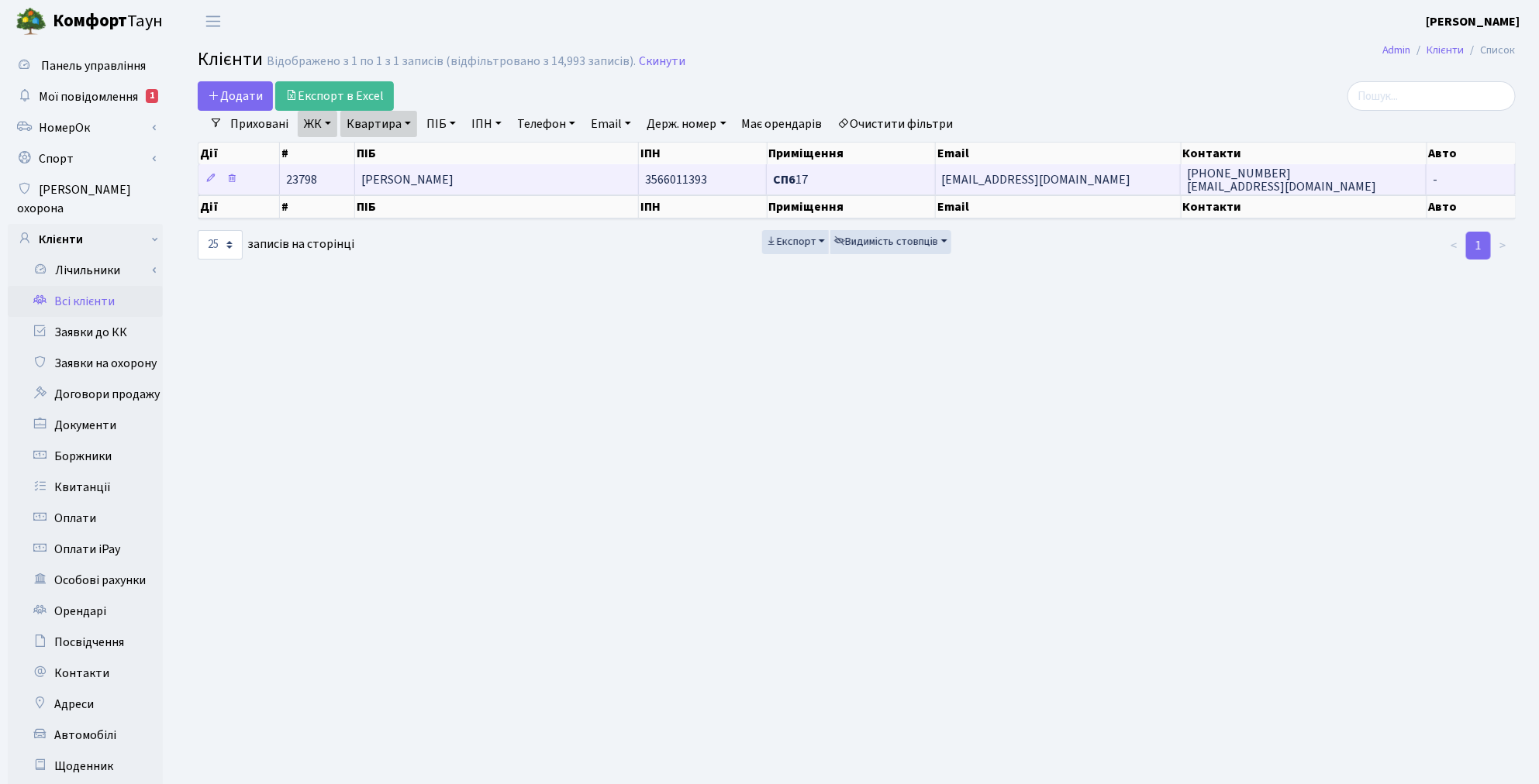
click at [437, 191] on td "[PERSON_NAME]" at bounding box center [496, 179] width 283 height 31
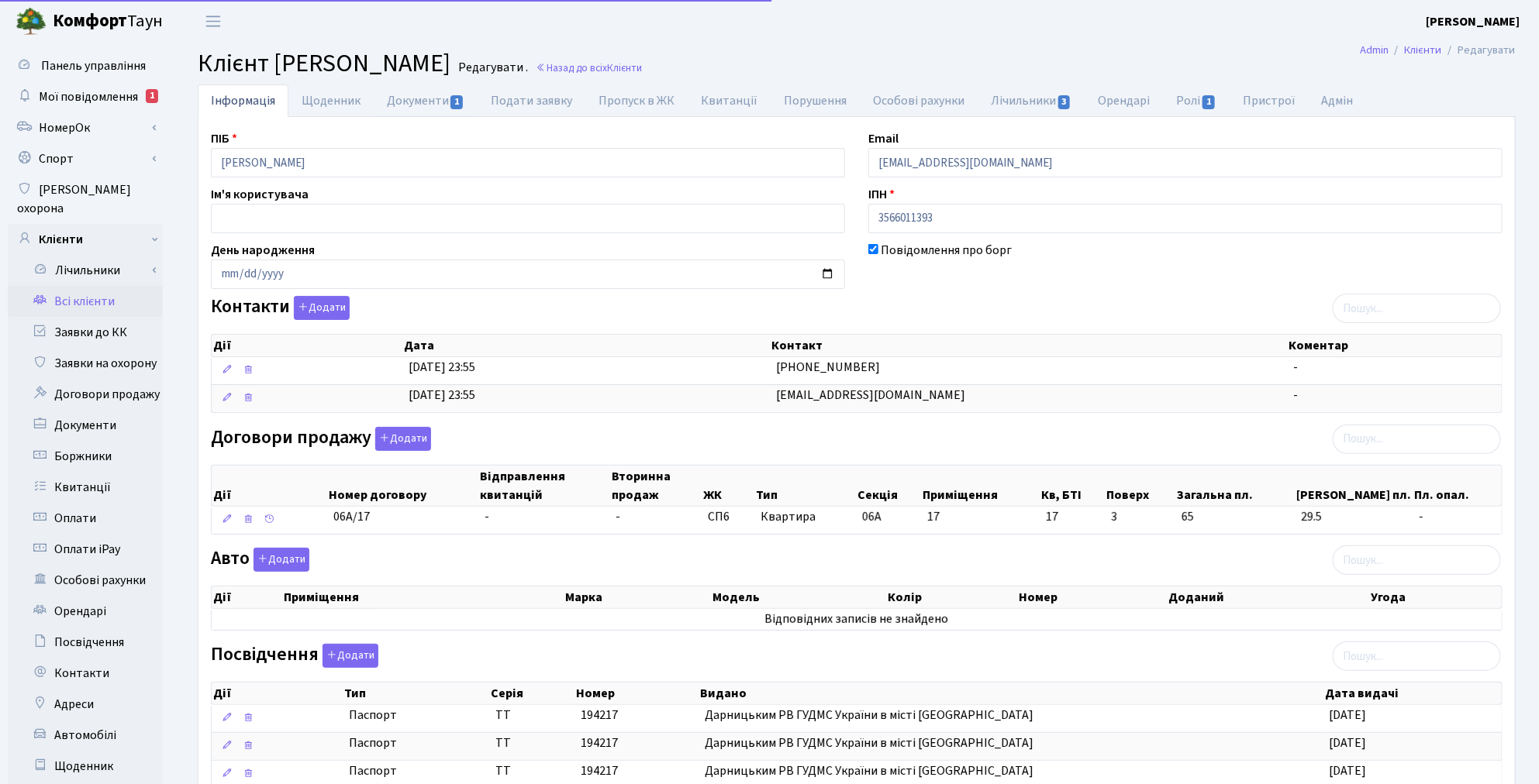
click at [404, 92] on link "Документи 1" at bounding box center [425, 101] width 104 height 33
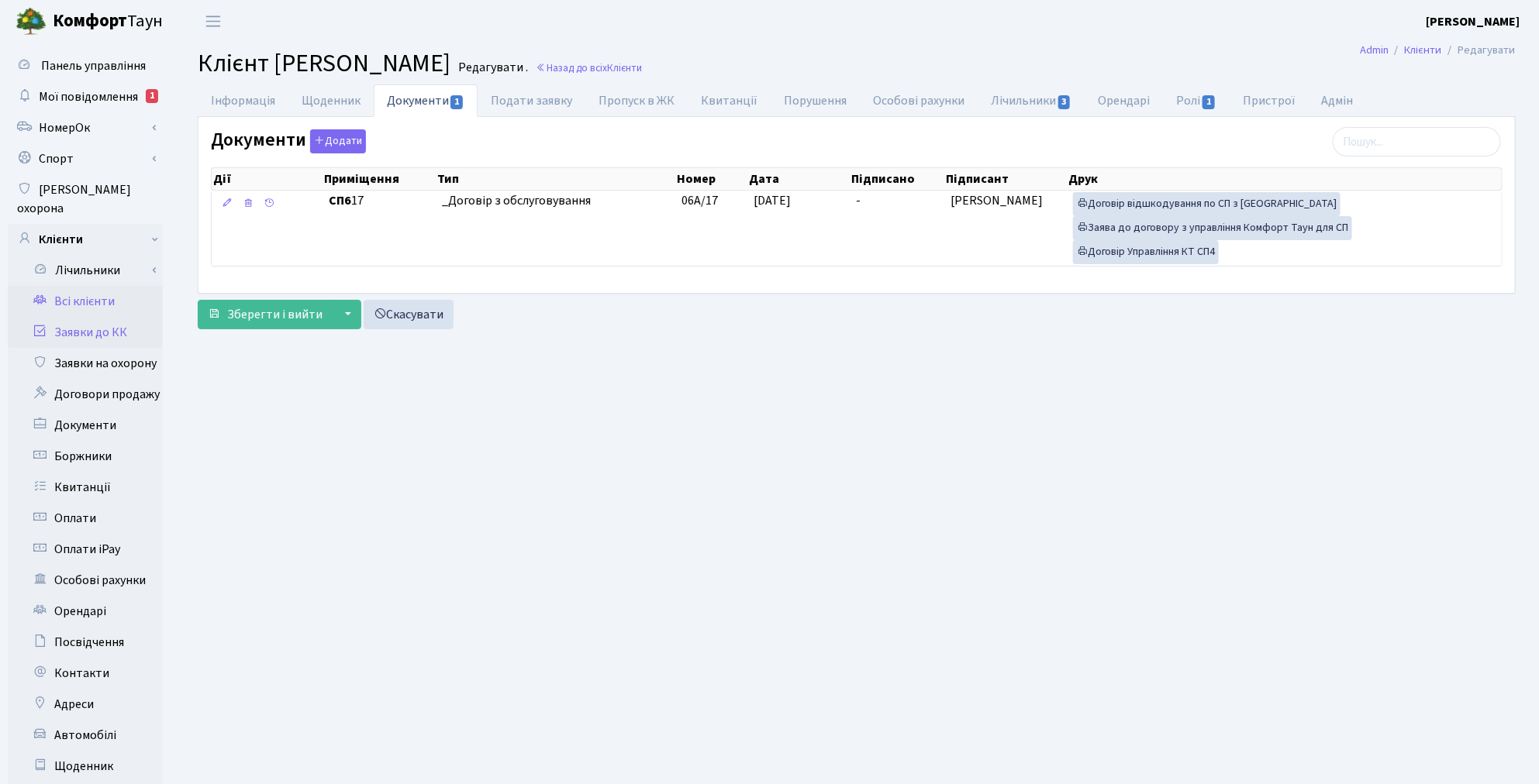
click at [124, 317] on link "Заявки до КК" at bounding box center [85, 333] width 155 height 31
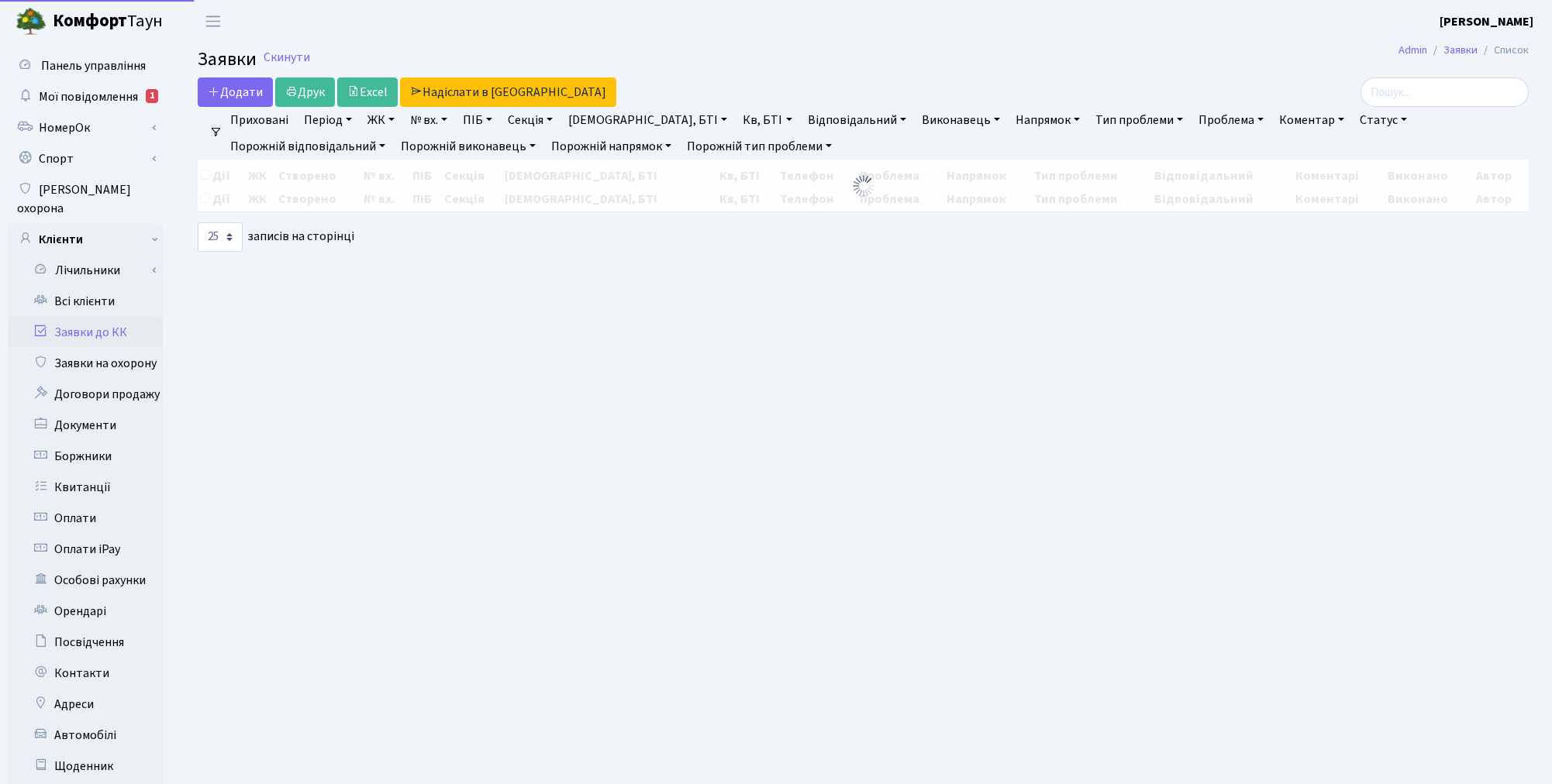
select select "25"
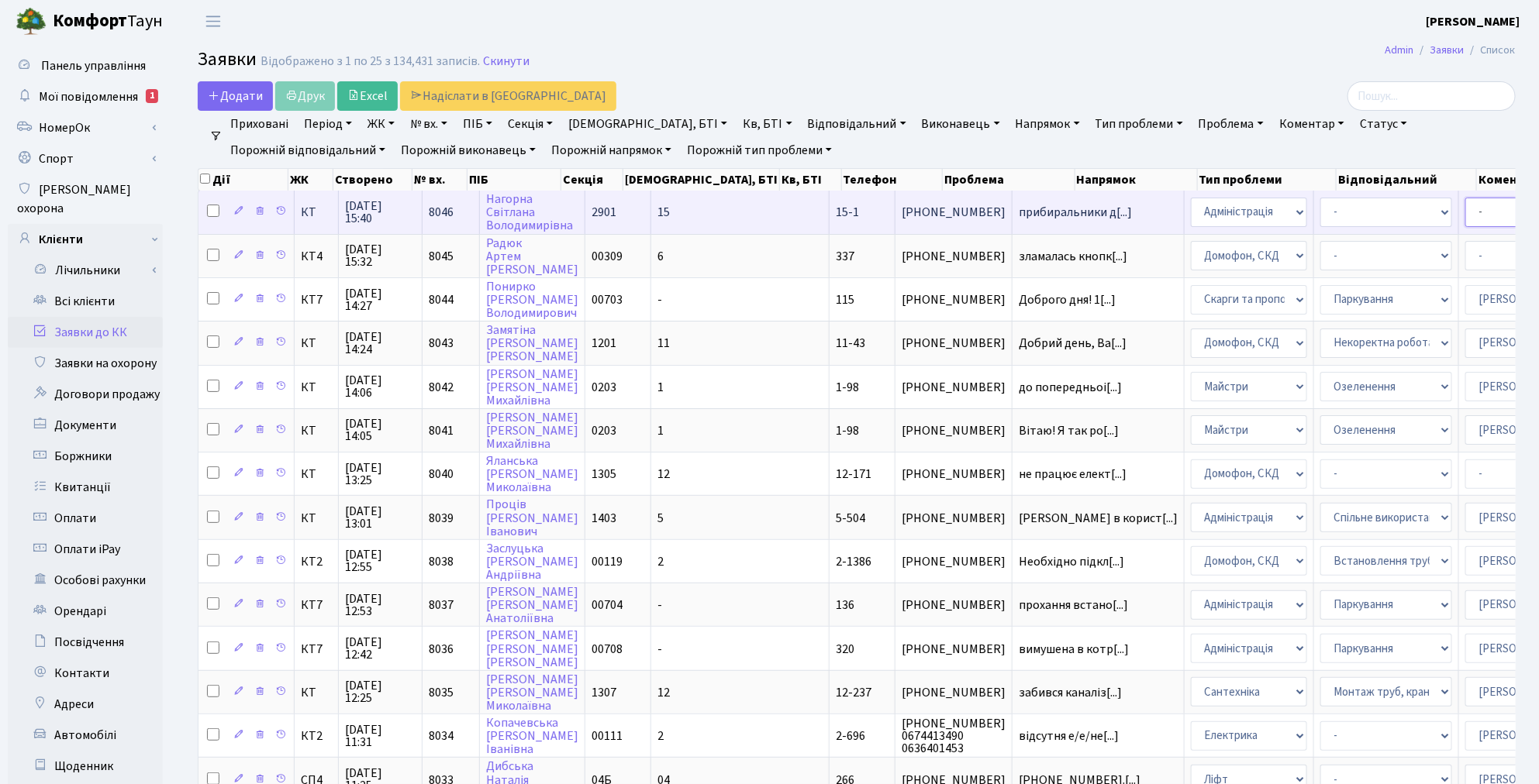
click at [1465, 210] on select "- Адміністратор ЖК КТ [PERSON_NAME] [PERSON_NAME] [PERSON_NAME]Ю. [PERSON_NAME]…" at bounding box center [1531, 213] width 132 height 30
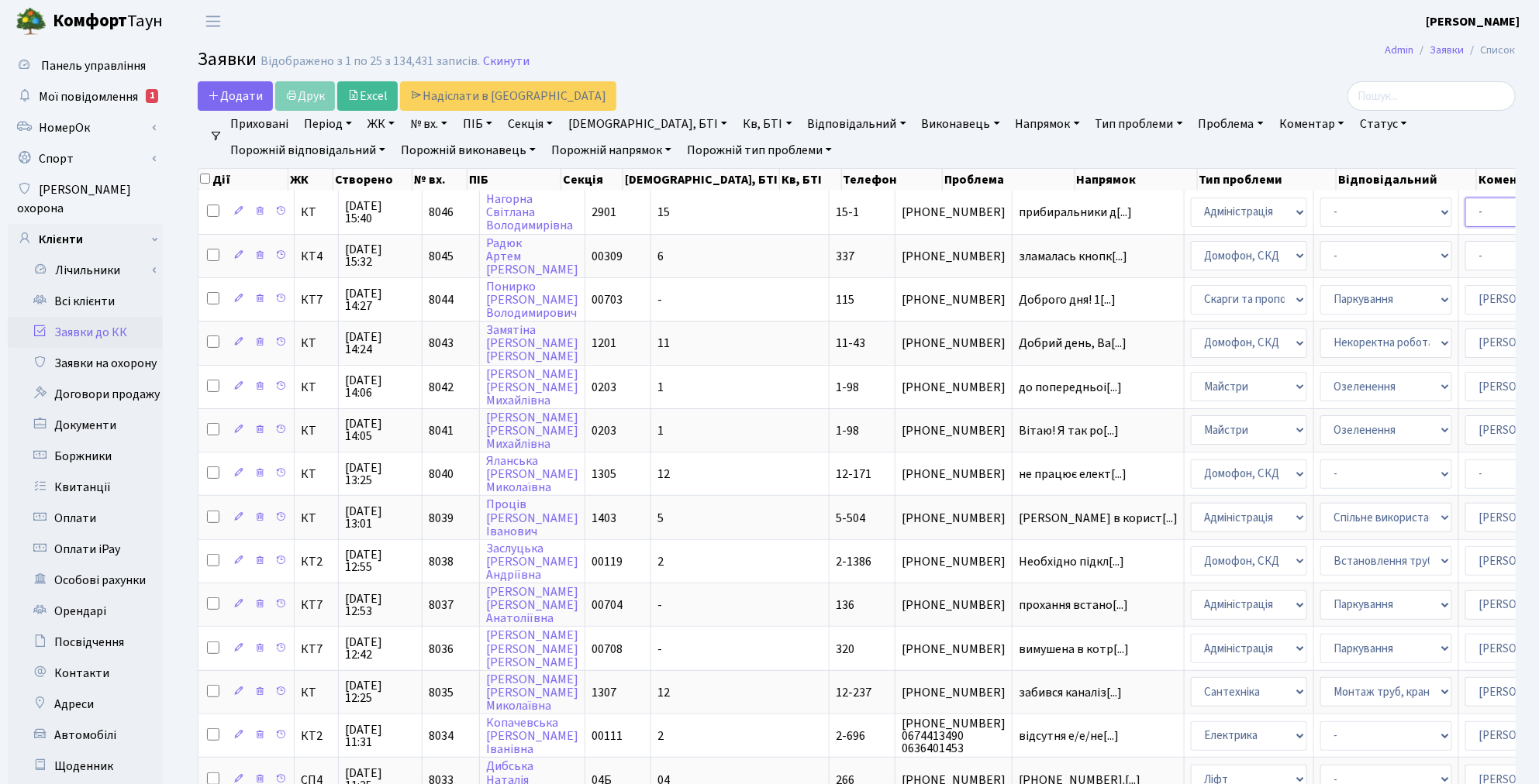
select select "18"
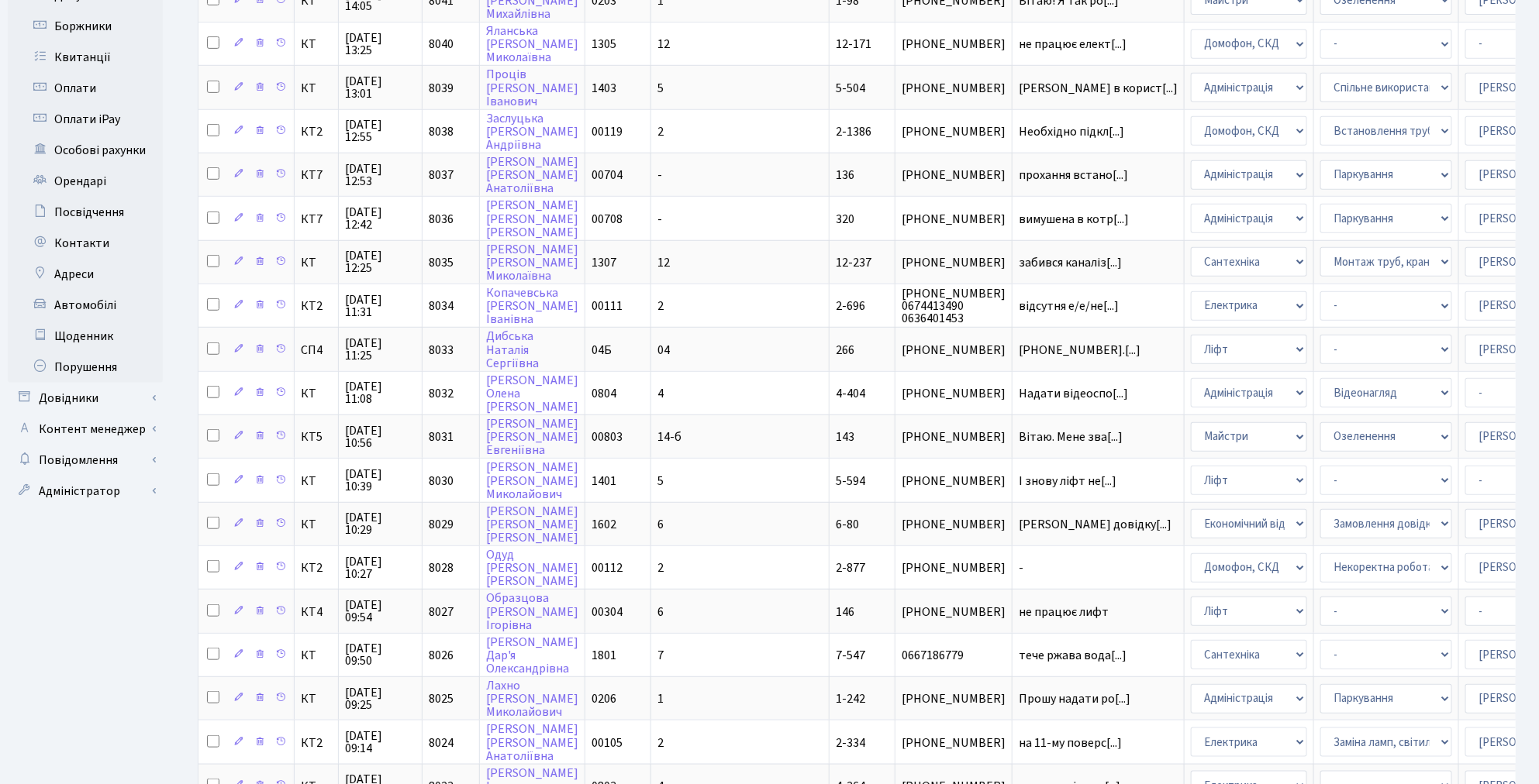
scroll to position [572, 0]
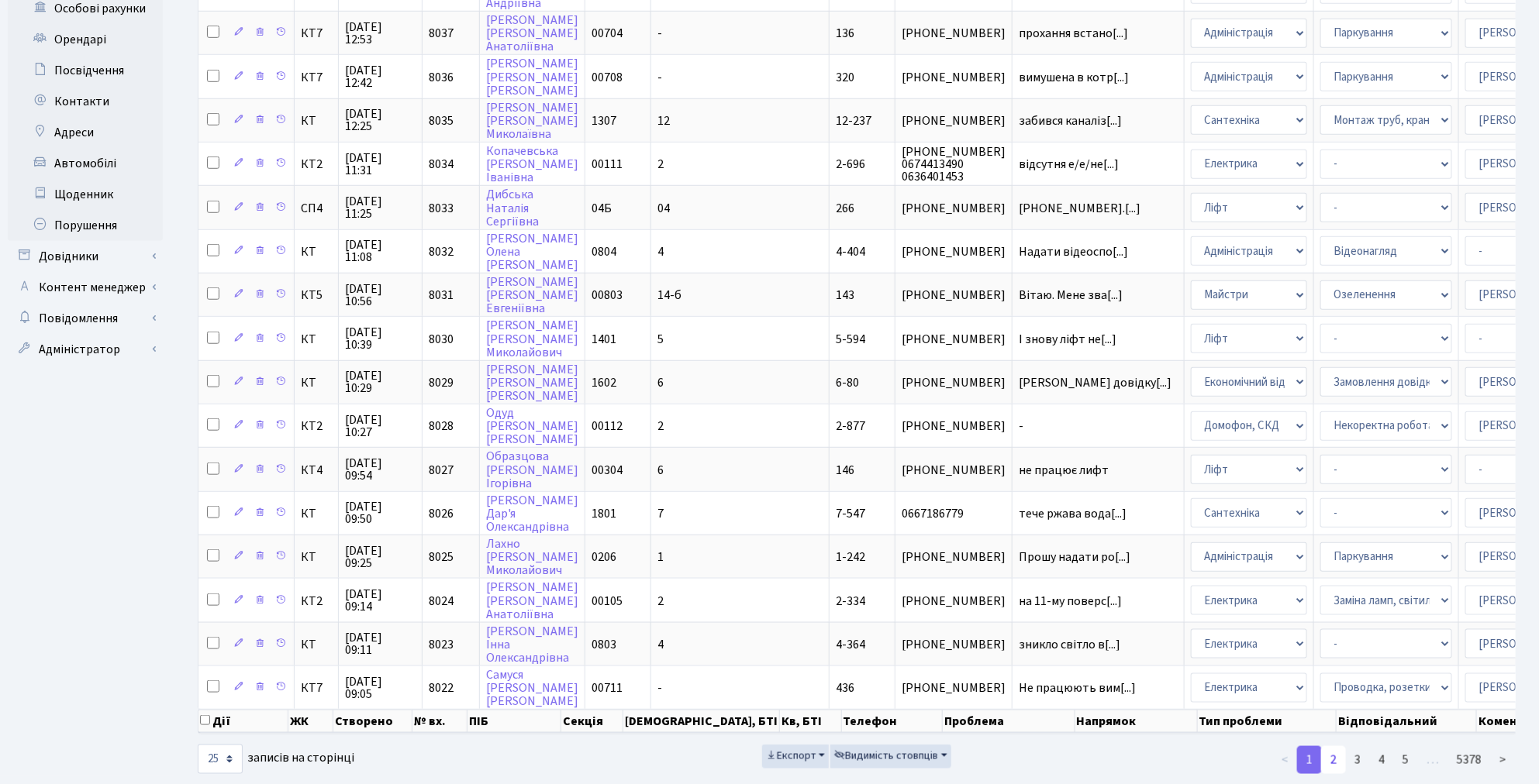
click at [1339, 746] on link "2" at bounding box center [1334, 761] width 25 height 28
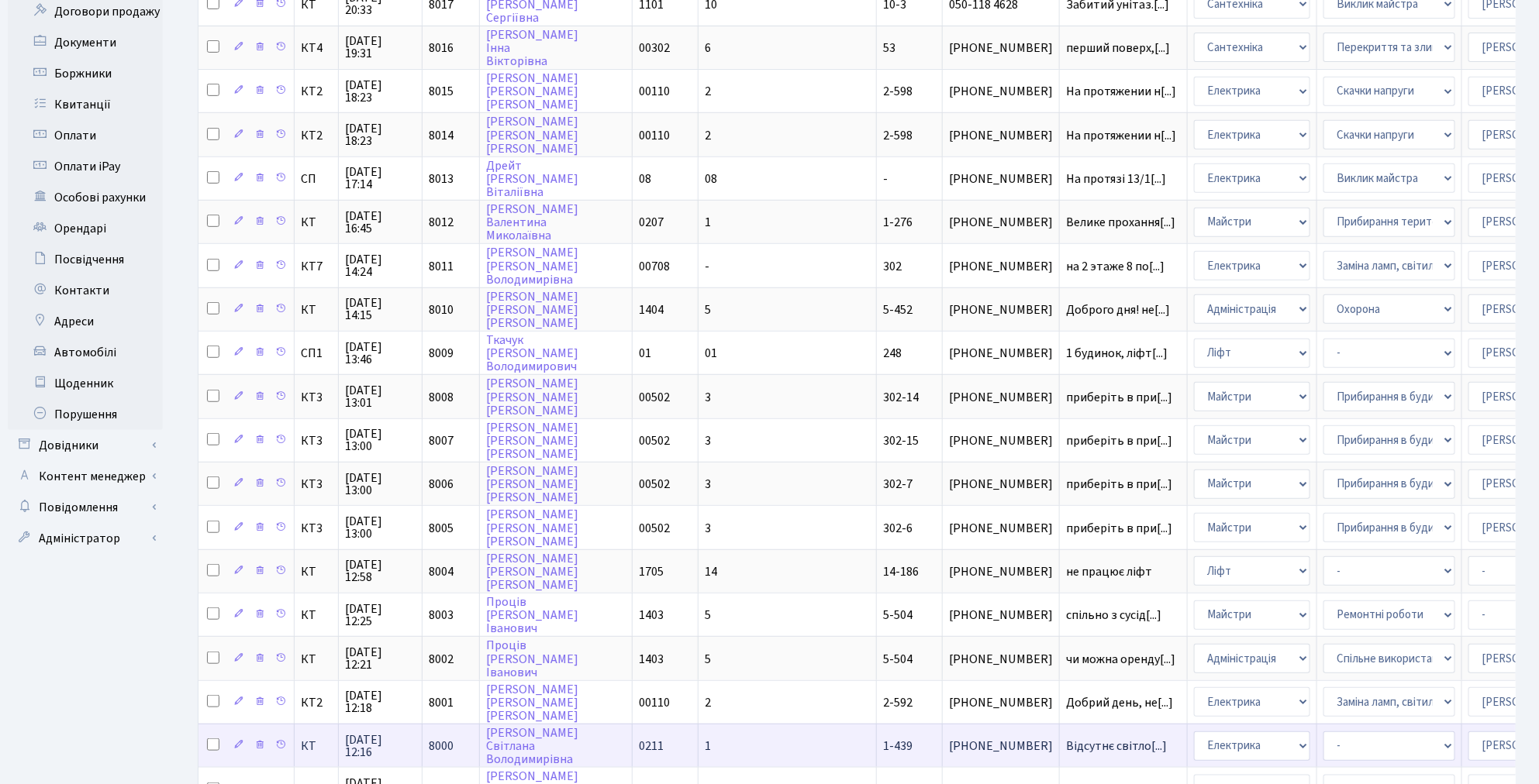
scroll to position [314, 0]
